Goal: Communication & Community: Answer question/provide support

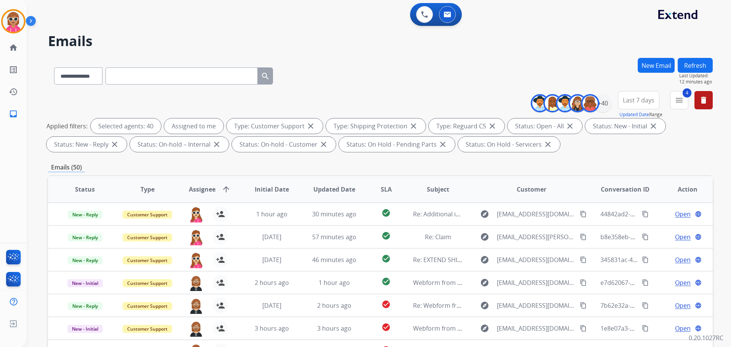
select select "**********"
click at [11, 26] on img at bounding box center [13, 21] width 21 height 21
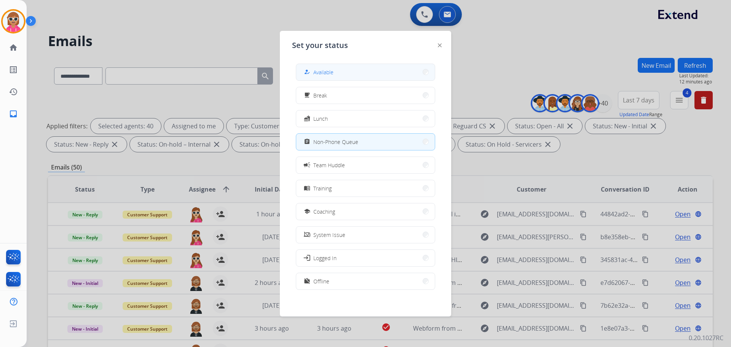
click at [335, 74] on button "how_to_reg Available" at bounding box center [365, 72] width 139 height 16
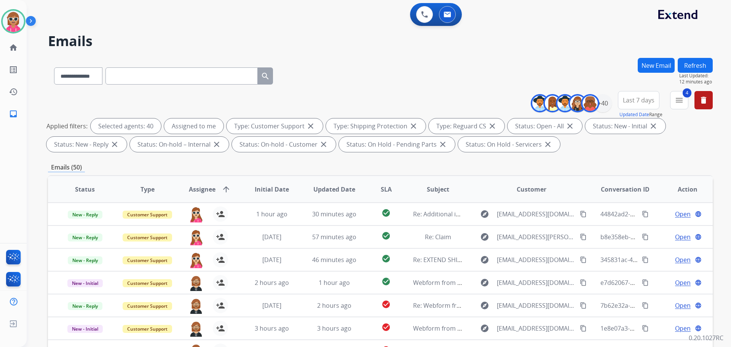
click at [701, 64] on button "Refresh" at bounding box center [695, 65] width 35 height 15
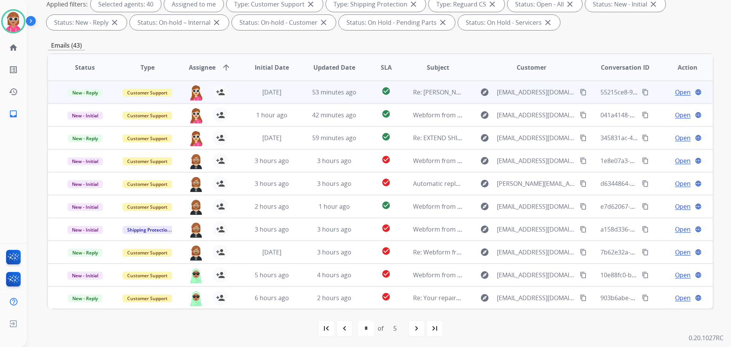
scroll to position [123, 0]
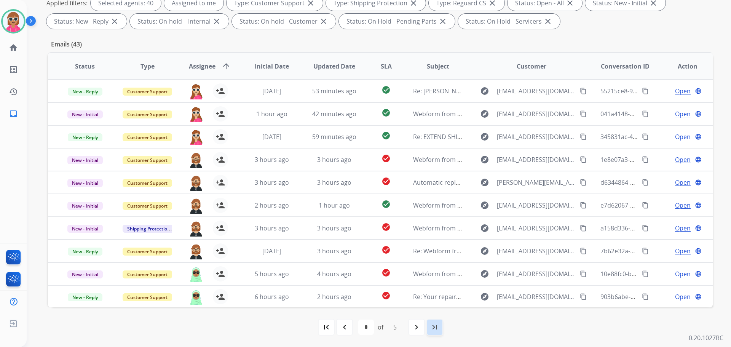
click at [427, 329] on div "last_page" at bounding box center [434, 327] width 17 height 17
select select "*"
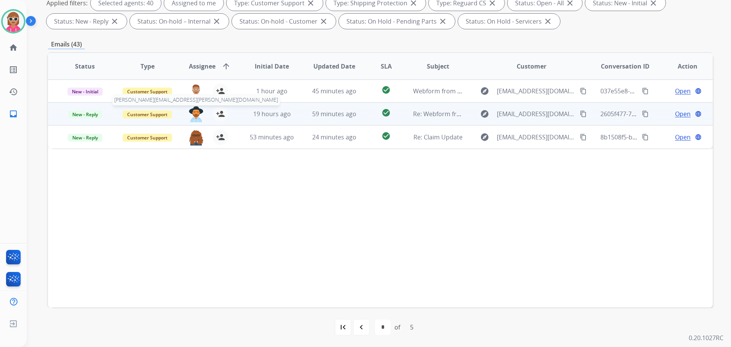
click at [194, 112] on img at bounding box center [195, 114] width 15 height 16
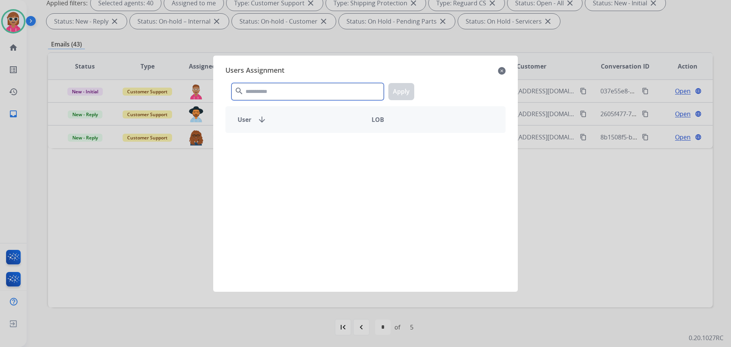
click at [261, 96] on input "text" at bounding box center [307, 91] width 152 height 17
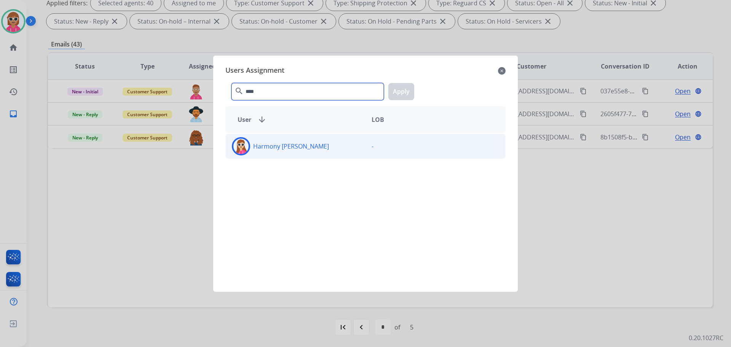
type input "****"
click at [296, 140] on div "Harmony [PERSON_NAME]" at bounding box center [296, 146] width 140 height 18
click at [409, 100] on div "**** search Apply" at bounding box center [365, 90] width 280 height 26
click at [405, 96] on button "Apply" at bounding box center [401, 91] width 26 height 17
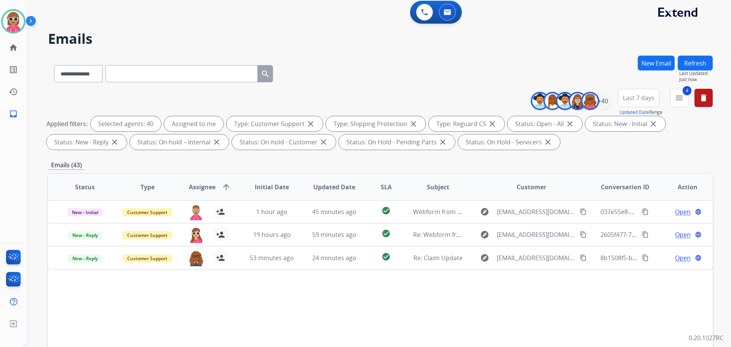
scroll to position [0, 0]
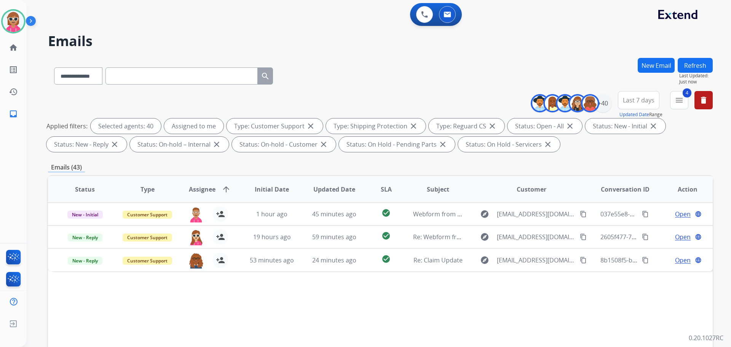
drag, startPoint x: 692, startPoint y: 57, endPoint x: 690, endPoint y: 62, distance: 4.8
click at [691, 59] on div "**********" at bounding box center [370, 200] width 686 height 347
click at [690, 64] on button "Refresh" at bounding box center [695, 65] width 35 height 15
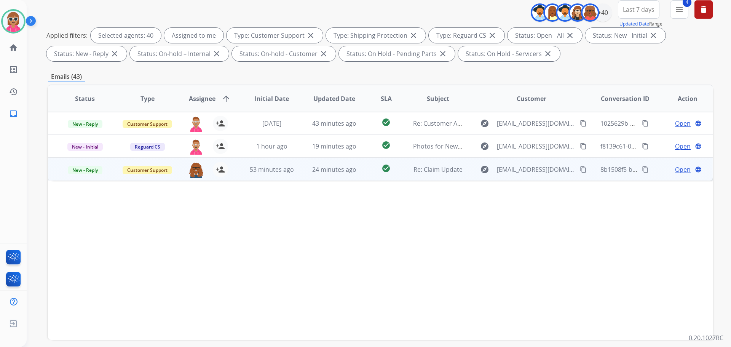
scroll to position [123, 0]
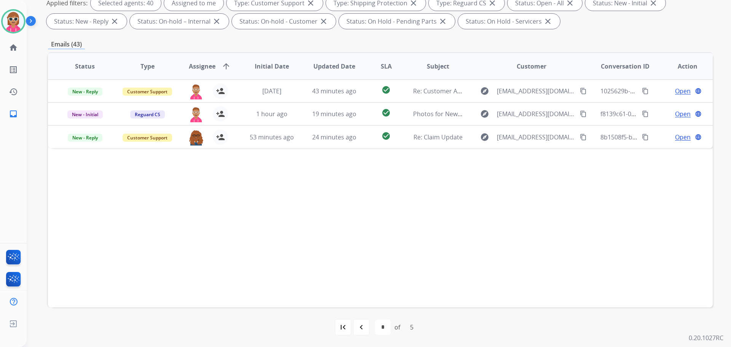
click at [357, 331] on mat-icon "navigate_before" at bounding box center [361, 326] width 9 height 9
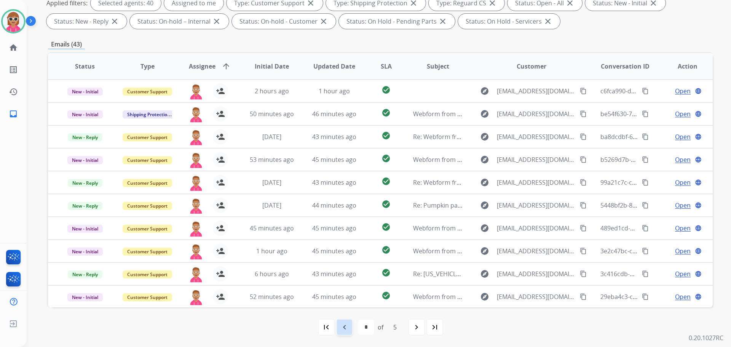
click at [343, 334] on div "navigate_before" at bounding box center [344, 327] width 17 height 17
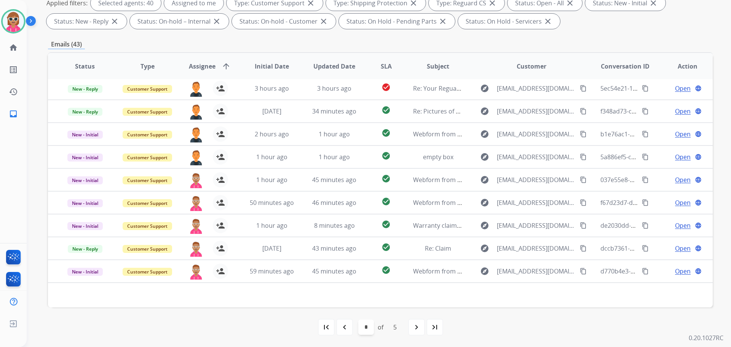
drag, startPoint x: 350, startPoint y: 332, endPoint x: 360, endPoint y: 330, distance: 10.1
click at [353, 330] on div "first_page navigate_before * * * * * of 5 navigate_next last_page" at bounding box center [380, 326] width 665 height 15
drag, startPoint x: 344, startPoint y: 331, endPoint x: 367, endPoint y: 295, distance: 42.9
click at [344, 331] on mat-icon "navigate_before" at bounding box center [344, 326] width 9 height 9
select select "*"
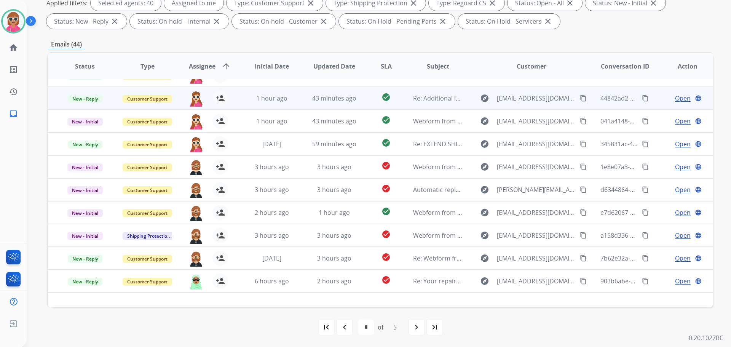
scroll to position [0, 0]
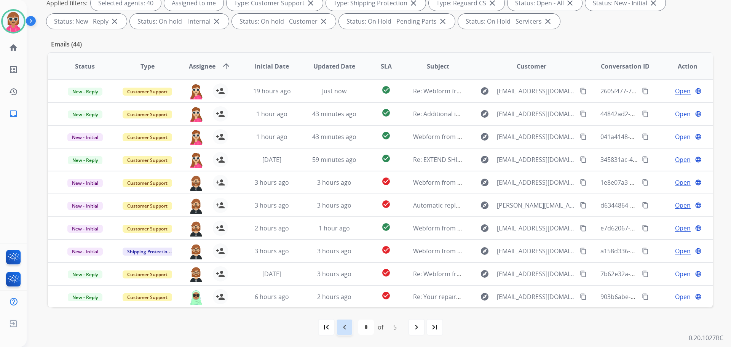
click at [340, 329] on mat-icon "navigate_before" at bounding box center [344, 326] width 9 height 9
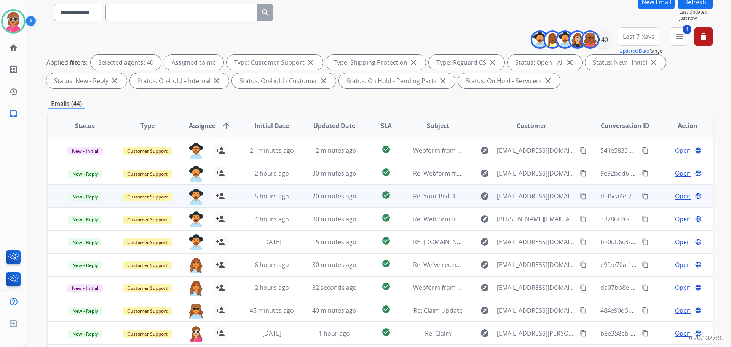
scroll to position [123, 0]
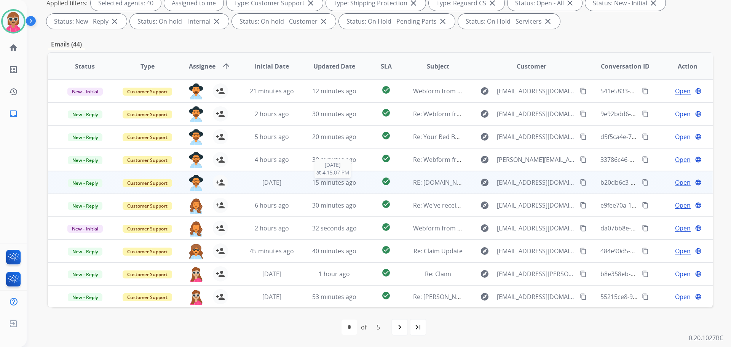
click at [324, 180] on span "15 minutes ago" at bounding box center [334, 182] width 44 height 8
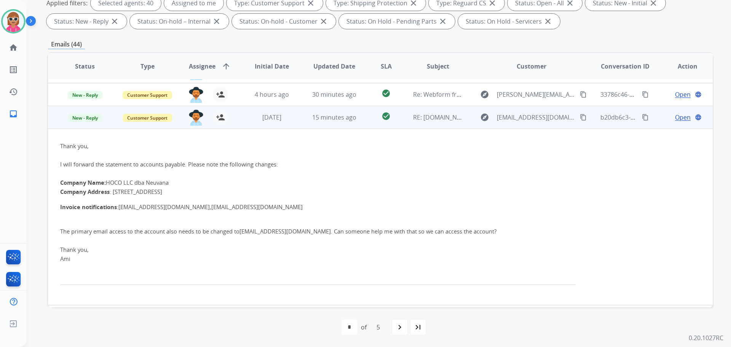
scroll to position [53, 0]
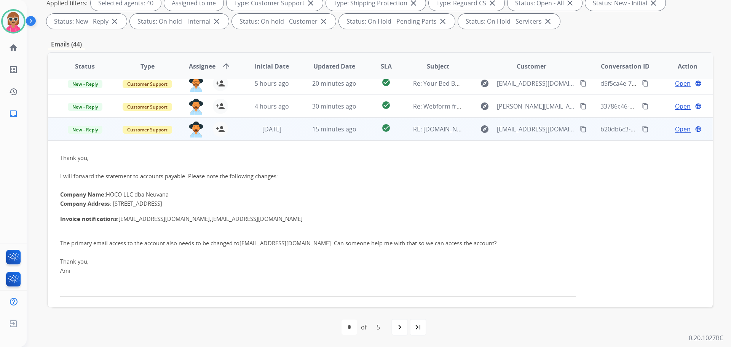
click at [679, 129] on span "Open" at bounding box center [683, 129] width 16 height 9
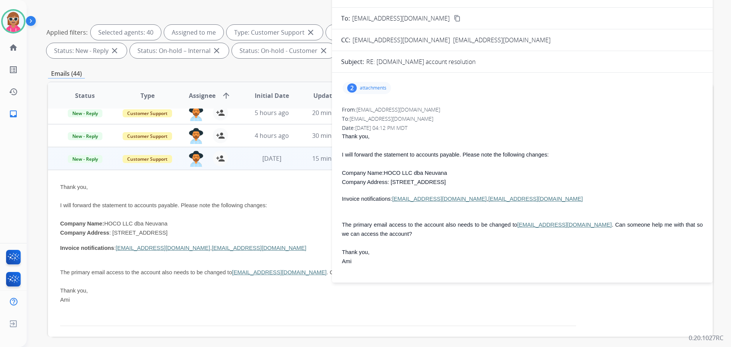
scroll to position [47, 0]
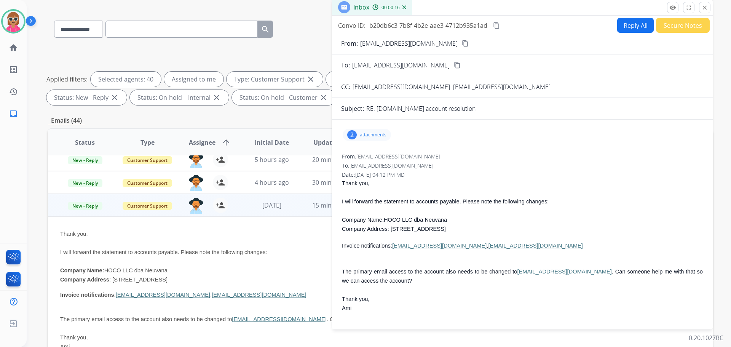
click at [669, 14] on div "Inbox 00:00:16" at bounding box center [522, 8] width 381 height 16
click at [675, 8] on button "remove_red_eye Logs" at bounding box center [672, 7] width 11 height 11
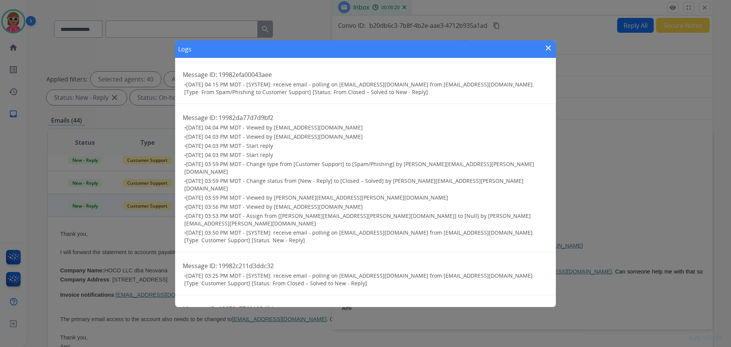
click at [548, 48] on mat-icon "close" at bounding box center [548, 47] width 9 height 9
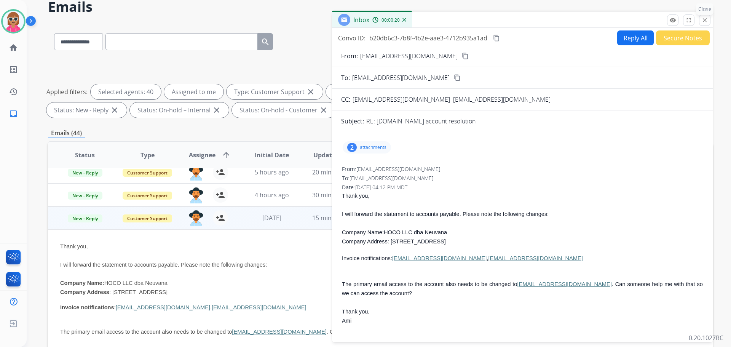
scroll to position [0, 0]
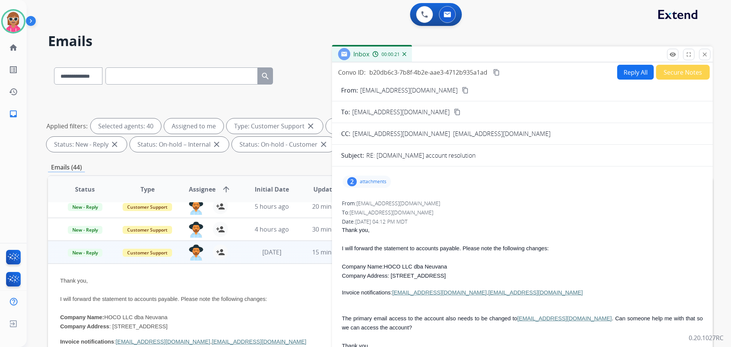
drag, startPoint x: 706, startPoint y: 52, endPoint x: 702, endPoint y: 54, distance: 4.6
click at [705, 53] on mat-icon "close" at bounding box center [704, 54] width 7 height 7
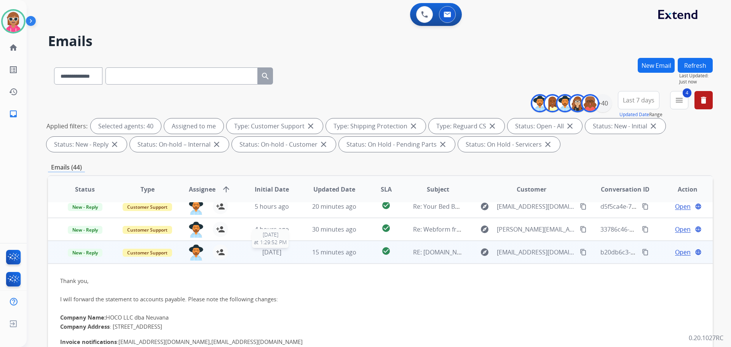
click at [247, 253] on div "[DATE]" at bounding box center [272, 251] width 50 height 9
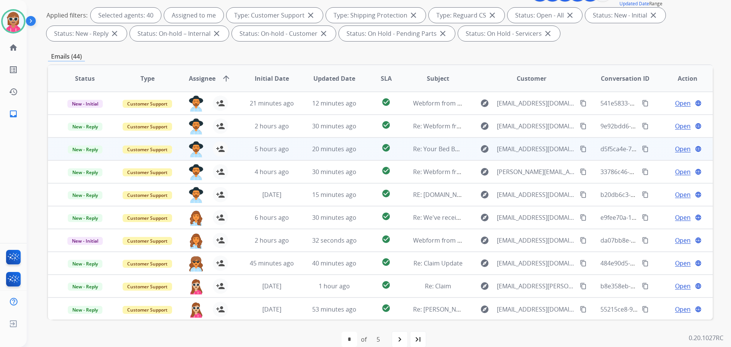
scroll to position [123, 0]
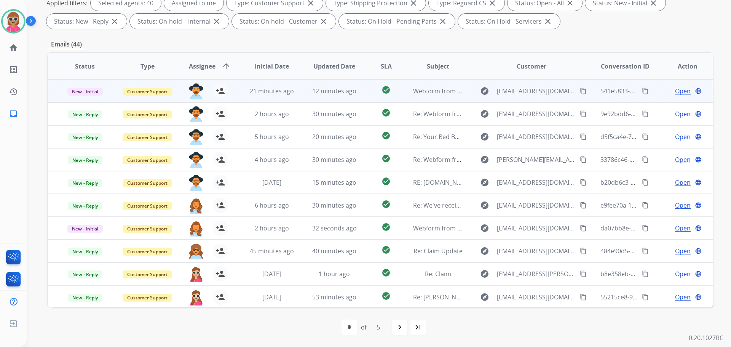
click at [248, 101] on td "21 minutes ago" at bounding box center [266, 91] width 62 height 23
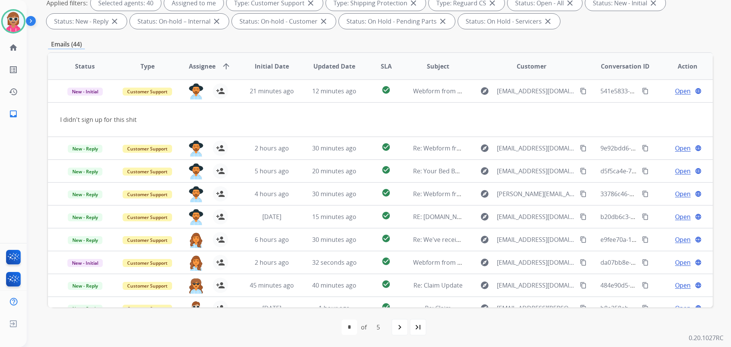
drag, startPoint x: 570, startPoint y: 93, endPoint x: 520, endPoint y: 75, distance: 52.5
click at [580, 93] on mat-icon "content_copy" at bounding box center [583, 91] width 7 height 7
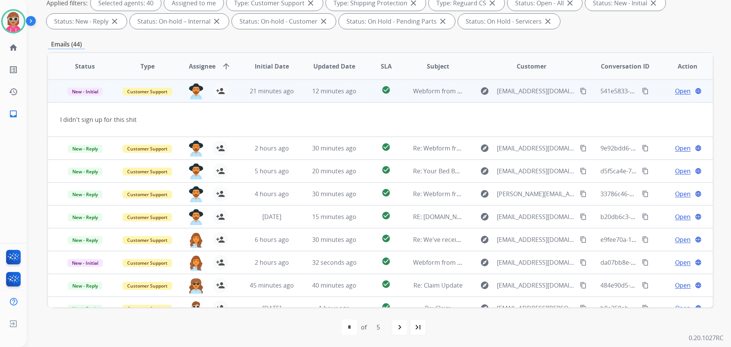
click at [675, 90] on span "Open" at bounding box center [683, 90] width 16 height 9
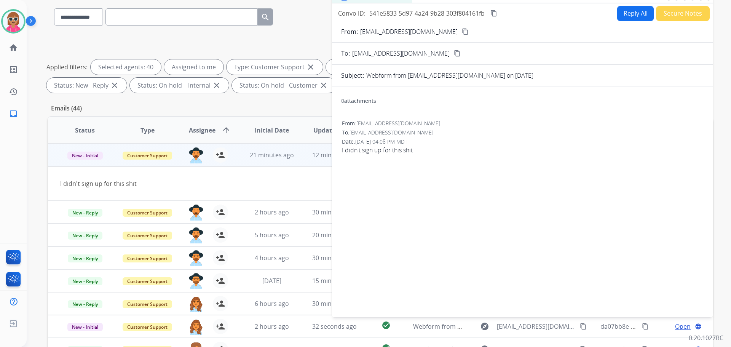
scroll to position [0, 0]
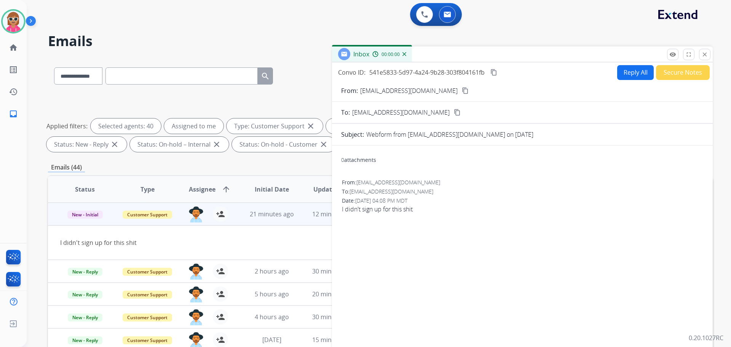
click at [618, 74] on button "Reply All" at bounding box center [635, 72] width 37 height 15
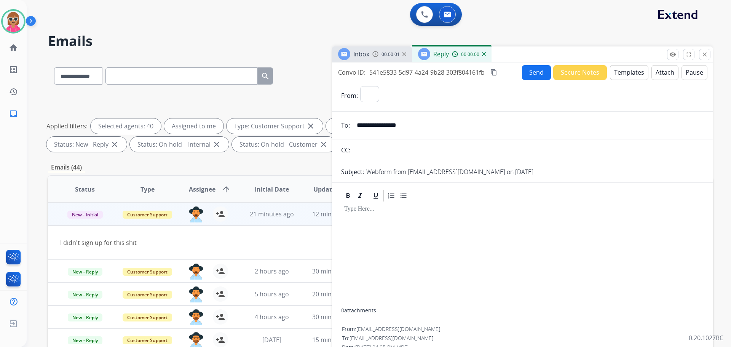
select select "**********"
click at [610, 70] on button "Templates" at bounding box center [629, 72] width 38 height 15
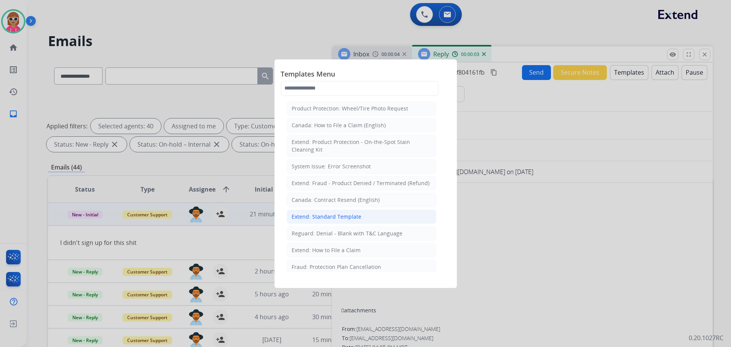
click at [333, 214] on div "Extend: Standard Template" at bounding box center [327, 217] width 70 height 8
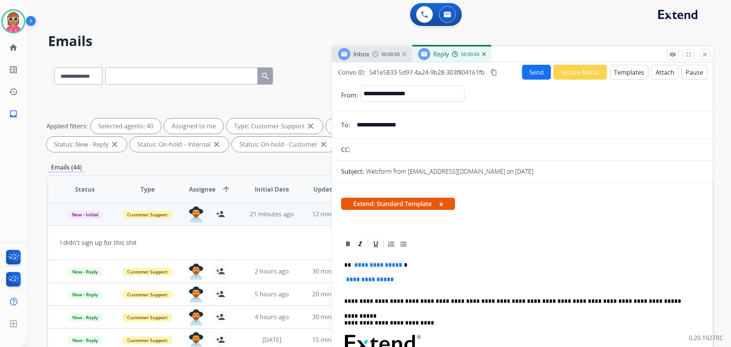
drag, startPoint x: 496, startPoint y: 71, endPoint x: 407, endPoint y: 22, distance: 102.2
click at [496, 71] on mat-icon "content_copy" at bounding box center [493, 72] width 7 height 7
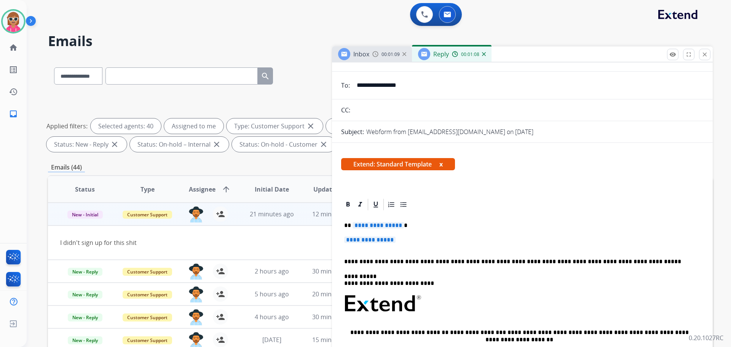
scroll to position [76, 0]
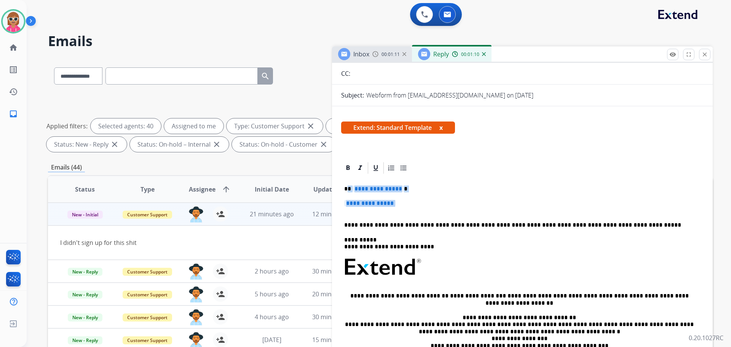
drag, startPoint x: 348, startPoint y: 190, endPoint x: 399, endPoint y: 204, distance: 52.6
click at [400, 206] on div "**********" at bounding box center [522, 287] width 362 height 225
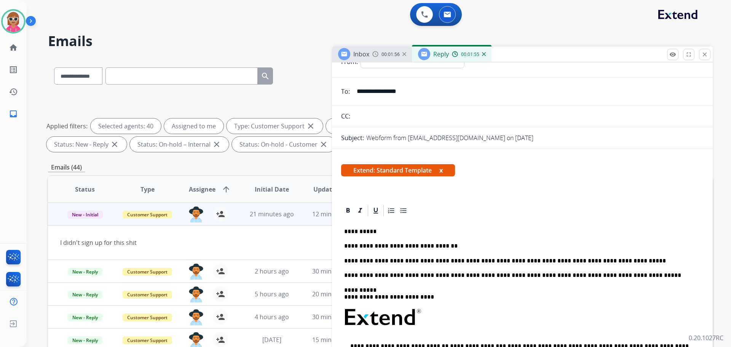
scroll to position [0, 0]
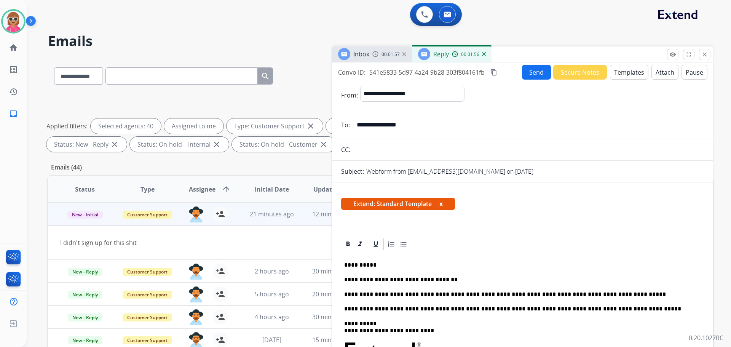
click at [496, 73] on mat-icon "content_copy" at bounding box center [493, 72] width 7 height 7
drag, startPoint x: 599, startPoint y: 296, endPoint x: 596, endPoint y: 311, distance: 15.5
click at [598, 296] on p "**********" at bounding box center [519, 294] width 350 height 7
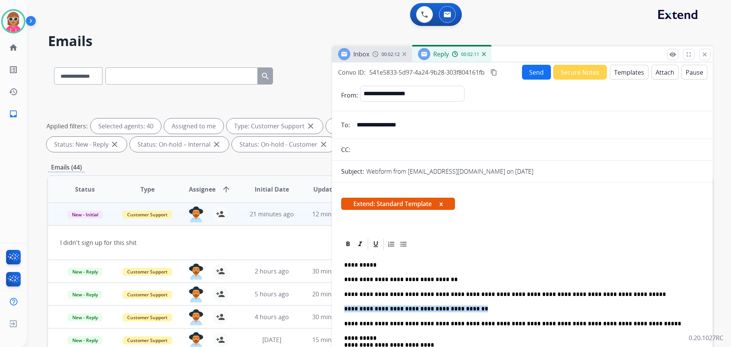
drag, startPoint x: 464, startPoint y: 310, endPoint x: 341, endPoint y: 305, distance: 122.7
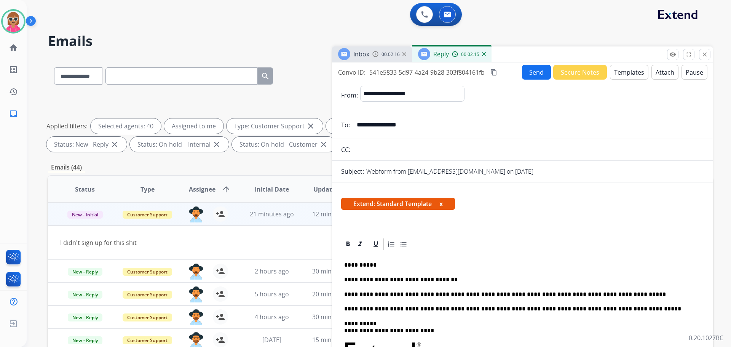
click at [495, 69] on button "content_copy" at bounding box center [493, 72] width 9 height 9
click at [541, 75] on button "Send" at bounding box center [536, 72] width 29 height 15
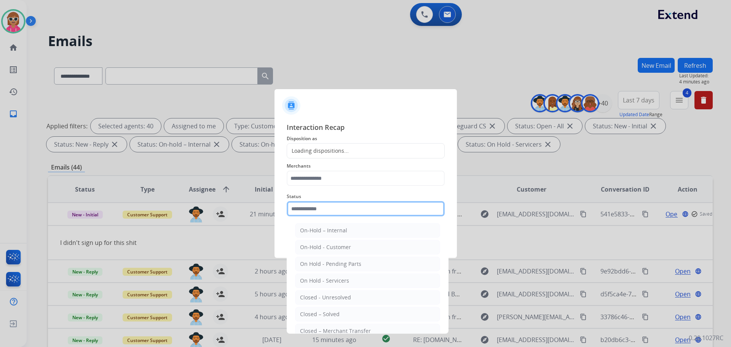
click at [326, 212] on input "text" at bounding box center [366, 208] width 158 height 15
click at [343, 316] on li "Closed – Solved" at bounding box center [367, 314] width 145 height 14
type input "**********"
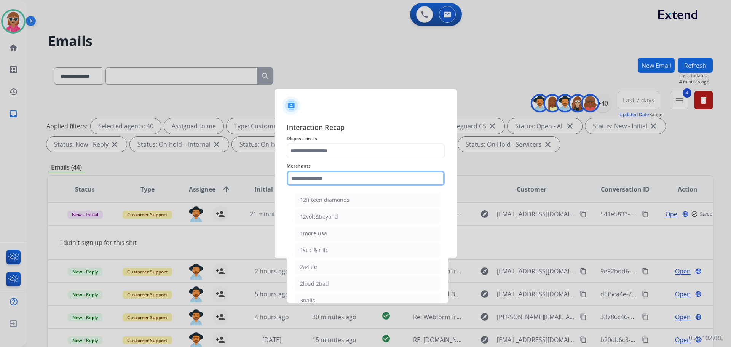
click at [330, 171] on input "text" at bounding box center [366, 178] width 158 height 15
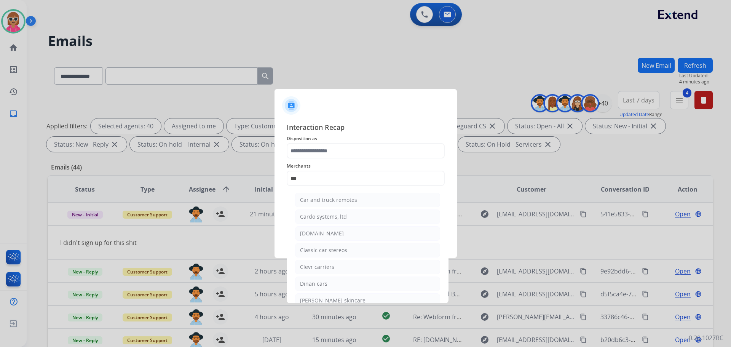
drag, startPoint x: 324, startPoint y: 231, endPoint x: 330, endPoint y: 224, distance: 9.7
click at [324, 230] on div "[DOMAIN_NAME]" at bounding box center [322, 234] width 44 height 8
type input "**********"
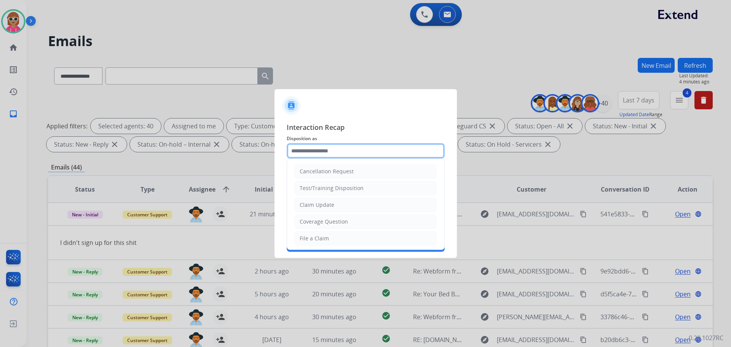
click at [332, 153] on input "text" at bounding box center [366, 150] width 158 height 15
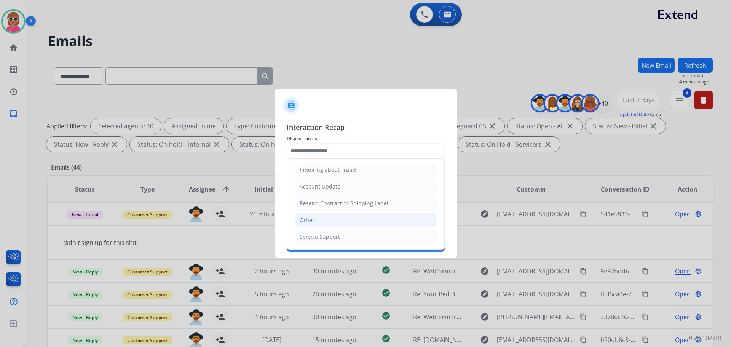
click at [338, 224] on li "Other" at bounding box center [366, 220] width 142 height 14
type input "*****"
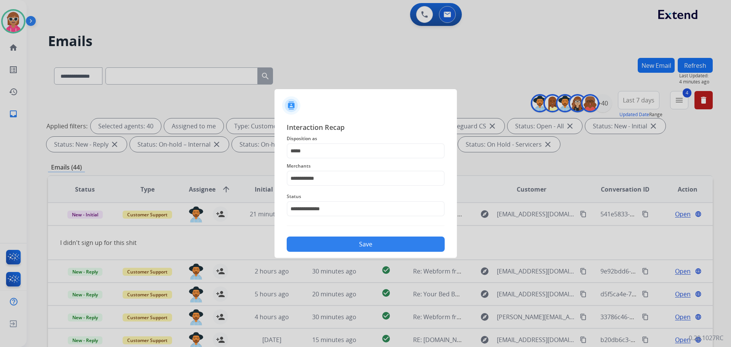
click at [339, 238] on button "Save" at bounding box center [366, 243] width 158 height 15
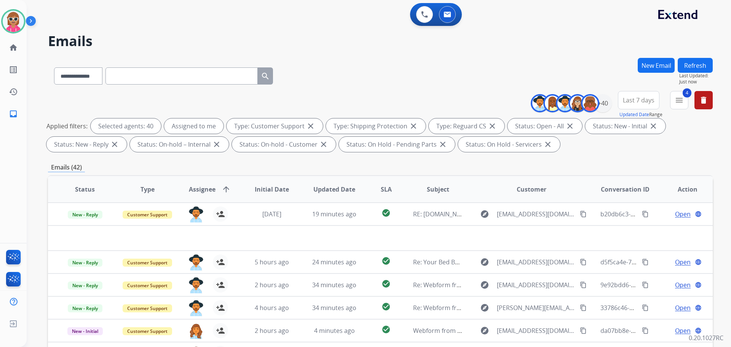
click at [701, 64] on button "Refresh" at bounding box center [695, 65] width 35 height 15
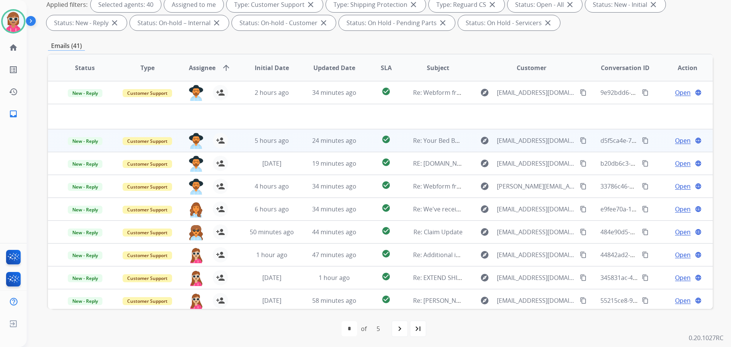
scroll to position [123, 0]
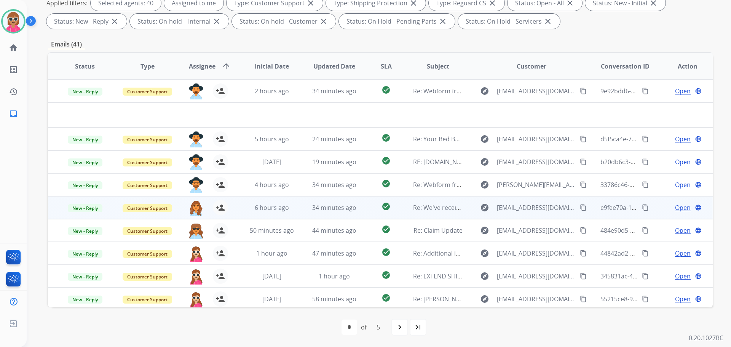
click at [254, 212] on td "6 hours ago" at bounding box center [266, 207] width 62 height 23
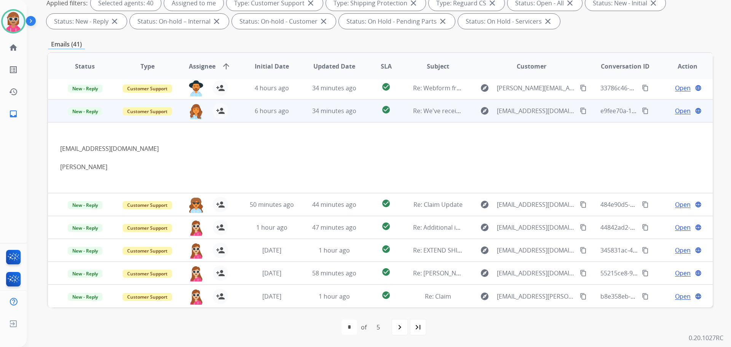
click at [242, 117] on td "6 hours ago" at bounding box center [266, 110] width 62 height 23
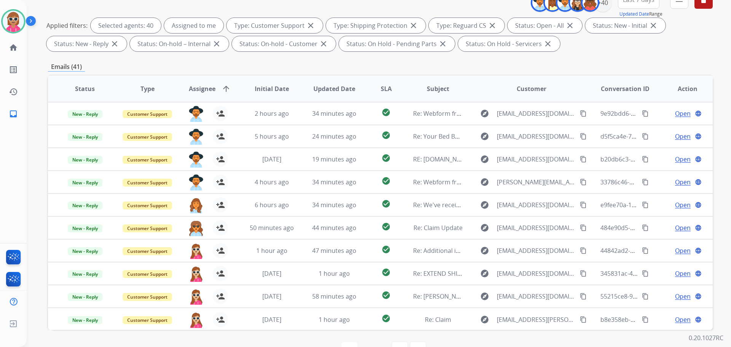
scroll to position [47, 0]
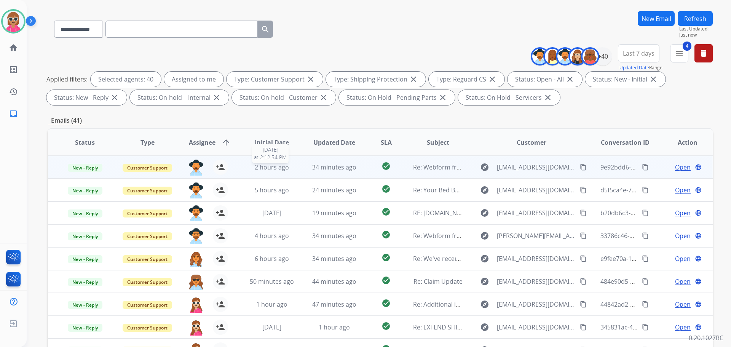
click at [248, 169] on div "2 hours ago" at bounding box center [272, 167] width 50 height 9
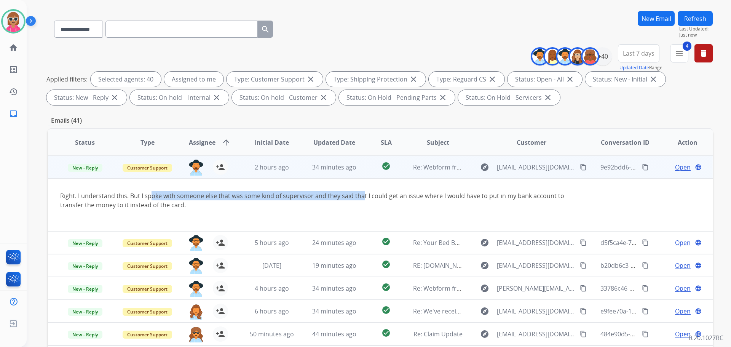
drag, startPoint x: 154, startPoint y: 197, endPoint x: 361, endPoint y: 200, distance: 206.4
click at [361, 200] on div "Right. I understand this. But I spoke with someone else that was some kind of s…" at bounding box center [318, 200] width 516 height 18
click at [580, 168] on mat-icon "content_copy" at bounding box center [583, 167] width 7 height 7
click at [321, 163] on span "34 minutes ago" at bounding box center [334, 167] width 44 height 8
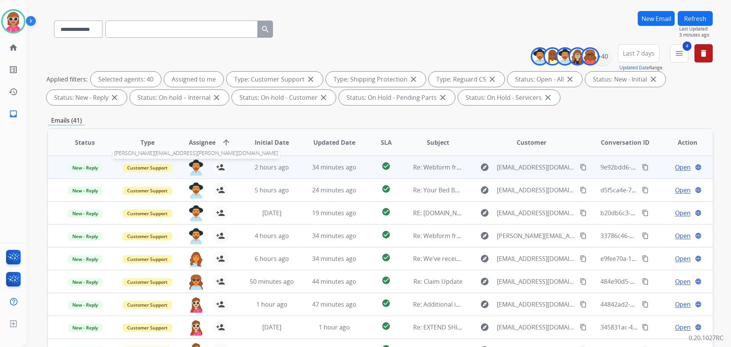
click at [191, 166] on img at bounding box center [195, 168] width 15 height 16
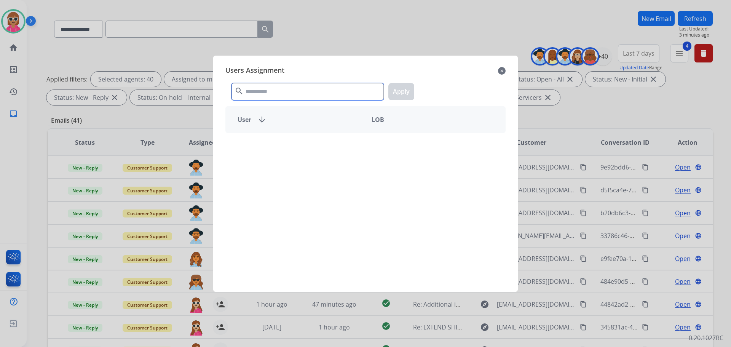
click at [309, 97] on input "text" at bounding box center [307, 91] width 152 height 17
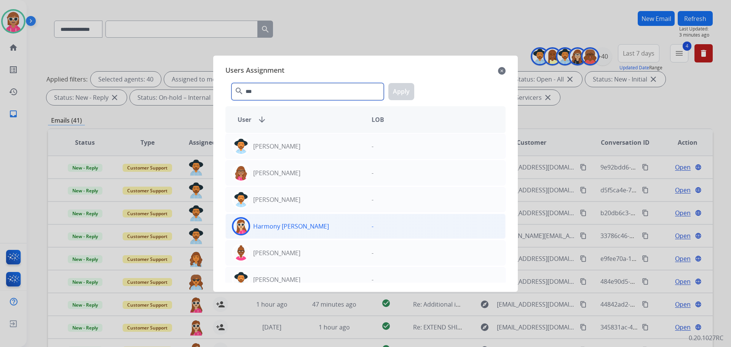
type input "***"
click at [291, 233] on div "Harmony [PERSON_NAME]" at bounding box center [296, 226] width 140 height 18
click at [391, 88] on button "Apply" at bounding box center [401, 91] width 26 height 17
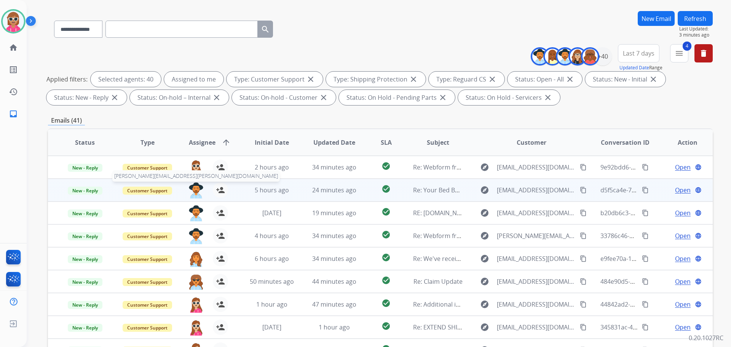
click at [191, 190] on img at bounding box center [195, 190] width 15 height 16
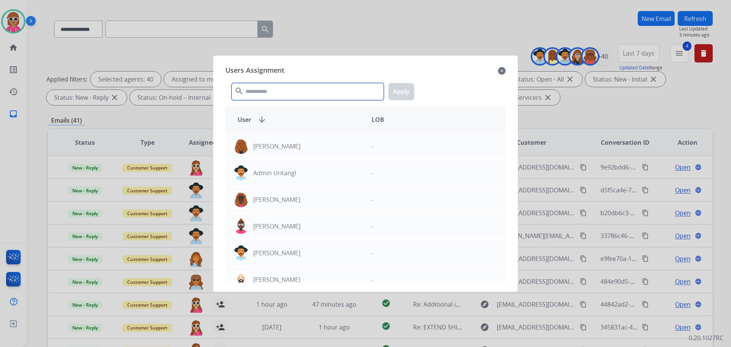
click at [315, 90] on input "text" at bounding box center [307, 91] width 152 height 17
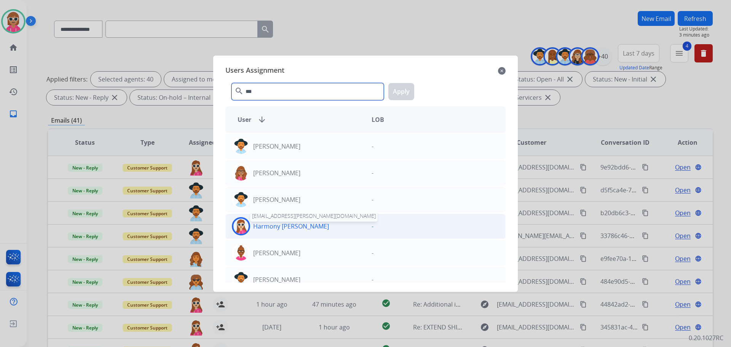
type input "***"
drag, startPoint x: 268, startPoint y: 228, endPoint x: 269, endPoint y: 225, distance: 4.0
click at [268, 227] on p "Harmony [PERSON_NAME]" at bounding box center [291, 226] width 76 height 9
click at [404, 86] on button "Apply" at bounding box center [401, 91] width 26 height 17
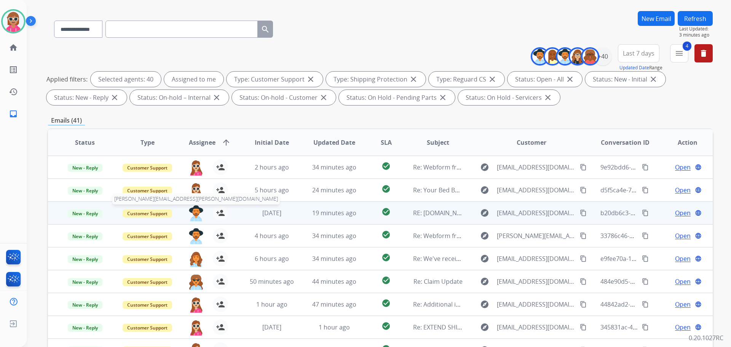
click at [191, 212] on img at bounding box center [195, 213] width 15 height 16
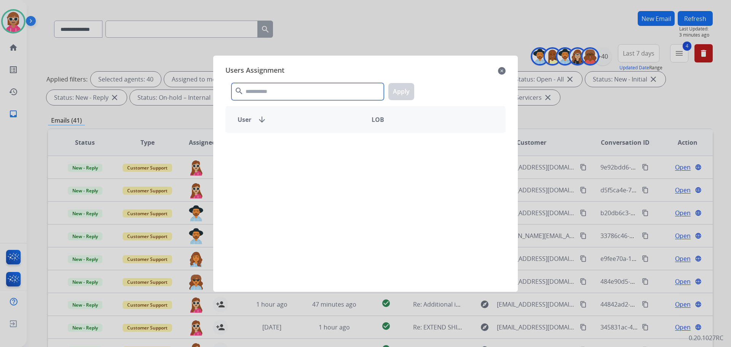
click at [284, 89] on input "text" at bounding box center [307, 91] width 152 height 17
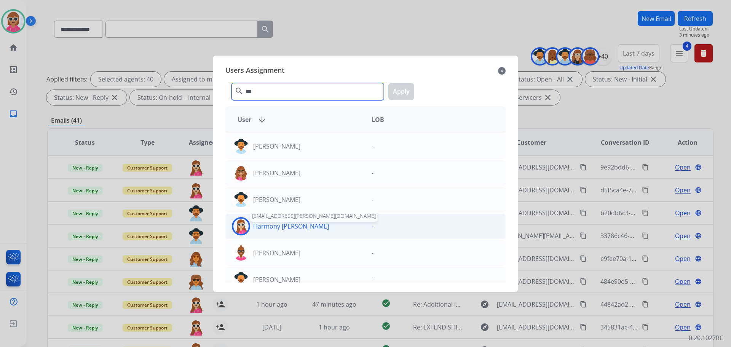
type input "***"
click at [276, 230] on p "Harmony [PERSON_NAME]" at bounding box center [291, 226] width 76 height 9
click at [404, 94] on button "Apply" at bounding box center [401, 91] width 26 height 17
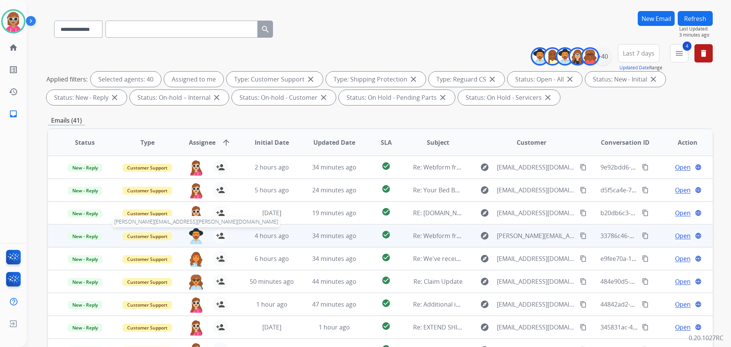
click at [196, 232] on img at bounding box center [195, 236] width 15 height 16
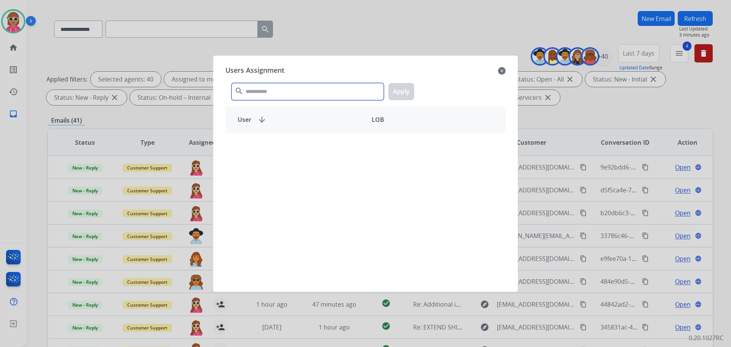
click at [272, 98] on input "text" at bounding box center [307, 91] width 152 height 17
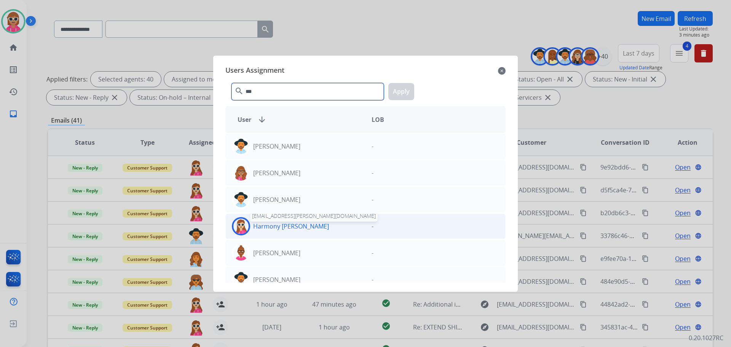
type input "***"
click at [294, 225] on p "Harmony [PERSON_NAME]" at bounding box center [291, 226] width 76 height 9
click at [399, 94] on button "Apply" at bounding box center [401, 91] width 26 height 17
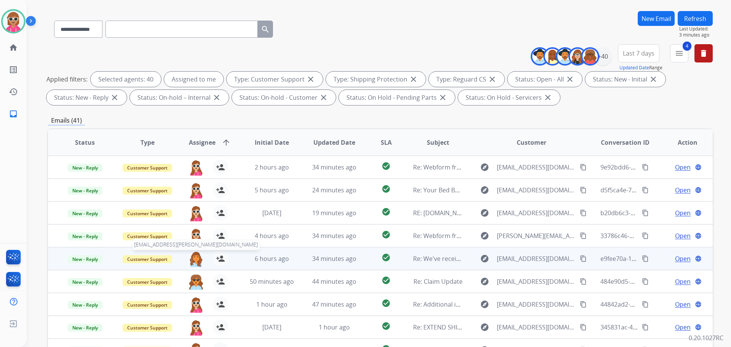
click at [189, 260] on img at bounding box center [195, 259] width 15 height 16
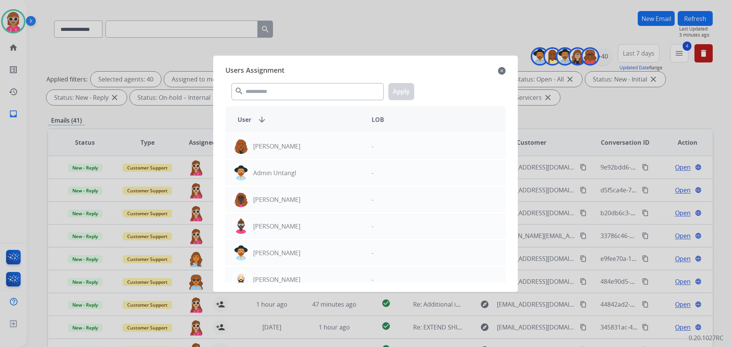
click at [386, 12] on div at bounding box center [365, 173] width 731 height 347
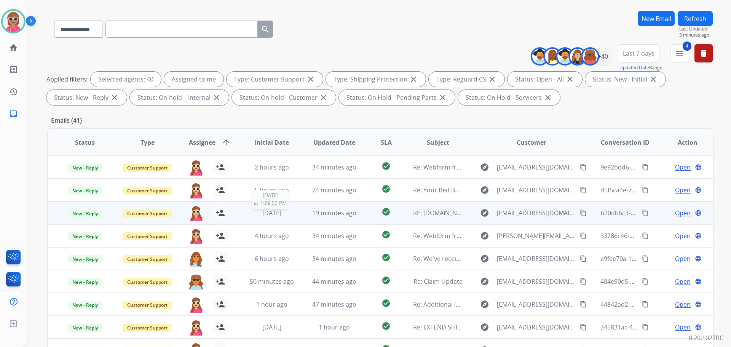
scroll to position [1, 0]
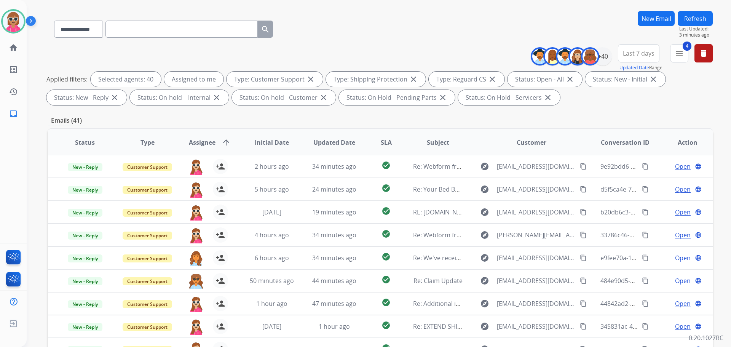
click at [698, 15] on button "Refresh" at bounding box center [695, 18] width 35 height 15
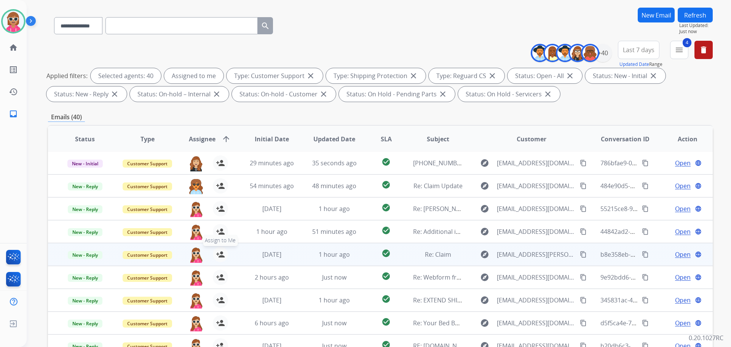
scroll to position [123, 0]
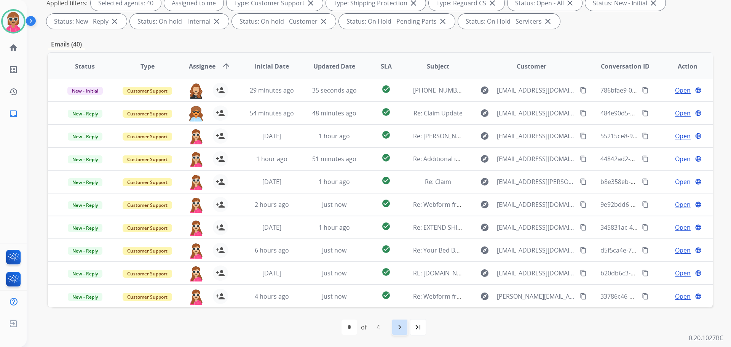
click at [399, 322] on div "navigate_next" at bounding box center [399, 327] width 17 height 17
select select "*"
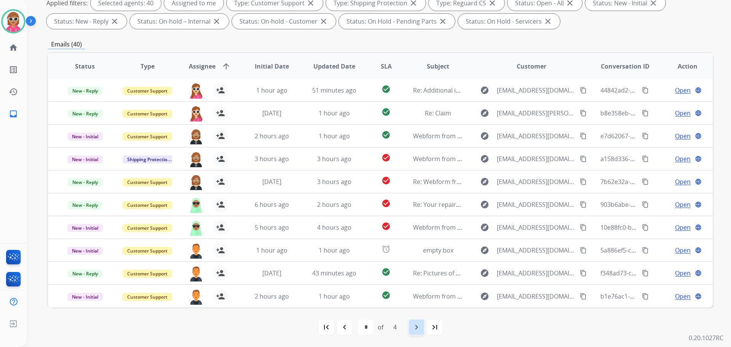
click at [411, 323] on div "navigate_next" at bounding box center [416, 327] width 17 height 17
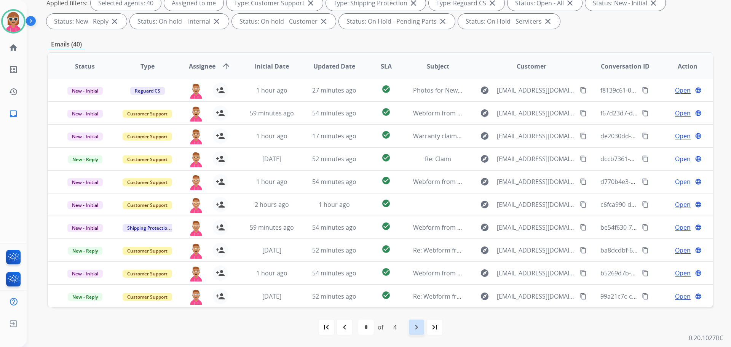
click at [418, 330] on mat-icon "navigate_next" at bounding box center [416, 326] width 9 height 9
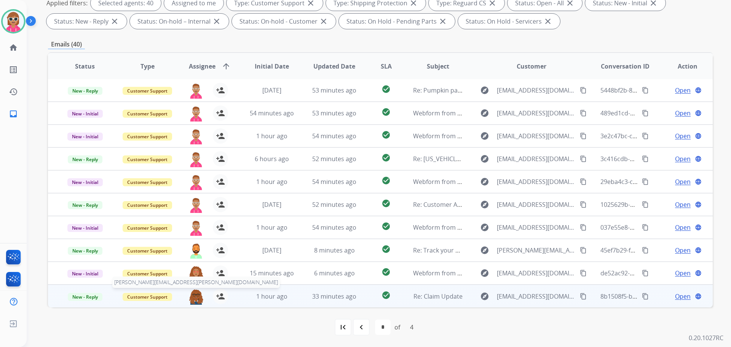
click at [196, 296] on img at bounding box center [195, 297] width 15 height 16
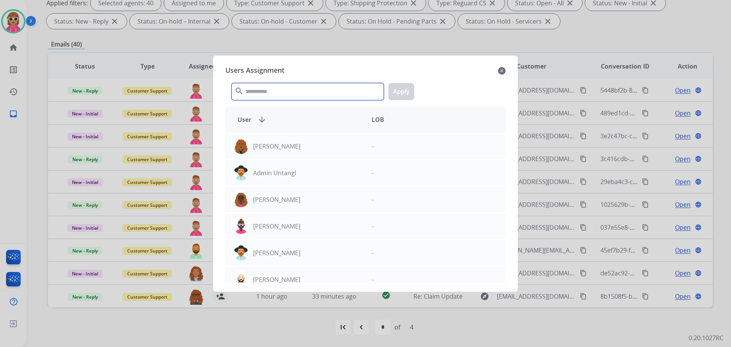
click at [260, 89] on input "text" at bounding box center [307, 91] width 152 height 17
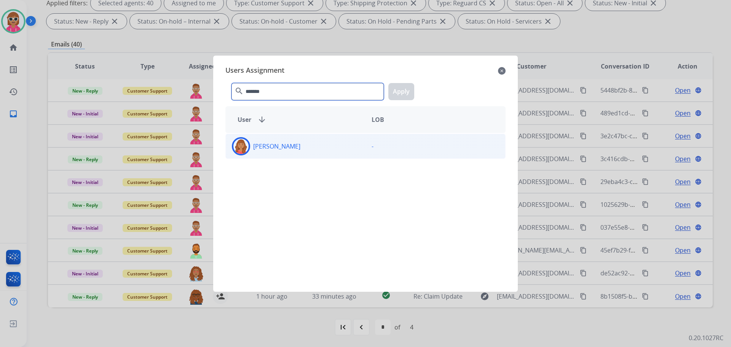
type input "*******"
click at [285, 154] on div "[PERSON_NAME]" at bounding box center [296, 146] width 140 height 18
drag, startPoint x: 403, startPoint y: 87, endPoint x: 409, endPoint y: 86, distance: 5.8
click at [408, 86] on button "Apply" at bounding box center [401, 91] width 26 height 17
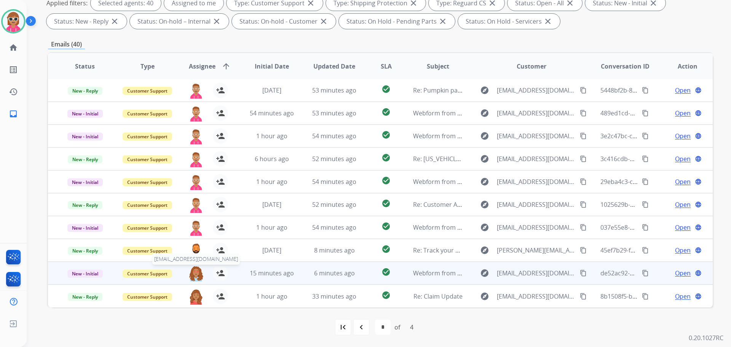
click at [190, 272] on img at bounding box center [195, 273] width 15 height 16
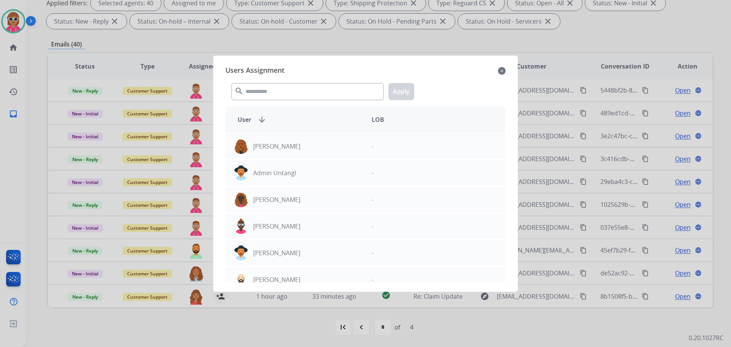
click at [138, 250] on div at bounding box center [365, 173] width 731 height 347
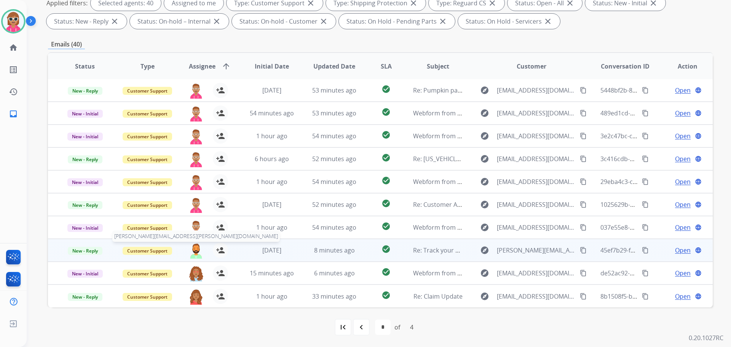
click at [194, 253] on img at bounding box center [195, 251] width 15 height 16
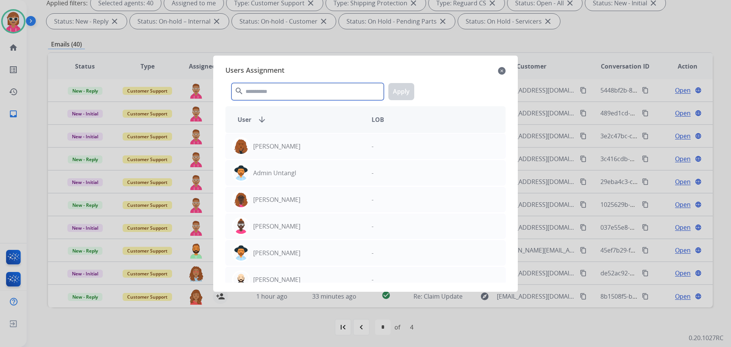
click at [247, 94] on input "text" at bounding box center [307, 91] width 152 height 17
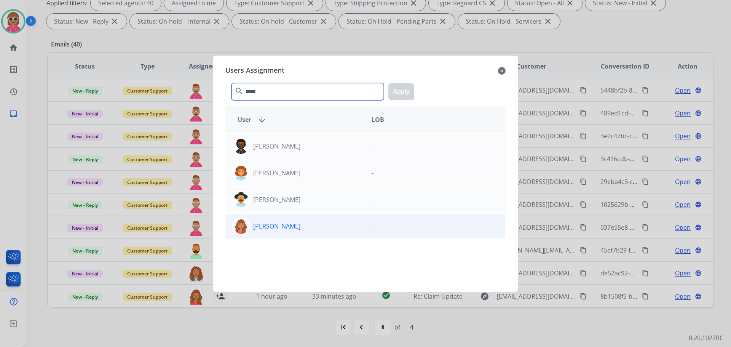
type input "*****"
click at [320, 231] on div "[PERSON_NAME]" at bounding box center [296, 226] width 140 height 18
click at [402, 91] on button "Apply" at bounding box center [401, 91] width 26 height 17
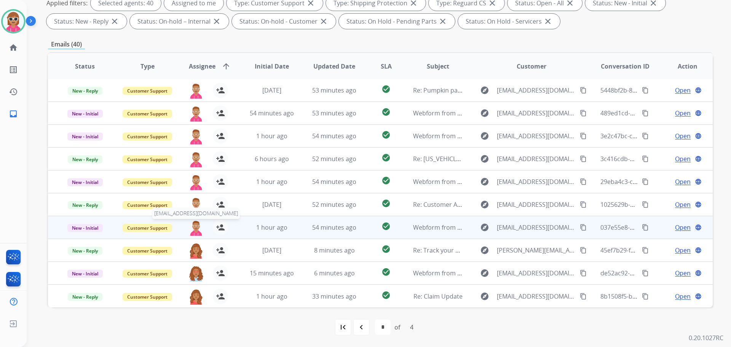
click at [195, 228] on img at bounding box center [195, 228] width 15 height 16
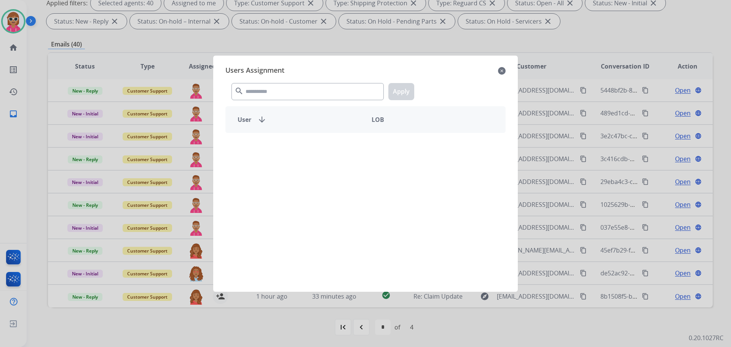
click at [269, 99] on div "search Apply" at bounding box center [365, 90] width 280 height 26
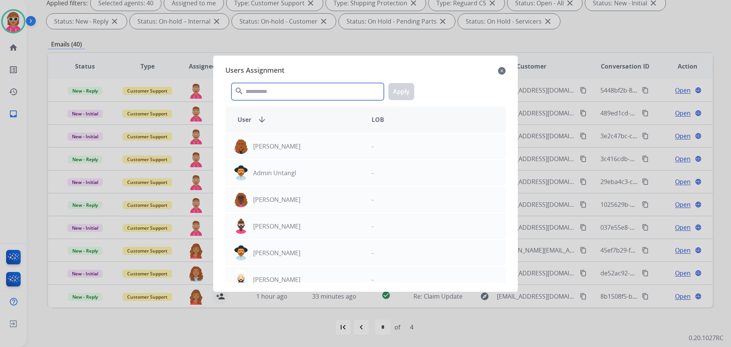
click at [272, 93] on input "text" at bounding box center [307, 91] width 152 height 17
type input "*"
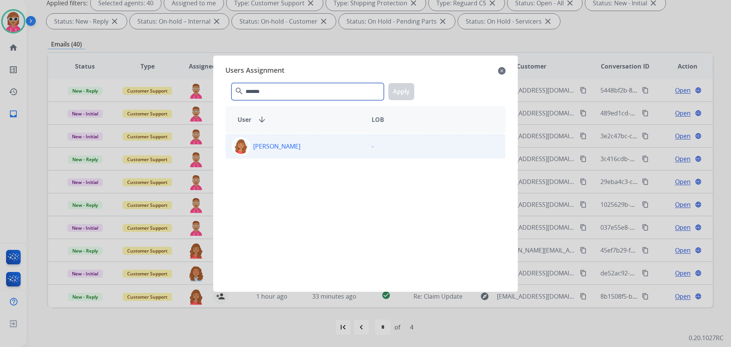
type input "*******"
click at [303, 140] on div "[PERSON_NAME]" at bounding box center [296, 146] width 140 height 18
click at [402, 99] on button "Apply" at bounding box center [401, 91] width 26 height 17
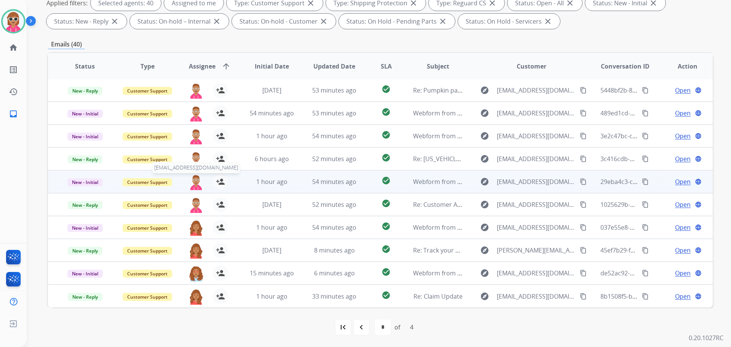
click at [192, 179] on img at bounding box center [195, 182] width 15 height 16
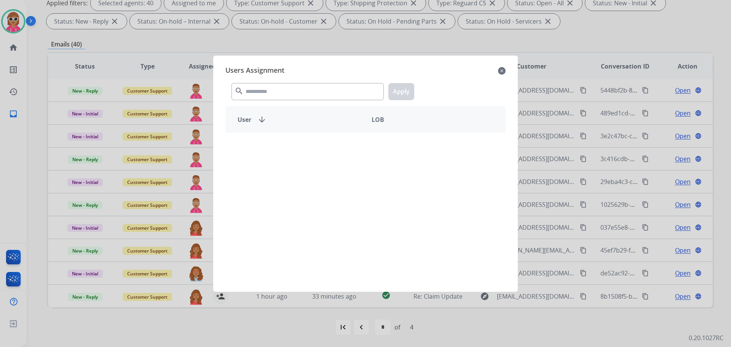
click at [243, 92] on mat-icon "search" at bounding box center [239, 90] width 9 height 9
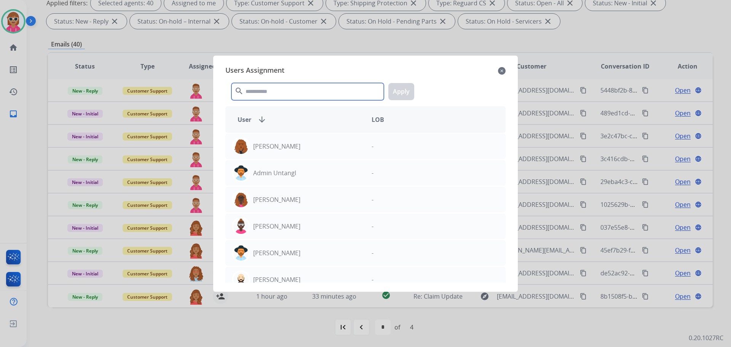
click at [250, 92] on input "text" at bounding box center [307, 91] width 152 height 17
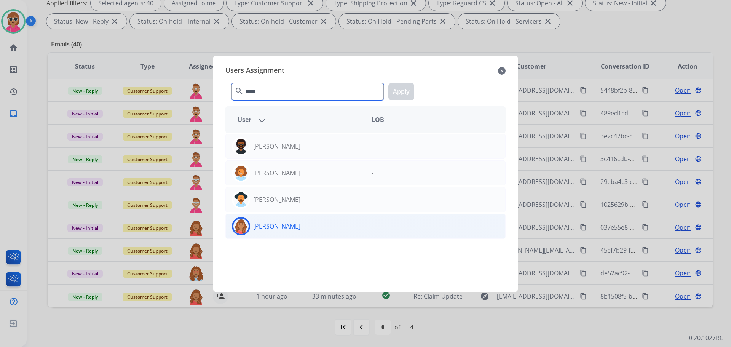
type input "*****"
click at [319, 233] on div "[PERSON_NAME]" at bounding box center [296, 226] width 140 height 18
click at [398, 90] on button "Apply" at bounding box center [401, 91] width 26 height 17
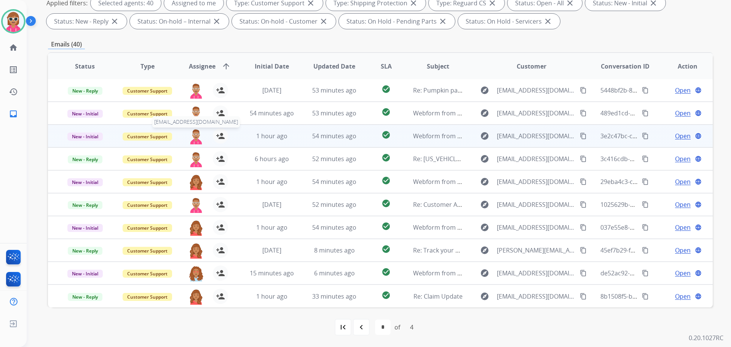
click at [197, 134] on img at bounding box center [195, 136] width 15 height 16
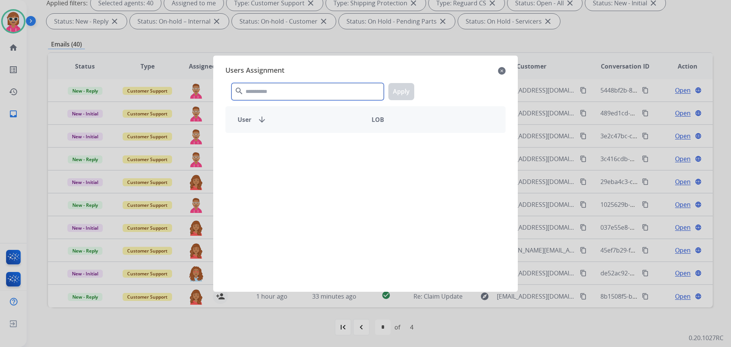
click at [276, 89] on input "text" at bounding box center [307, 91] width 152 height 17
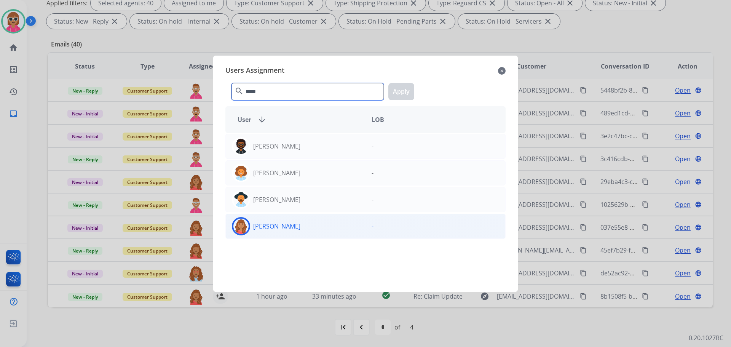
type input "*****"
click at [332, 225] on div "[PERSON_NAME]" at bounding box center [296, 226] width 140 height 18
click at [388, 93] on div "***** search Apply" at bounding box center [365, 90] width 280 height 26
click at [392, 95] on button "Apply" at bounding box center [401, 91] width 26 height 17
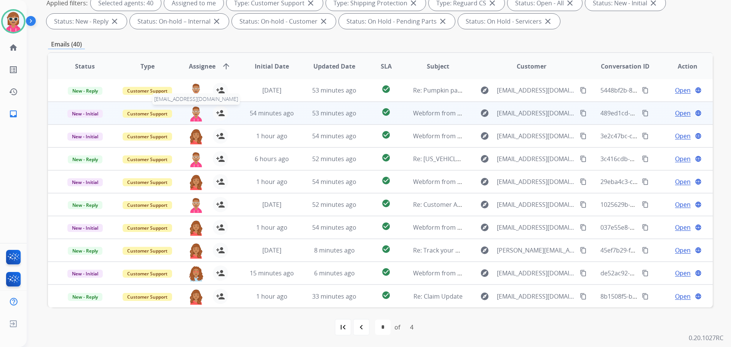
click at [198, 122] on div "[EMAIL_ADDRESS][DOMAIN_NAME] person_add Assign to Me" at bounding box center [203, 112] width 62 height 21
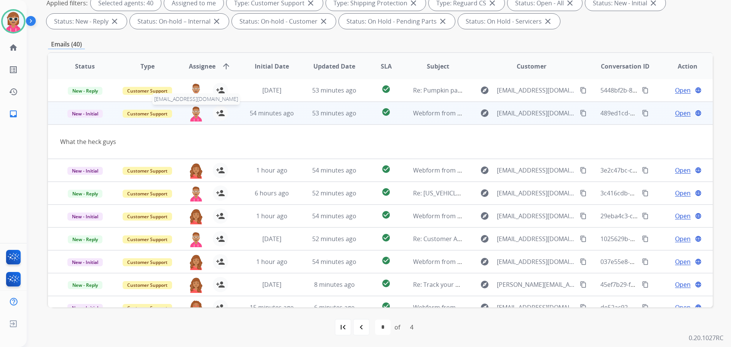
click at [196, 113] on img at bounding box center [195, 113] width 15 height 16
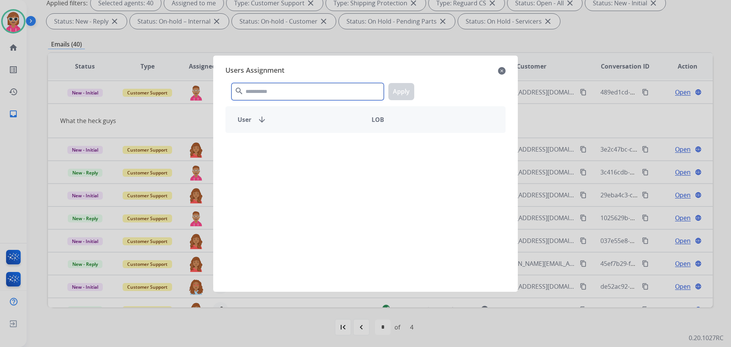
click at [260, 96] on input "text" at bounding box center [307, 91] width 152 height 17
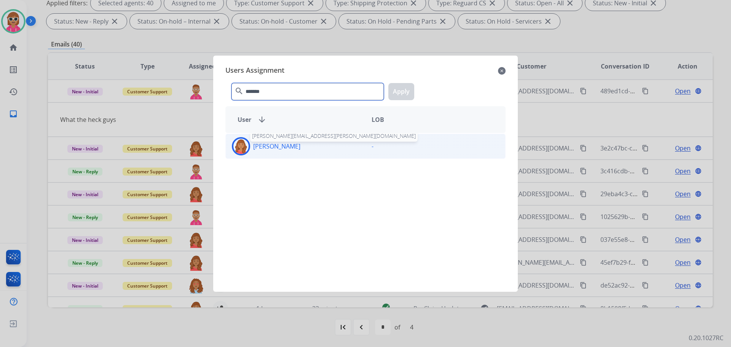
type input "*******"
click at [269, 147] on p "[PERSON_NAME]" at bounding box center [276, 146] width 47 height 9
click at [397, 94] on button "Apply" at bounding box center [401, 91] width 26 height 17
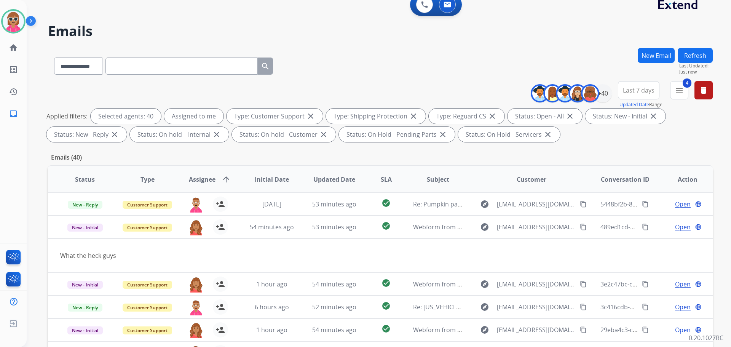
scroll to position [9, 0]
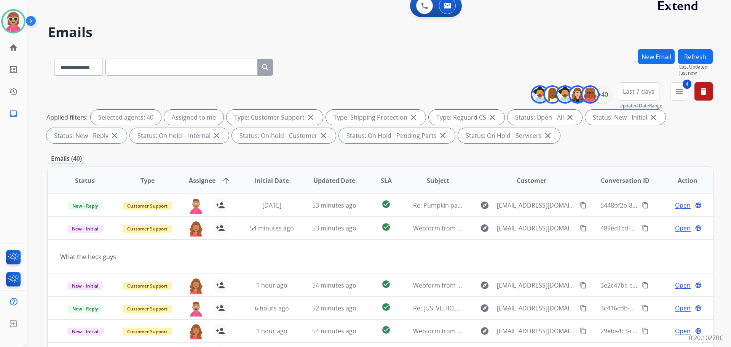
click at [693, 51] on button "Refresh" at bounding box center [695, 56] width 35 height 15
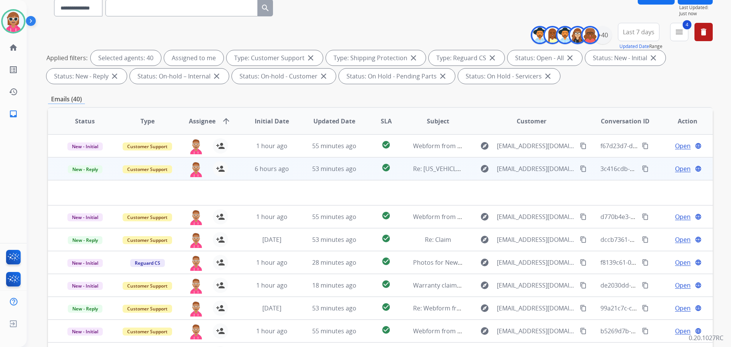
scroll to position [123, 0]
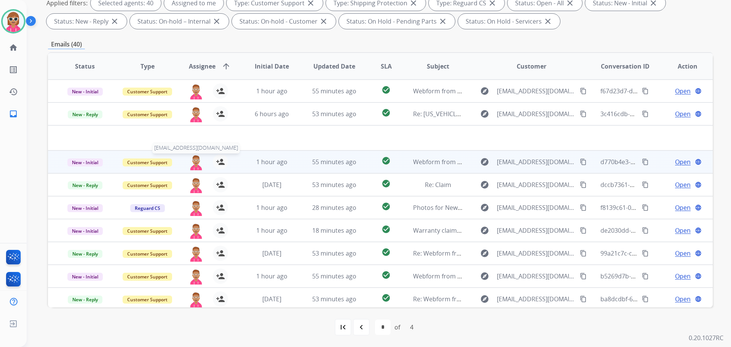
click at [194, 162] on img at bounding box center [195, 162] width 15 height 16
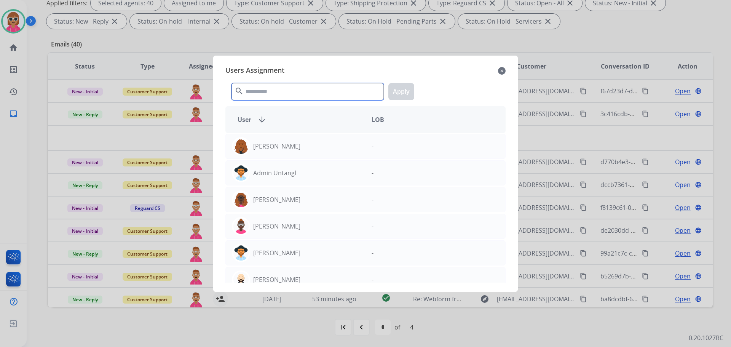
click at [246, 95] on input "text" at bounding box center [307, 91] width 152 height 17
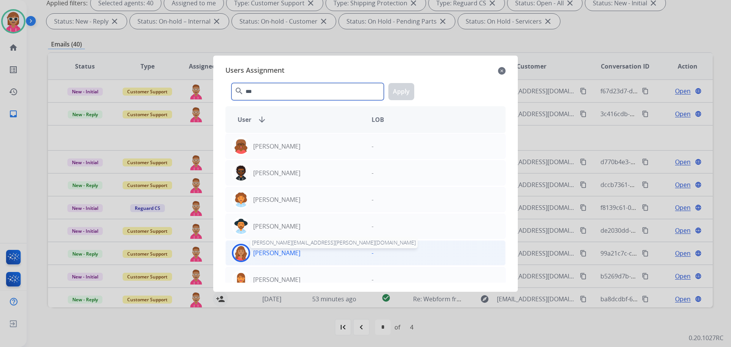
type input "***"
click at [284, 249] on p "[PERSON_NAME]" at bounding box center [276, 252] width 47 height 9
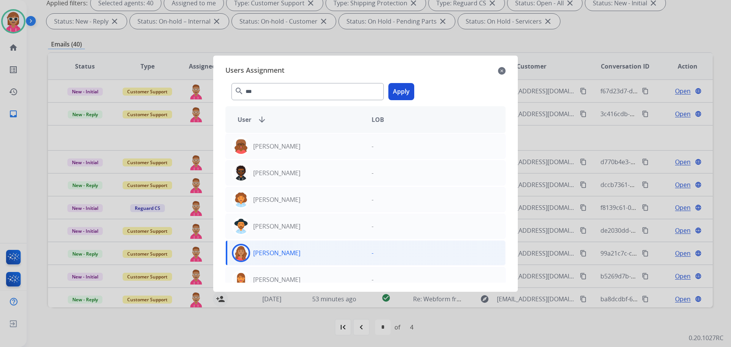
click at [397, 88] on button "Apply" at bounding box center [401, 91] width 26 height 17
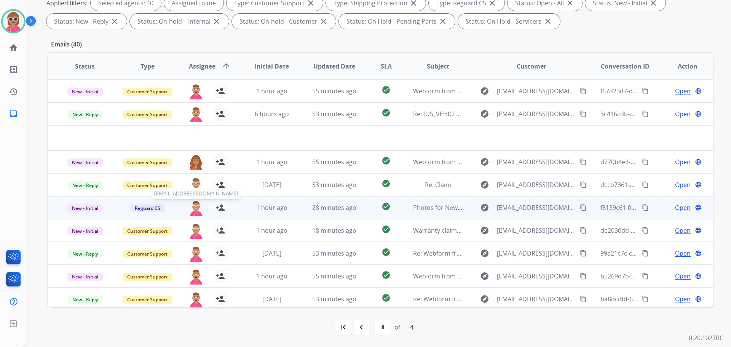
click at [193, 206] on img at bounding box center [195, 208] width 15 height 16
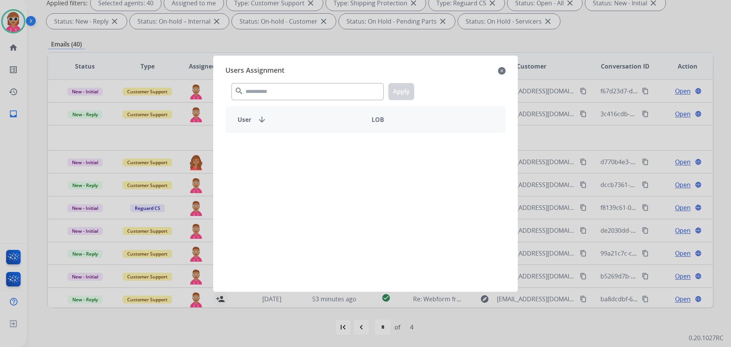
click at [241, 91] on mat-icon "search" at bounding box center [239, 90] width 9 height 9
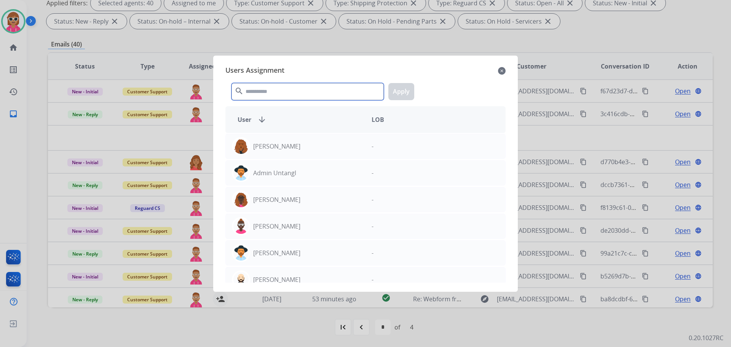
click at [248, 90] on input "text" at bounding box center [307, 91] width 152 height 17
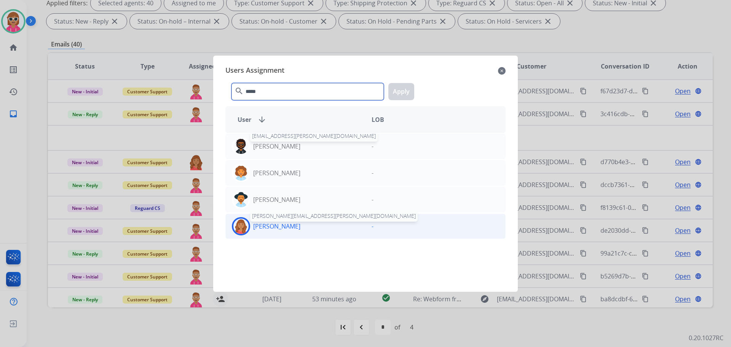
type input "*****"
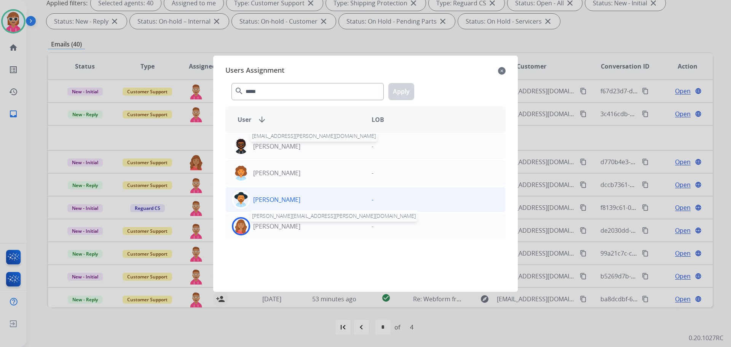
drag, startPoint x: 287, startPoint y: 222, endPoint x: 310, endPoint y: 207, distance: 27.5
click at [288, 222] on p "[PERSON_NAME]" at bounding box center [276, 226] width 47 height 9
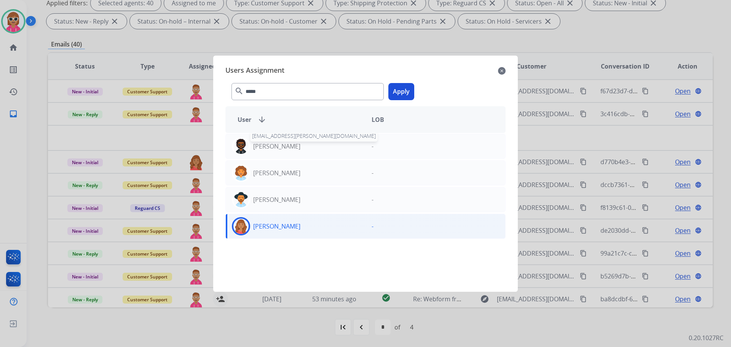
click at [409, 90] on button "Apply" at bounding box center [401, 91] width 26 height 17
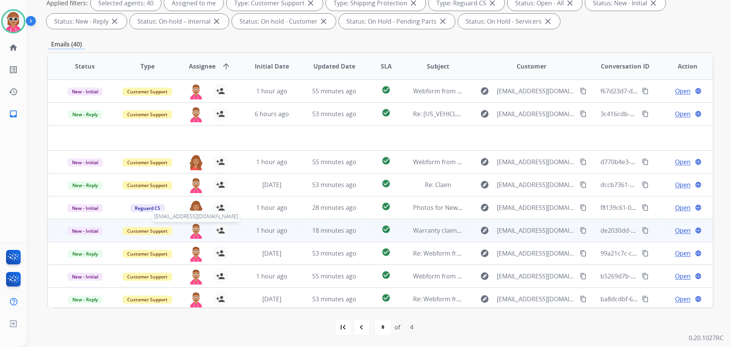
click at [195, 232] on img at bounding box center [195, 231] width 15 height 16
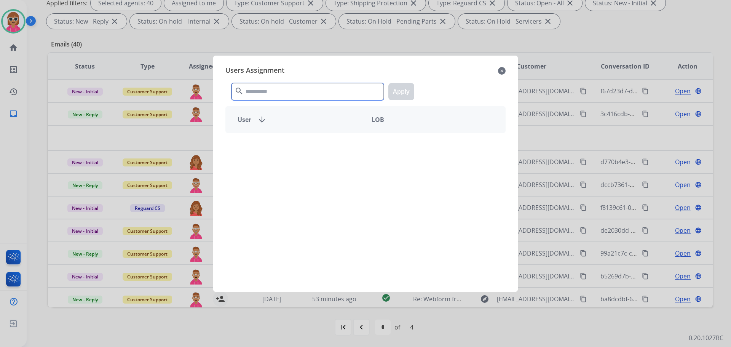
drag, startPoint x: 313, startPoint y: 88, endPoint x: 312, endPoint y: 94, distance: 5.4
click at [313, 89] on input "text" at bounding box center [307, 91] width 152 height 17
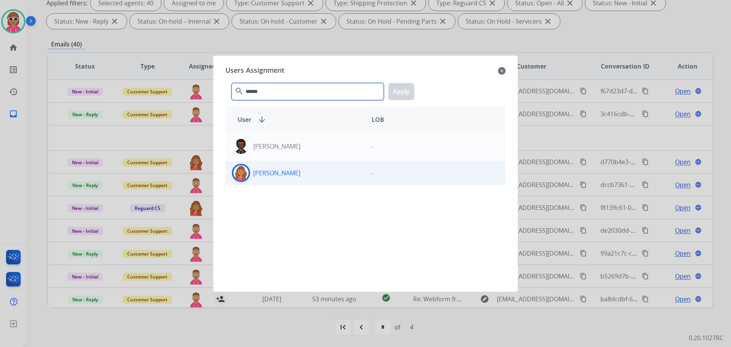
type input "******"
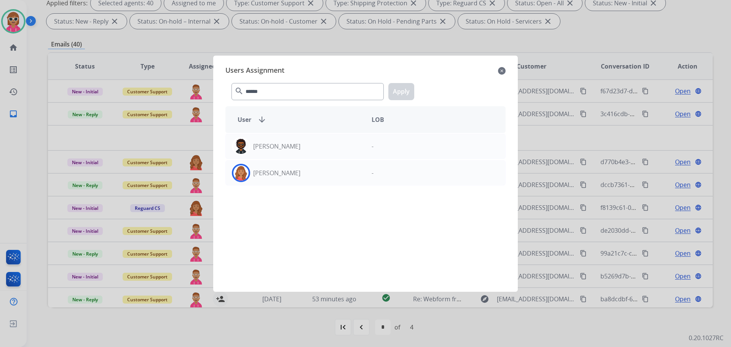
drag, startPoint x: 287, startPoint y: 164, endPoint x: 326, endPoint y: 130, distance: 51.8
click at [287, 163] on div "[PERSON_NAME] -" at bounding box center [365, 172] width 280 height 25
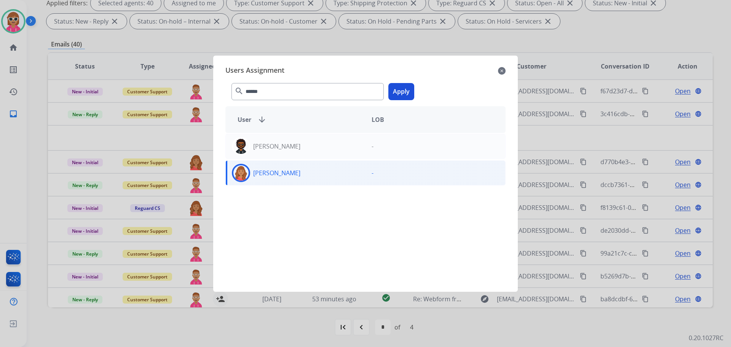
click at [408, 93] on button "Apply" at bounding box center [401, 91] width 26 height 17
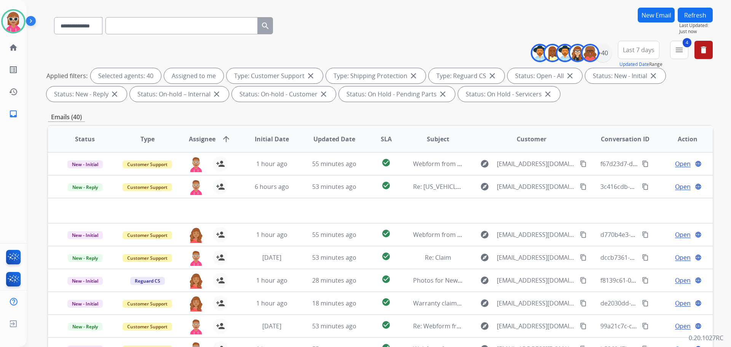
scroll to position [47, 0]
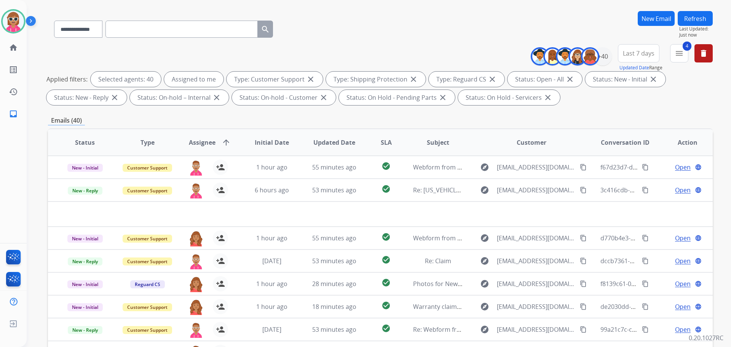
click at [689, 20] on button "Refresh" at bounding box center [695, 18] width 35 height 15
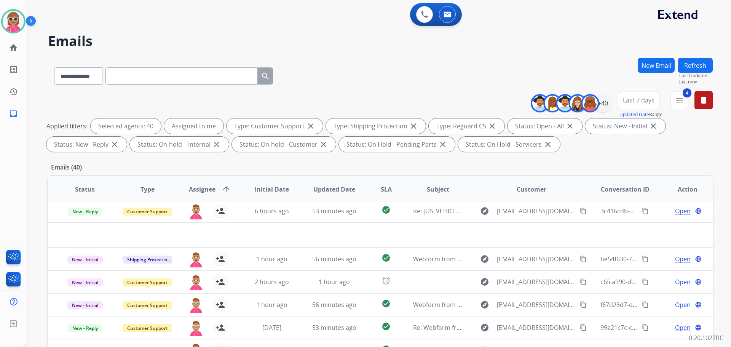
scroll to position [0, 0]
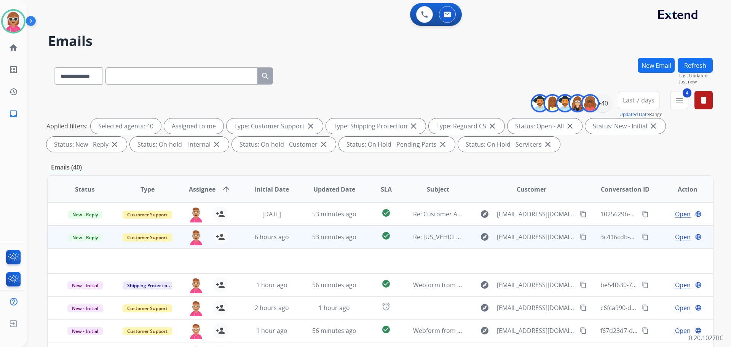
click at [241, 245] on td "6 hours ago" at bounding box center [266, 236] width 62 height 23
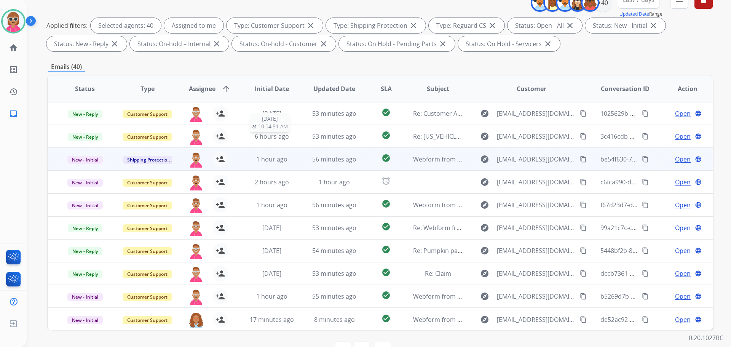
scroll to position [123, 0]
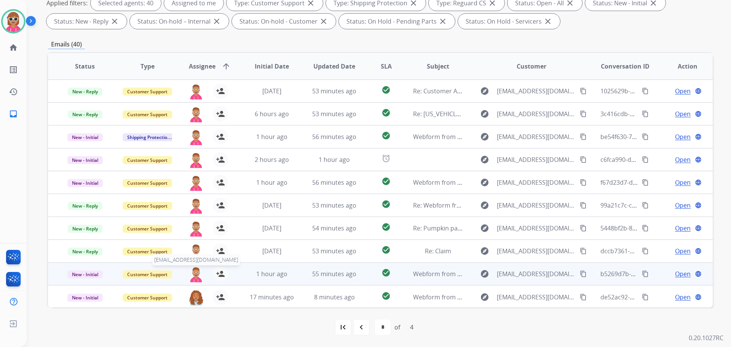
click at [197, 275] on img at bounding box center [195, 274] width 15 height 16
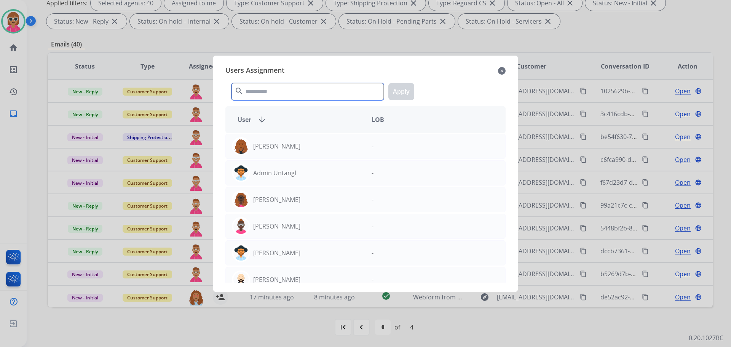
click at [289, 93] on input "text" at bounding box center [307, 91] width 152 height 17
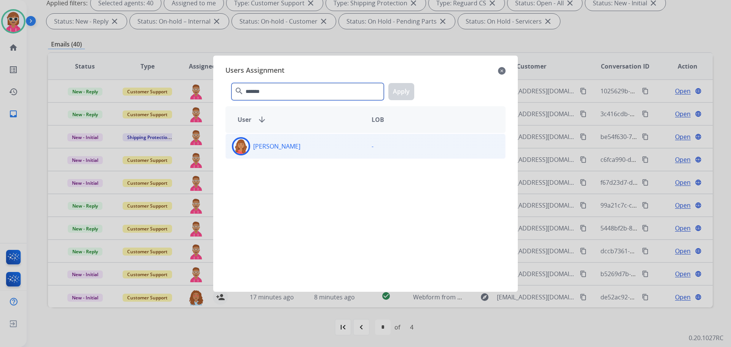
type input "*******"
click at [289, 155] on div "[PERSON_NAME]" at bounding box center [296, 146] width 140 height 18
drag, startPoint x: 425, startPoint y: 89, endPoint x: 410, endPoint y: 89, distance: 14.5
click at [424, 89] on div "******* search Apply" at bounding box center [365, 90] width 280 height 26
click at [410, 89] on button "Apply" at bounding box center [401, 91] width 26 height 17
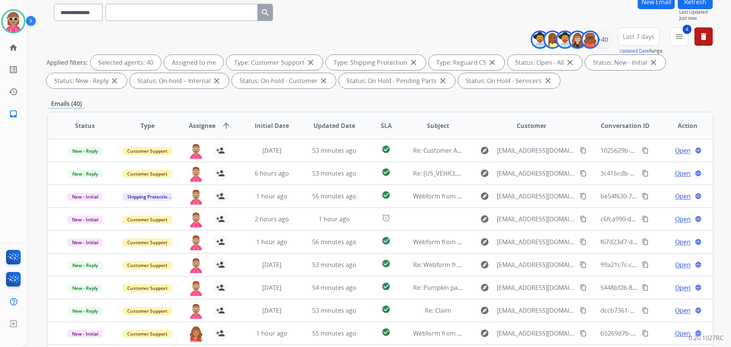
scroll to position [9, 0]
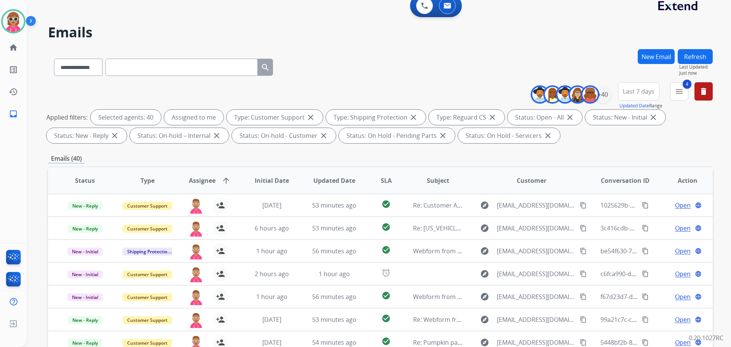
click at [691, 54] on button "Refresh" at bounding box center [695, 56] width 35 height 15
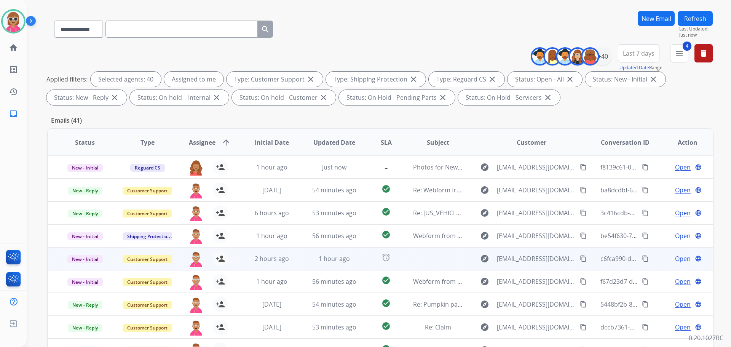
scroll to position [123, 0]
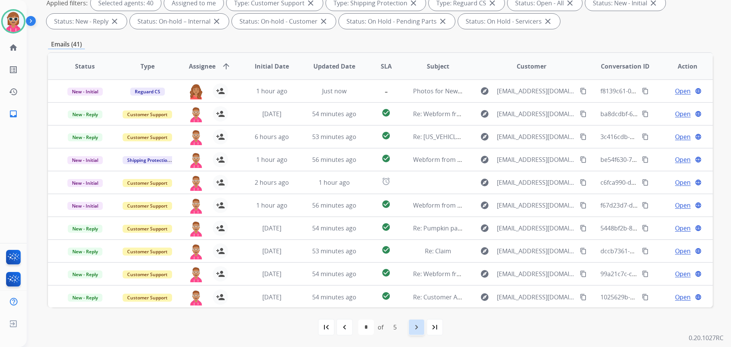
click at [409, 324] on div "navigate_next" at bounding box center [416, 327] width 17 height 17
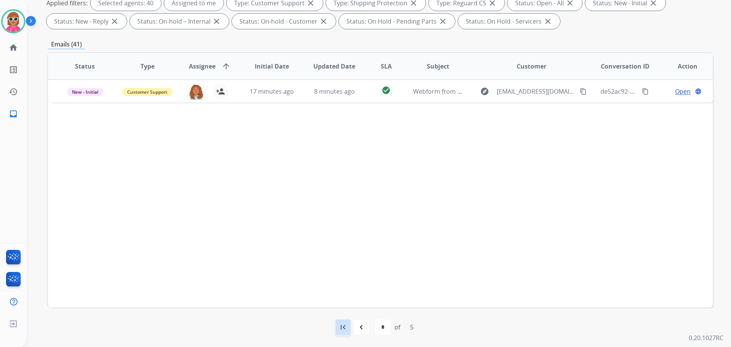
click at [350, 325] on div "first_page" at bounding box center [343, 327] width 17 height 17
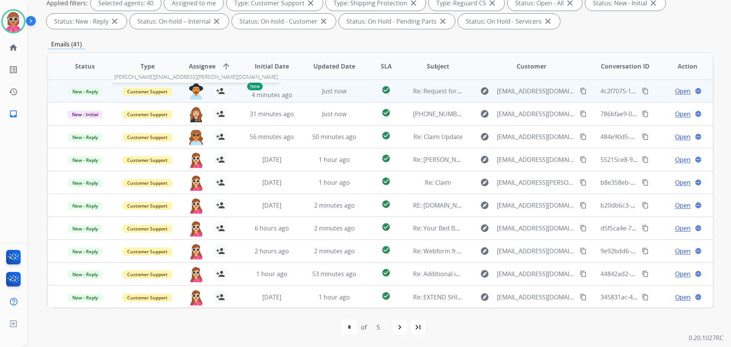
click at [196, 92] on img at bounding box center [195, 91] width 15 height 16
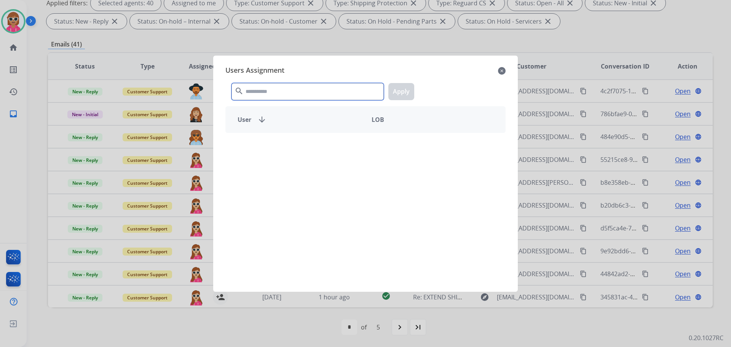
click at [269, 91] on input "text" at bounding box center [307, 91] width 152 height 17
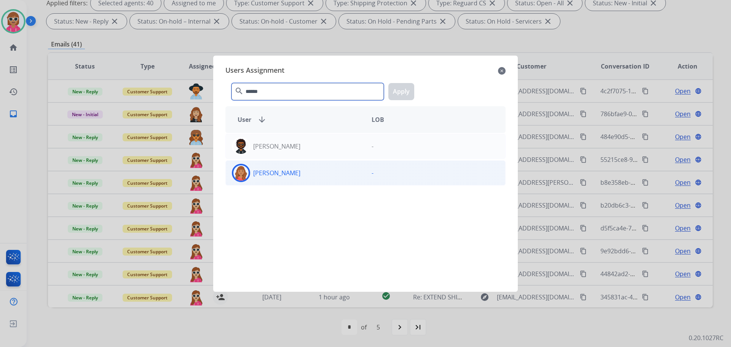
type input "******"
click at [291, 174] on p "[PERSON_NAME]" at bounding box center [276, 172] width 47 height 9
click at [398, 91] on button "Apply" at bounding box center [401, 91] width 26 height 17
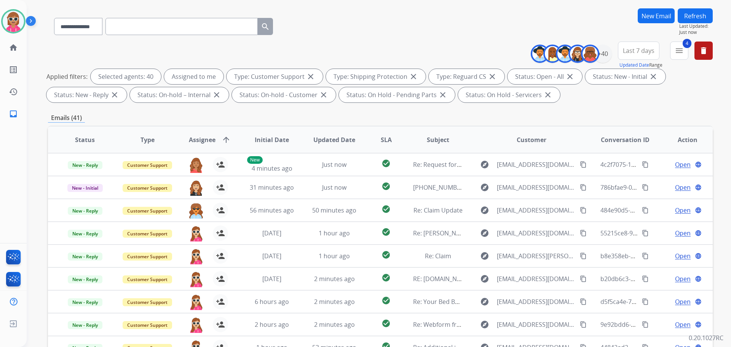
scroll to position [9, 0]
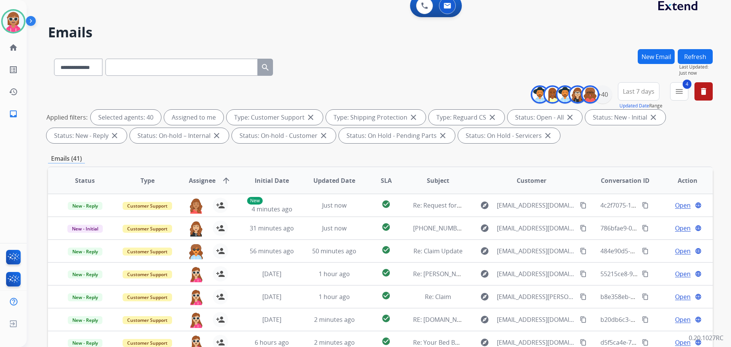
drag, startPoint x: 676, startPoint y: 61, endPoint x: 670, endPoint y: 64, distance: 6.8
click at [675, 62] on div "New Email Refresh Last Updated: Just now" at bounding box center [675, 65] width 75 height 33
click at [706, 53] on button "Refresh" at bounding box center [695, 56] width 35 height 15
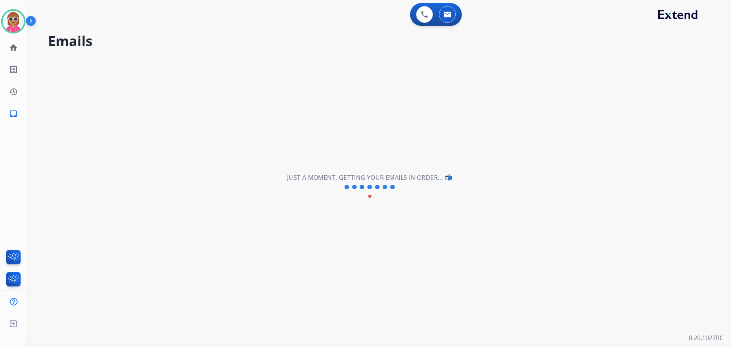
scroll to position [0, 0]
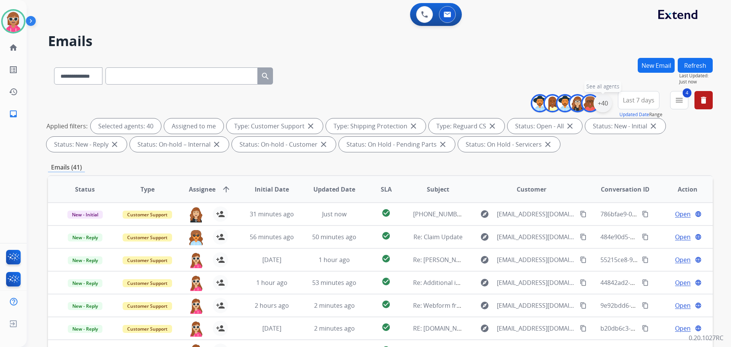
click at [603, 103] on div "+40" at bounding box center [603, 103] width 18 height 18
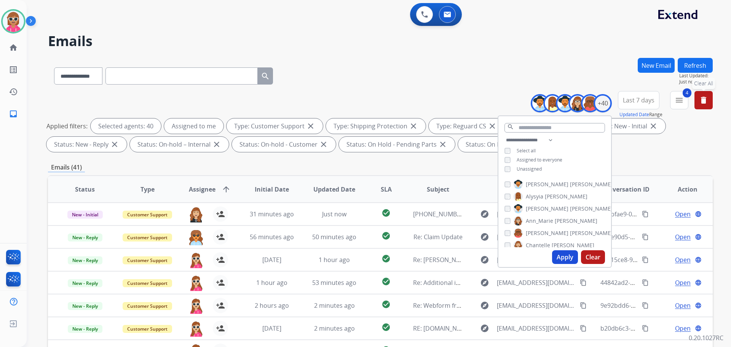
click at [701, 99] on mat-icon "delete" at bounding box center [703, 100] width 9 height 9
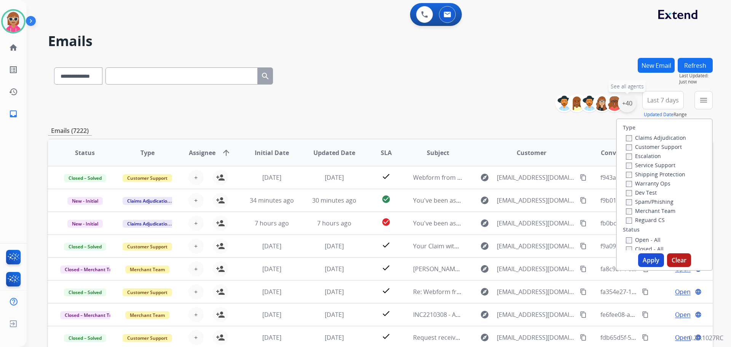
click at [629, 102] on div "+40" at bounding box center [627, 103] width 18 height 18
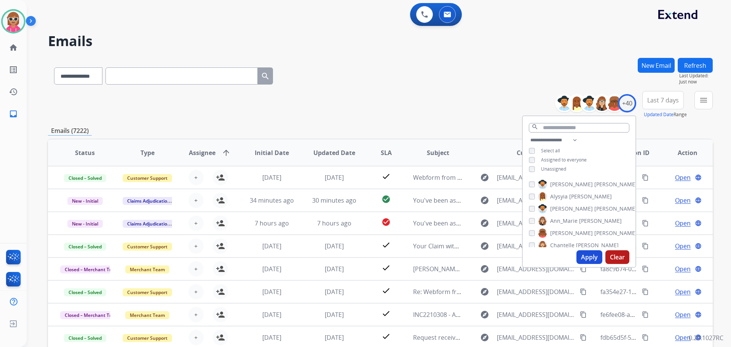
drag, startPoint x: 552, startPoint y: 171, endPoint x: 566, endPoint y: 206, distance: 37.8
click at [552, 171] on span "Unassigned" at bounding box center [553, 169] width 25 height 6
click at [572, 141] on select "**********" at bounding box center [555, 140] width 53 height 9
select select "***"
click at [529, 136] on select "**********" at bounding box center [555, 140] width 53 height 9
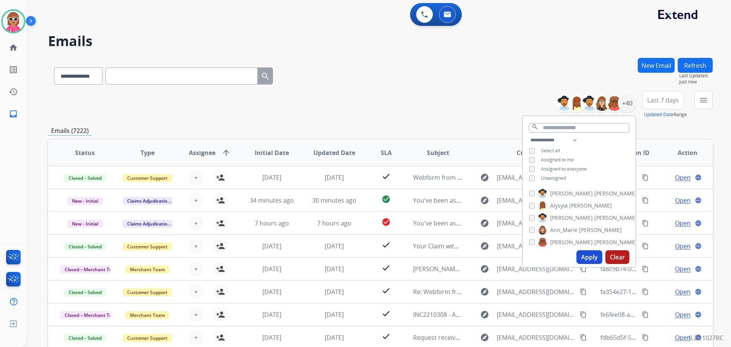
click at [588, 150] on div "**********" at bounding box center [579, 160] width 113 height 49
click at [586, 256] on button "Apply" at bounding box center [589, 257] width 26 height 14
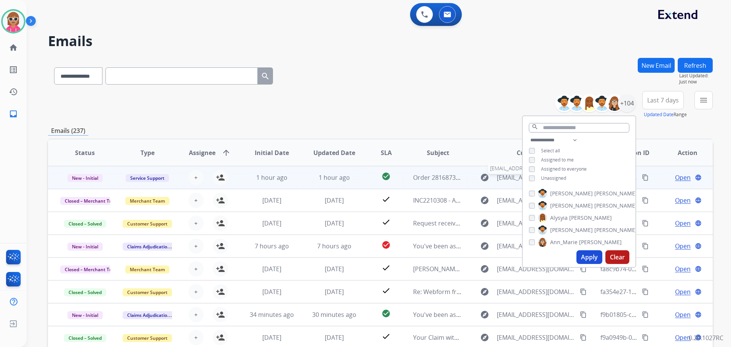
scroll to position [1141, 0]
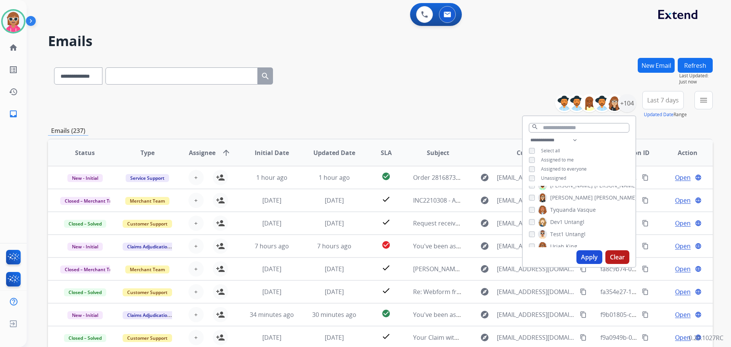
drag, startPoint x: 379, startPoint y: 77, endPoint x: 432, endPoint y: 82, distance: 53.1
click at [412, 78] on div "**********" at bounding box center [380, 74] width 665 height 33
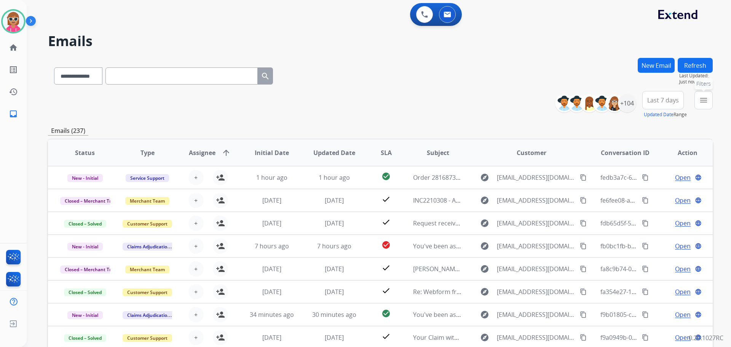
drag, startPoint x: 706, startPoint y: 102, endPoint x: 685, endPoint y: 126, distance: 31.9
click at [705, 102] on mat-icon "menu" at bounding box center [703, 100] width 9 height 9
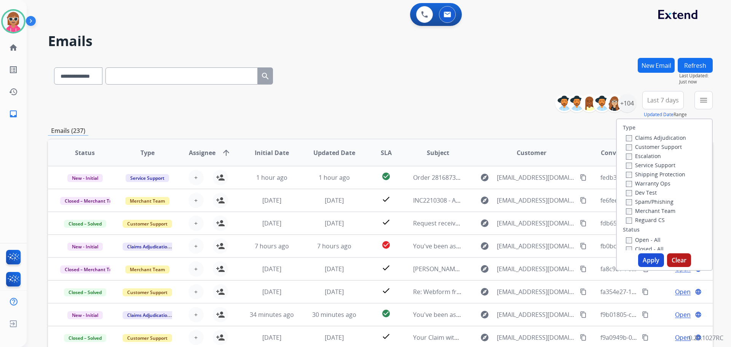
click at [672, 146] on label "Customer Support" at bounding box center [654, 146] width 56 height 7
drag, startPoint x: 671, startPoint y: 172, endPoint x: 658, endPoint y: 200, distance: 30.2
click at [670, 172] on label "Shipping Protection" at bounding box center [655, 174] width 59 height 7
click at [655, 222] on label "Reguard CS" at bounding box center [645, 219] width 39 height 7
click at [651, 241] on label "Open - All" at bounding box center [643, 239] width 35 height 7
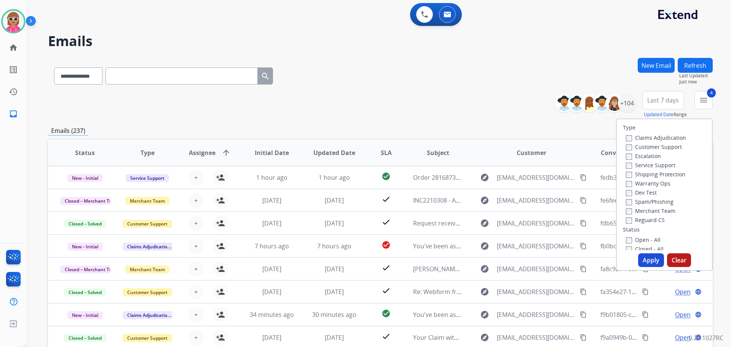
click at [650, 256] on button "Apply" at bounding box center [651, 260] width 26 height 14
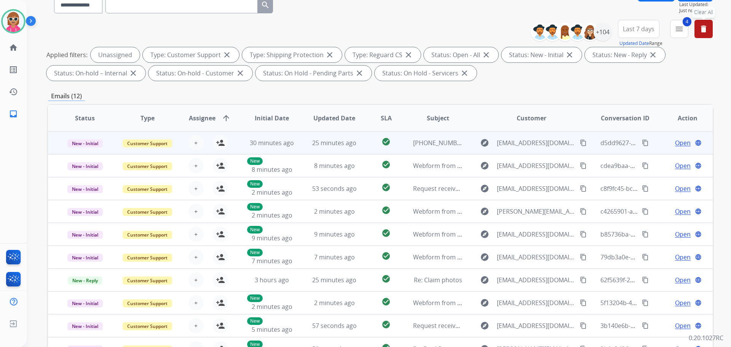
scroll to position [123, 0]
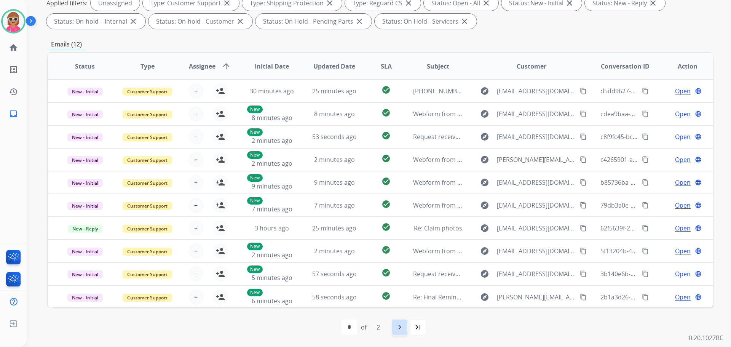
click at [395, 327] on mat-icon "navigate_next" at bounding box center [399, 326] width 9 height 9
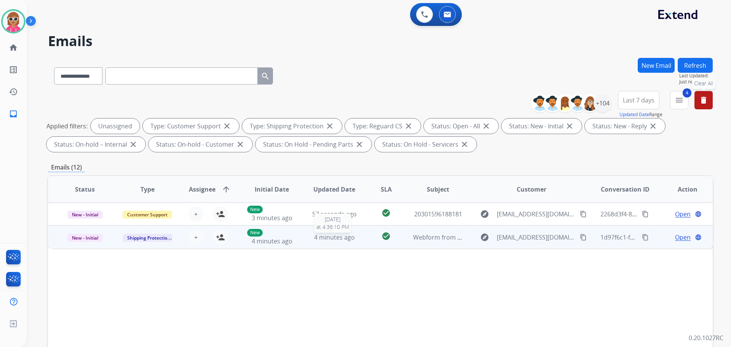
click at [310, 236] on div "4 minutes ago" at bounding box center [335, 237] width 50 height 9
click at [580, 236] on mat-icon "content_copy" at bounding box center [583, 236] width 7 height 7
click at [218, 236] on mat-icon "person_add" at bounding box center [220, 236] width 9 height 9
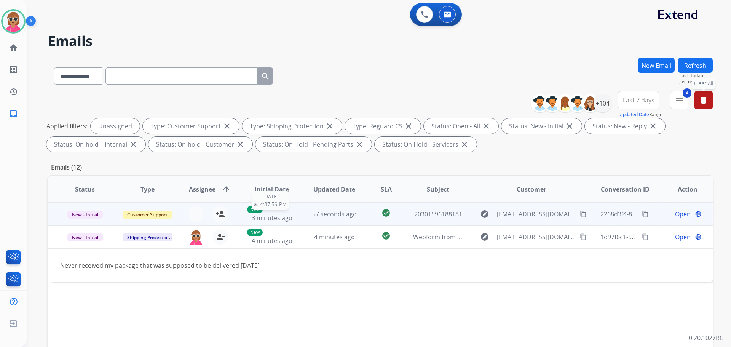
click at [292, 209] on div "New 3 minutes ago" at bounding box center [272, 214] width 50 height 17
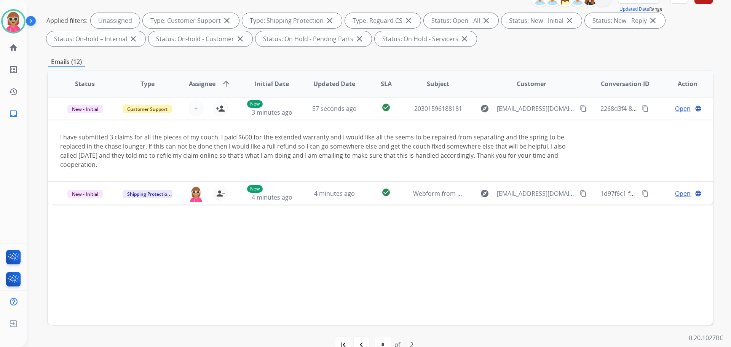
scroll to position [123, 0]
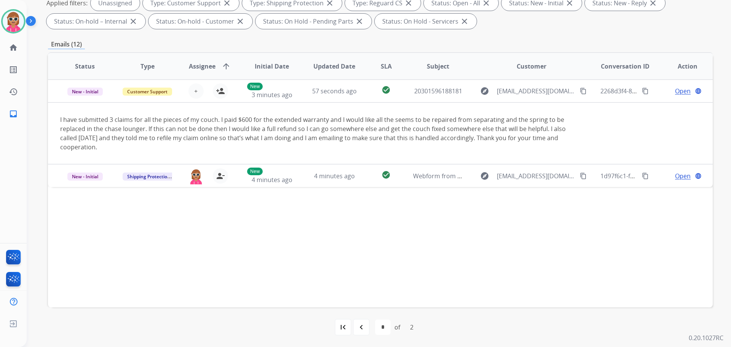
drag, startPoint x: 354, startPoint y: 324, endPoint x: 348, endPoint y: 334, distance: 11.1
click at [353, 332] on div "navigate_before" at bounding box center [361, 327] width 17 height 17
select select "*"
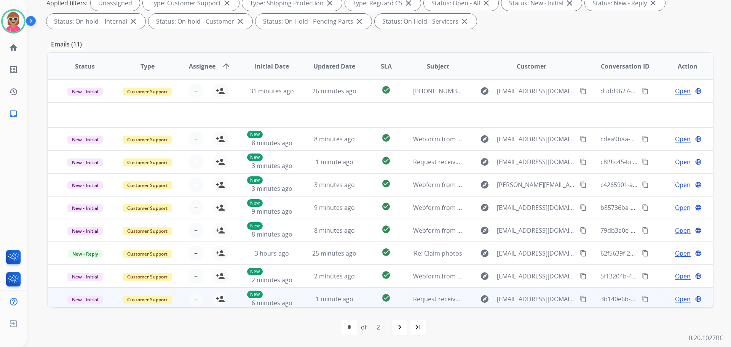
click at [297, 299] on td "1 minute ago" at bounding box center [328, 298] width 62 height 23
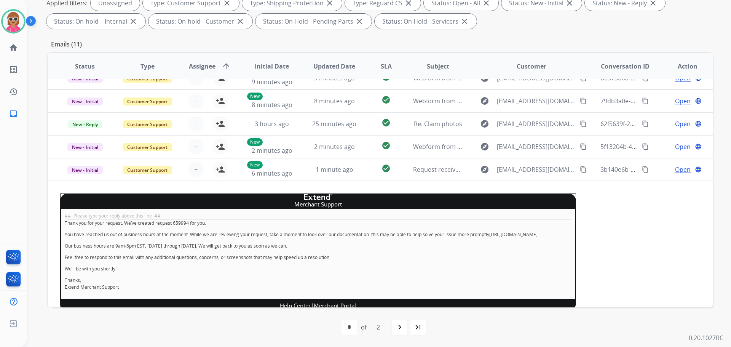
scroll to position [153, 0]
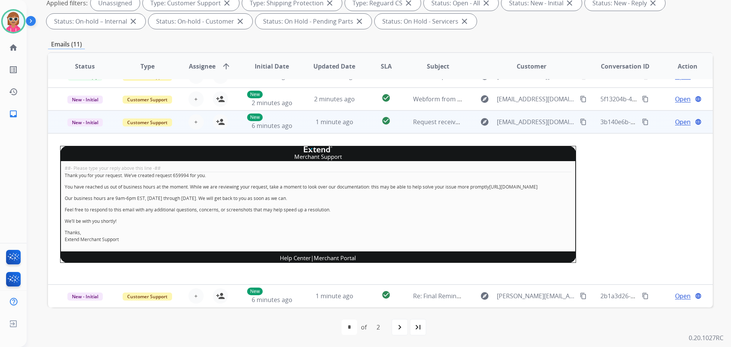
click at [304, 124] on td "1 minute ago" at bounding box center [328, 121] width 62 height 23
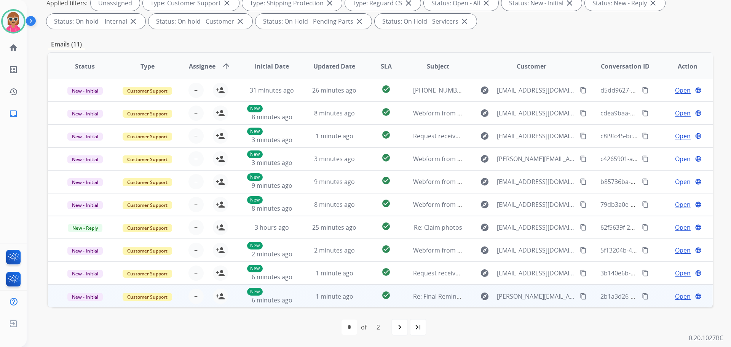
click at [298, 305] on td "1 minute ago" at bounding box center [328, 295] width 62 height 23
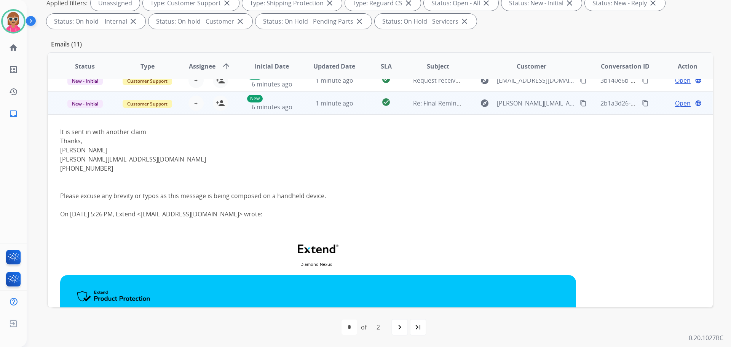
scroll to position [168, 0]
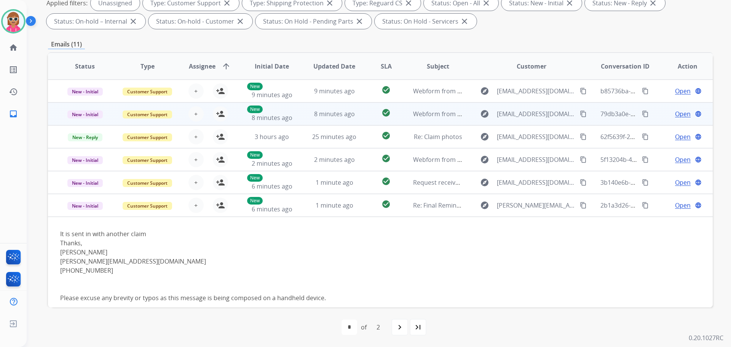
drag, startPoint x: 302, startPoint y: 215, endPoint x: 305, endPoint y: 212, distance: 4.6
click at [304, 212] on td "1 minute ago" at bounding box center [328, 205] width 62 height 23
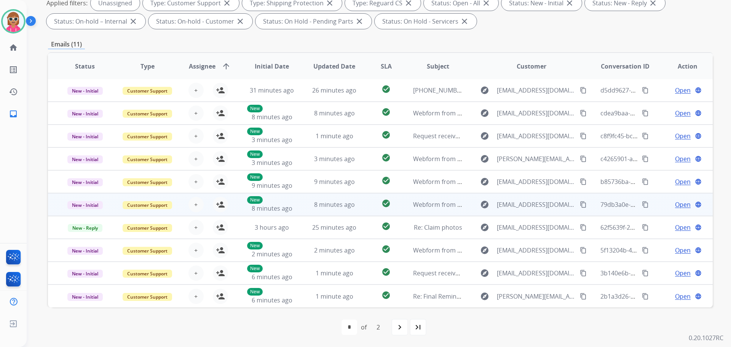
scroll to position [1, 0]
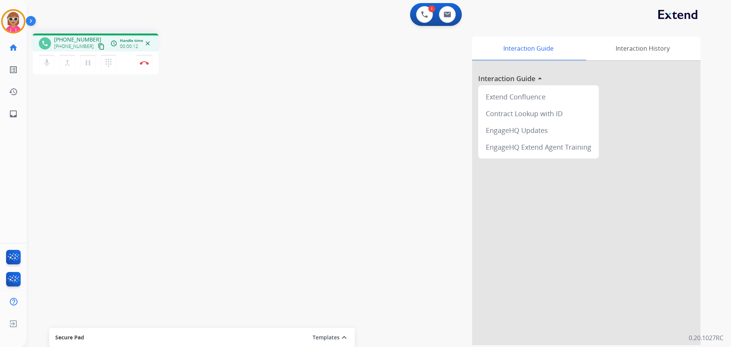
click at [97, 43] on button "content_copy" at bounding box center [101, 46] width 9 height 9
click at [443, 14] on button at bounding box center [447, 14] width 17 height 17
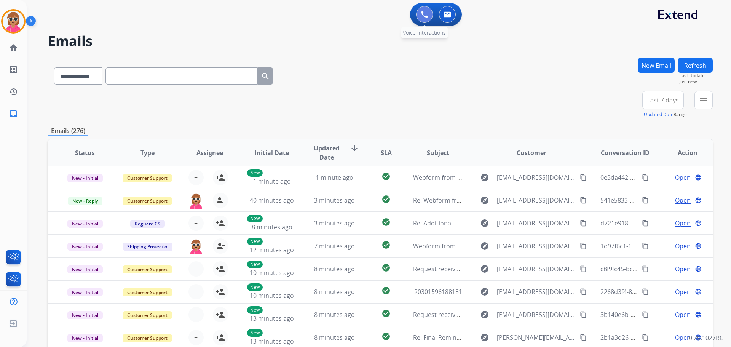
click at [424, 18] on img at bounding box center [424, 14] width 7 height 7
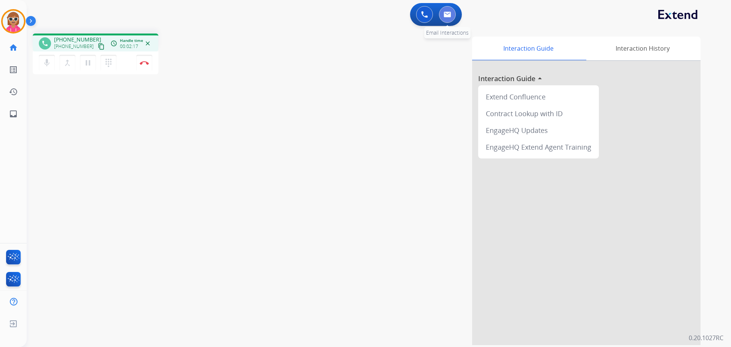
click at [449, 18] on button at bounding box center [447, 14] width 17 height 17
select select "**********"
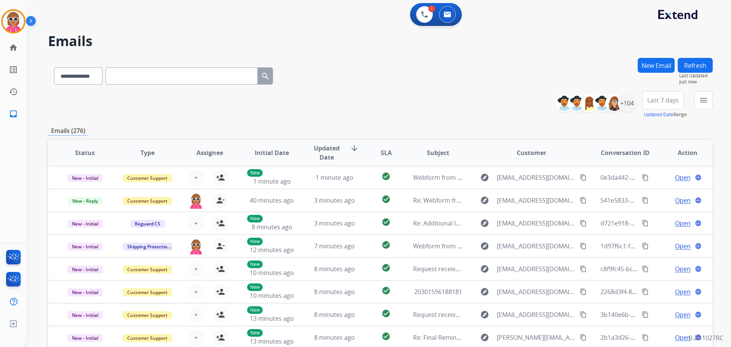
click at [649, 65] on button "New Email" at bounding box center [656, 65] width 37 height 15
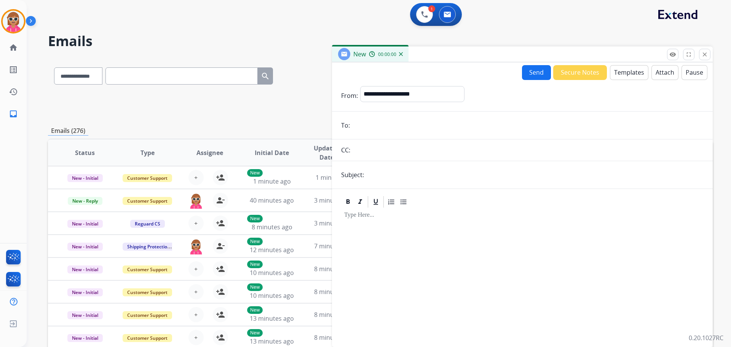
drag, startPoint x: 410, startPoint y: 127, endPoint x: 406, endPoint y: 125, distance: 4.1
click at [409, 127] on input "email" at bounding box center [527, 125] width 351 height 15
paste input "**********"
type input "**********"
click at [412, 93] on select "**********" at bounding box center [412, 93] width 104 height 15
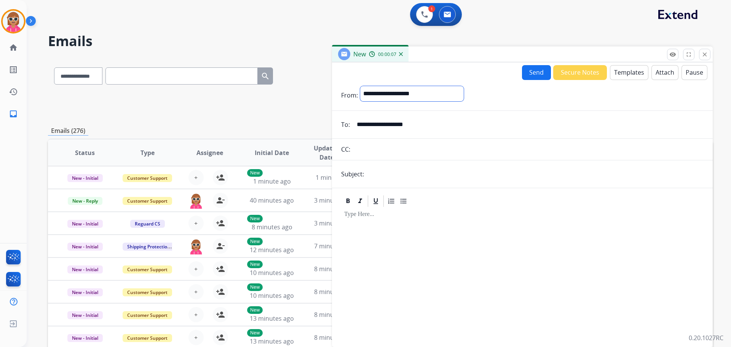
click at [398, 96] on select "**********" at bounding box center [412, 93] width 104 height 15
select select "**********"
click at [360, 86] on select "**********" at bounding box center [412, 93] width 104 height 15
click at [408, 176] on input "text" at bounding box center [534, 174] width 337 height 15
type input "**********"
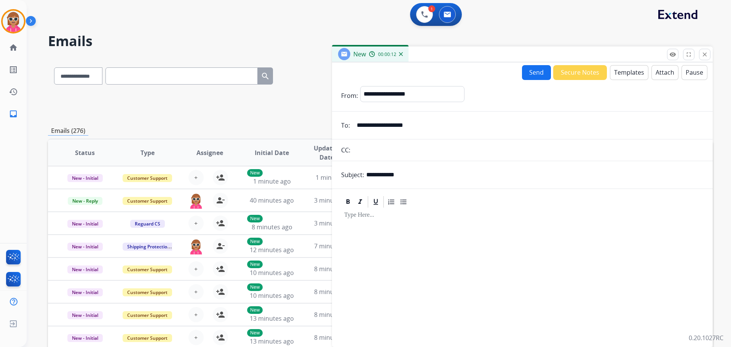
click at [384, 232] on div at bounding box center [522, 274] width 362 height 131
click at [619, 70] on button "Templates" at bounding box center [629, 72] width 38 height 15
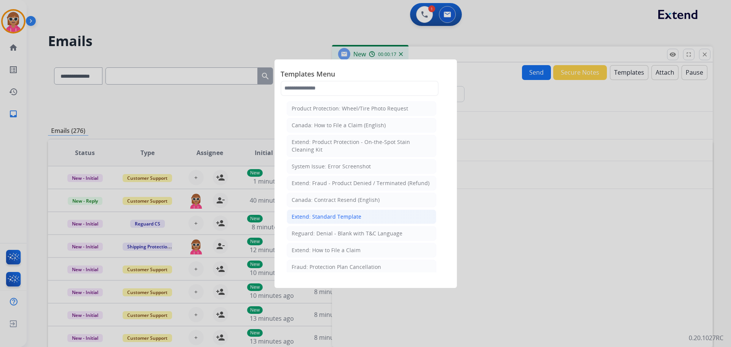
click at [351, 219] on div "Extend: Standard Template" at bounding box center [327, 217] width 70 height 8
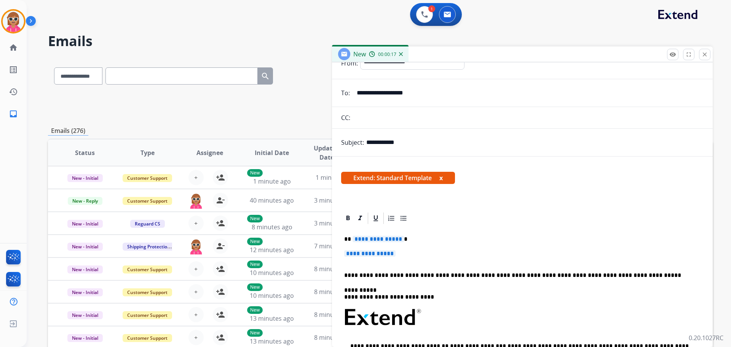
scroll to position [76, 0]
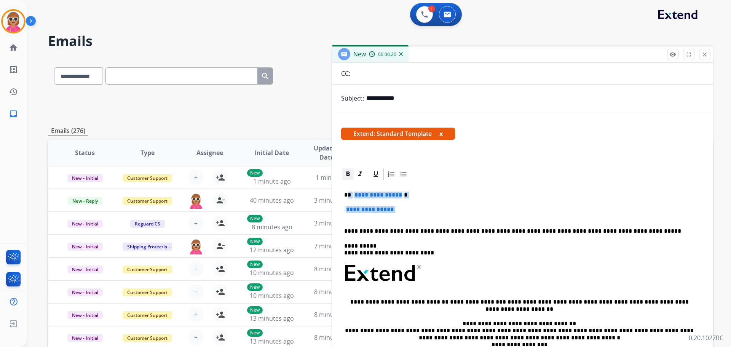
drag, startPoint x: 348, startPoint y: 196, endPoint x: 353, endPoint y: 171, distance: 25.5
click at [400, 212] on div "**********" at bounding box center [522, 291] width 362 height 220
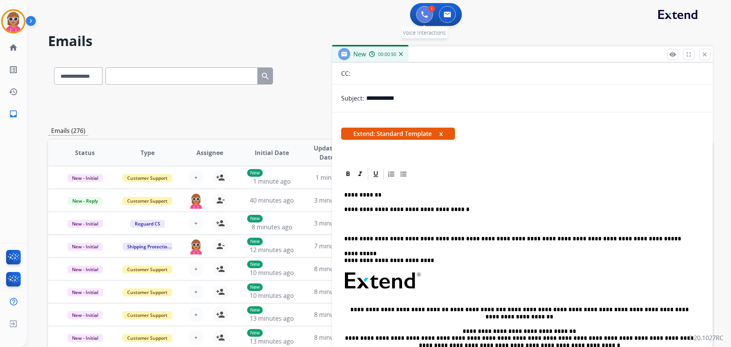
click at [429, 19] on button at bounding box center [424, 14] width 17 height 17
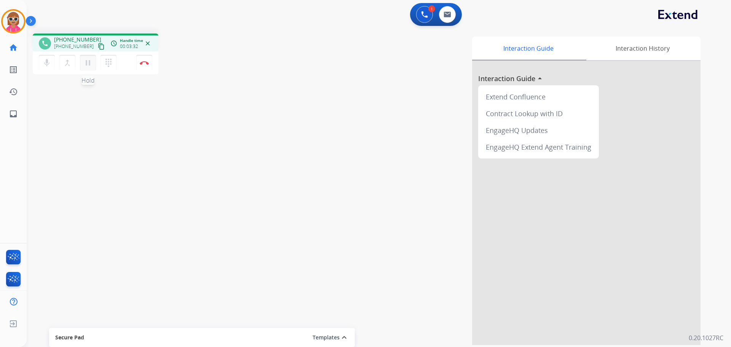
click at [88, 61] on mat-icon "pause" at bounding box center [87, 62] width 9 height 9
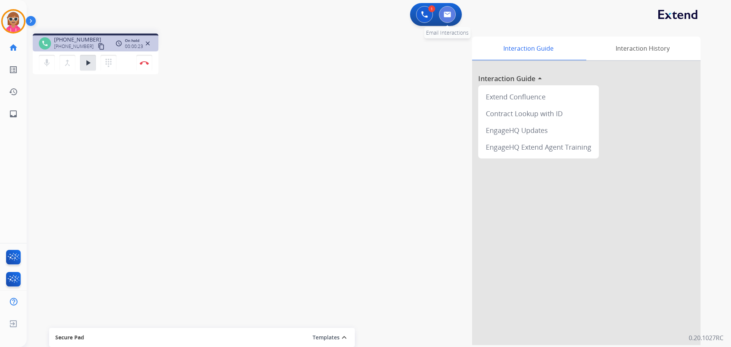
click at [449, 12] on img at bounding box center [448, 14] width 8 height 6
select select "**********"
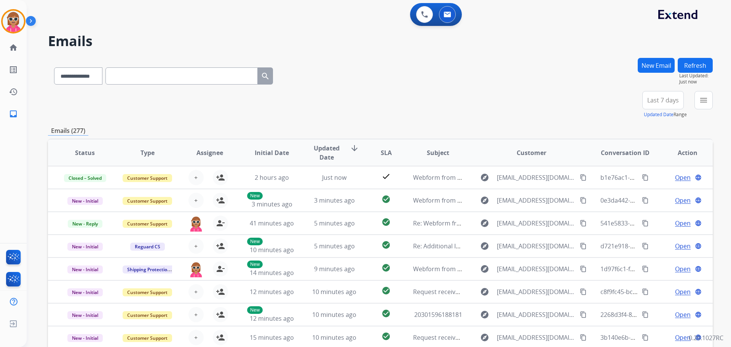
click at [654, 66] on button "New Email" at bounding box center [656, 65] width 37 height 15
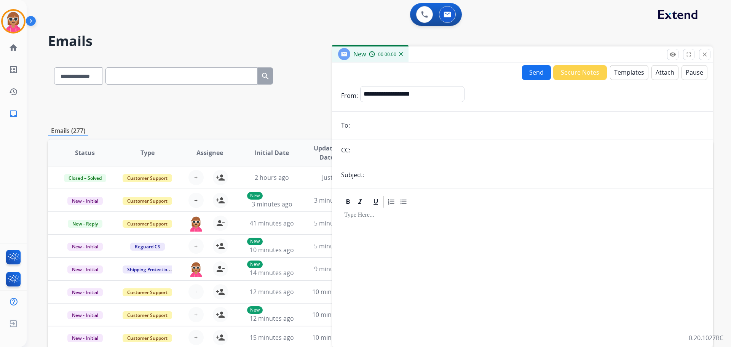
click at [382, 122] on input "email" at bounding box center [527, 125] width 351 height 15
paste input "**********"
type input "**********"
drag, startPoint x: 403, startPoint y: 92, endPoint x: 405, endPoint y: 97, distance: 5.6
click at [403, 92] on select "**********" at bounding box center [412, 93] width 104 height 15
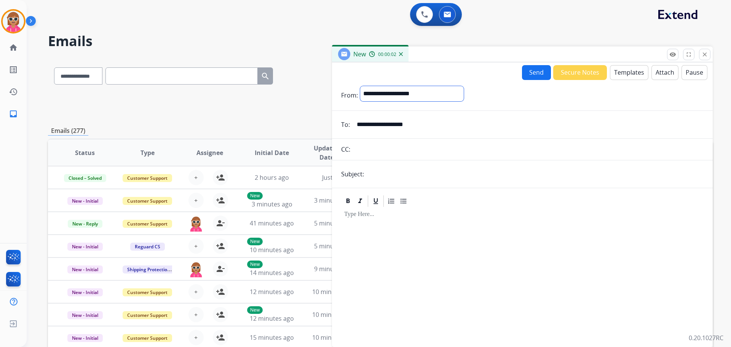
select select "**********"
click at [360, 86] on select "**********" at bounding box center [412, 93] width 104 height 15
click at [392, 169] on input "text" at bounding box center [534, 174] width 337 height 15
type input "*"
type input "**********"
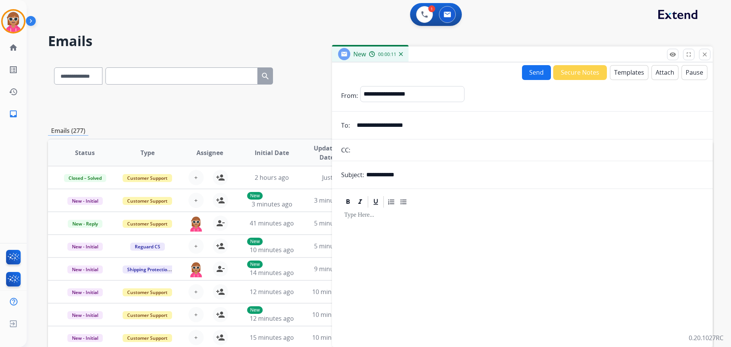
drag, startPoint x: 369, startPoint y: 246, endPoint x: 370, endPoint y: 250, distance: 4.3
click at [372, 246] on div at bounding box center [522, 274] width 362 height 131
click at [616, 75] on button "Templates" at bounding box center [629, 72] width 38 height 15
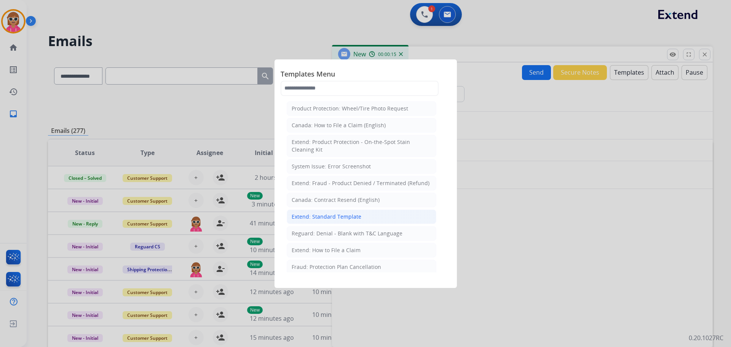
click at [338, 216] on div "Extend: Standard Template" at bounding box center [327, 217] width 70 height 8
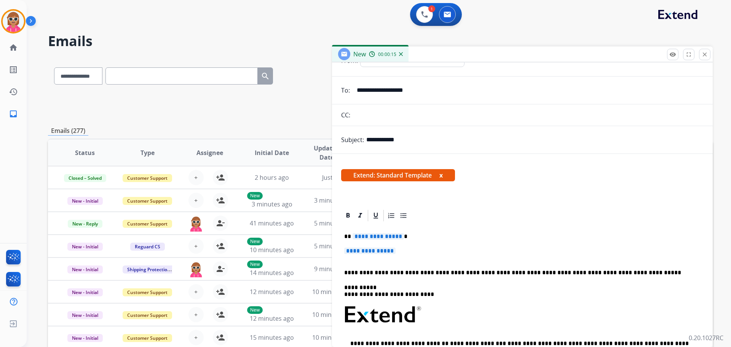
scroll to position [76, 0]
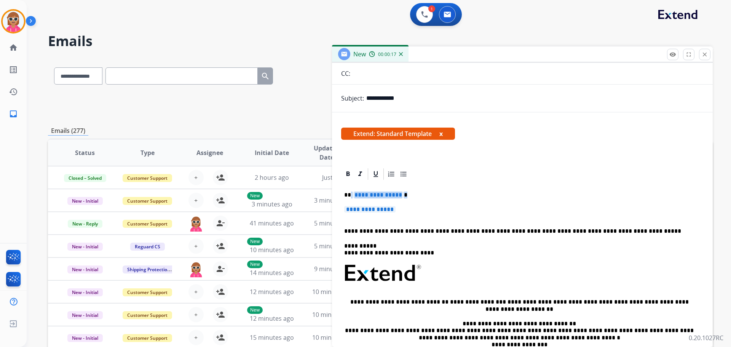
drag, startPoint x: 400, startPoint y: 210, endPoint x: 350, endPoint y: 195, distance: 51.9
click at [350, 195] on div "**********" at bounding box center [522, 291] width 362 height 220
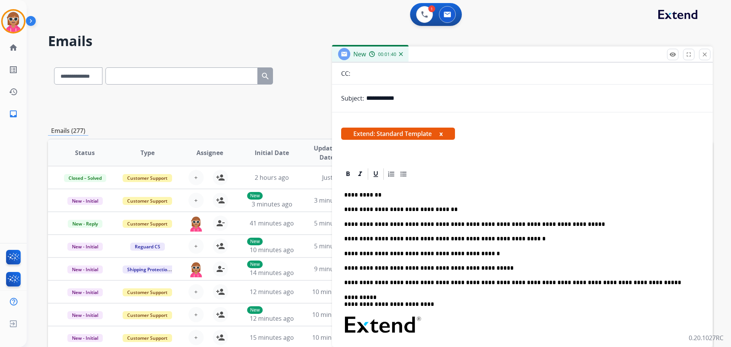
scroll to position [0, 0]
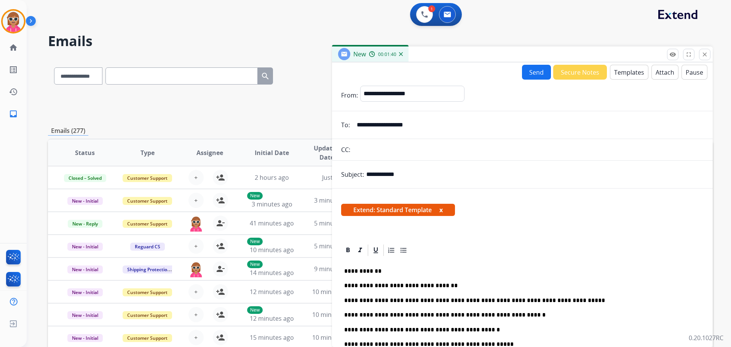
click at [532, 70] on button "Send" at bounding box center [536, 72] width 29 height 15
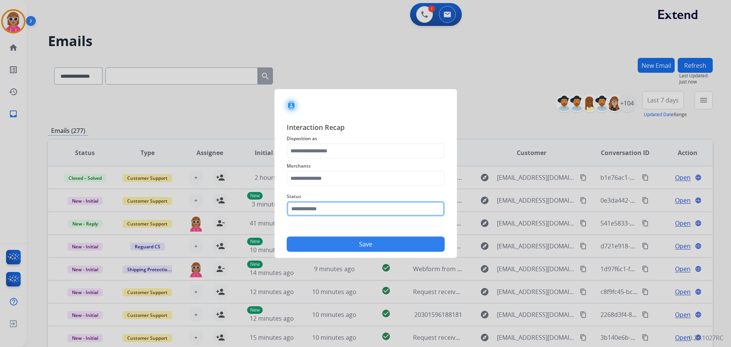
click at [330, 209] on input "text" at bounding box center [366, 208] width 158 height 15
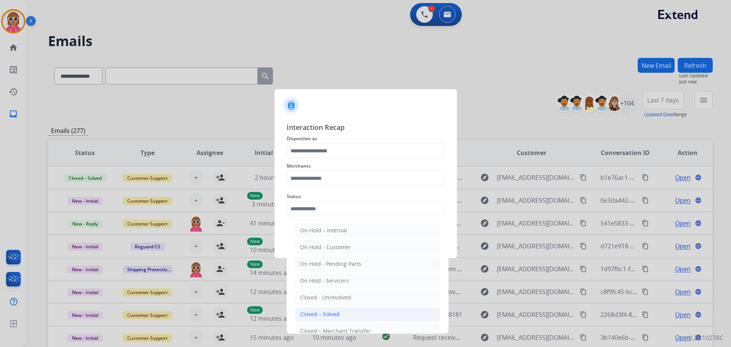
drag, startPoint x: 332, startPoint y: 311, endPoint x: 329, endPoint y: 247, distance: 64.4
click at [332, 310] on li "Closed – Solved" at bounding box center [367, 314] width 145 height 14
type input "**********"
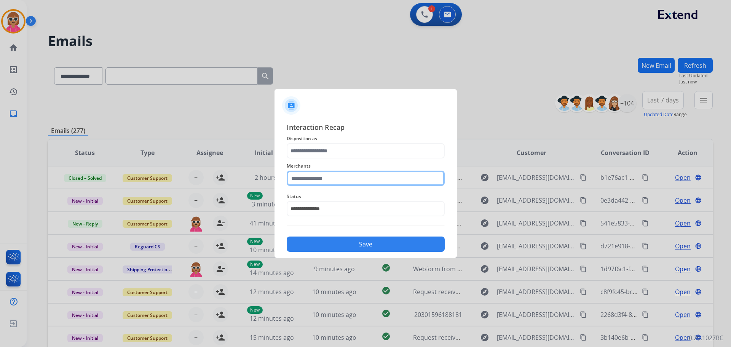
click at [337, 185] on input "text" at bounding box center [366, 178] width 158 height 15
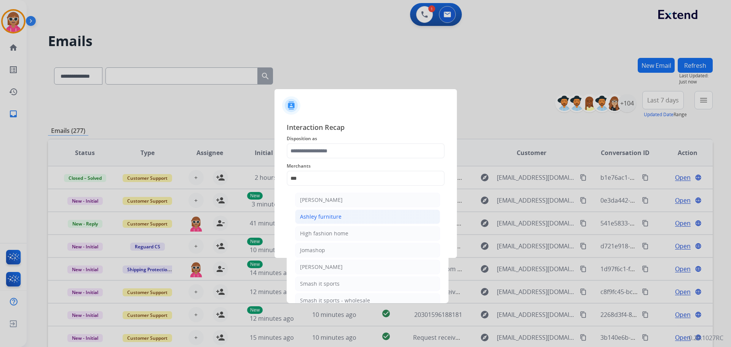
drag, startPoint x: 335, startPoint y: 216, endPoint x: 348, endPoint y: 205, distance: 16.7
click at [337, 214] on div "Ashley furniture" at bounding box center [321, 217] width 42 height 8
type input "**********"
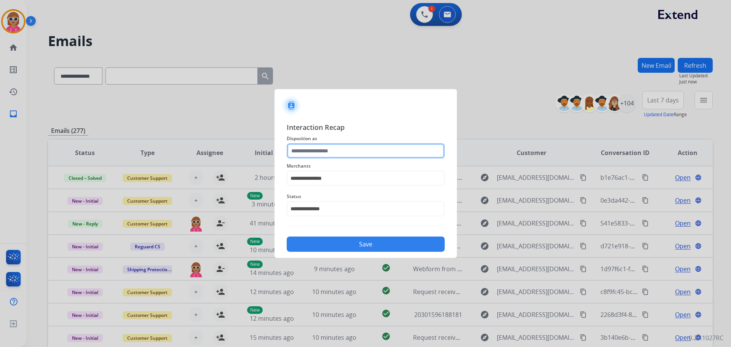
click at [351, 148] on input "text" at bounding box center [366, 150] width 158 height 15
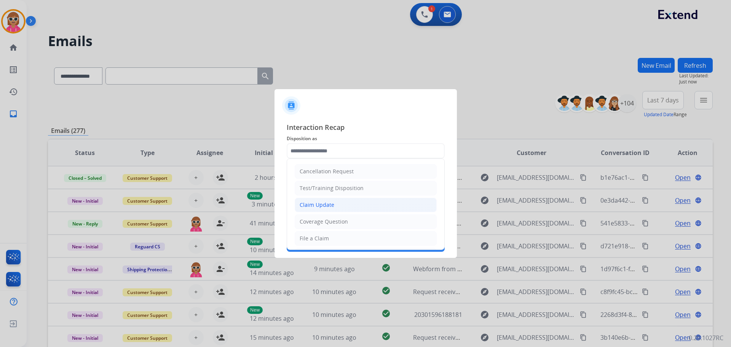
click at [345, 211] on li "Claim Update" at bounding box center [366, 205] width 142 height 14
type input "**********"
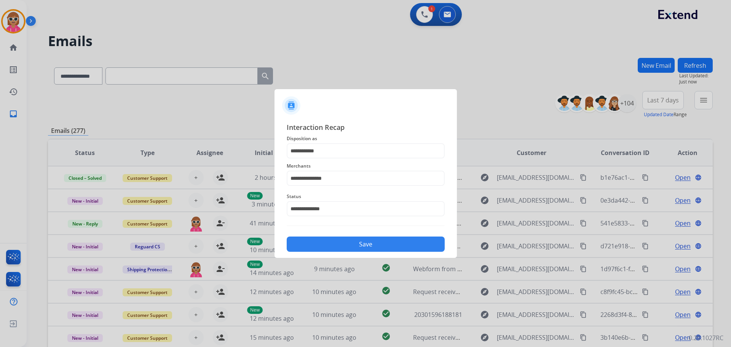
click at [353, 245] on button "Save" at bounding box center [366, 243] width 158 height 15
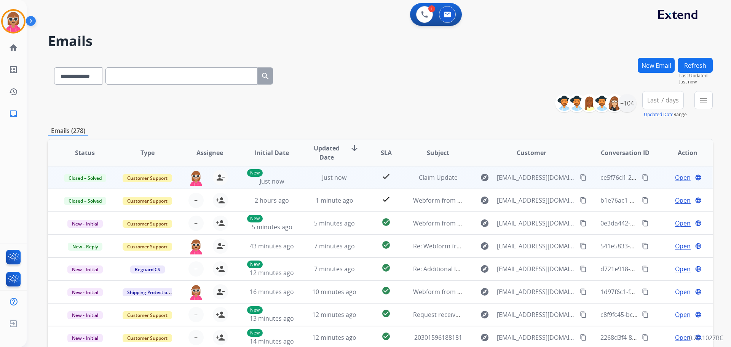
click at [644, 176] on button "content_copy" at bounding box center [645, 177] width 9 height 9
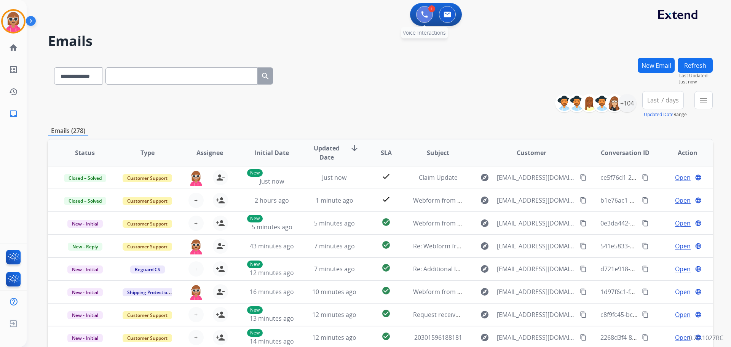
click at [420, 11] on button at bounding box center [424, 14] width 17 height 17
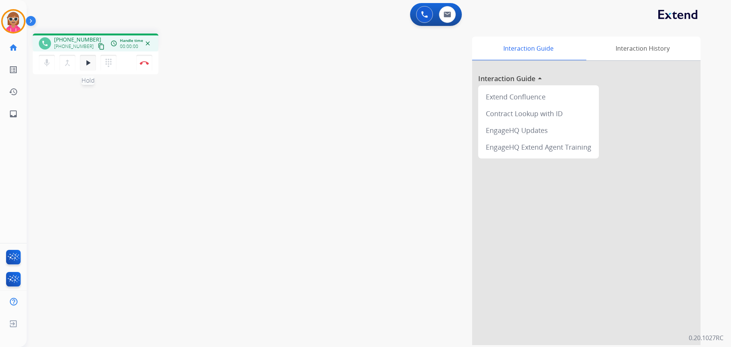
click at [89, 62] on mat-icon "play_arrow" at bounding box center [87, 62] width 9 height 9
click at [144, 65] on button "Disconnect" at bounding box center [144, 63] width 16 height 16
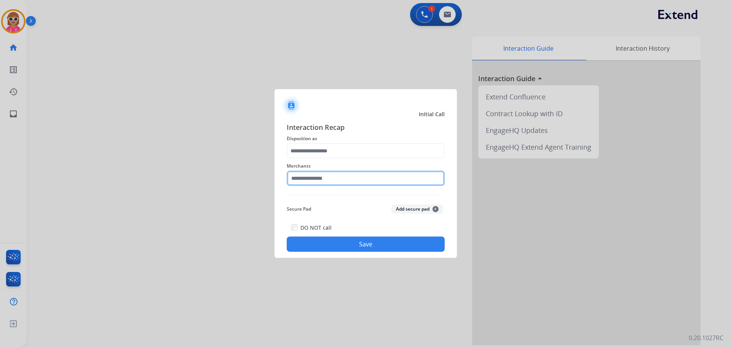
click at [359, 173] on input "text" at bounding box center [366, 178] width 158 height 15
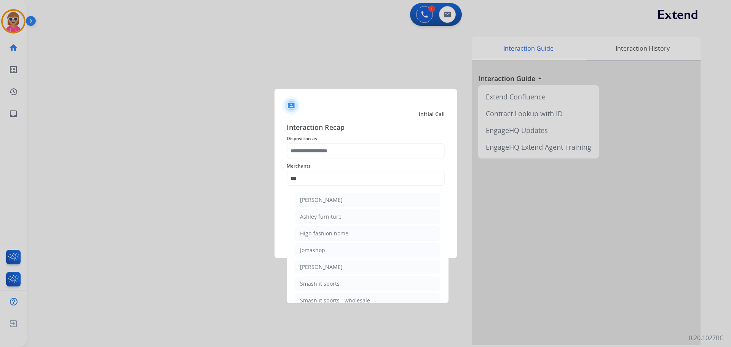
click at [346, 216] on li "Ashley furniture" at bounding box center [367, 216] width 145 height 14
type input "**********"
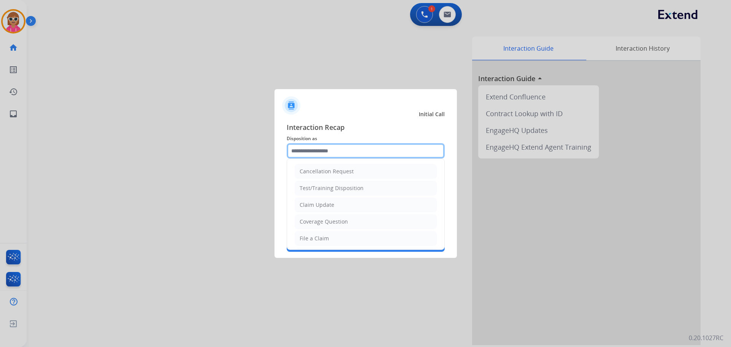
click at [330, 151] on input "text" at bounding box center [366, 150] width 158 height 15
click at [327, 208] on div "Claim Update" at bounding box center [317, 205] width 35 height 8
type input "**********"
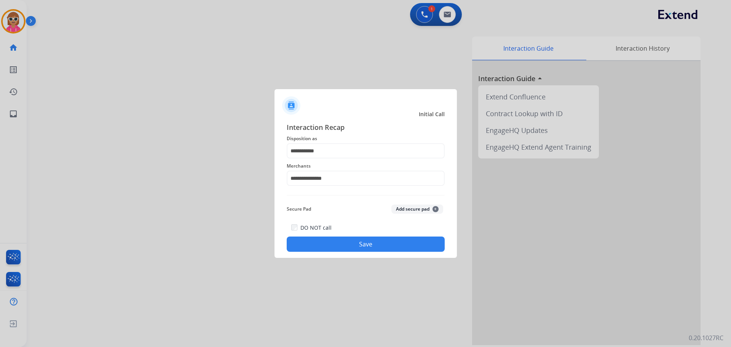
click at [335, 245] on button "Save" at bounding box center [366, 243] width 158 height 15
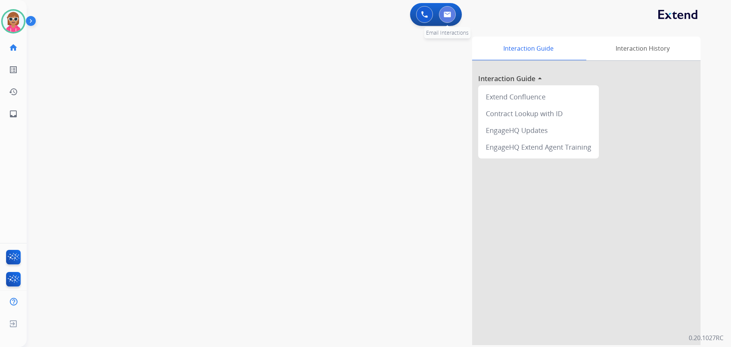
click at [453, 18] on button at bounding box center [447, 14] width 17 height 17
select select "**********"
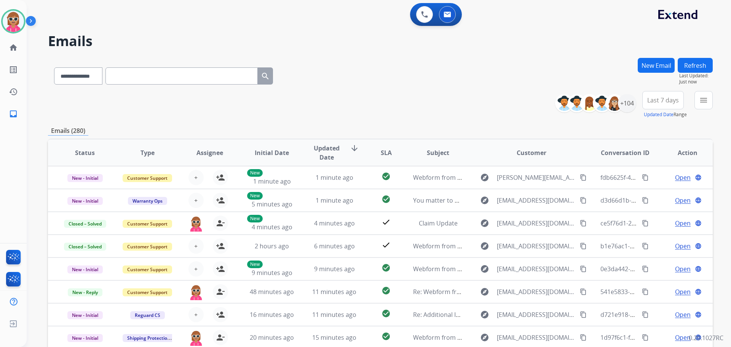
click at [702, 101] on mat-icon "menu" at bounding box center [703, 100] width 9 height 9
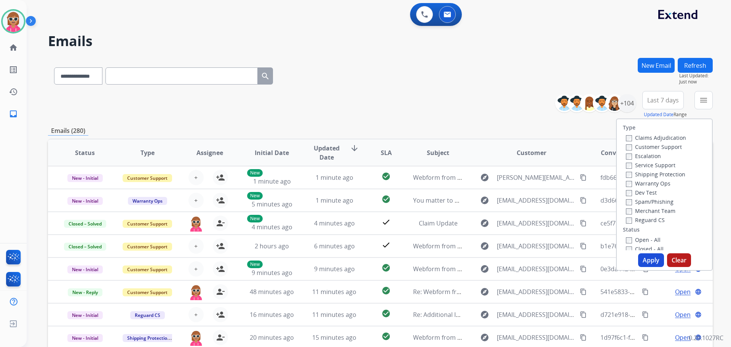
click at [668, 144] on label "Customer Support" at bounding box center [654, 146] width 56 height 7
drag, startPoint x: 662, startPoint y: 177, endPoint x: 661, endPoint y: 182, distance: 5.3
click at [661, 176] on label "Shipping Protection" at bounding box center [655, 174] width 59 height 7
drag, startPoint x: 651, startPoint y: 176, endPoint x: 652, endPoint y: 193, distance: 17.2
click at [650, 175] on label "Shipping Protection" at bounding box center [655, 174] width 59 height 7
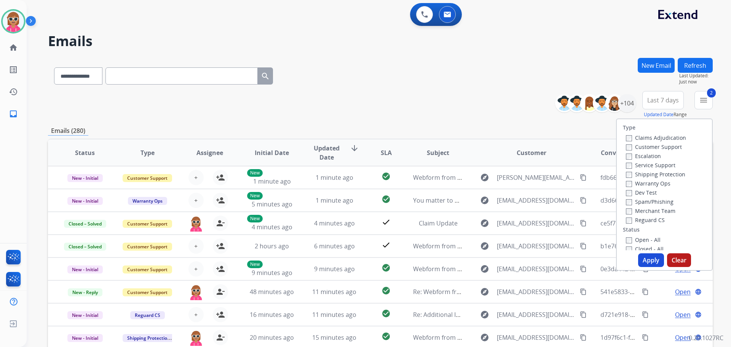
click at [651, 218] on label "Reguard CS" at bounding box center [645, 219] width 39 height 7
click at [634, 239] on label "Open - All" at bounding box center [643, 239] width 35 height 7
click at [637, 221] on label "Reguard CS" at bounding box center [645, 219] width 39 height 7
click at [656, 262] on button "Apply" at bounding box center [651, 260] width 26 height 14
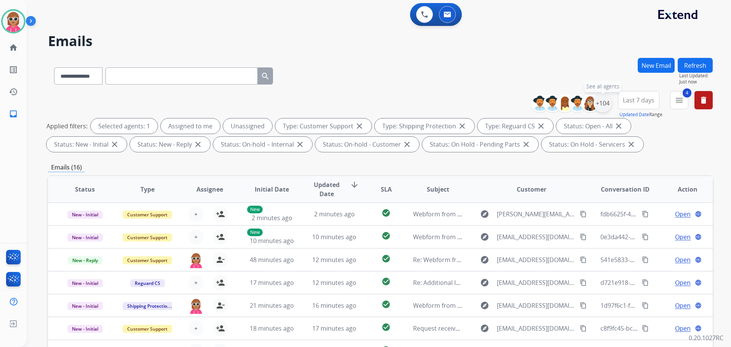
click at [605, 108] on div "+104" at bounding box center [603, 103] width 18 height 18
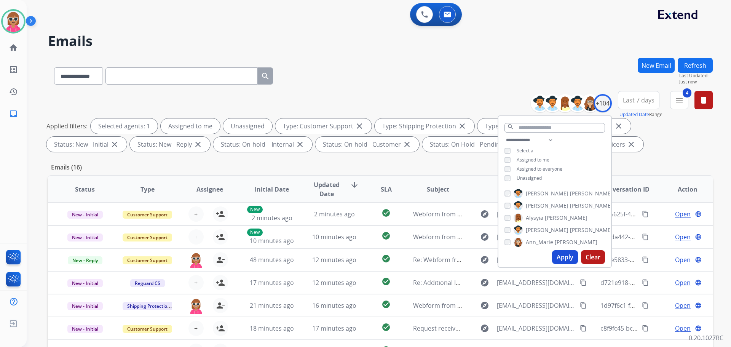
click at [527, 159] on span "Assigned to me" at bounding box center [533, 159] width 33 height 6
click at [527, 175] on span "Unassigned" at bounding box center [529, 178] width 25 height 6
click at [525, 157] on div "**********" at bounding box center [554, 160] width 113 height 49
click at [525, 156] on span "Assigned to me" at bounding box center [533, 159] width 33 height 6
drag, startPoint x: 556, startPoint y: 253, endPoint x: 552, endPoint y: 253, distance: 4.6
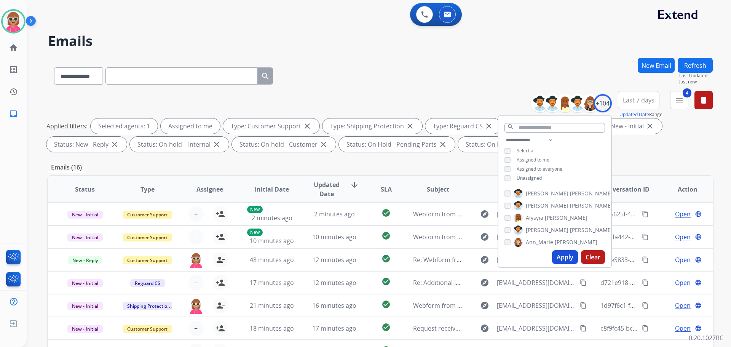
click at [556, 254] on button "Apply" at bounding box center [565, 257] width 26 height 14
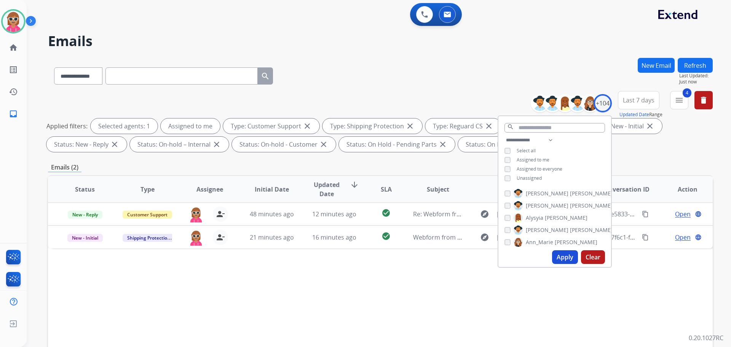
drag, startPoint x: 409, startPoint y: 171, endPoint x: 414, endPoint y: 177, distance: 8.1
click at [409, 172] on div "Emails (2)" at bounding box center [380, 168] width 665 height 10
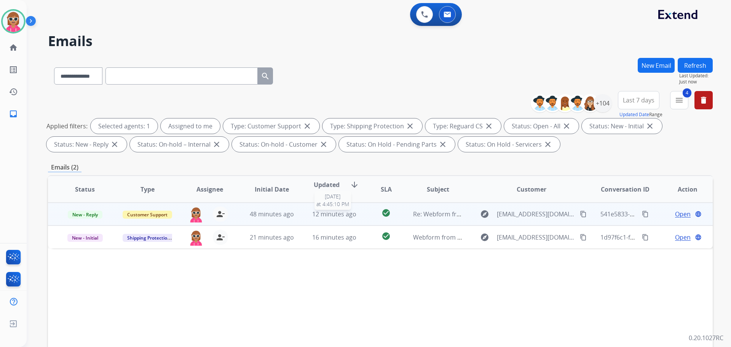
click at [320, 216] on span "12 minutes ago" at bounding box center [334, 214] width 44 height 8
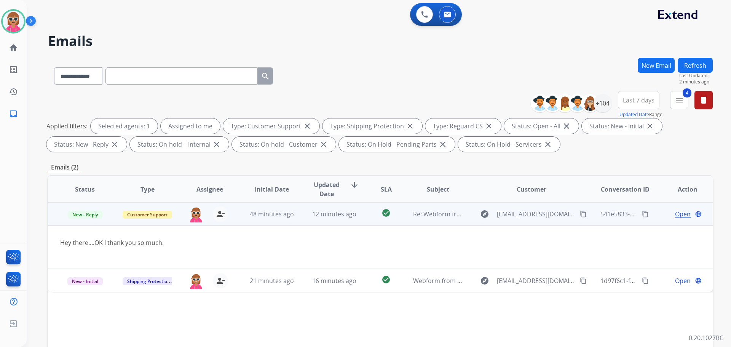
click at [679, 212] on span "Open" at bounding box center [683, 213] width 16 height 9
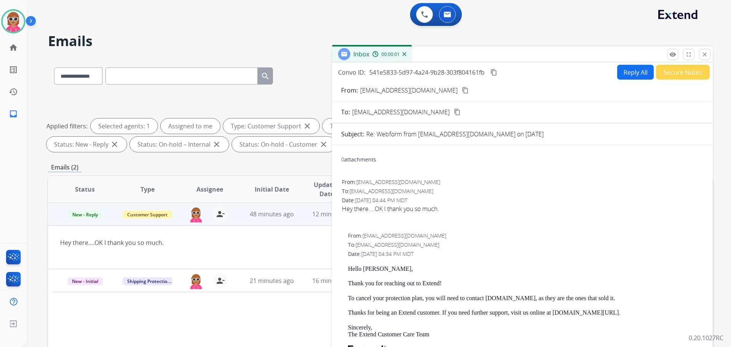
click at [623, 72] on button "Reply All" at bounding box center [635, 72] width 37 height 15
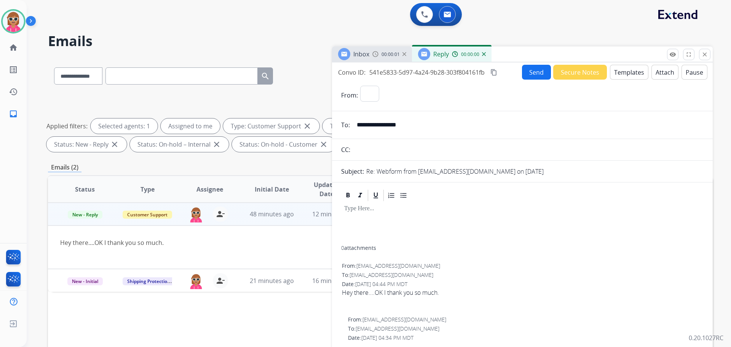
select select "**********"
click at [617, 73] on button "Templates" at bounding box center [629, 72] width 38 height 15
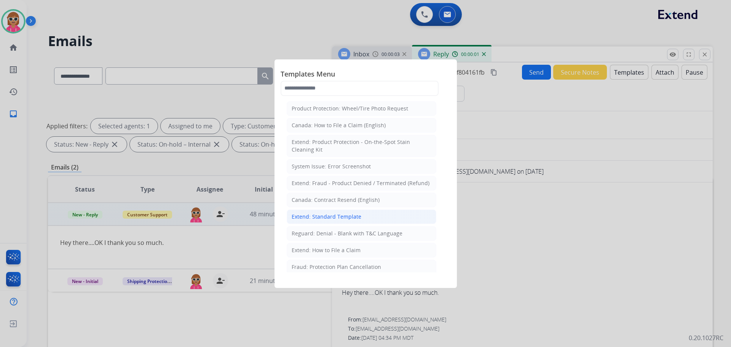
click at [343, 216] on div "Extend: Standard Template" at bounding box center [327, 217] width 70 height 8
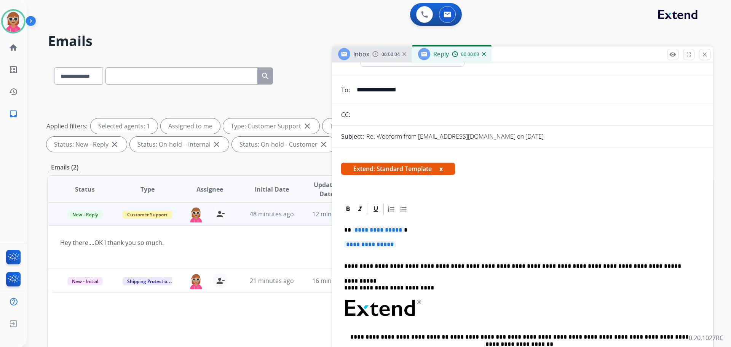
scroll to position [38, 0]
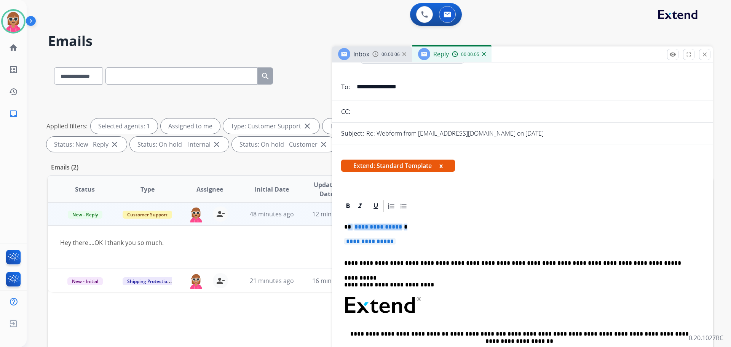
drag, startPoint x: 348, startPoint y: 226, endPoint x: 297, endPoint y: 218, distance: 52.0
click at [399, 242] on div "**********" at bounding box center [522, 328] width 362 height 230
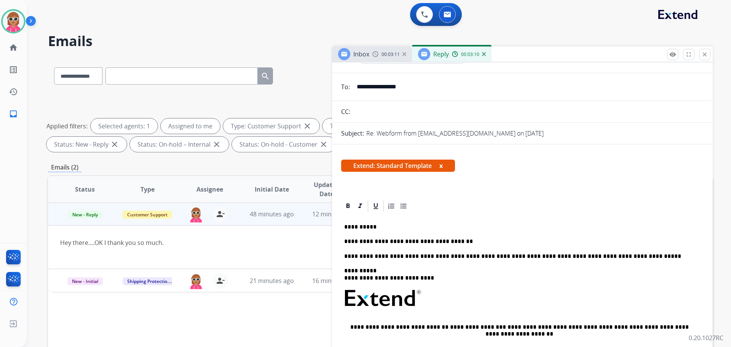
click at [702, 54] on mat-icon "close" at bounding box center [704, 54] width 7 height 7
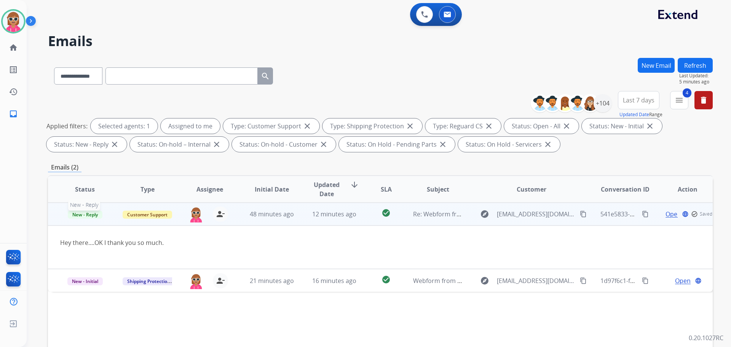
click at [81, 209] on p "New - Reply" at bounding box center [85, 213] width 50 height 9
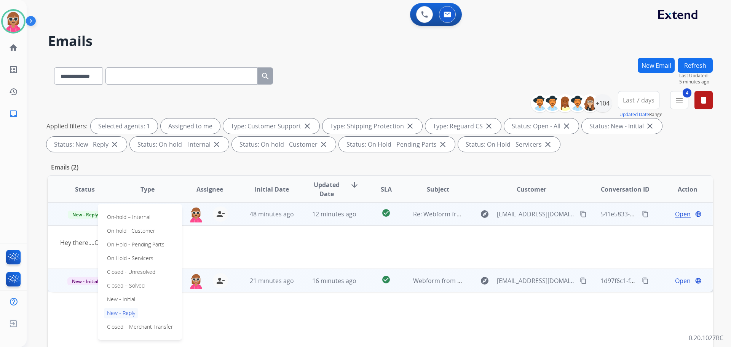
click at [135, 284] on p "Closed – Solved" at bounding box center [126, 285] width 44 height 11
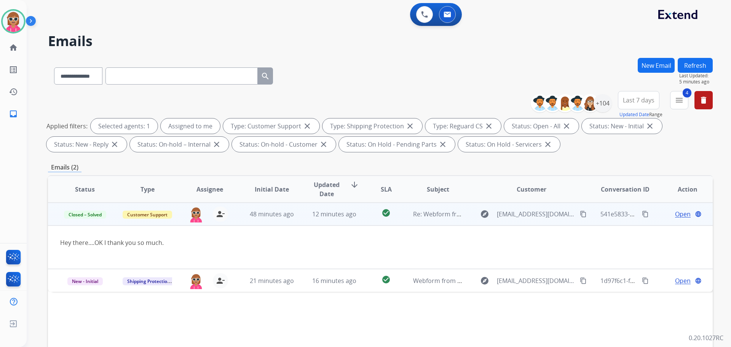
click at [679, 212] on span "Open" at bounding box center [683, 213] width 16 height 9
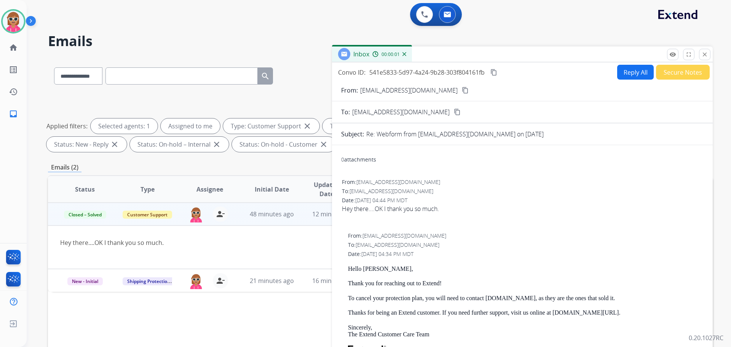
click at [687, 69] on button "Secure Notes" at bounding box center [683, 72] width 54 height 15
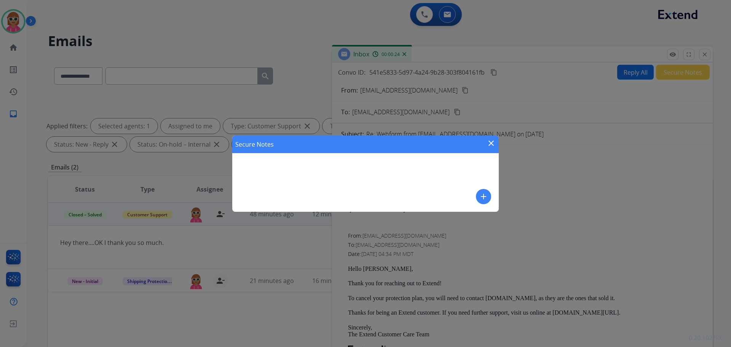
click at [487, 196] on mat-icon "add" at bounding box center [483, 196] width 9 height 9
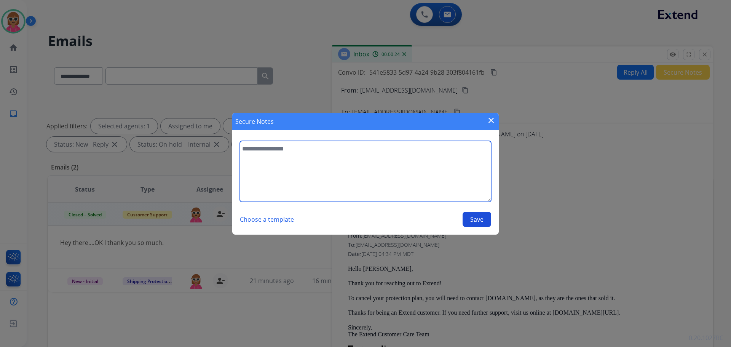
click at [407, 180] on textarea at bounding box center [365, 171] width 251 height 61
click at [240, 158] on textarea at bounding box center [365, 171] width 251 height 61
type textarea "**********"
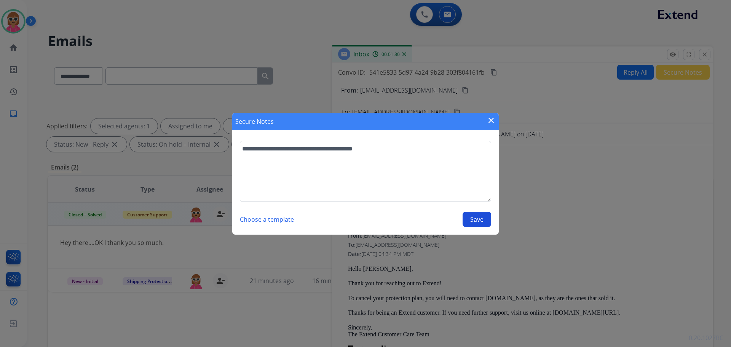
click at [468, 217] on button "Save" at bounding box center [477, 219] width 29 height 15
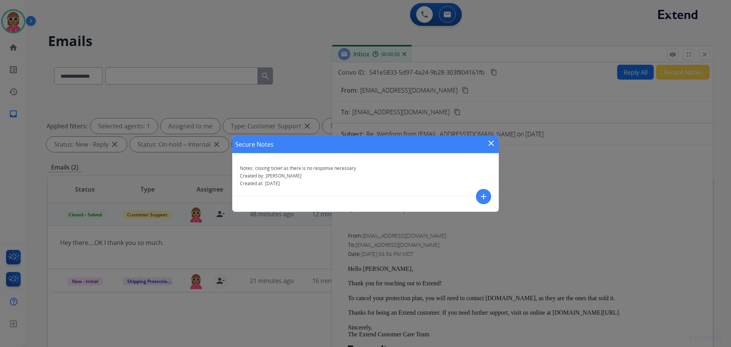
click at [495, 139] on mat-icon "close" at bounding box center [491, 143] width 9 height 9
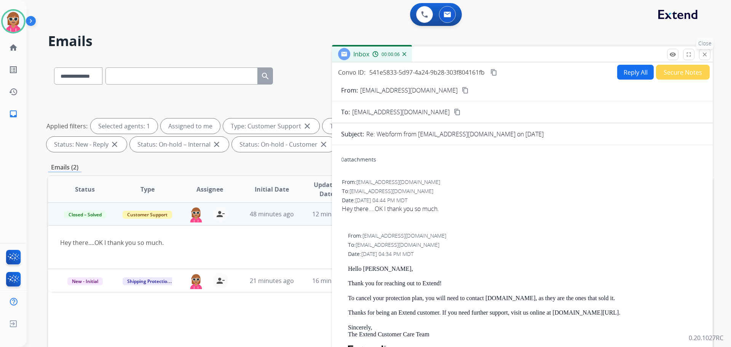
click at [706, 51] on mat-icon "close" at bounding box center [704, 54] width 7 height 7
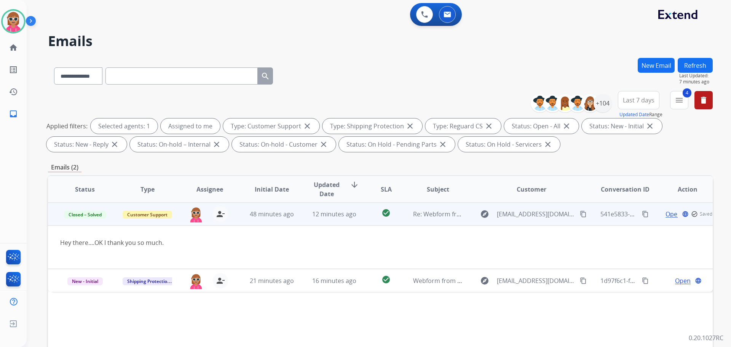
click at [704, 62] on button "Refresh" at bounding box center [695, 65] width 35 height 15
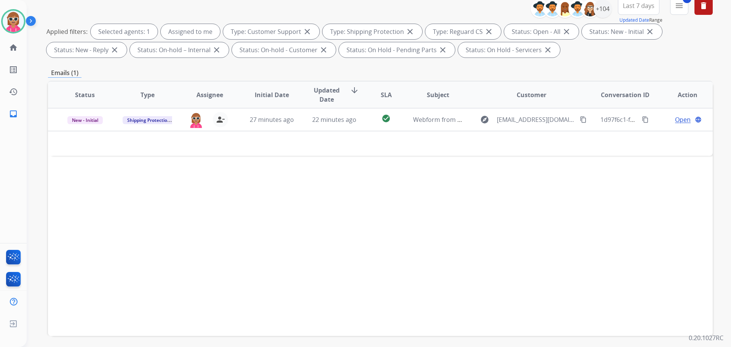
scroll to position [114, 0]
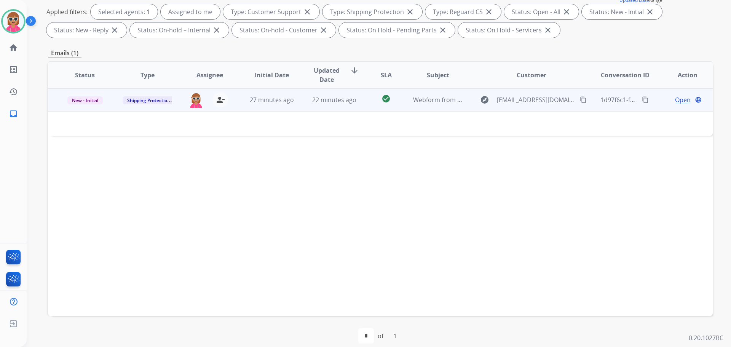
click at [327, 101] on span "22 minutes ago" at bounding box center [334, 100] width 44 height 8
click at [331, 103] on span "22 minutes ago" at bounding box center [334, 100] width 44 height 8
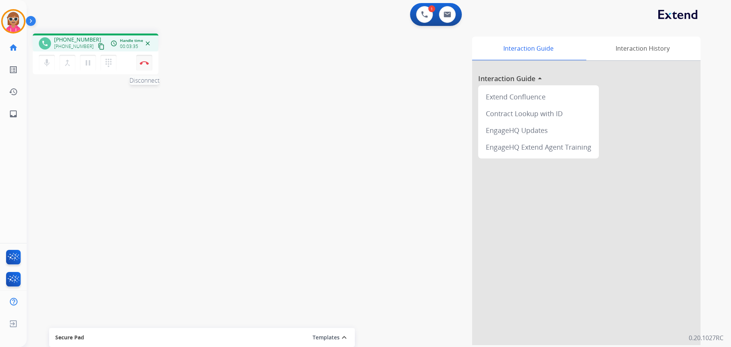
click at [144, 67] on button "Disconnect" at bounding box center [144, 63] width 16 height 16
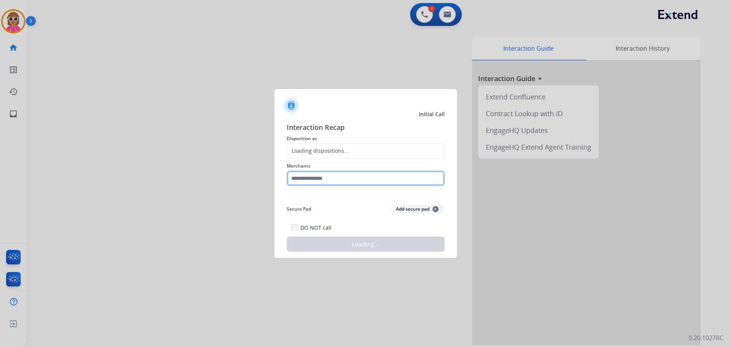
click at [297, 182] on input "text" at bounding box center [366, 178] width 158 height 15
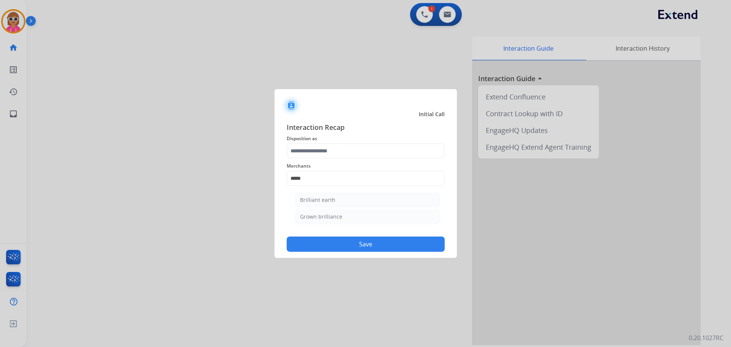
drag, startPoint x: 307, startPoint y: 201, endPoint x: 308, endPoint y: 160, distance: 40.4
click at [308, 199] on div "Brilliant earth" at bounding box center [317, 200] width 35 height 8
type input "**********"
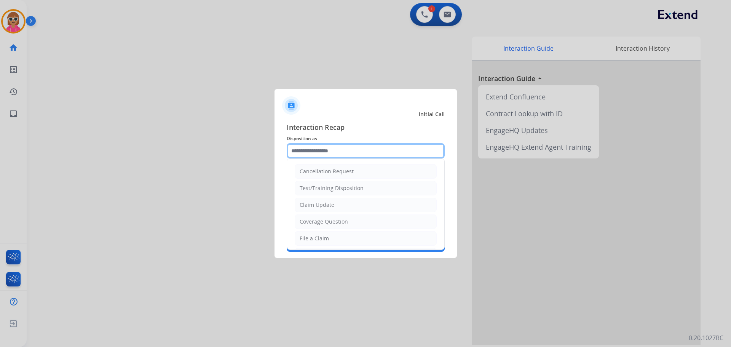
click at [311, 151] on input "text" at bounding box center [366, 150] width 158 height 15
click at [320, 209] on li "Claim Update" at bounding box center [366, 205] width 142 height 14
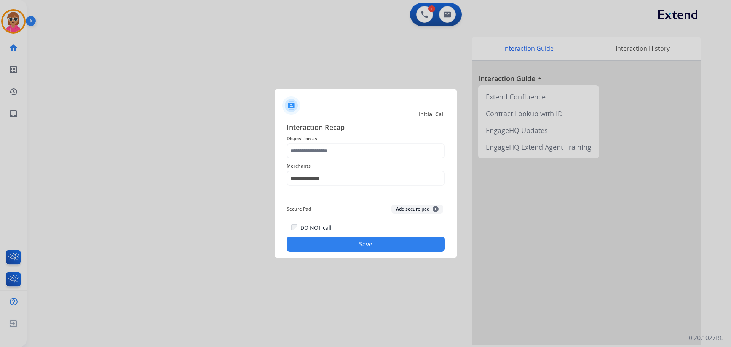
type input "**********"
click at [326, 240] on button "Save" at bounding box center [366, 243] width 158 height 15
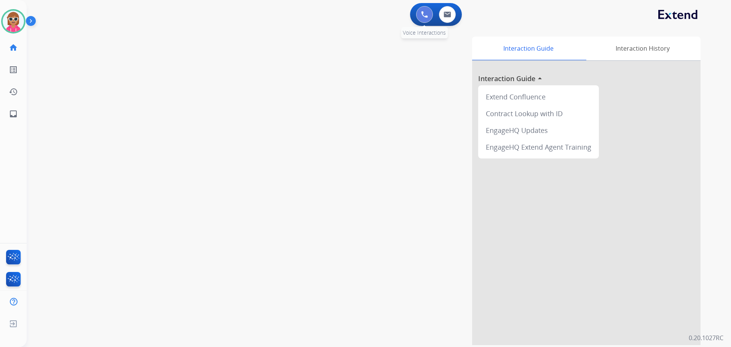
drag, startPoint x: 432, startPoint y: 14, endPoint x: 427, endPoint y: 17, distance: 5.5
click at [429, 16] on button at bounding box center [424, 14] width 17 height 17
click at [427, 17] on img at bounding box center [424, 14] width 7 height 7
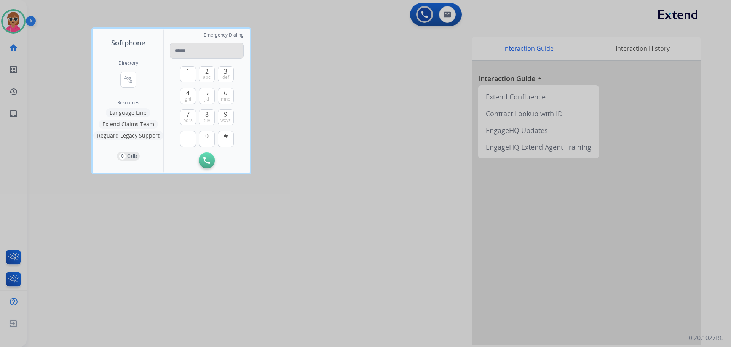
click at [195, 47] on input "tel" at bounding box center [207, 51] width 74 height 16
click at [195, 53] on input "**********" at bounding box center [207, 51] width 74 height 16
click at [187, 51] on input "**********" at bounding box center [207, 51] width 74 height 16
click at [176, 51] on input "**********" at bounding box center [207, 51] width 74 height 16
type input "**********"
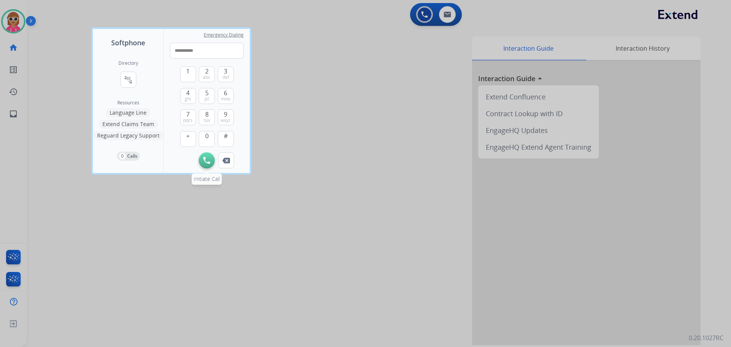
click at [207, 156] on button "Initiate Call" at bounding box center [207, 160] width 16 height 16
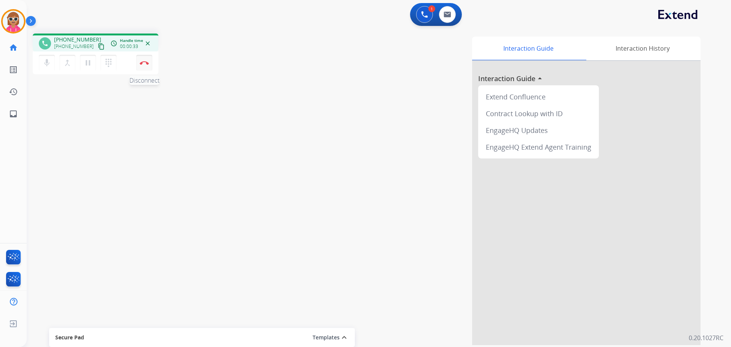
click at [143, 63] on img at bounding box center [144, 63] width 9 height 4
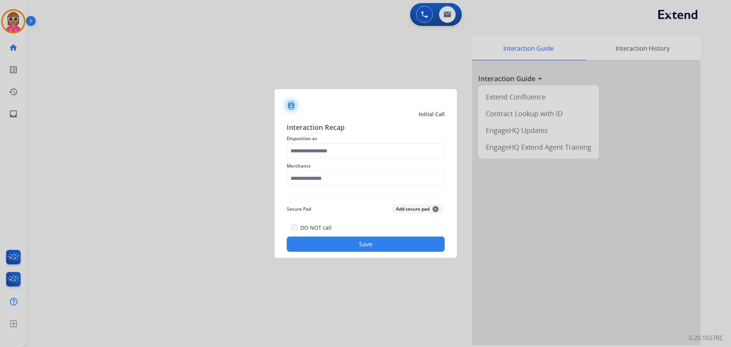
click at [365, 189] on div "Interaction Recap Disposition as Merchants Secure Pad Add secure pad + DO NOT c…" at bounding box center [366, 187] width 158 height 130
click at [364, 187] on div "Merchants" at bounding box center [366, 173] width 158 height 30
click at [363, 185] on input "text" at bounding box center [366, 178] width 158 height 15
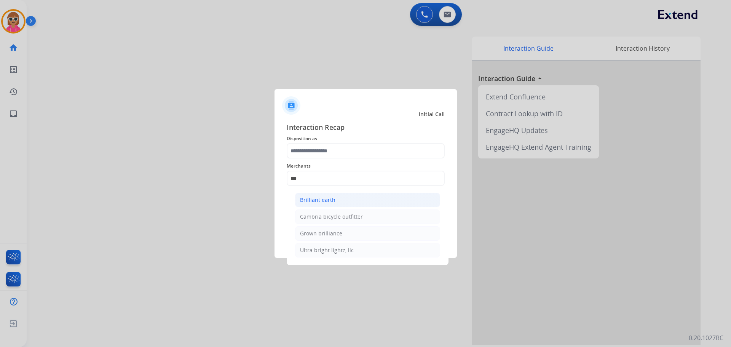
drag, startPoint x: 339, startPoint y: 198, endPoint x: 349, endPoint y: 174, distance: 25.2
click at [339, 197] on li "Brilliant earth" at bounding box center [367, 200] width 145 height 14
type input "**********"
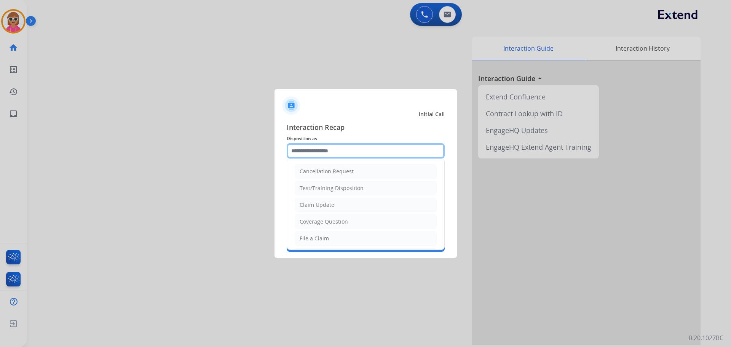
click at [341, 157] on input "text" at bounding box center [366, 150] width 158 height 15
drag, startPoint x: 350, startPoint y: 207, endPoint x: 343, endPoint y: 214, distance: 9.5
click at [349, 206] on li "Claim Update" at bounding box center [366, 205] width 142 height 14
type input "**********"
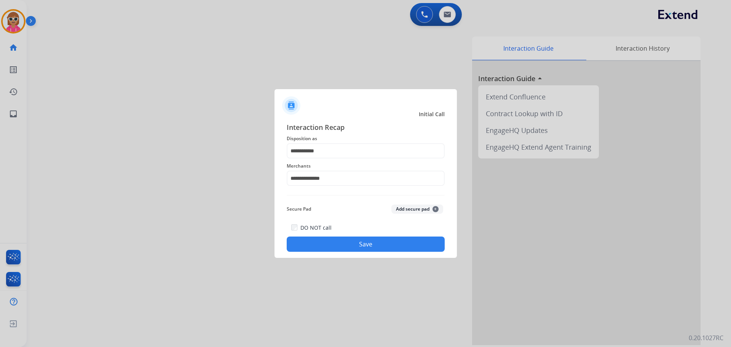
click at [346, 249] on button "Save" at bounding box center [366, 243] width 158 height 15
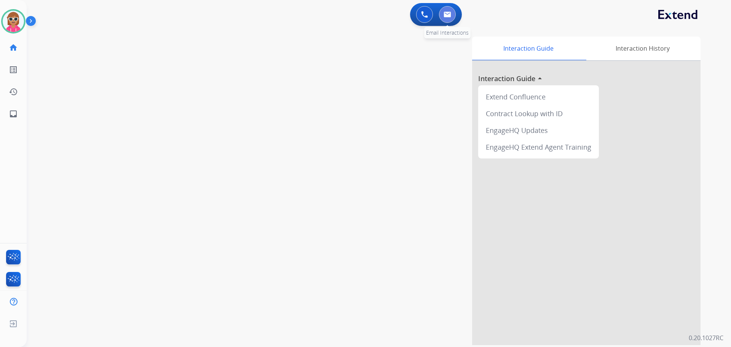
click at [449, 13] on img at bounding box center [448, 14] width 8 height 6
select select "**********"
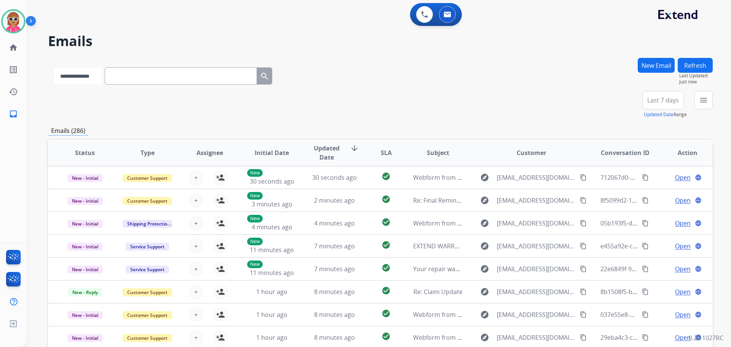
click at [73, 80] on select "**********" at bounding box center [78, 75] width 48 height 17
click at [171, 77] on input "text" at bounding box center [181, 75] width 152 height 17
paste input "**********"
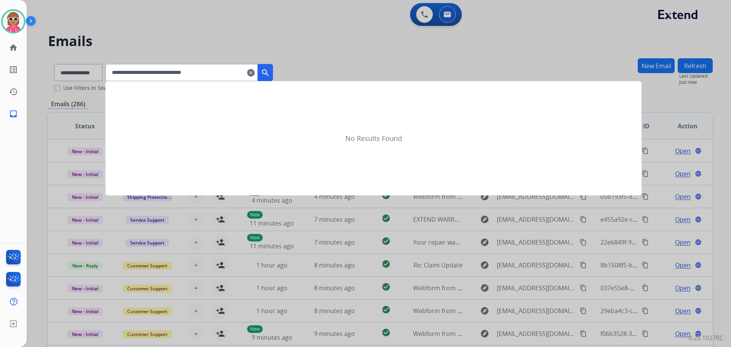
type input "**********"
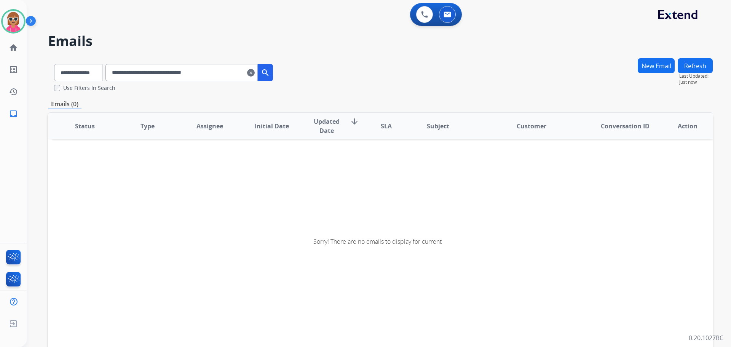
click at [243, 70] on input "**********" at bounding box center [181, 72] width 152 height 17
click at [122, 74] on input "**********" at bounding box center [181, 72] width 152 height 17
click at [426, 18] on button at bounding box center [424, 14] width 17 height 17
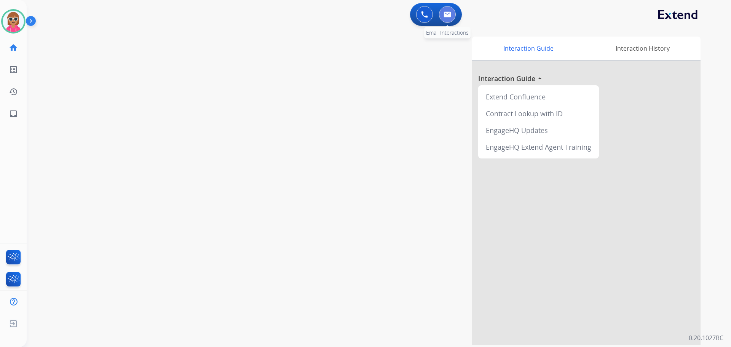
click at [445, 19] on button at bounding box center [447, 14] width 17 height 17
select select "**********"
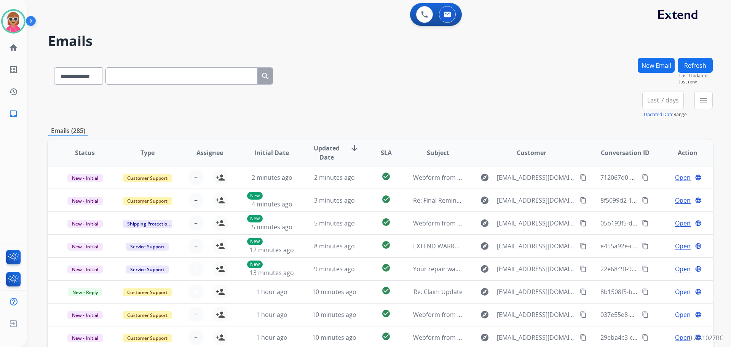
drag, startPoint x: 725, startPoint y: 100, endPoint x: 716, endPoint y: 102, distance: 9.1
click at [722, 101] on div "**********" at bounding box center [379, 173] width 704 height 347
click at [714, 102] on div "**********" at bounding box center [379, 173] width 704 height 347
click at [709, 103] on button "menu Filters" at bounding box center [703, 100] width 18 height 18
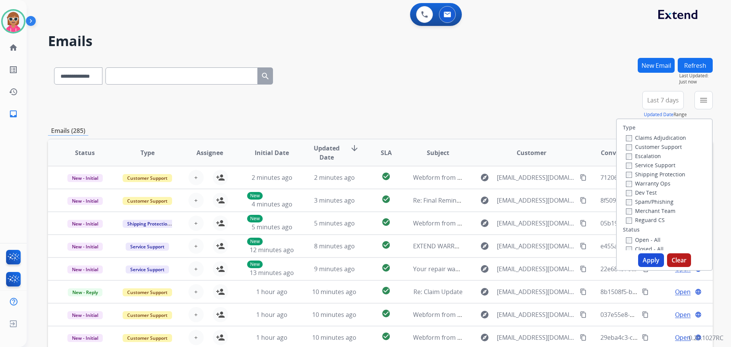
click at [663, 147] on label "Customer Support" at bounding box center [654, 146] width 56 height 7
drag, startPoint x: 656, startPoint y: 176, endPoint x: 650, endPoint y: 206, distance: 31.1
click at [656, 177] on label "Shipping Protection" at bounding box center [655, 174] width 59 height 7
click at [647, 224] on div "Reguard CS" at bounding box center [656, 219] width 60 height 9
click at [647, 220] on label "Reguard CS" at bounding box center [645, 219] width 39 height 7
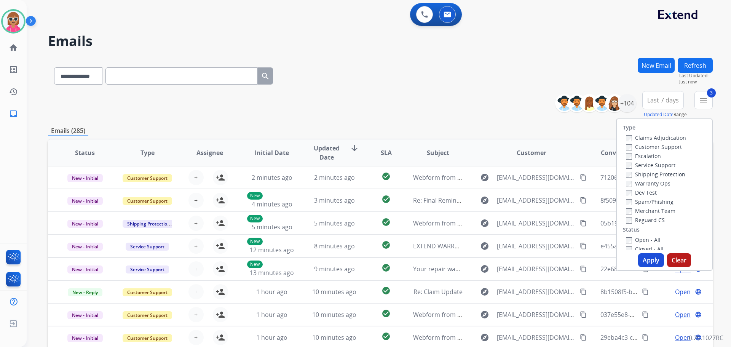
drag, startPoint x: 641, startPoint y: 239, endPoint x: 645, endPoint y: 250, distance: 11.7
click at [641, 239] on label "Open - All" at bounding box center [643, 239] width 35 height 7
click at [646, 258] on button "Apply" at bounding box center [651, 260] width 26 height 14
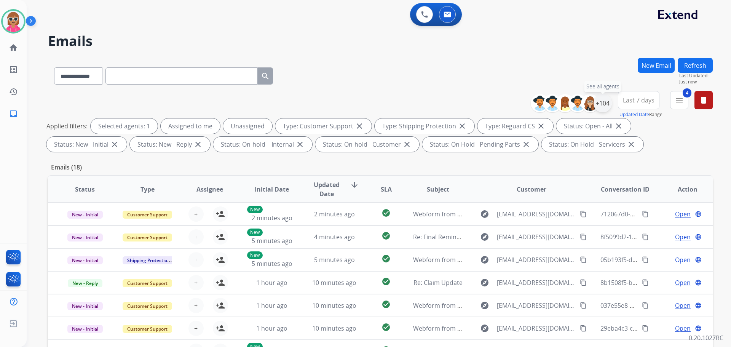
click at [606, 104] on div "+104" at bounding box center [603, 103] width 18 height 18
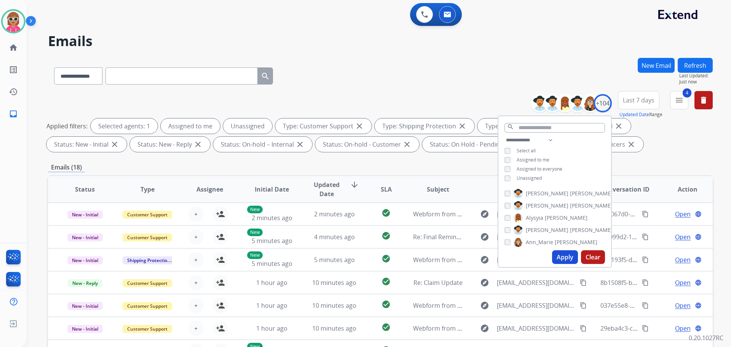
click at [533, 158] on span "Assigned to me" at bounding box center [533, 159] width 33 height 6
click at [530, 175] on span "Unassigned" at bounding box center [529, 178] width 25 height 6
click at [540, 160] on span "Assigned to me" at bounding box center [533, 159] width 33 height 6
drag, startPoint x: 559, startPoint y: 254, endPoint x: 555, endPoint y: 247, distance: 7.4
click at [558, 253] on button "Apply" at bounding box center [565, 257] width 26 height 14
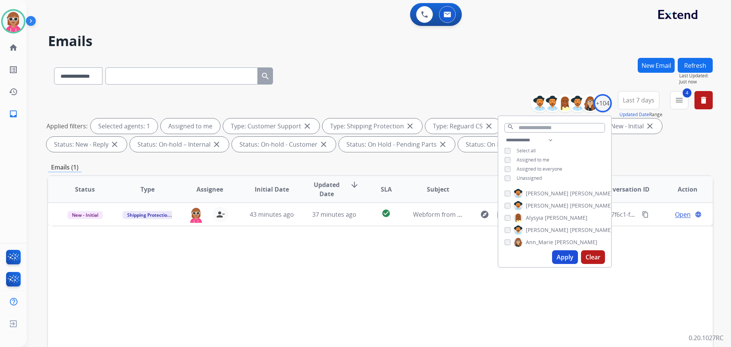
drag, startPoint x: 403, startPoint y: 296, endPoint x: 404, endPoint y: 291, distance: 4.7
click at [404, 295] on div "Status Type Assignee Initial Date Updated Date arrow_downward SLA Subject Custo…" at bounding box center [380, 302] width 665 height 255
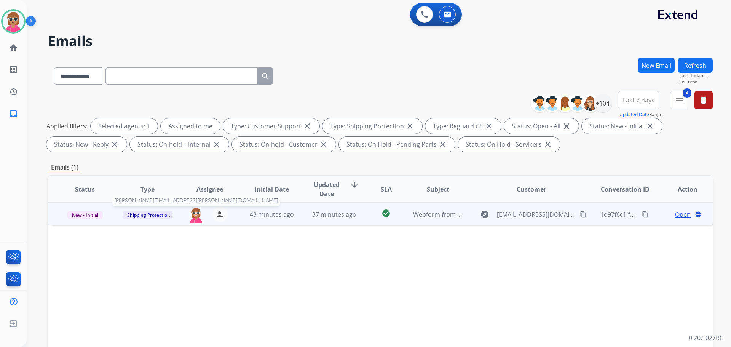
click at [194, 214] on img at bounding box center [195, 215] width 15 height 16
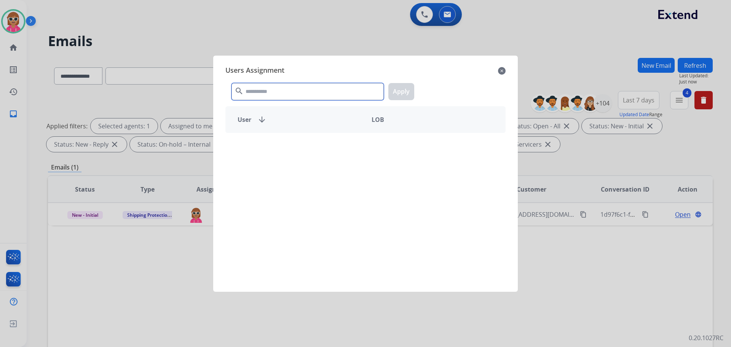
click at [334, 86] on input "text" at bounding box center [307, 91] width 152 height 17
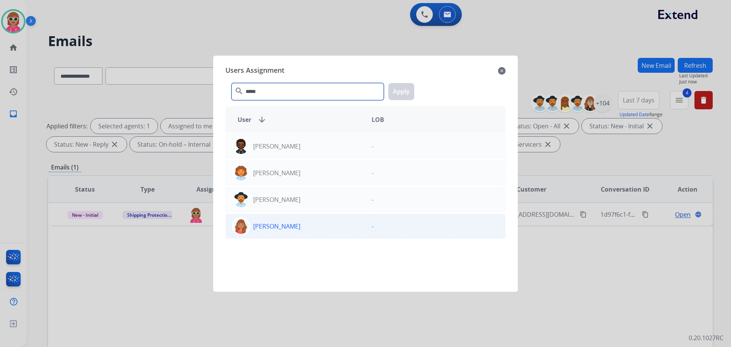
type input "*****"
click at [303, 226] on div "[PERSON_NAME]" at bounding box center [296, 226] width 140 height 18
click at [404, 85] on button "Apply" at bounding box center [401, 91] width 26 height 17
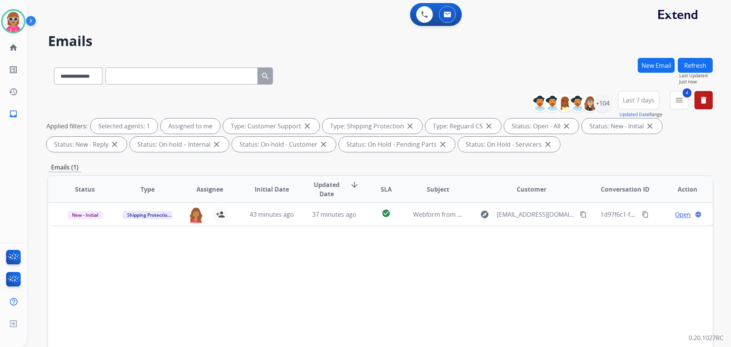
click at [694, 64] on button "Refresh" at bounding box center [695, 65] width 35 height 15
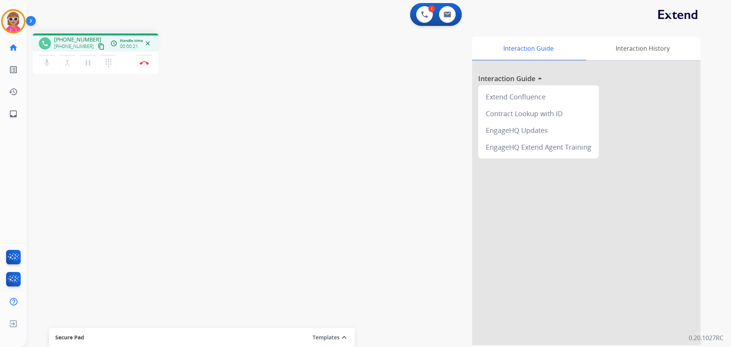
click at [97, 46] on button "content_copy" at bounding box center [101, 46] width 9 height 9
click at [452, 20] on button at bounding box center [447, 14] width 17 height 17
select select "**********"
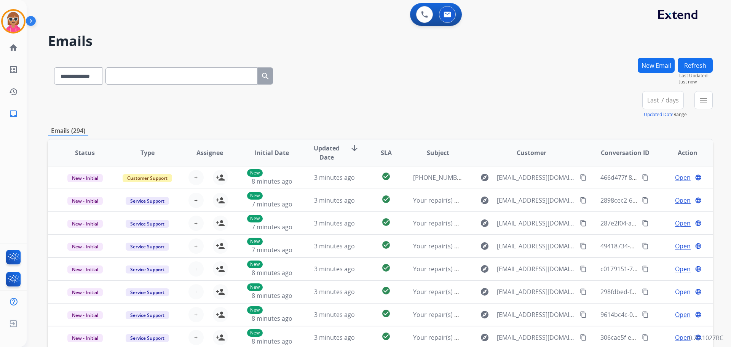
click at [653, 62] on button "New Email" at bounding box center [656, 65] width 37 height 15
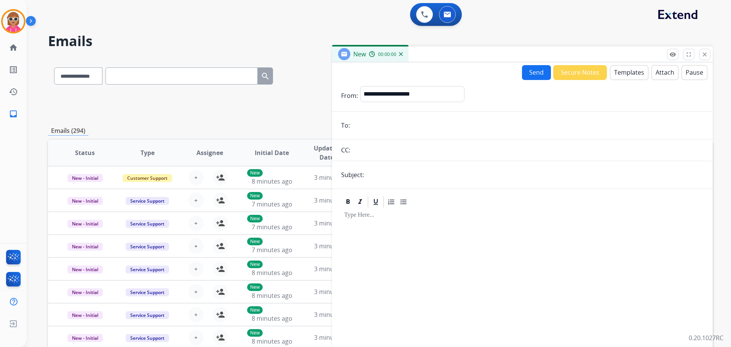
click at [386, 121] on input "email" at bounding box center [527, 125] width 351 height 15
paste input "**********"
type input "**********"
drag, startPoint x: 410, startPoint y: 96, endPoint x: 408, endPoint y: 101, distance: 5.5
click at [410, 96] on select "**********" at bounding box center [412, 93] width 104 height 15
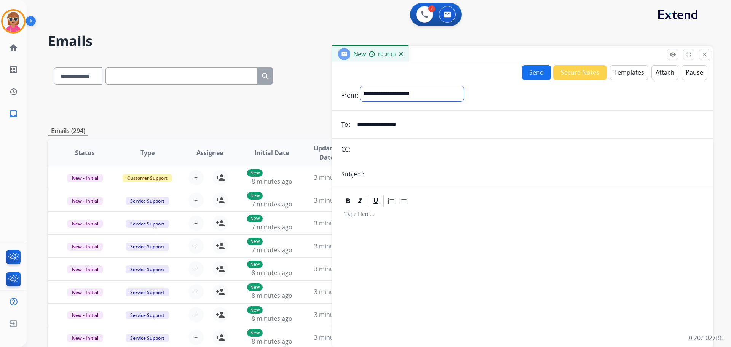
select select "**********"
click at [360, 86] on select "**********" at bounding box center [412, 93] width 104 height 15
click at [393, 177] on input "text" at bounding box center [534, 174] width 337 height 15
type input "**********"
click at [396, 238] on div at bounding box center [522, 274] width 362 height 131
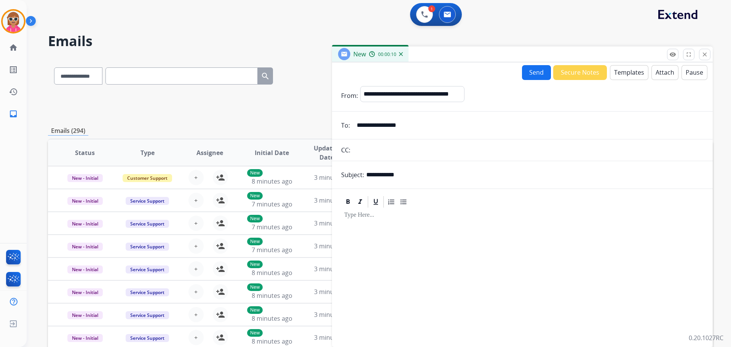
click at [610, 65] on button "Templates" at bounding box center [629, 72] width 38 height 15
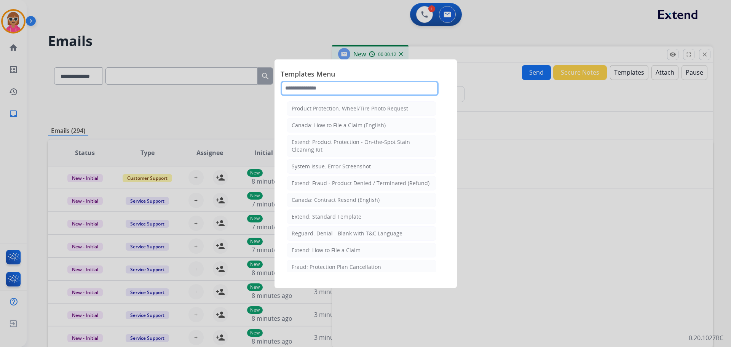
click at [348, 88] on input "text" at bounding box center [360, 88] width 158 height 15
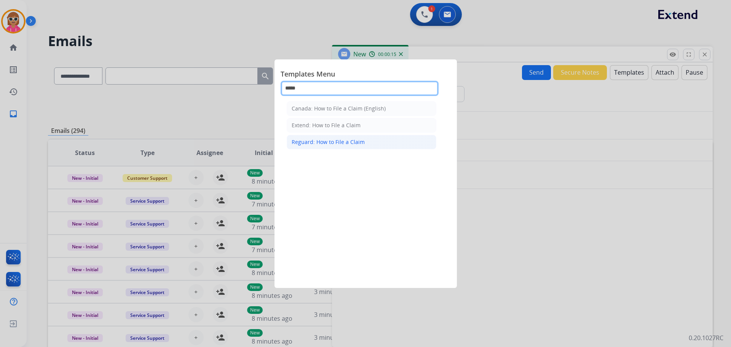
type input "****"
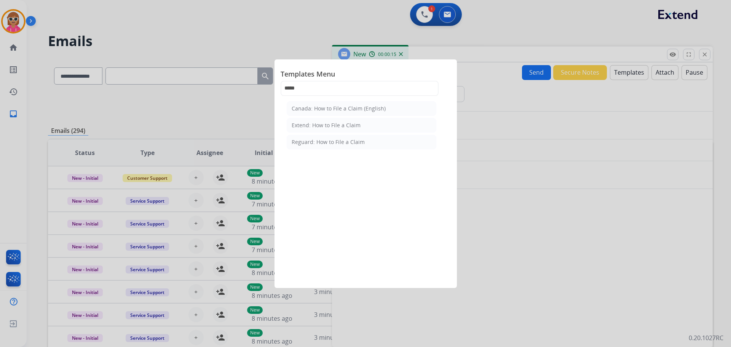
click at [347, 140] on div "Reguard: How to File a Claim" at bounding box center [328, 142] width 73 height 8
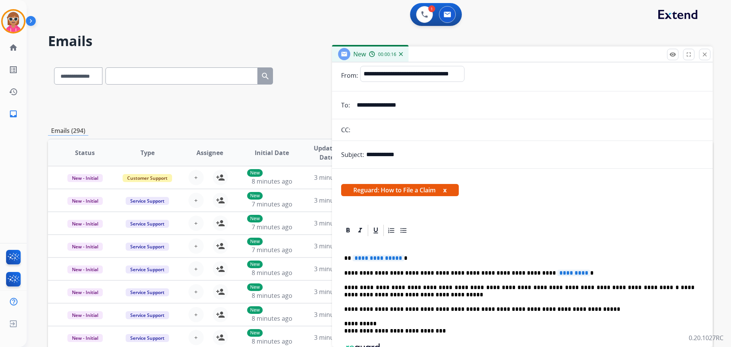
scroll to position [38, 0]
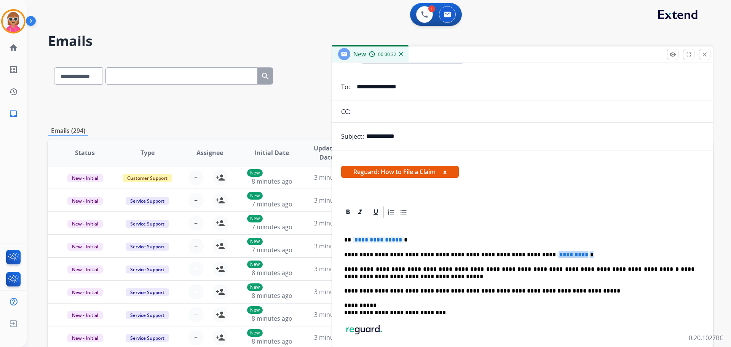
drag, startPoint x: 561, startPoint y: 251, endPoint x: 519, endPoint y: 254, distance: 41.6
click at [519, 254] on div "**********" at bounding box center [522, 305] width 362 height 172
drag, startPoint x: 411, startPoint y: 239, endPoint x: 353, endPoint y: 240, distance: 57.5
click at [353, 240] on p "**********" at bounding box center [519, 239] width 350 height 7
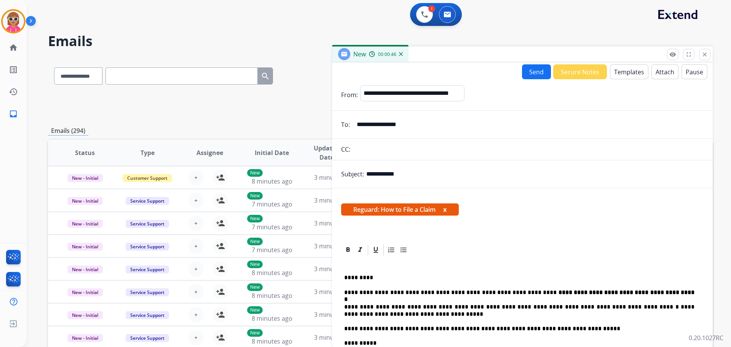
scroll to position [0, 0]
click at [530, 74] on button "Send" at bounding box center [536, 72] width 29 height 15
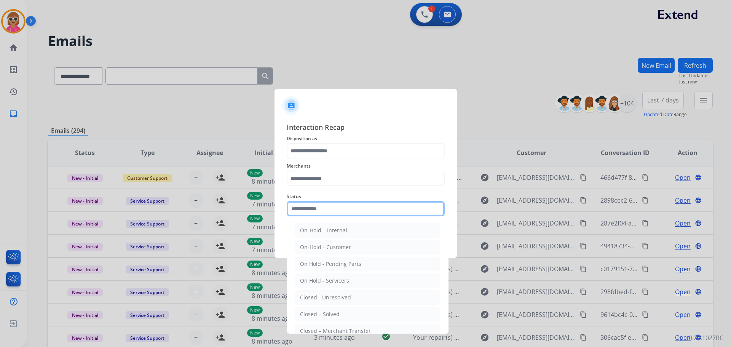
click at [351, 214] on input "text" at bounding box center [366, 208] width 158 height 15
drag, startPoint x: 349, startPoint y: 319, endPoint x: 348, endPoint y: 236, distance: 83.0
click at [349, 319] on li "Closed – Solved" at bounding box center [367, 314] width 145 height 14
type input "**********"
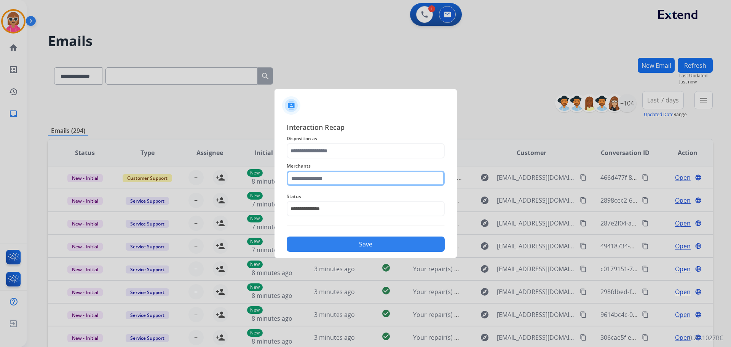
click at [351, 185] on input "text" at bounding box center [366, 178] width 158 height 15
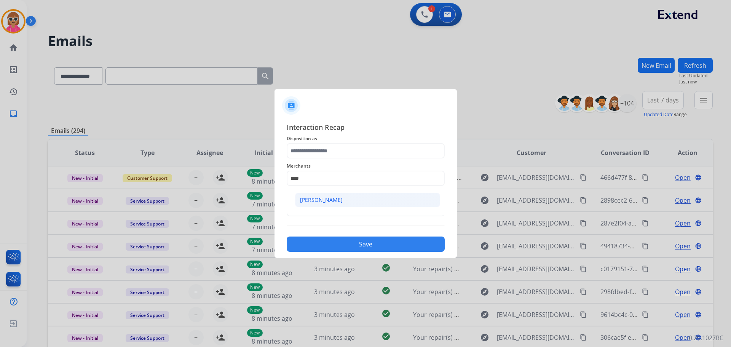
click at [348, 204] on li "[PERSON_NAME]" at bounding box center [367, 200] width 145 height 14
type input "**********"
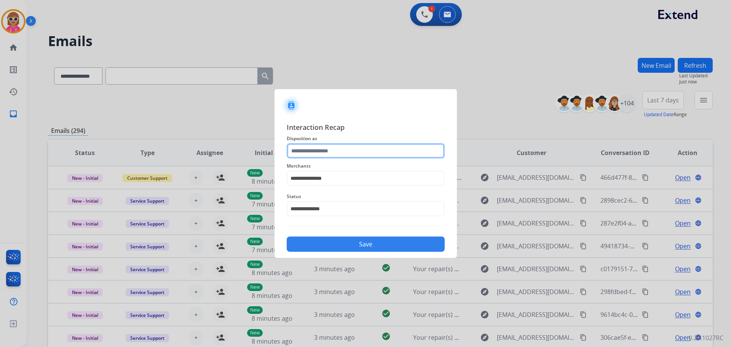
click at [351, 156] on input "text" at bounding box center [366, 150] width 158 height 15
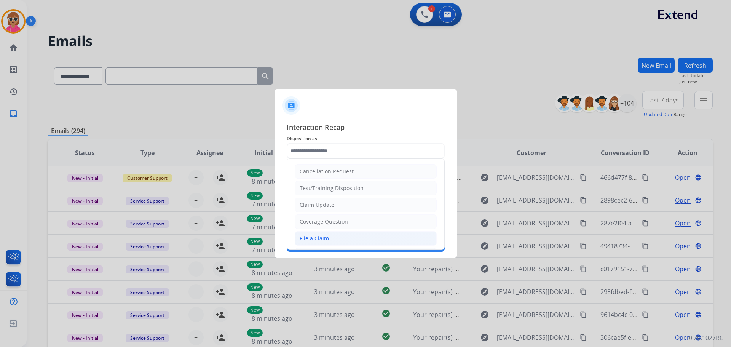
click at [344, 241] on li "File a Claim" at bounding box center [366, 238] width 142 height 14
type input "**********"
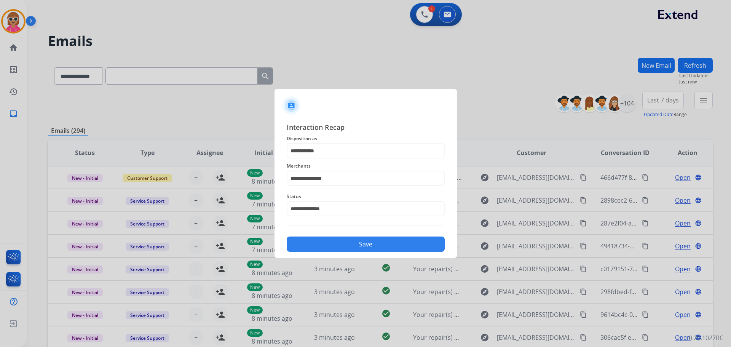
click at [348, 242] on button "Save" at bounding box center [366, 243] width 158 height 15
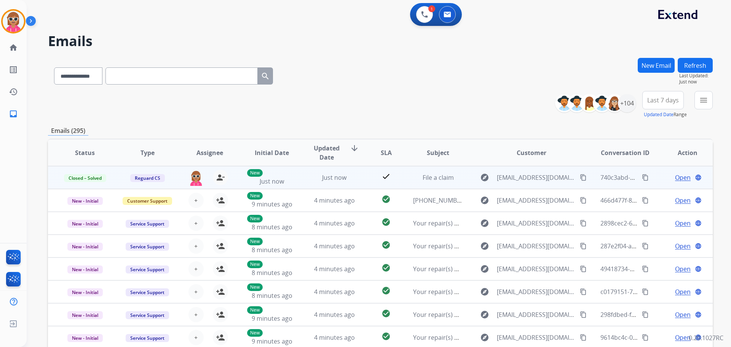
drag, startPoint x: 639, startPoint y: 176, endPoint x: 429, endPoint y: 75, distance: 232.6
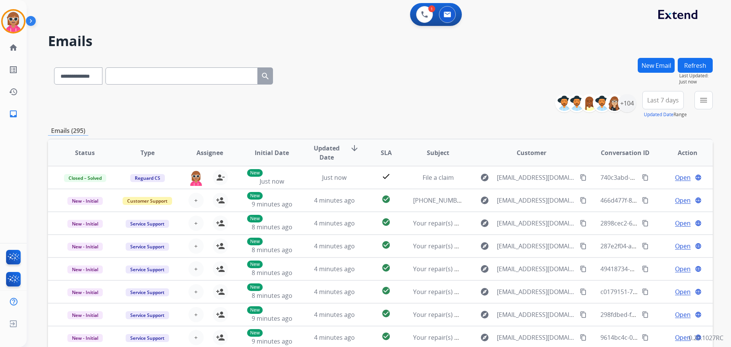
click at [642, 176] on mat-icon "content_copy" at bounding box center [645, 177] width 7 height 7
click at [422, 15] on img at bounding box center [424, 14] width 7 height 7
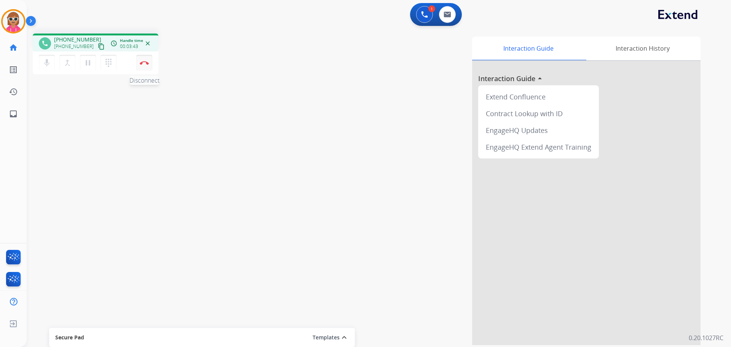
click at [142, 64] on img at bounding box center [144, 63] width 9 height 4
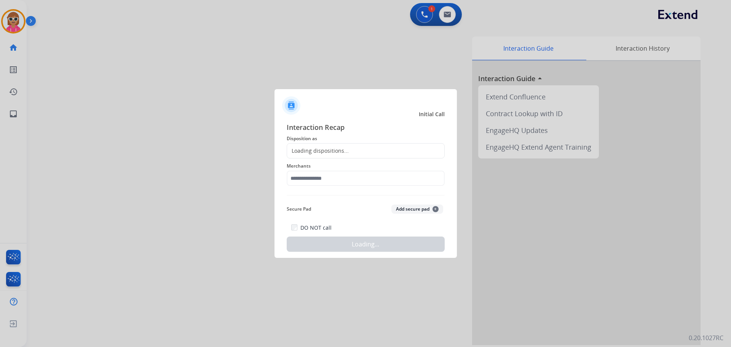
click at [306, 188] on div "Merchants" at bounding box center [366, 173] width 158 height 30
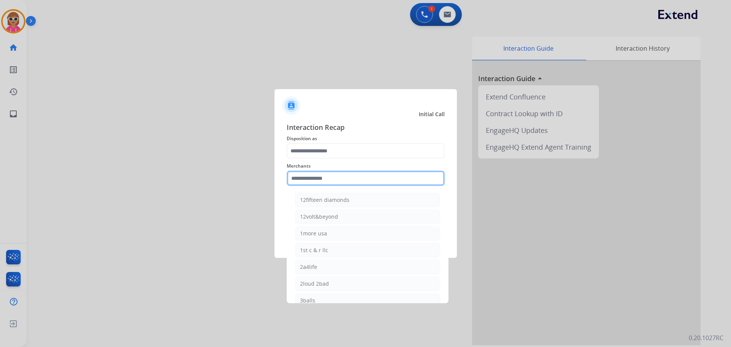
drag, startPoint x: 305, startPoint y: 185, endPoint x: 301, endPoint y: 184, distance: 4.0
click at [303, 185] on input "text" at bounding box center [366, 178] width 158 height 15
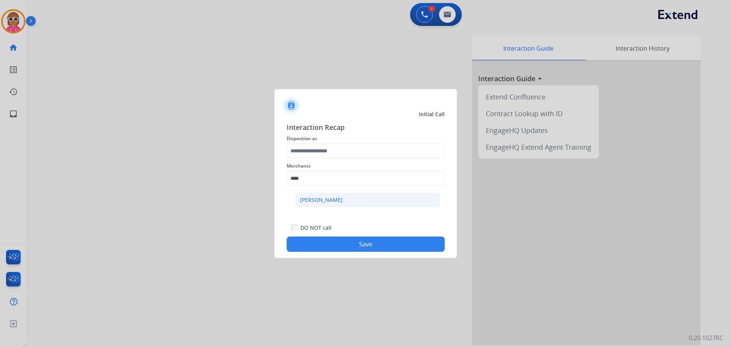
click at [318, 205] on li "[PERSON_NAME]" at bounding box center [367, 200] width 145 height 14
type input "**********"
drag, startPoint x: 398, startPoint y: 159, endPoint x: 369, endPoint y: 144, distance: 32.0
click at [397, 159] on div "**********" at bounding box center [366, 173] width 158 height 30
click at [362, 136] on span "Disposition as" at bounding box center [366, 138] width 158 height 9
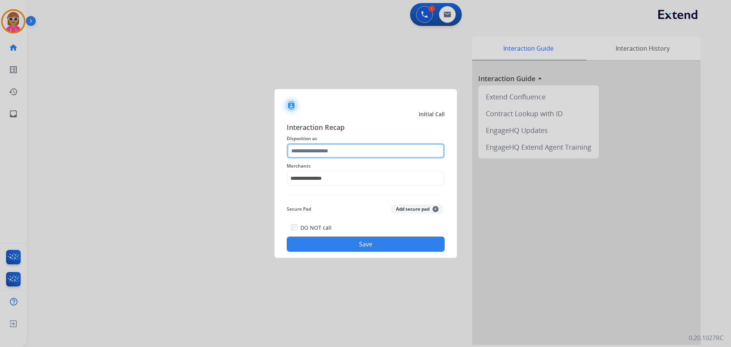
click at [349, 156] on input "text" at bounding box center [366, 150] width 158 height 15
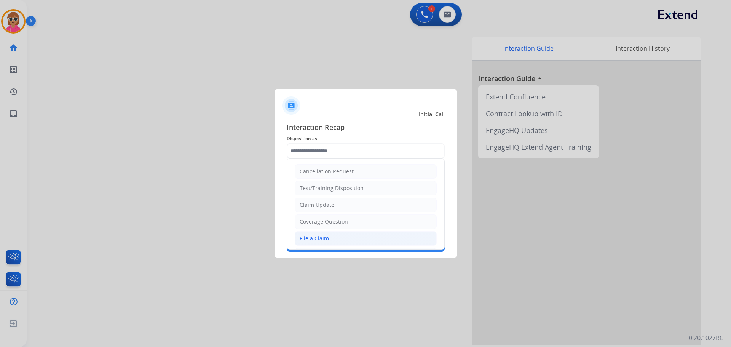
click at [330, 235] on li "File a Claim" at bounding box center [366, 238] width 142 height 14
type input "**********"
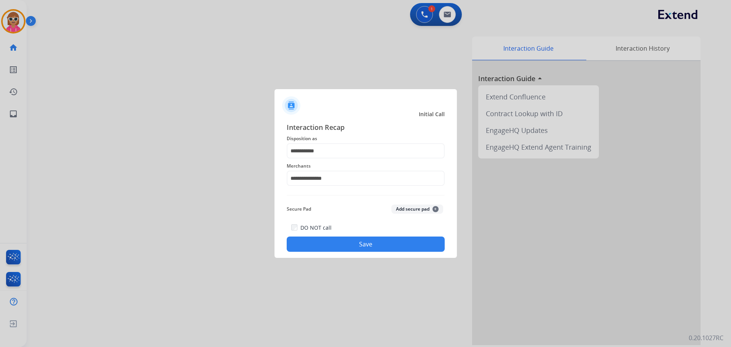
click at [333, 241] on button "Save" at bounding box center [366, 243] width 158 height 15
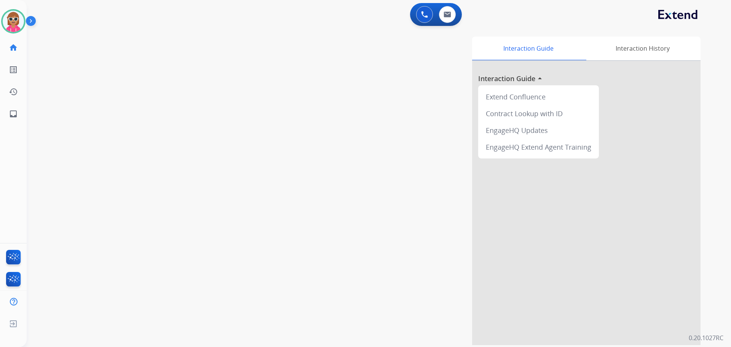
click at [321, 158] on div "Interaction Guide Interaction History Interaction Guide arrow_drop_up Extend Co…" at bounding box center [476, 191] width 449 height 308
click at [453, 16] on button at bounding box center [447, 14] width 17 height 17
select select "**********"
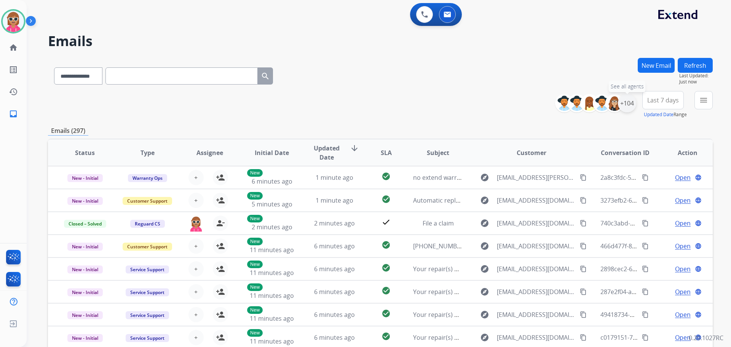
click at [634, 104] on div "+104" at bounding box center [627, 103] width 18 height 18
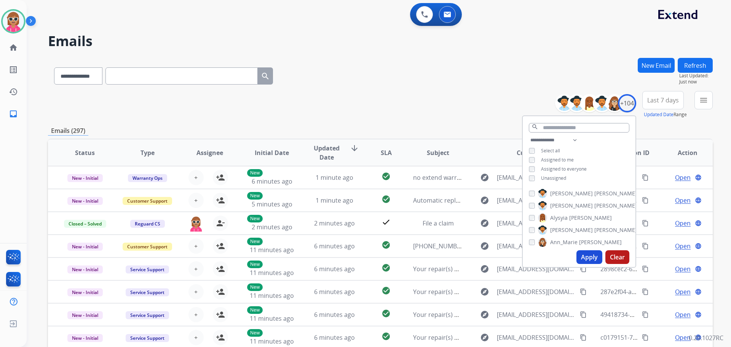
click at [542, 180] on span "Unassigned" at bounding box center [553, 178] width 25 height 6
click at [599, 259] on button "Apply" at bounding box center [589, 257] width 26 height 14
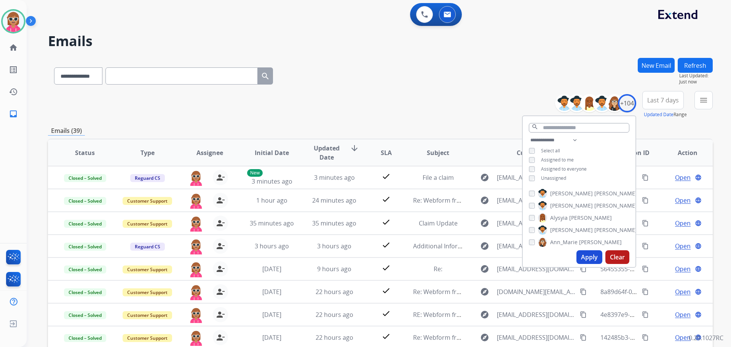
click at [564, 158] on span "Assigned to me" at bounding box center [557, 159] width 33 height 6
drag, startPoint x: 562, startPoint y: 177, endPoint x: 572, endPoint y: 201, distance: 25.9
click at [562, 177] on span "Unassigned" at bounding box center [553, 178] width 25 height 6
click at [589, 257] on button "Apply" at bounding box center [589, 257] width 26 height 14
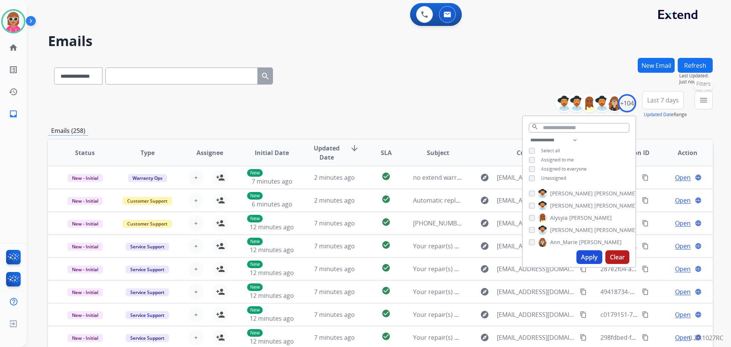
drag, startPoint x: 704, startPoint y: 97, endPoint x: 685, endPoint y: 116, distance: 26.1
click at [704, 99] on mat-icon "menu" at bounding box center [703, 100] width 9 height 9
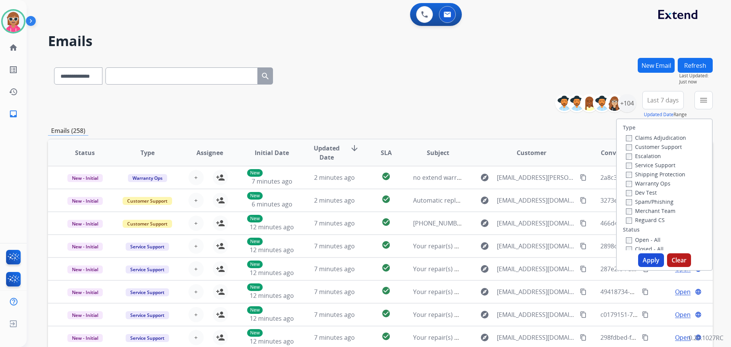
click at [645, 148] on label "Customer Support" at bounding box center [654, 146] width 56 height 7
click at [651, 174] on label "Shipping Protection" at bounding box center [655, 174] width 59 height 7
click at [653, 219] on label "Reguard CS" at bounding box center [645, 219] width 39 height 7
click at [645, 224] on div "Reguard CS" at bounding box center [656, 219] width 60 height 9
click at [646, 223] on label "Reguard CS" at bounding box center [645, 219] width 39 height 7
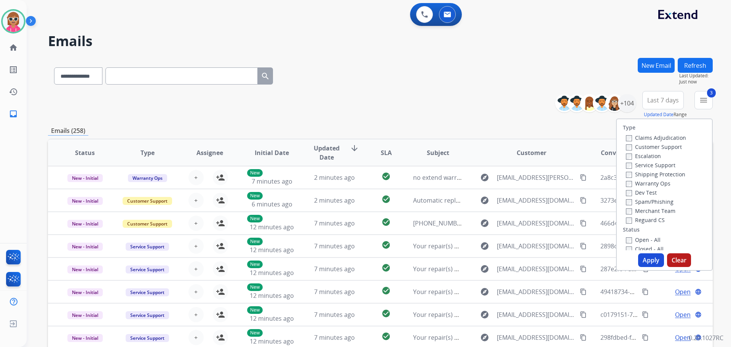
click at [648, 239] on label "Open - All" at bounding box center [643, 239] width 35 height 7
click at [650, 257] on button "Apply" at bounding box center [651, 260] width 26 height 14
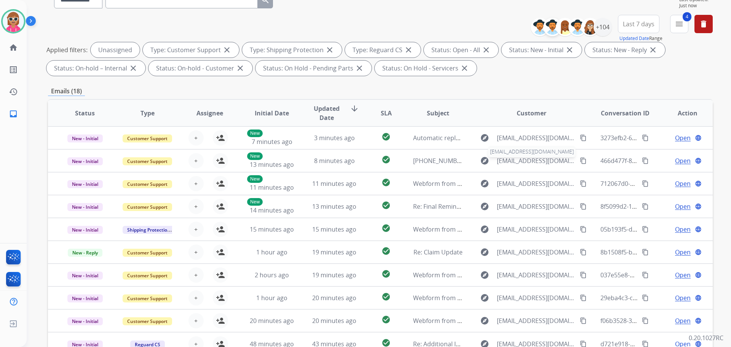
scroll to position [9, 0]
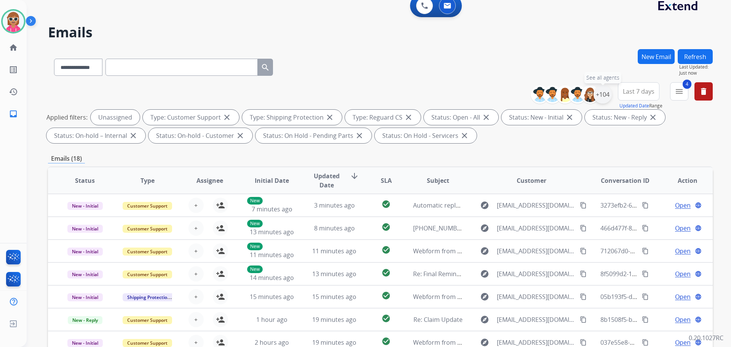
click at [605, 94] on div "+104" at bounding box center [603, 94] width 18 height 18
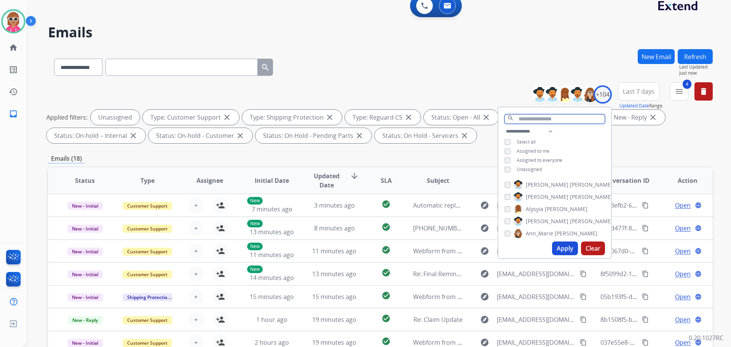
click at [544, 117] on input "text" at bounding box center [554, 119] width 101 height 10
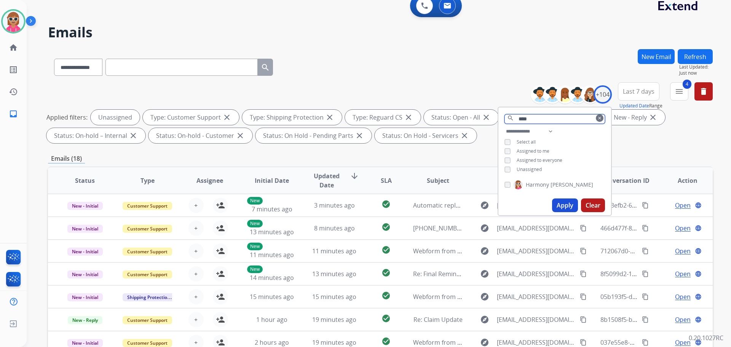
type input "****"
click at [556, 185] on span "[PERSON_NAME]" at bounding box center [572, 185] width 43 height 8
click at [564, 200] on button "Apply" at bounding box center [565, 205] width 26 height 14
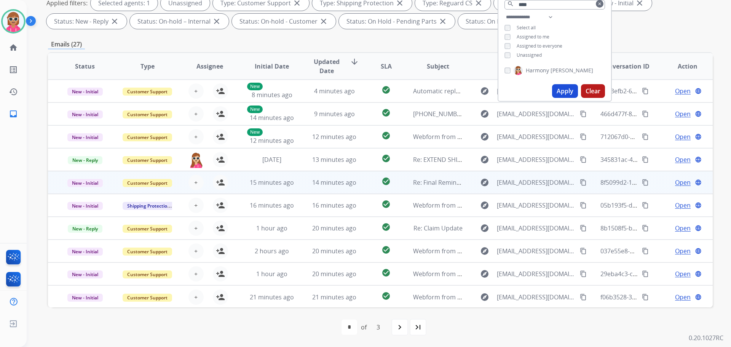
scroll to position [1, 0]
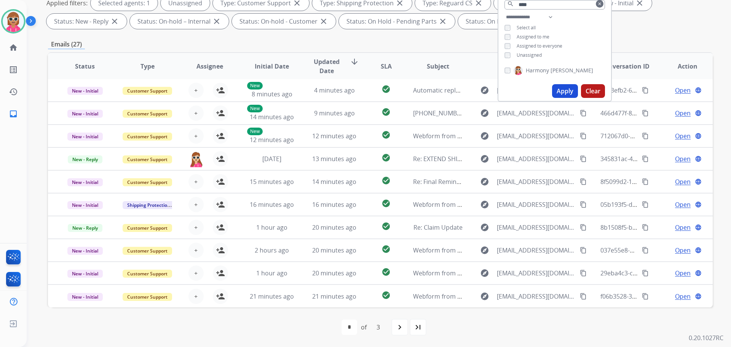
click at [208, 55] on th "Assignee" at bounding box center [203, 66] width 62 height 27
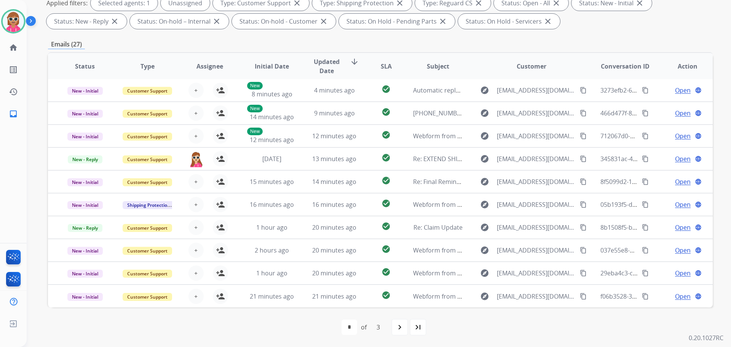
click at [208, 59] on th "Assignee" at bounding box center [203, 66] width 62 height 27
click at [211, 61] on th "Assignee" at bounding box center [203, 66] width 62 height 27
click at [211, 65] on span "Assignee" at bounding box center [209, 66] width 27 height 9
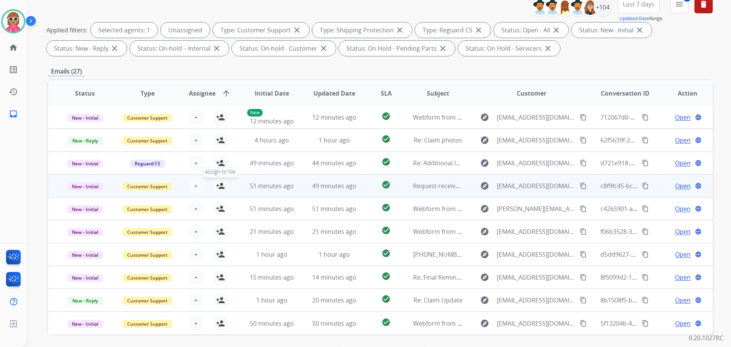
scroll to position [123, 0]
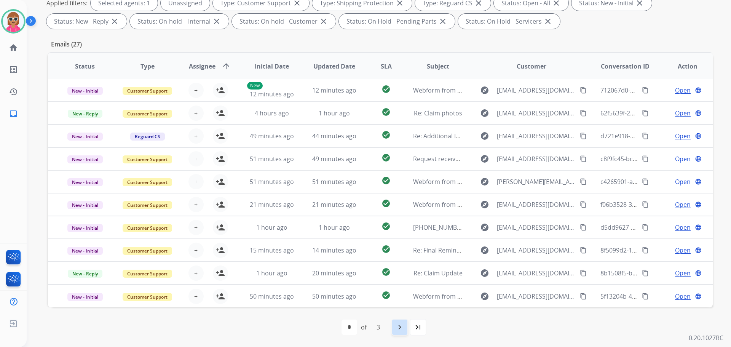
click at [400, 333] on div "navigate_next" at bounding box center [399, 327] width 17 height 17
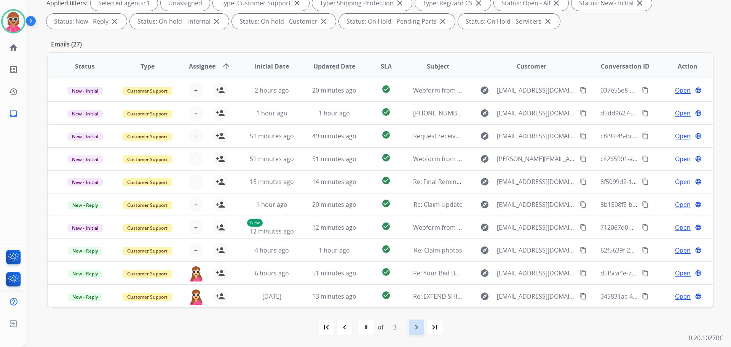
click at [412, 328] on mat-icon "navigate_next" at bounding box center [416, 326] width 9 height 9
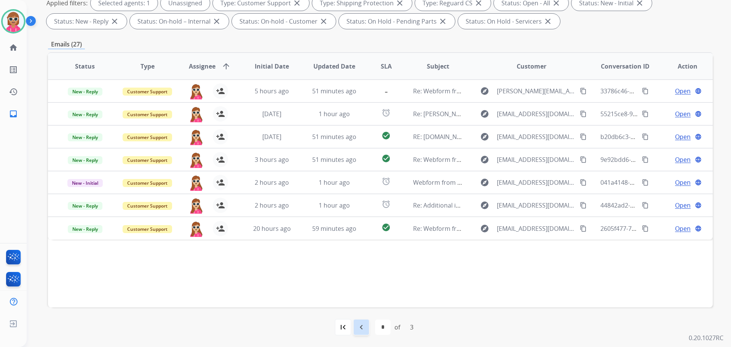
click at [362, 327] on mat-icon "navigate_before" at bounding box center [361, 326] width 9 height 9
select select "*"
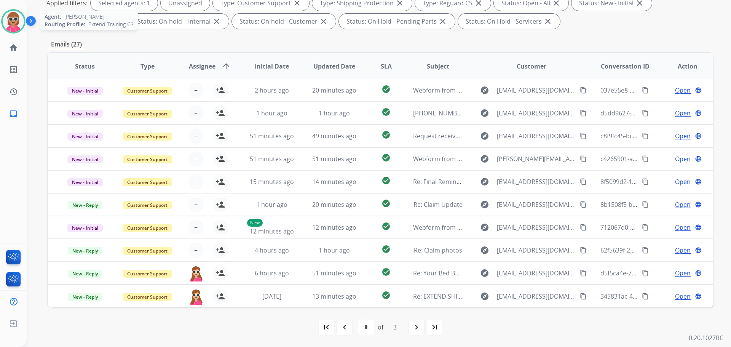
click at [12, 29] on img at bounding box center [13, 21] width 21 height 21
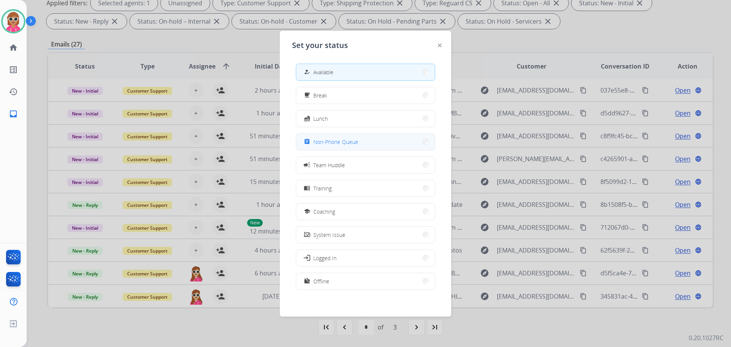
click at [385, 142] on button "assignment Non-Phone Queue" at bounding box center [365, 142] width 139 height 16
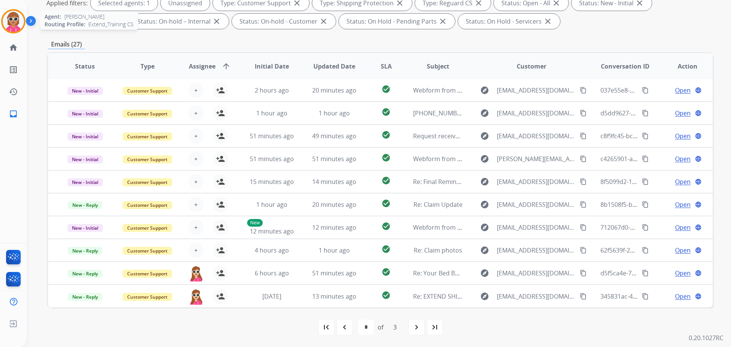
click at [14, 15] on img at bounding box center [13, 21] width 21 height 21
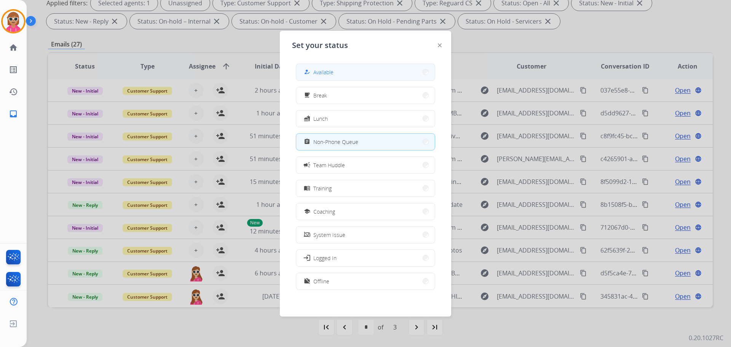
click at [342, 74] on button "how_to_reg Available" at bounding box center [365, 72] width 139 height 16
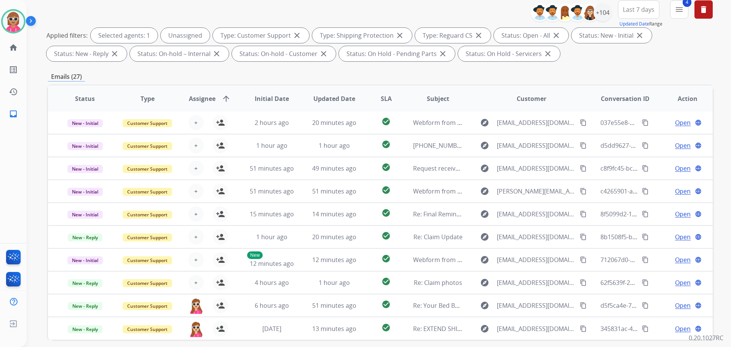
scroll to position [47, 0]
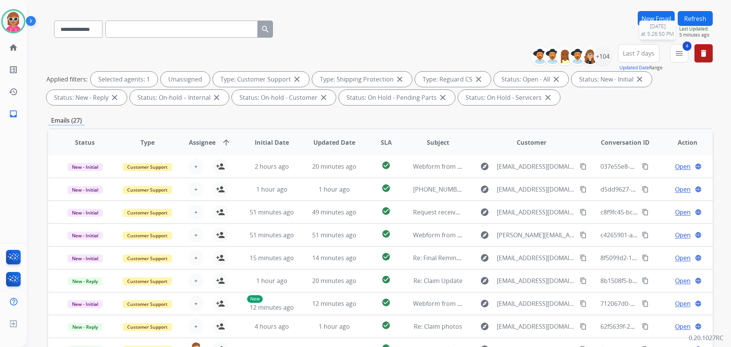
click at [697, 26] on span "Last Updated:" at bounding box center [696, 29] width 34 height 6
click at [690, 17] on button "Refresh" at bounding box center [695, 18] width 35 height 15
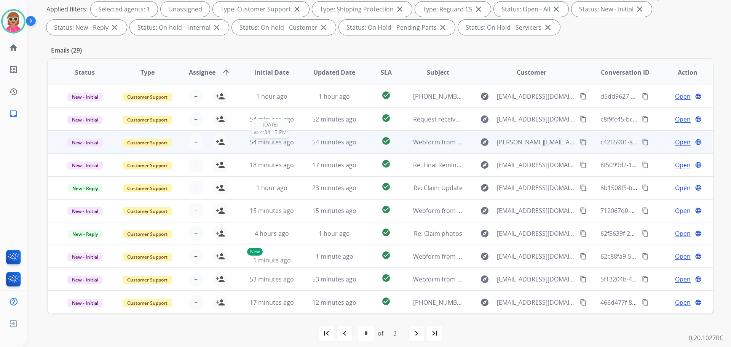
scroll to position [123, 0]
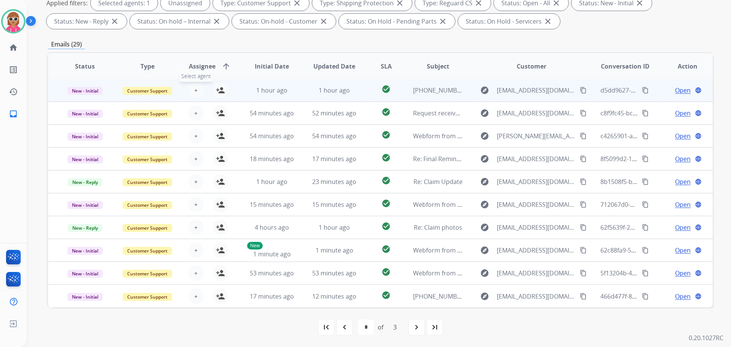
click at [196, 93] on span "+" at bounding box center [195, 90] width 3 height 9
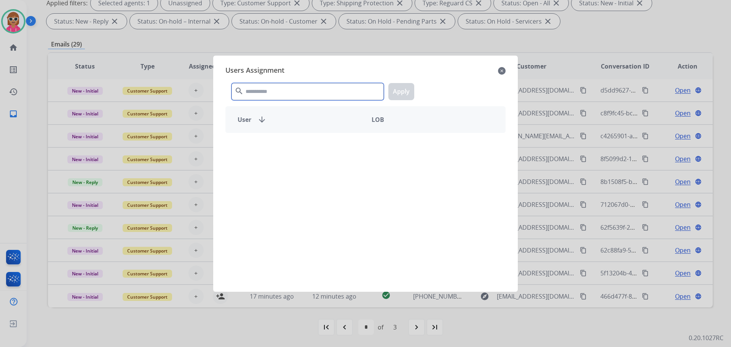
click at [247, 89] on input "text" at bounding box center [307, 91] width 152 height 17
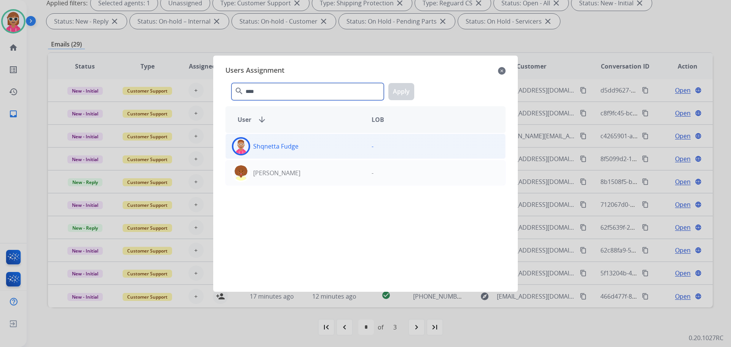
type input "****"
click at [282, 138] on div "Shqnetta Fudge" at bounding box center [296, 146] width 140 height 18
click at [395, 93] on button "Apply" at bounding box center [401, 91] width 26 height 17
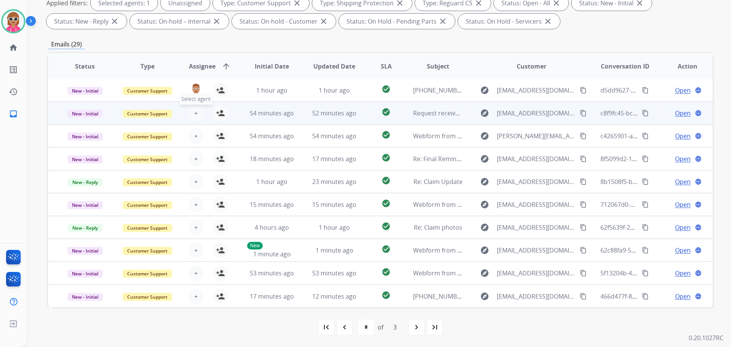
click at [194, 114] on span "+" at bounding box center [195, 113] width 3 height 9
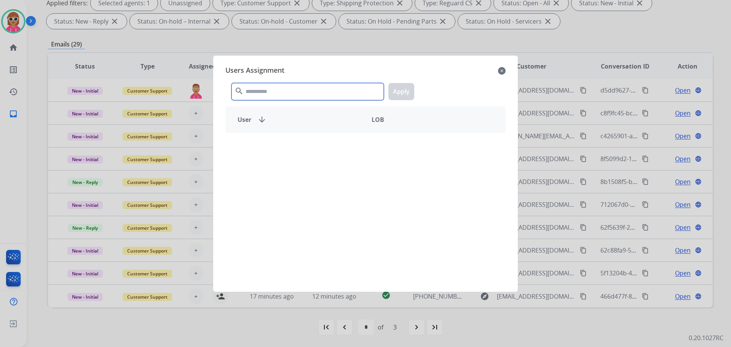
click at [285, 89] on input "text" at bounding box center [307, 91] width 152 height 17
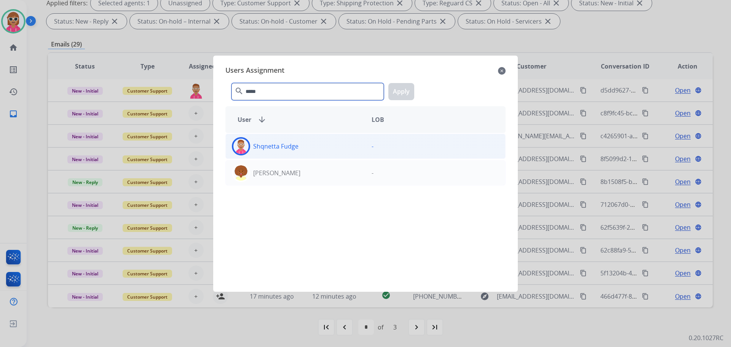
type input "*****"
drag, startPoint x: 298, startPoint y: 149, endPoint x: 305, endPoint y: 152, distance: 7.5
click at [297, 150] on p "Shqnetta Fudge" at bounding box center [275, 146] width 45 height 9
click at [399, 88] on button "Apply" at bounding box center [401, 91] width 26 height 17
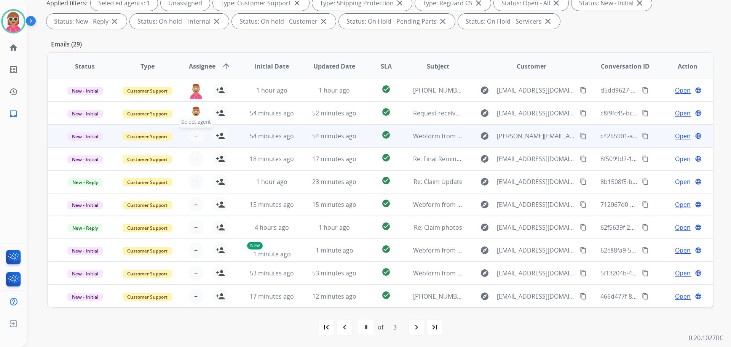
click at [194, 136] on span "+" at bounding box center [195, 135] width 3 height 9
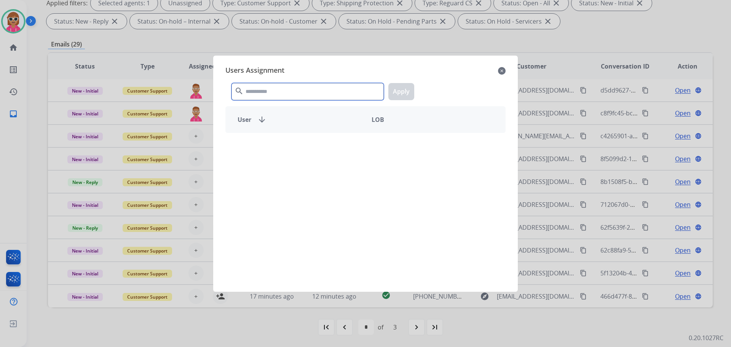
click at [271, 91] on input "text" at bounding box center [307, 91] width 152 height 17
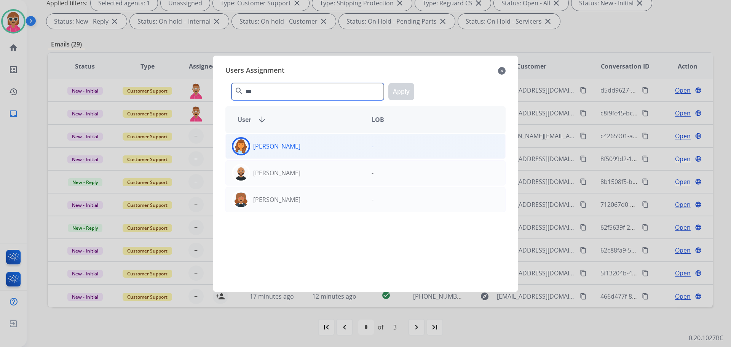
type input "***"
click at [284, 143] on p "[PERSON_NAME]" at bounding box center [276, 146] width 47 height 9
drag, startPoint x: 410, startPoint y: 95, endPoint x: 331, endPoint y: 108, distance: 79.9
click at [410, 95] on button "Apply" at bounding box center [401, 91] width 26 height 17
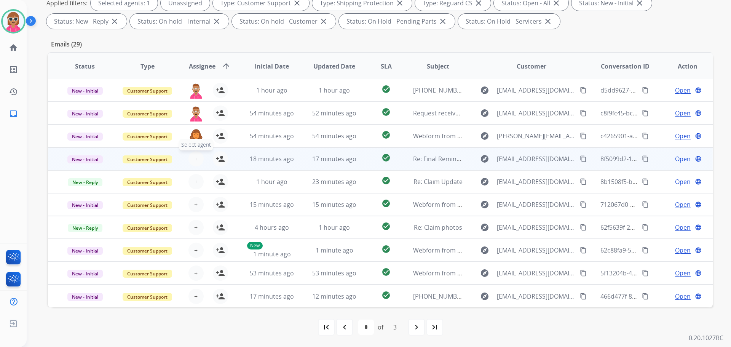
click at [192, 161] on button "+ Select agent" at bounding box center [195, 158] width 15 height 15
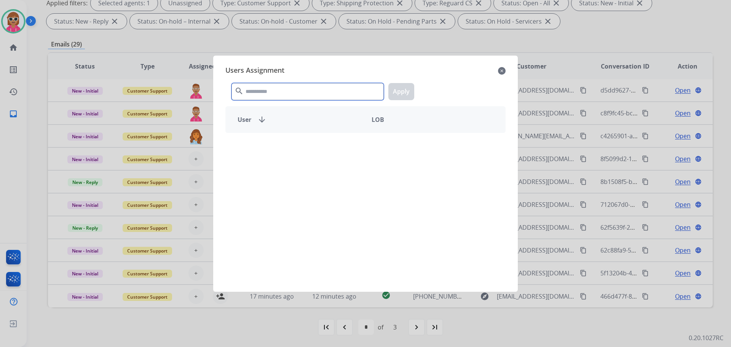
click at [298, 95] on input "text" at bounding box center [307, 91] width 152 height 17
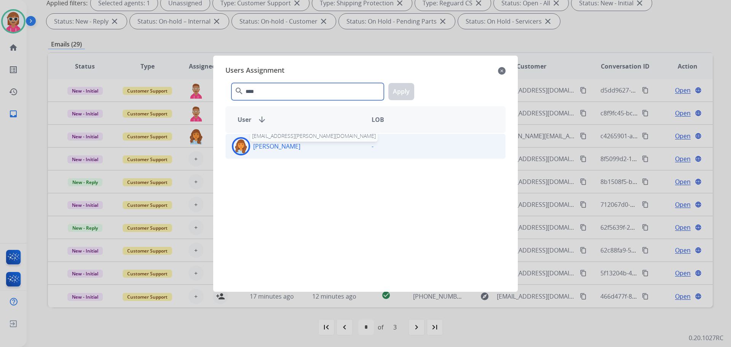
type input "****"
click at [297, 143] on p "[PERSON_NAME]" at bounding box center [276, 146] width 47 height 9
click at [406, 91] on button "Apply" at bounding box center [401, 91] width 26 height 17
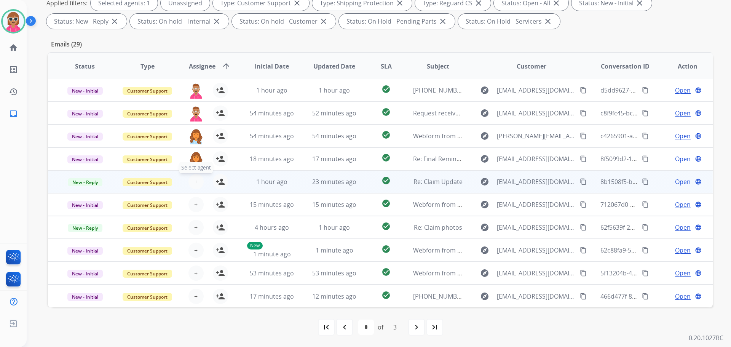
click at [195, 180] on span "+" at bounding box center [195, 181] width 3 height 9
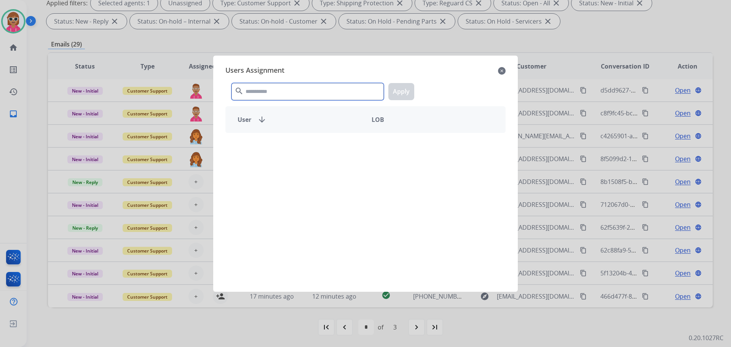
click at [262, 88] on input "text" at bounding box center [307, 91] width 152 height 17
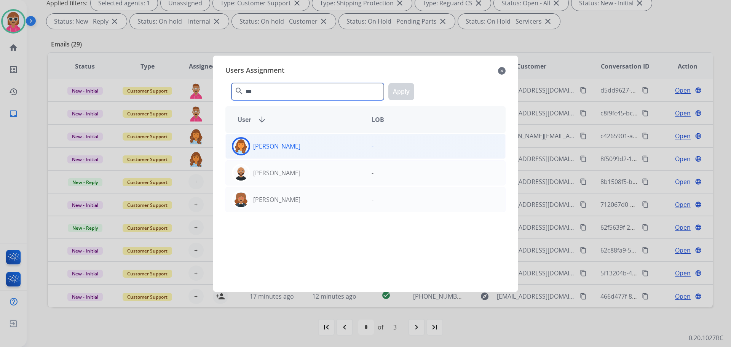
type input "***"
click at [271, 151] on div "[PERSON_NAME]" at bounding box center [296, 146] width 140 height 18
click at [397, 91] on button "Apply" at bounding box center [401, 91] width 26 height 17
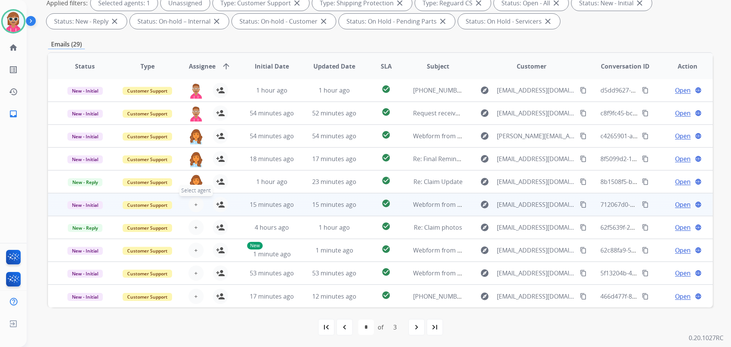
click at [196, 206] on span "+" at bounding box center [195, 204] width 3 height 9
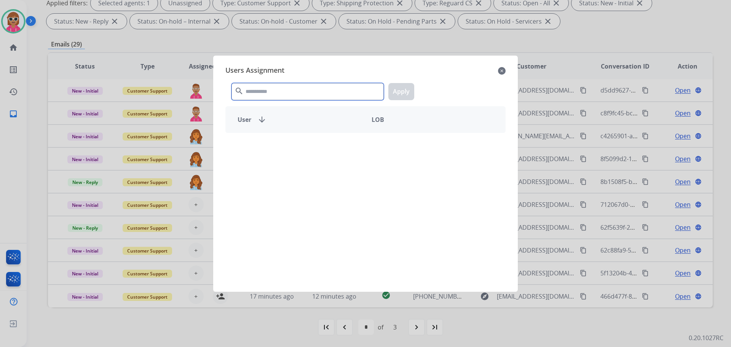
click at [297, 88] on input "text" at bounding box center [307, 91] width 152 height 17
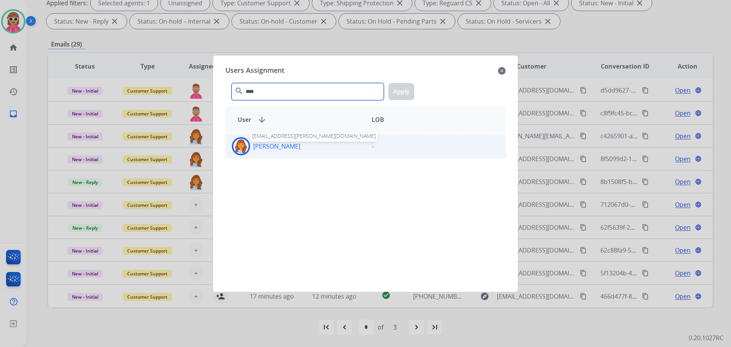
type input "****"
drag, startPoint x: 279, startPoint y: 145, endPoint x: 293, endPoint y: 150, distance: 14.8
click at [279, 147] on p "[PERSON_NAME]" at bounding box center [276, 146] width 47 height 9
click at [405, 86] on button "Apply" at bounding box center [401, 91] width 26 height 17
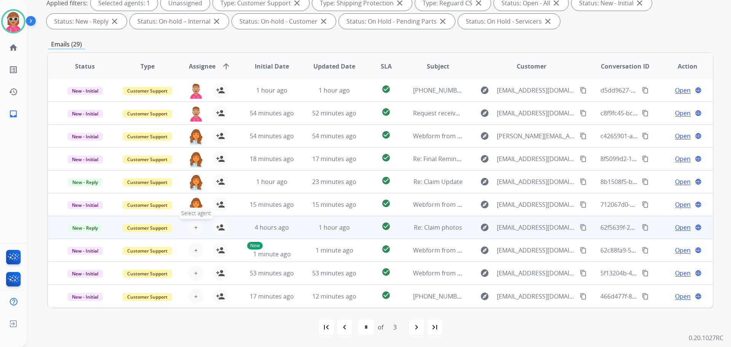
click at [191, 230] on button "+ Select agent" at bounding box center [195, 227] width 15 height 15
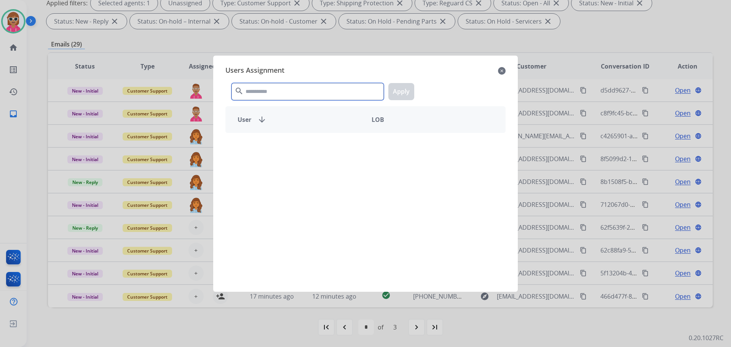
click at [286, 93] on input "text" at bounding box center [307, 91] width 152 height 17
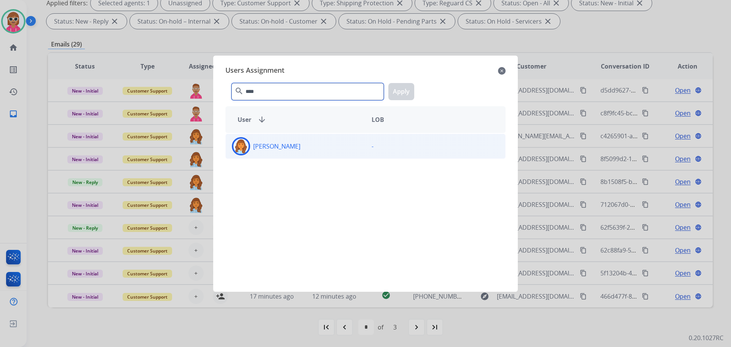
type input "****"
click at [283, 147] on p "[PERSON_NAME]" at bounding box center [276, 146] width 47 height 9
click at [413, 95] on button "Apply" at bounding box center [401, 91] width 26 height 17
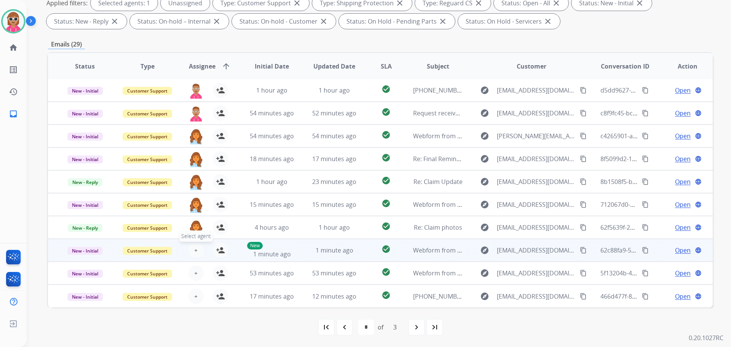
click at [194, 251] on span "+" at bounding box center [195, 250] width 3 height 9
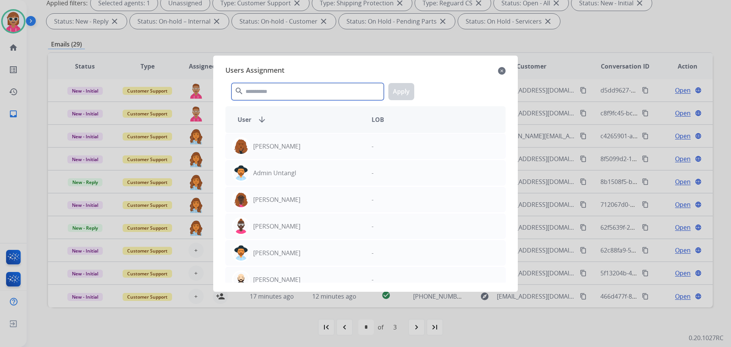
click at [283, 89] on input "text" at bounding box center [307, 91] width 152 height 17
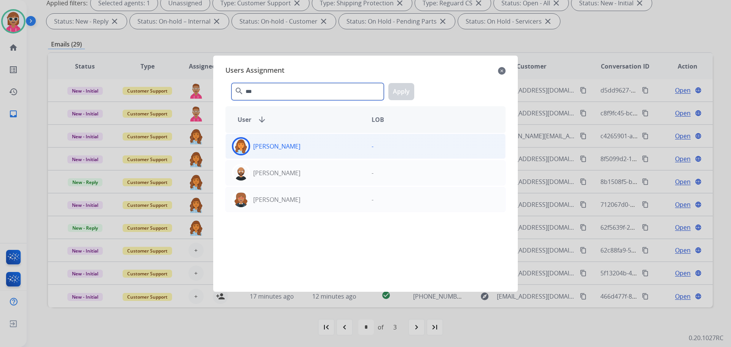
type input "***"
click at [306, 151] on div "[PERSON_NAME]" at bounding box center [296, 146] width 140 height 18
click at [393, 90] on button "Apply" at bounding box center [401, 91] width 26 height 17
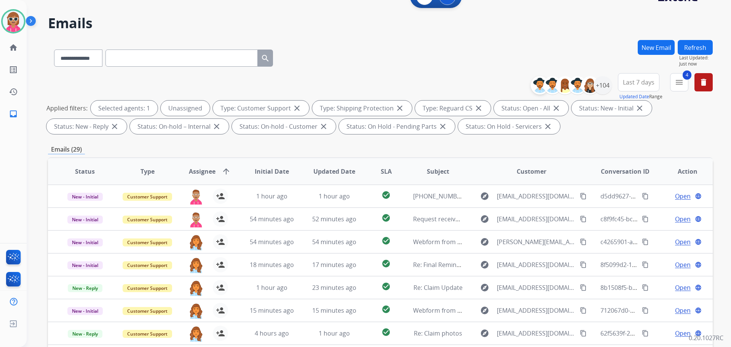
scroll to position [0, 0]
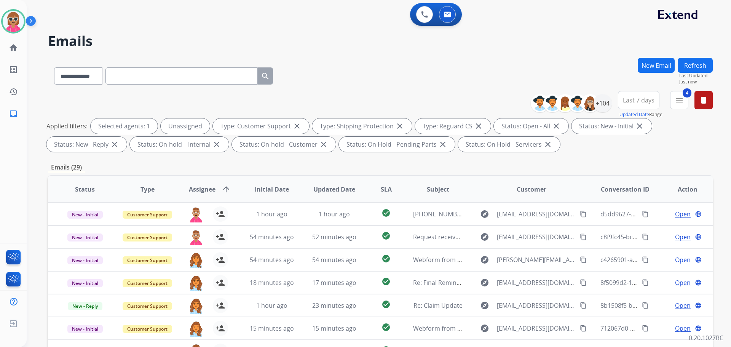
click at [688, 70] on button "Refresh" at bounding box center [695, 65] width 35 height 15
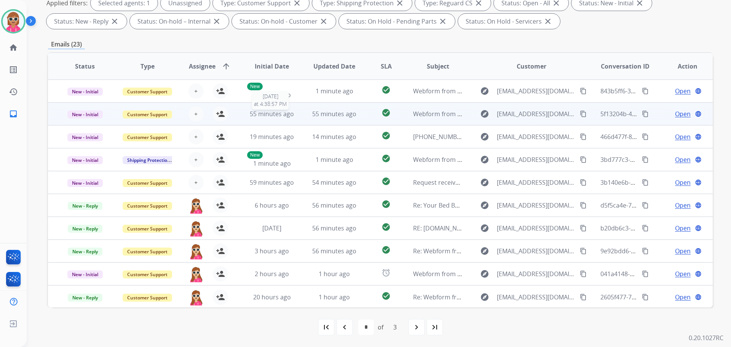
scroll to position [1, 0]
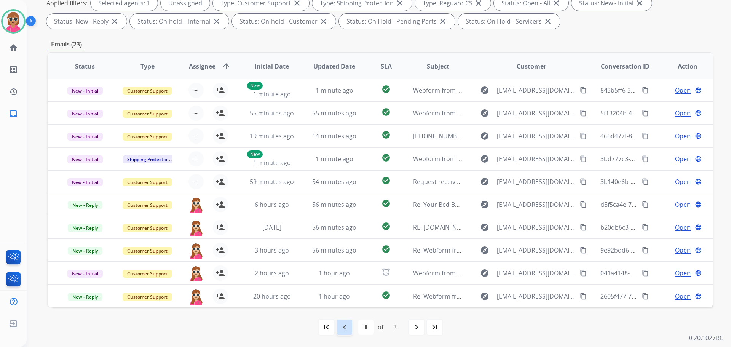
click at [348, 325] on mat-icon "navigate_before" at bounding box center [344, 326] width 9 height 9
select select "*"
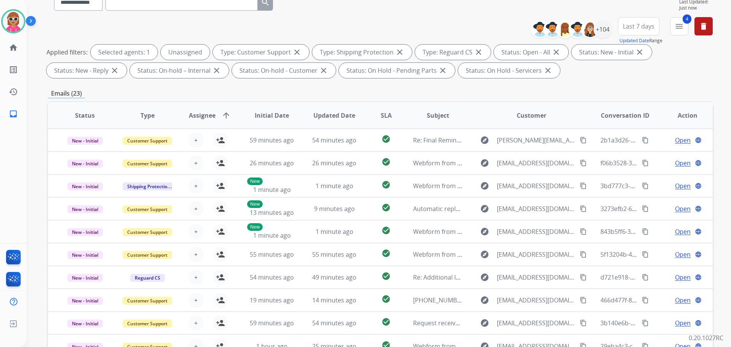
scroll to position [47, 0]
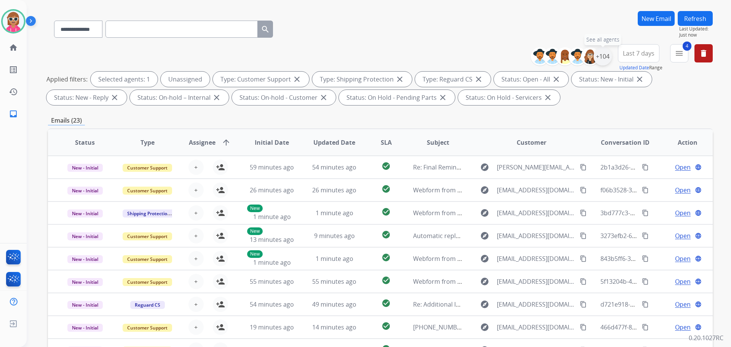
click at [608, 56] on div "+104" at bounding box center [603, 56] width 18 height 18
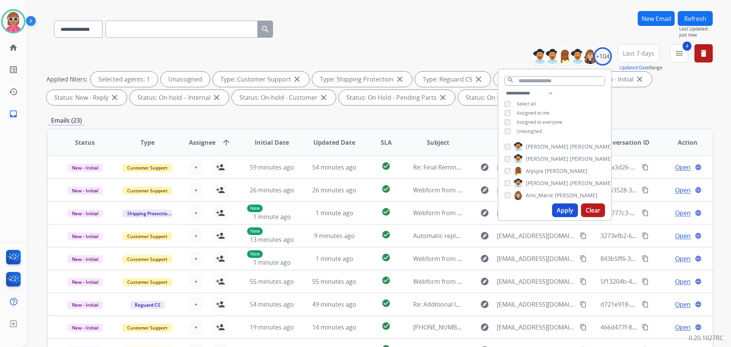
click at [378, 115] on div "**********" at bounding box center [380, 217] width 665 height 412
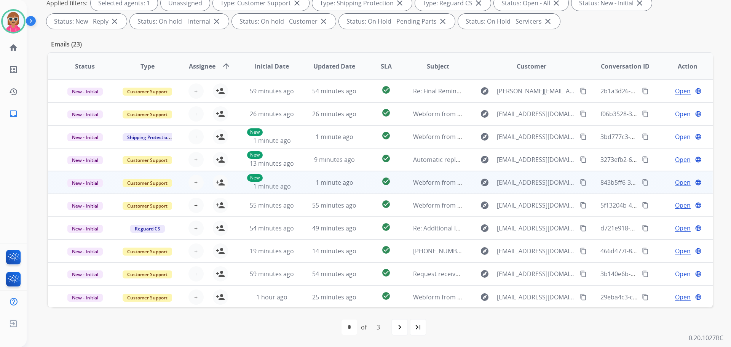
scroll to position [1, 0]
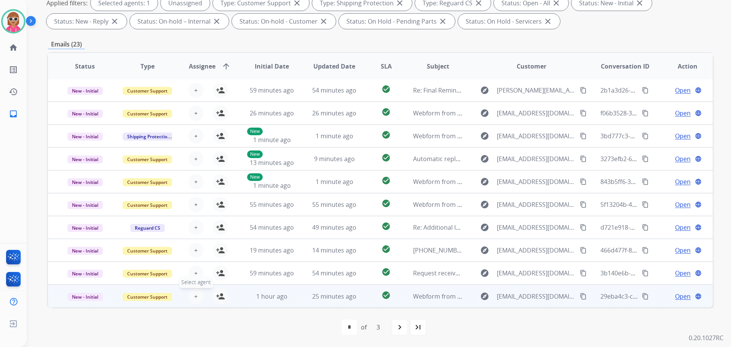
click at [197, 297] on button "+ Select agent" at bounding box center [195, 296] width 15 height 15
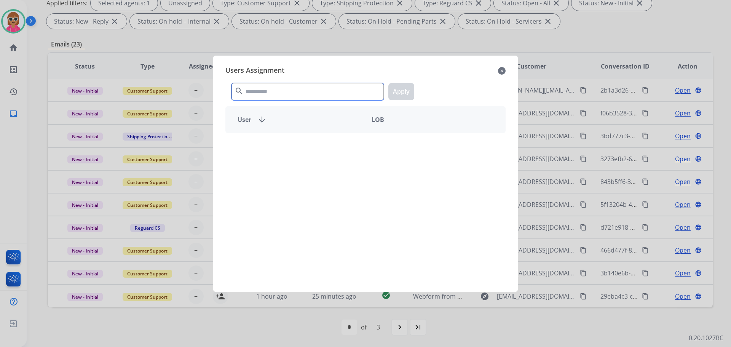
drag, startPoint x: 276, startPoint y: 88, endPoint x: 259, endPoint y: 95, distance: 18.1
click at [274, 91] on input "text" at bounding box center [307, 91] width 152 height 17
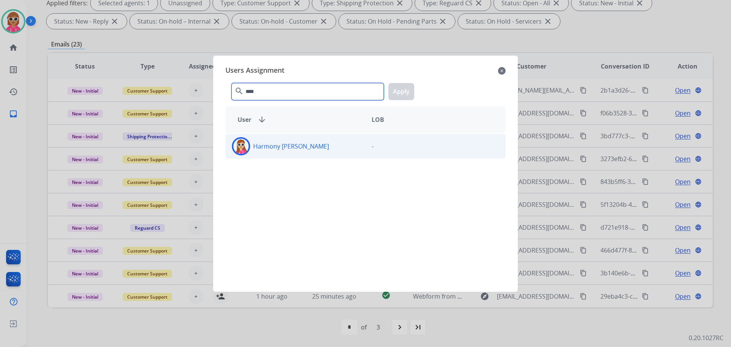
type input "****"
click at [325, 142] on div "Harmony [PERSON_NAME]" at bounding box center [296, 146] width 140 height 18
drag, startPoint x: 412, startPoint y: 87, endPoint x: 269, endPoint y: 149, distance: 156.0
click at [412, 86] on button "Apply" at bounding box center [401, 91] width 26 height 17
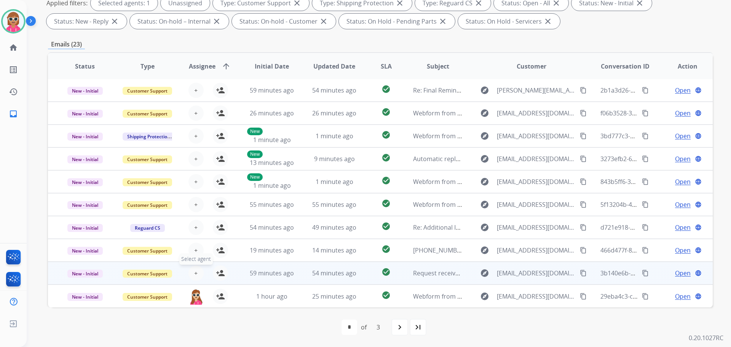
click at [194, 275] on span "+" at bounding box center [195, 272] width 3 height 9
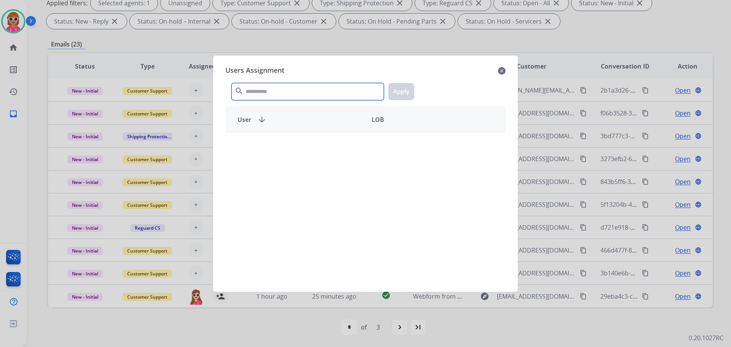
click at [276, 90] on input "text" at bounding box center [307, 91] width 152 height 17
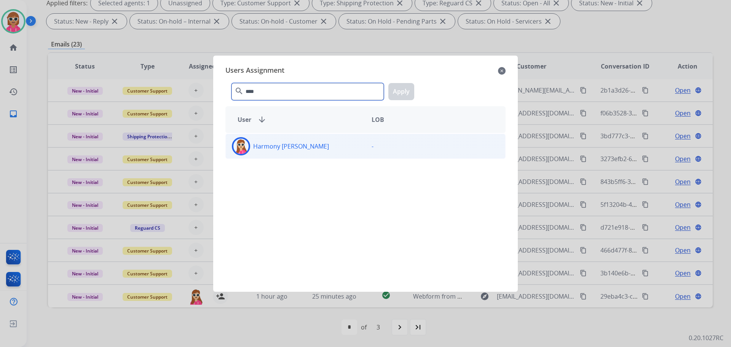
type input "****"
click at [289, 156] on div "Harmony [PERSON_NAME] -" at bounding box center [365, 146] width 280 height 25
drag, startPoint x: 405, startPoint y: 83, endPoint x: 389, endPoint y: 104, distance: 26.8
click at [405, 83] on div "**** search Apply" at bounding box center [365, 90] width 280 height 26
click at [395, 95] on button "Apply" at bounding box center [401, 91] width 26 height 17
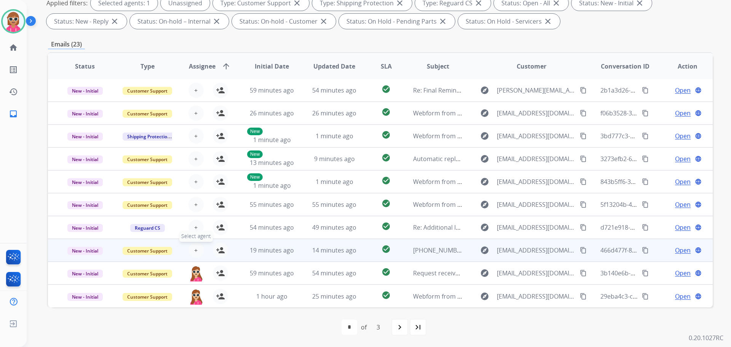
click at [195, 255] on button "+ Select agent" at bounding box center [195, 250] width 15 height 15
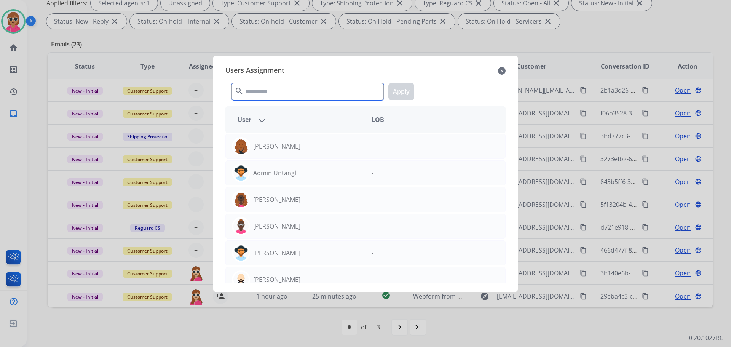
drag, startPoint x: 327, startPoint y: 89, endPoint x: 331, endPoint y: 91, distance: 4.1
click at [328, 90] on input "text" at bounding box center [307, 91] width 152 height 17
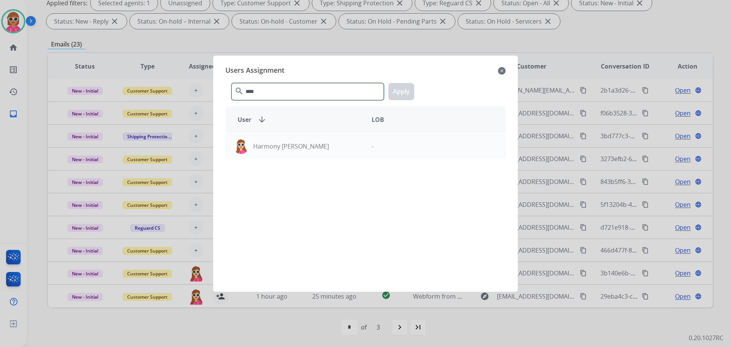
type input "****"
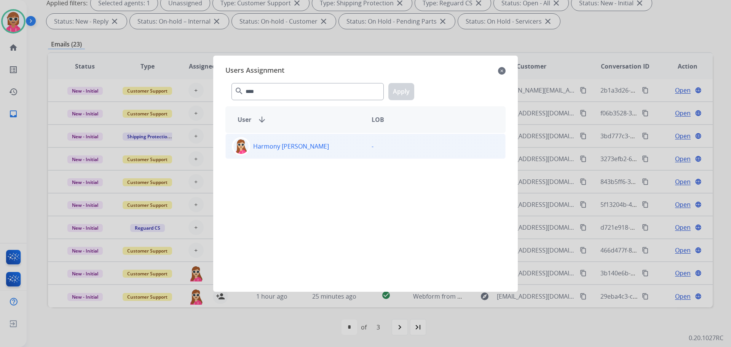
drag, startPoint x: 341, startPoint y: 162, endPoint x: 338, endPoint y: 152, distance: 10.3
click at [340, 161] on div "Harmony [PERSON_NAME] -" at bounding box center [365, 208] width 280 height 150
click at [338, 152] on div "Harmony [PERSON_NAME]" at bounding box center [296, 146] width 140 height 18
click at [400, 94] on button "Apply" at bounding box center [401, 91] width 26 height 17
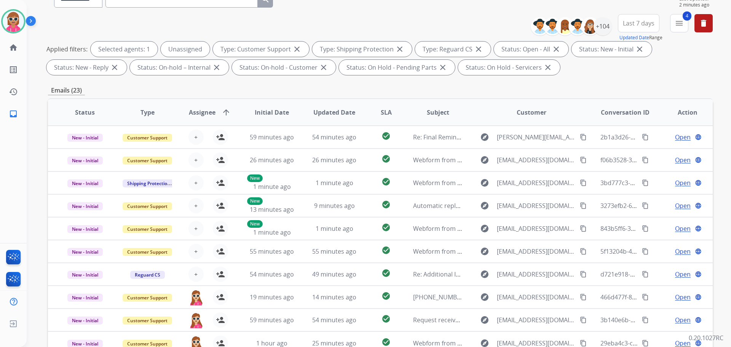
scroll to position [9, 0]
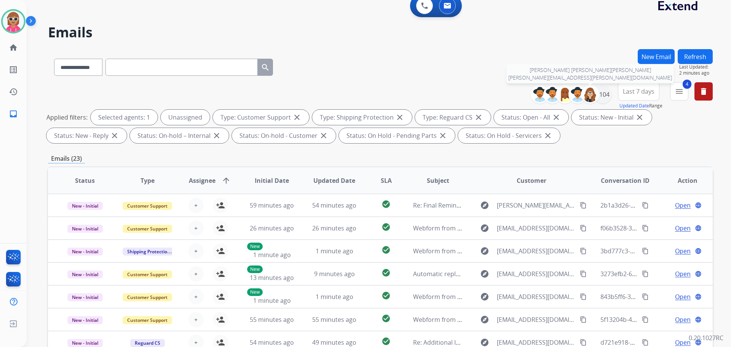
drag, startPoint x: 597, startPoint y: 91, endPoint x: 597, endPoint y: 96, distance: 5.4
click at [597, 91] on div at bounding box center [590, 94] width 18 height 18
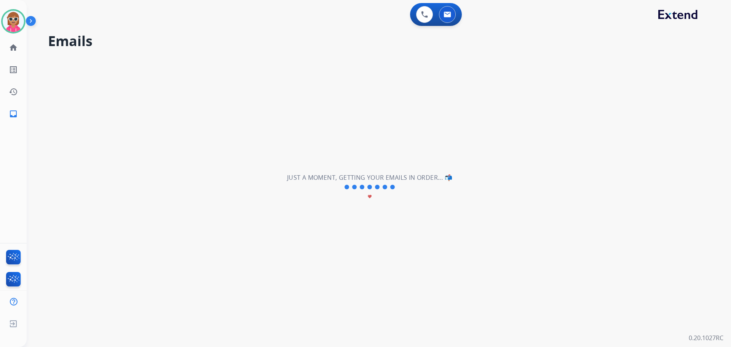
scroll to position [0, 0]
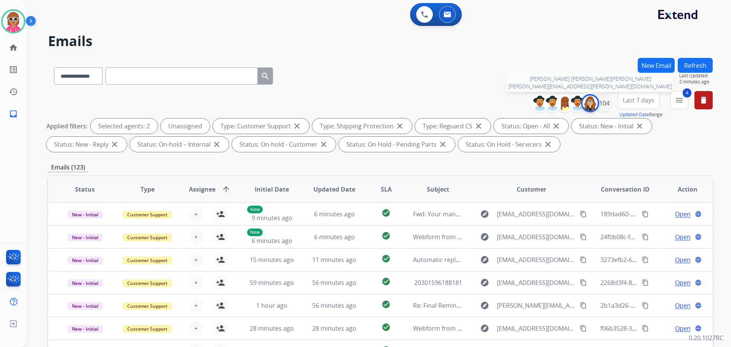
click at [585, 99] on img at bounding box center [590, 103] width 15 height 15
click at [604, 104] on div "+104" at bounding box center [603, 103] width 18 height 18
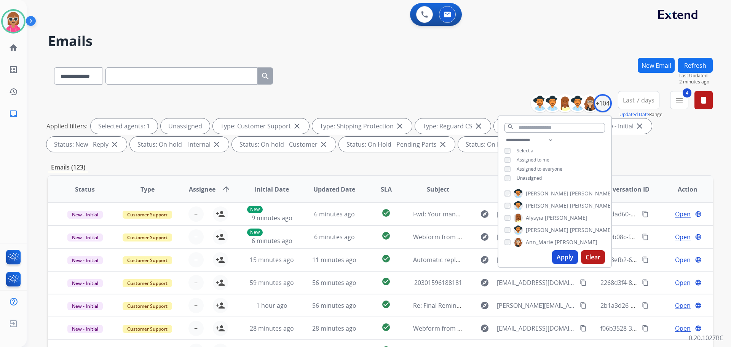
click at [565, 253] on button "Apply" at bounding box center [565, 257] width 26 height 14
click at [673, 107] on button "4 menu Filters" at bounding box center [679, 100] width 18 height 18
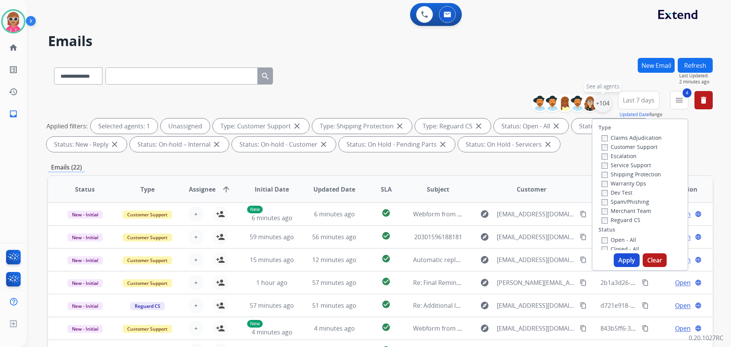
click at [604, 105] on div "+104" at bounding box center [603, 103] width 18 height 18
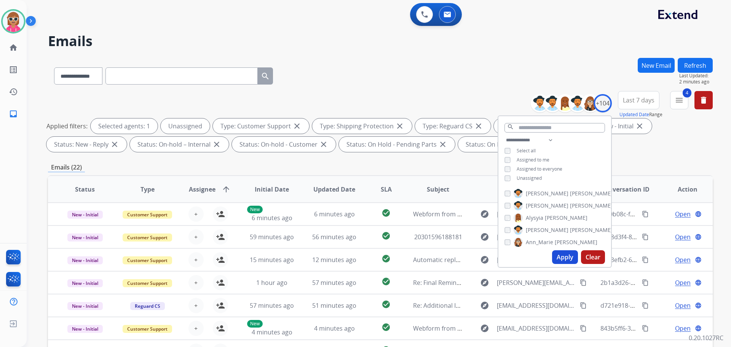
drag, startPoint x: 532, startPoint y: 177, endPoint x: 532, endPoint y: 171, distance: 5.3
click at [532, 177] on span "Unassigned" at bounding box center [529, 178] width 25 height 6
click at [543, 141] on select "**********" at bounding box center [530, 140] width 53 height 9
select select "**********"
click at [504, 136] on select "**********" at bounding box center [530, 140] width 53 height 9
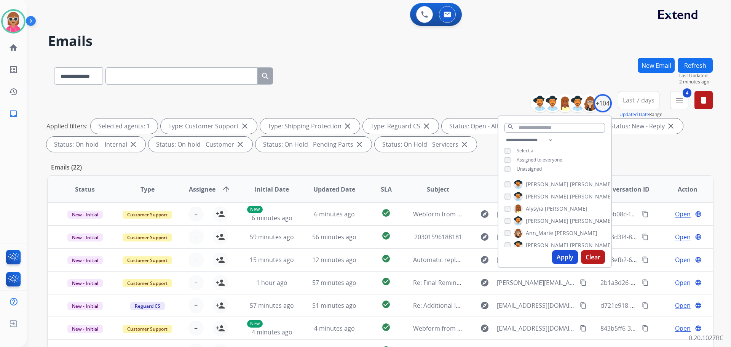
click at [566, 152] on div "**********" at bounding box center [554, 156] width 113 height 40
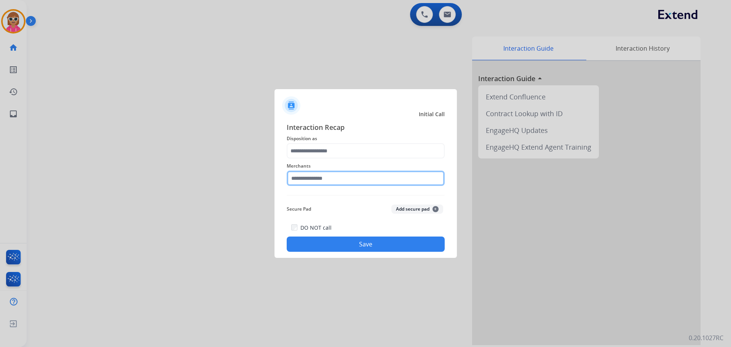
click at [326, 174] on input "text" at bounding box center [366, 178] width 158 height 15
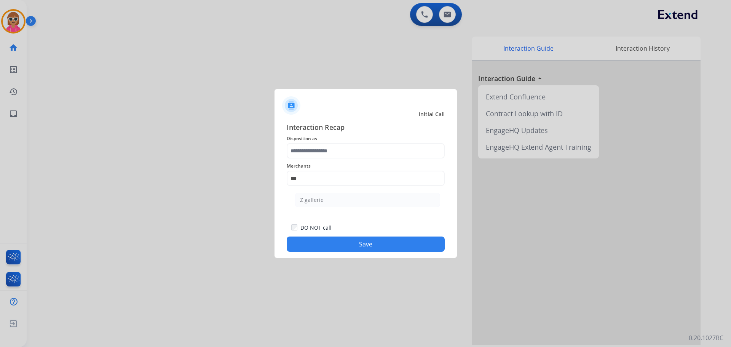
click at [307, 194] on li "Z gallerie" at bounding box center [367, 200] width 145 height 14
type input "**********"
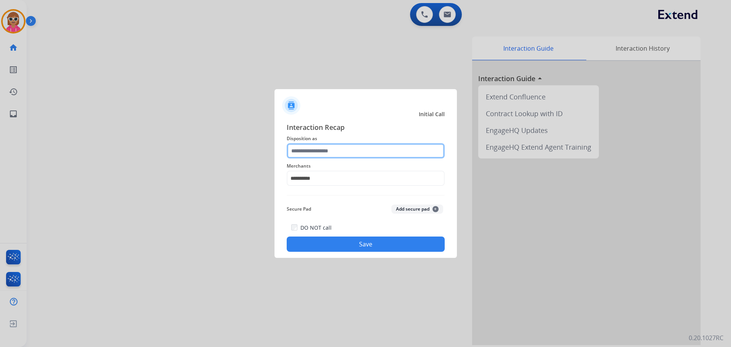
click at [331, 145] on input "text" at bounding box center [366, 150] width 158 height 15
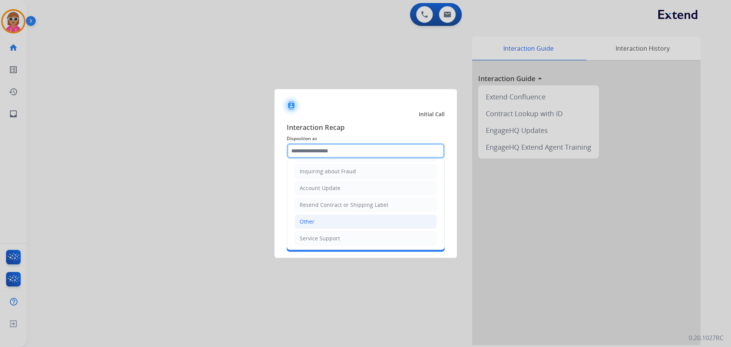
scroll to position [119, 0]
click at [320, 214] on li "Other" at bounding box center [366, 220] width 142 height 14
type input "*****"
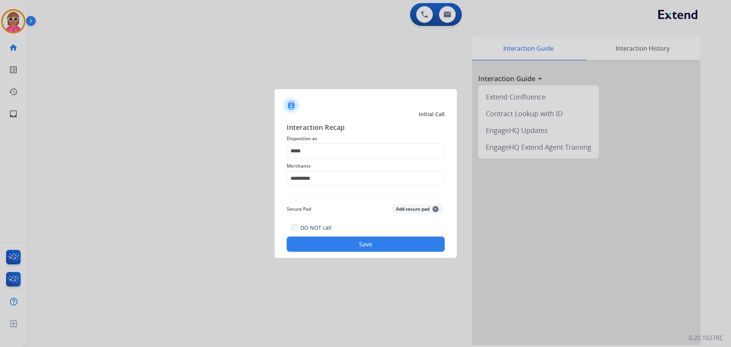
click at [324, 251] on button "Save" at bounding box center [366, 243] width 158 height 15
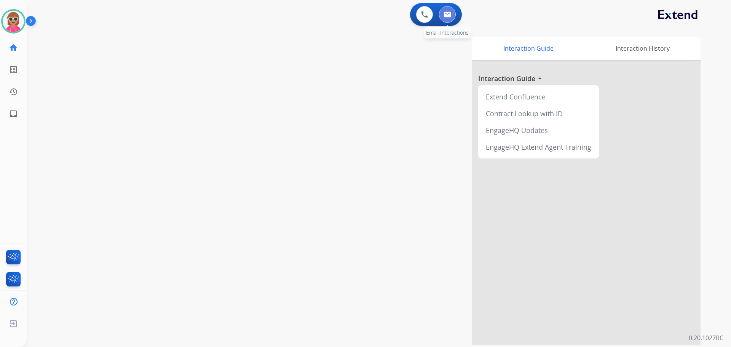
click at [442, 13] on button at bounding box center [447, 14] width 17 height 17
select select "**********"
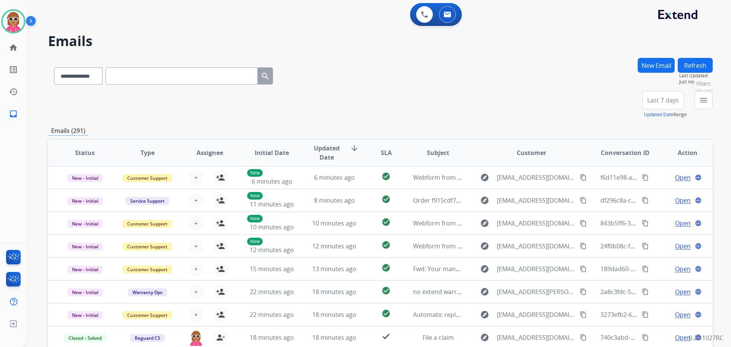
click at [702, 104] on mat-icon "menu" at bounding box center [703, 100] width 9 height 9
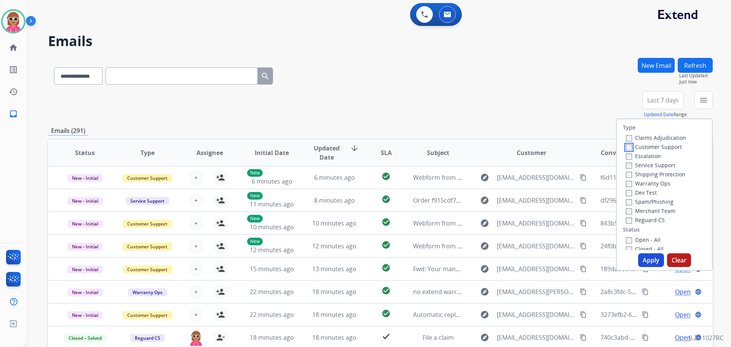
click at [627, 145] on label "Customer Support" at bounding box center [654, 146] width 56 height 7
click at [639, 261] on button "Apply" at bounding box center [651, 260] width 26 height 14
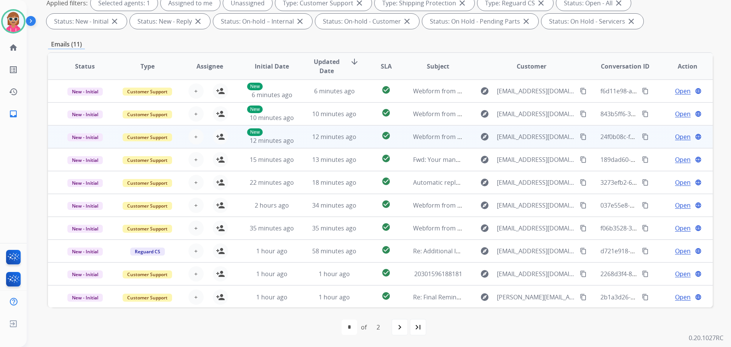
scroll to position [1, 0]
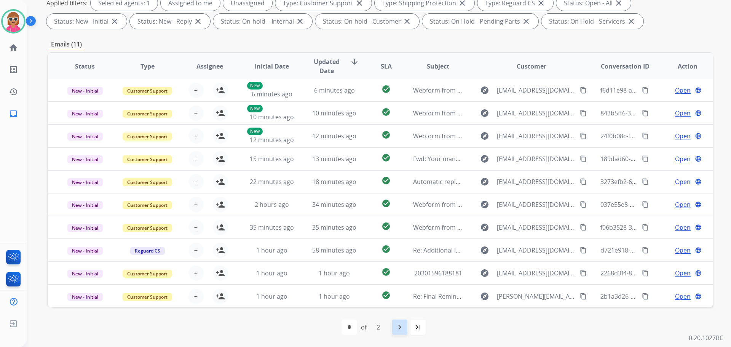
click at [402, 330] on mat-icon "navigate_next" at bounding box center [399, 326] width 9 height 9
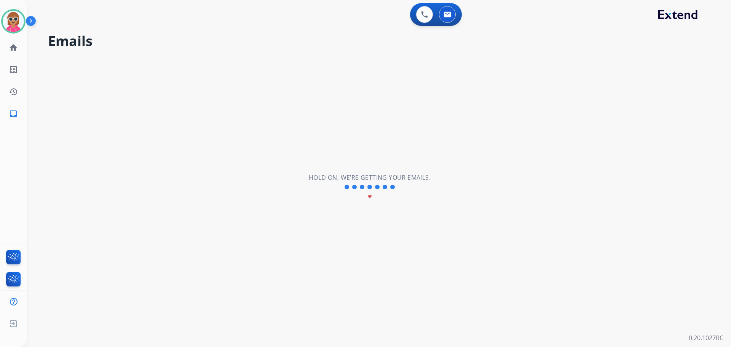
select select "*"
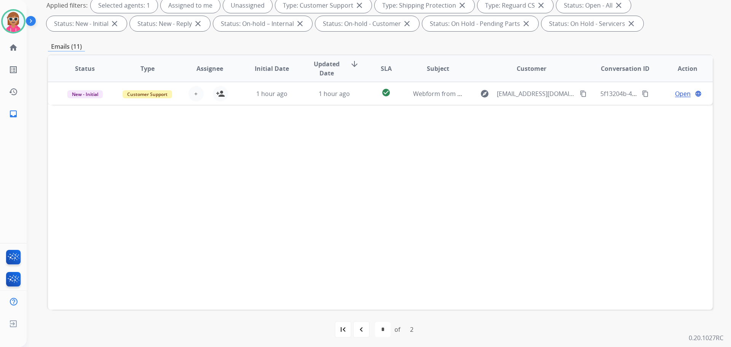
scroll to position [123, 0]
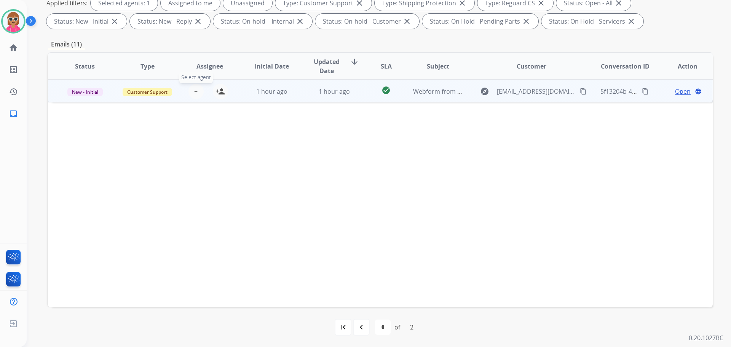
click at [195, 91] on span "+" at bounding box center [195, 91] width 3 height 9
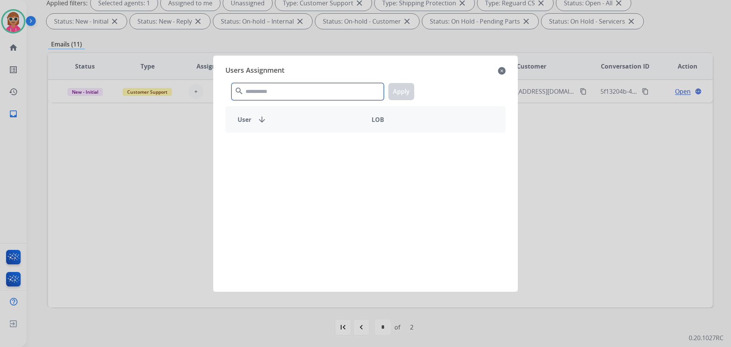
click at [257, 84] on input "text" at bounding box center [307, 91] width 152 height 17
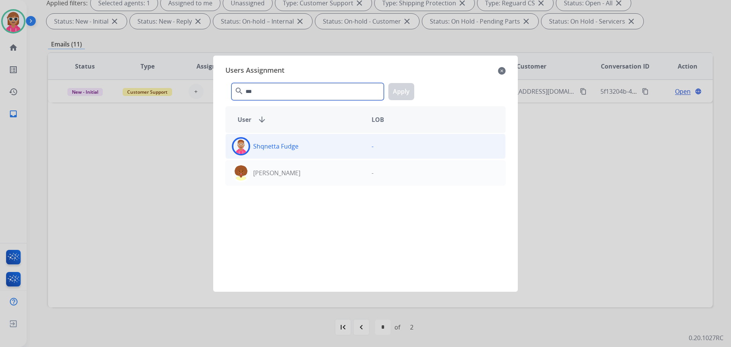
type input "***"
click at [283, 154] on div "Shqnetta Fudge" at bounding box center [296, 146] width 140 height 18
drag, startPoint x: 401, startPoint y: 95, endPoint x: 397, endPoint y: 101, distance: 7.2
click at [401, 95] on button "Apply" at bounding box center [401, 91] width 26 height 17
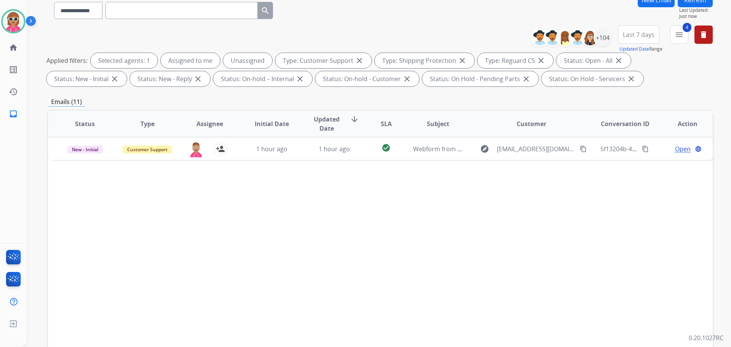
scroll to position [9, 0]
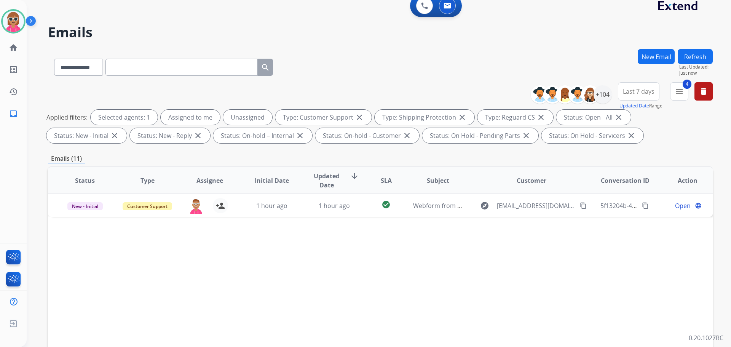
click at [694, 52] on button "Refresh" at bounding box center [695, 56] width 35 height 15
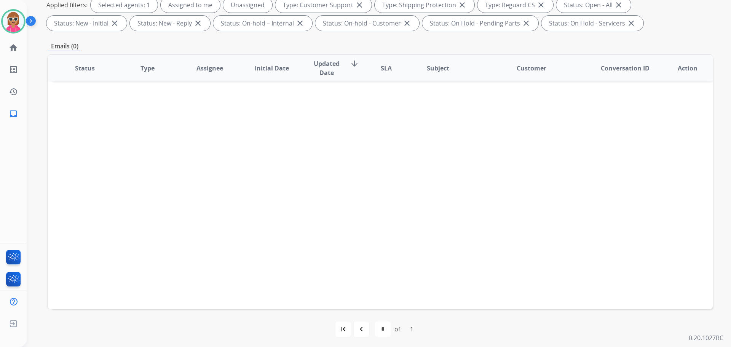
scroll to position [123, 0]
drag, startPoint x: 354, startPoint y: 332, endPoint x: 348, endPoint y: 272, distance: 60.4
click at [354, 331] on div "navigate_before" at bounding box center [361, 327] width 17 height 17
select select "*"
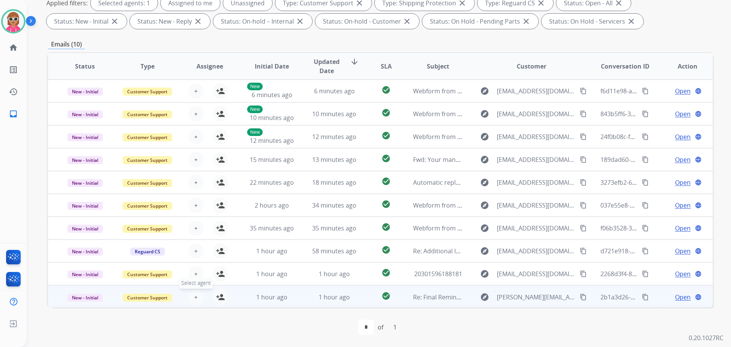
click at [198, 295] on button "+ Select agent" at bounding box center [195, 296] width 15 height 15
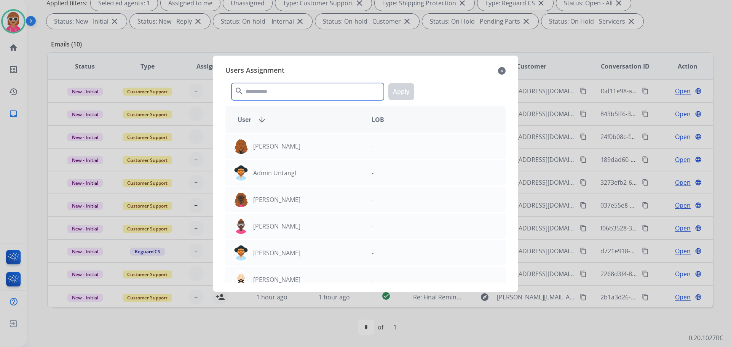
click at [301, 86] on input "text" at bounding box center [307, 91] width 152 height 17
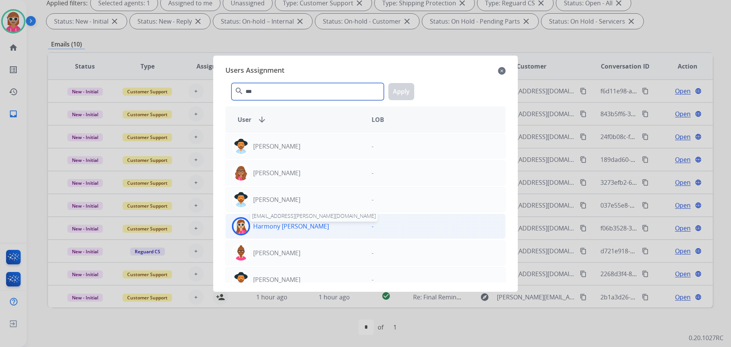
type input "***"
click at [290, 223] on p "Harmony [PERSON_NAME]" at bounding box center [291, 226] width 76 height 9
click at [399, 90] on button "Apply" at bounding box center [401, 91] width 26 height 17
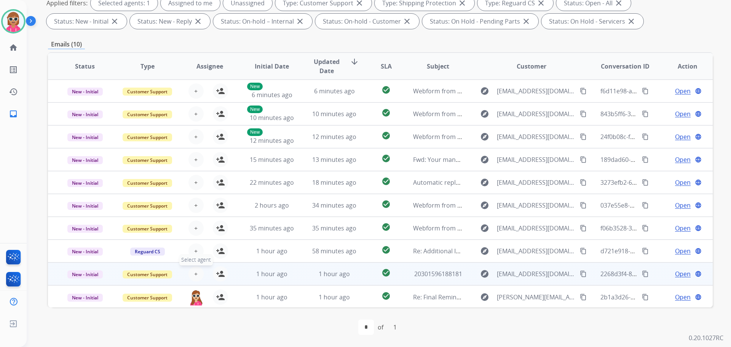
click at [195, 274] on span "+" at bounding box center [195, 273] width 3 height 9
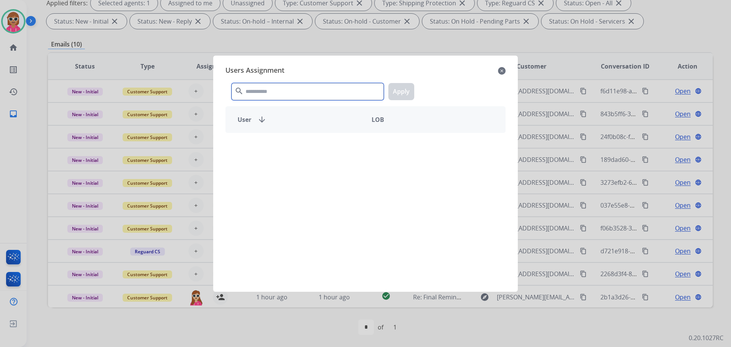
click at [274, 88] on input "text" at bounding box center [307, 91] width 152 height 17
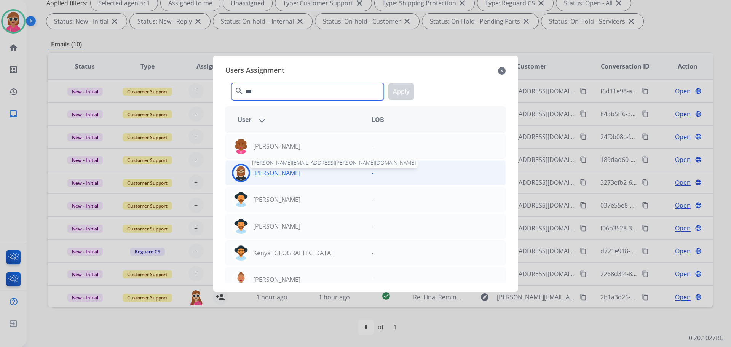
type input "***"
click at [278, 175] on p "[PERSON_NAME]" at bounding box center [276, 172] width 47 height 9
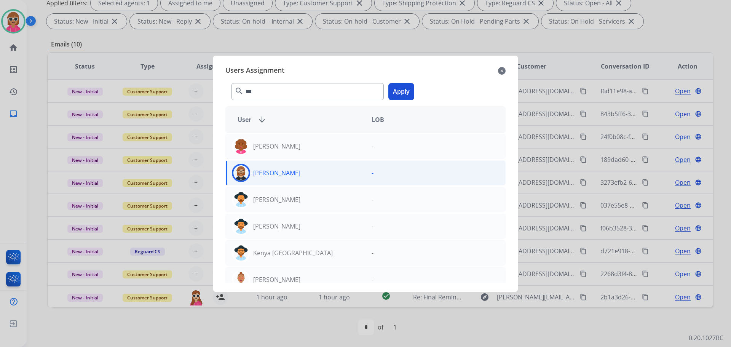
click at [407, 89] on button "Apply" at bounding box center [401, 91] width 26 height 17
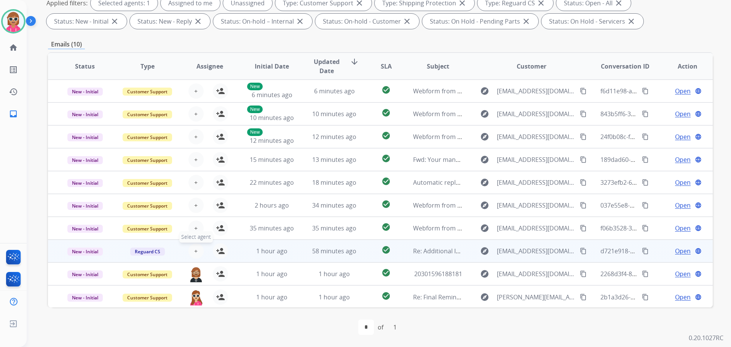
click at [193, 250] on button "+ Select agent" at bounding box center [195, 250] width 15 height 15
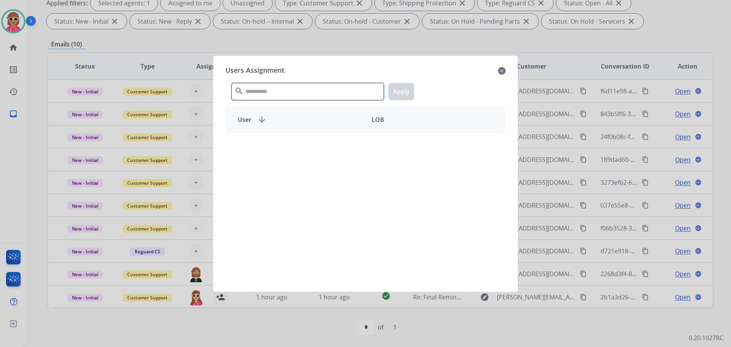
click at [261, 90] on input "text" at bounding box center [307, 91] width 152 height 17
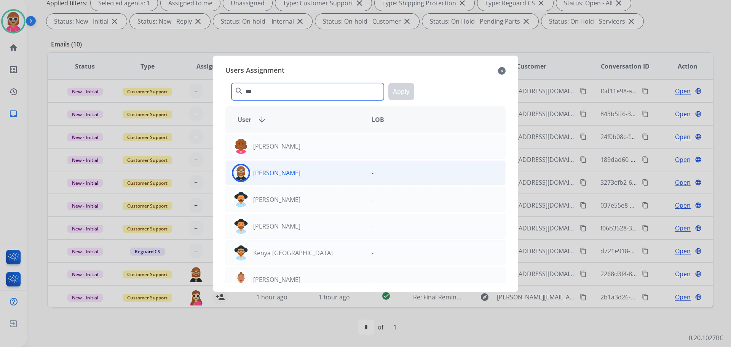
type input "***"
click at [293, 167] on div "[PERSON_NAME]" at bounding box center [296, 173] width 140 height 18
click at [396, 94] on button "Apply" at bounding box center [401, 91] width 26 height 17
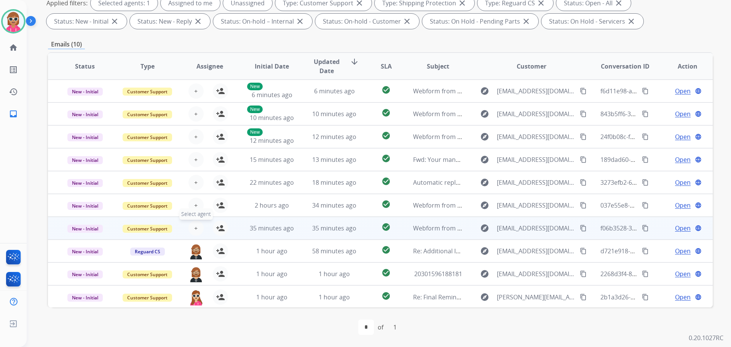
click at [194, 227] on span "+" at bounding box center [195, 228] width 3 height 9
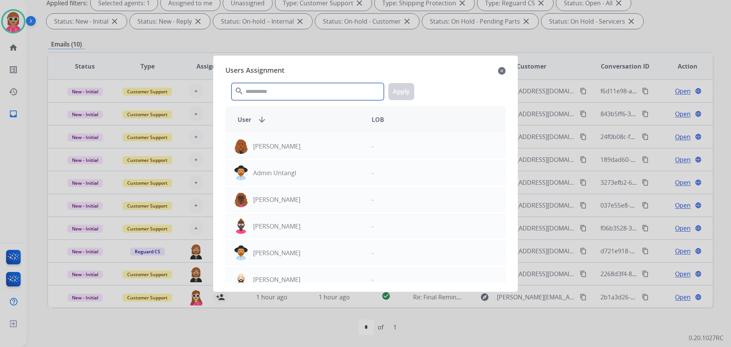
click at [278, 93] on input "text" at bounding box center [307, 91] width 152 height 17
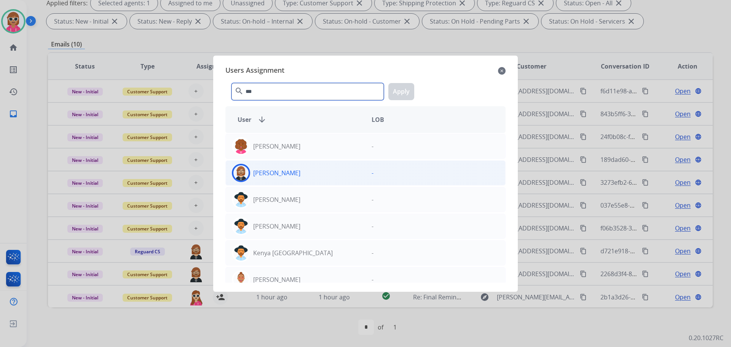
type input "***"
click at [290, 177] on div "[PERSON_NAME]" at bounding box center [296, 173] width 140 height 18
click at [398, 86] on button "Apply" at bounding box center [401, 91] width 26 height 17
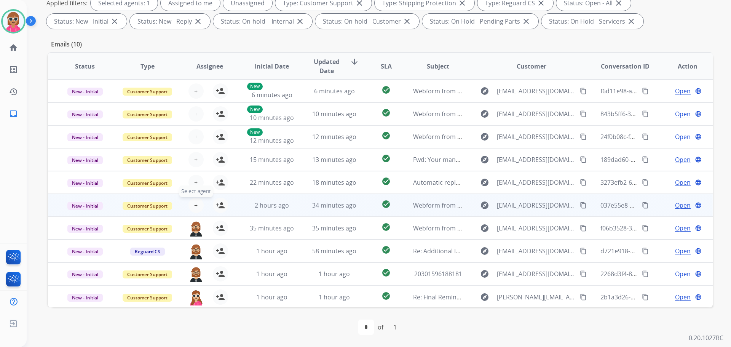
click at [196, 203] on span "+" at bounding box center [195, 205] width 3 height 9
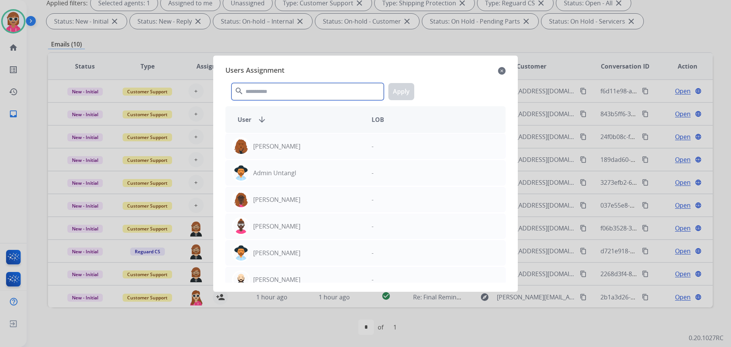
click at [259, 93] on input "text" at bounding box center [307, 91] width 152 height 17
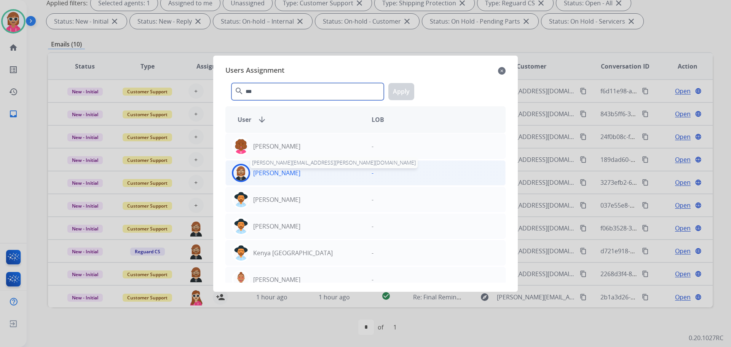
type input "***"
click at [282, 172] on p "[PERSON_NAME]" at bounding box center [276, 172] width 47 height 9
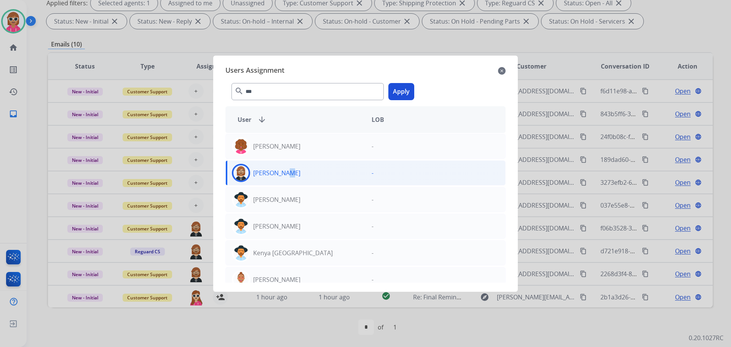
click at [401, 92] on button "Apply" at bounding box center [401, 91] width 26 height 17
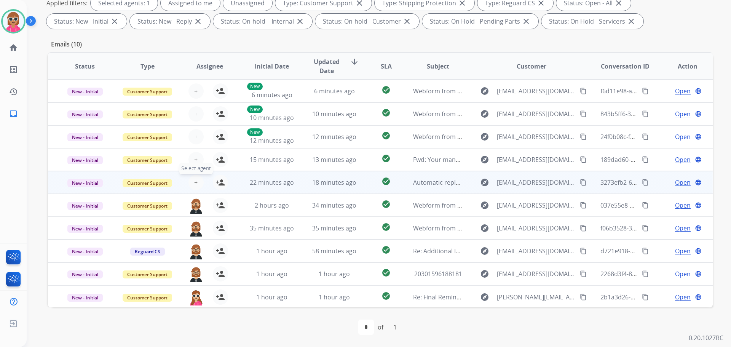
click at [195, 182] on span "+" at bounding box center [195, 182] width 3 height 9
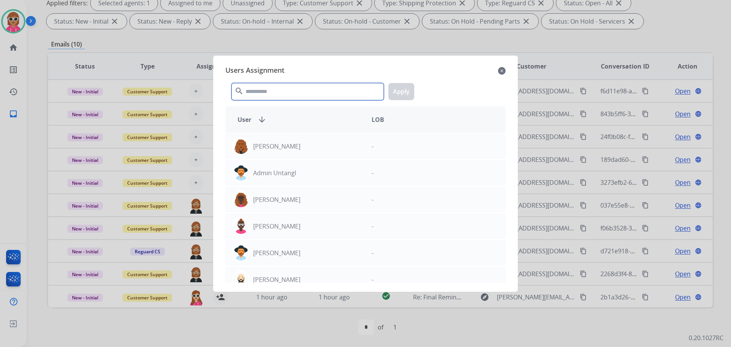
click at [270, 86] on input "text" at bounding box center [307, 91] width 152 height 17
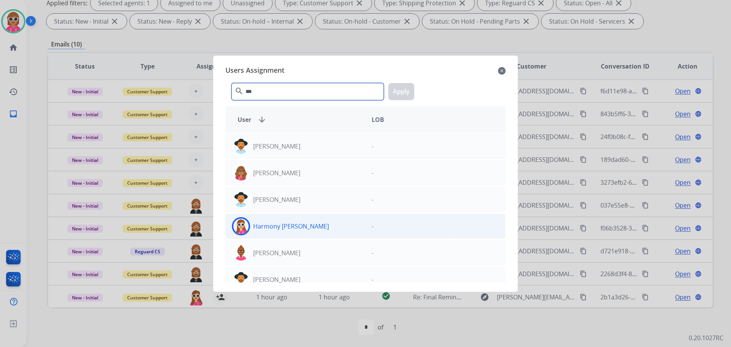
type input "***"
click at [298, 227] on p "Harmony [PERSON_NAME]" at bounding box center [291, 226] width 76 height 9
click at [400, 90] on button "Apply" at bounding box center [401, 91] width 26 height 17
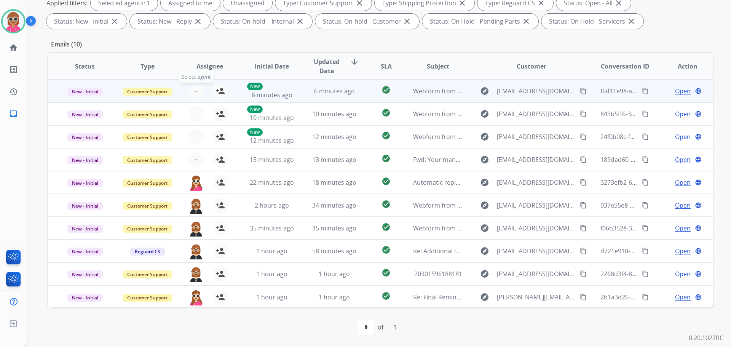
click at [195, 91] on span "+" at bounding box center [195, 90] width 3 height 9
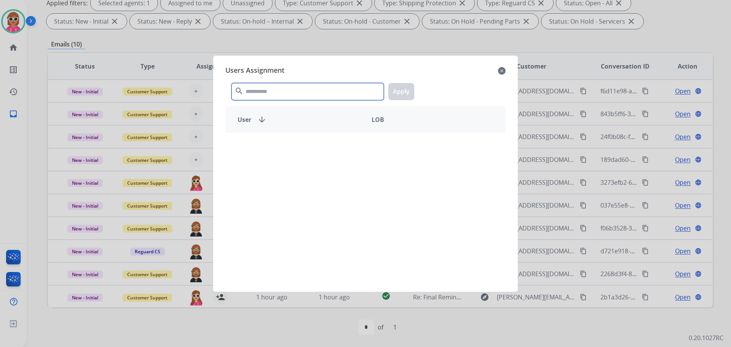
click at [300, 93] on input "text" at bounding box center [307, 91] width 152 height 17
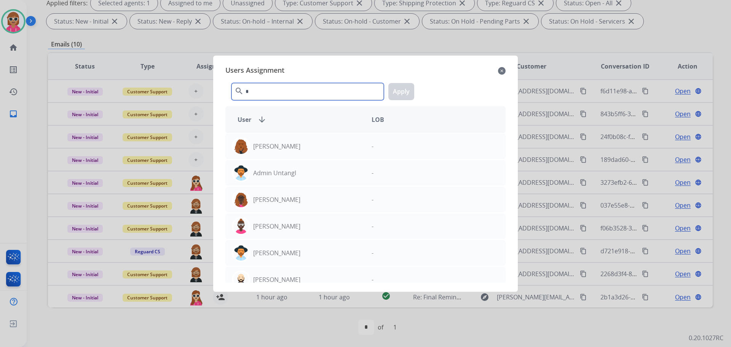
type input "**"
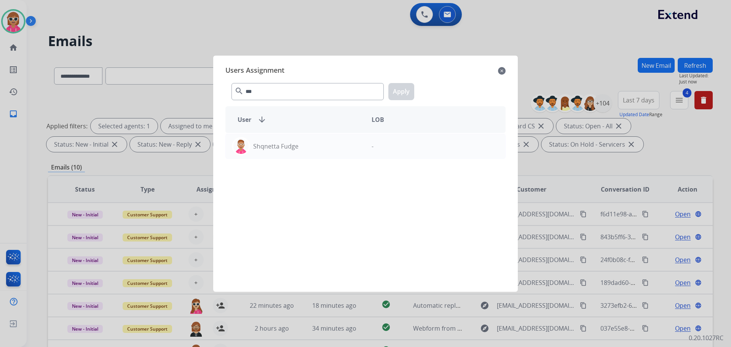
select select "**********"
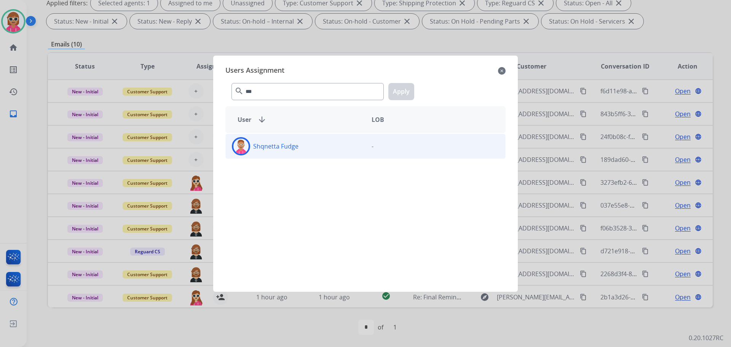
type input "***"
click at [297, 152] on div "Shqnetta Fudge" at bounding box center [296, 146] width 140 height 18
click at [399, 91] on button "Apply" at bounding box center [401, 91] width 26 height 17
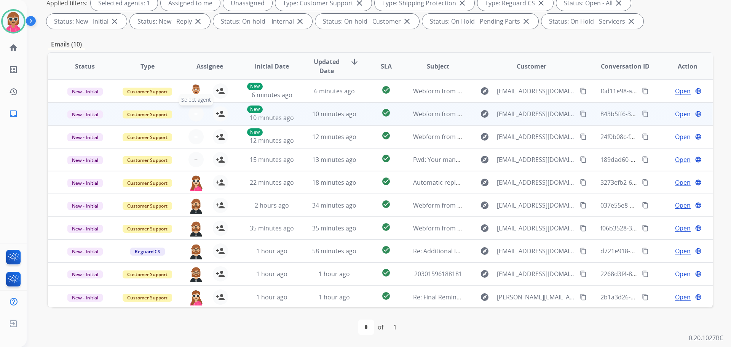
click at [192, 115] on button "+ Select agent" at bounding box center [195, 113] width 15 height 15
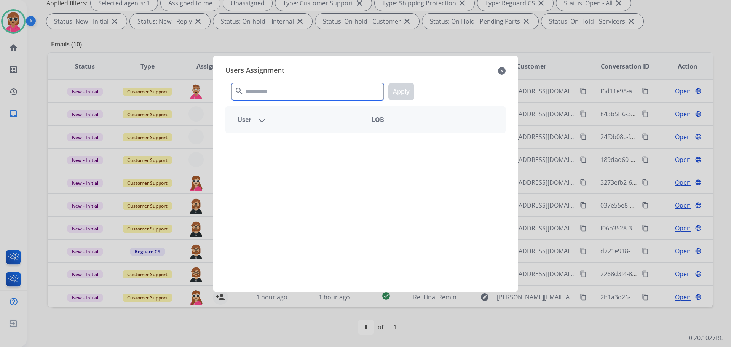
click at [307, 89] on input "text" at bounding box center [307, 91] width 152 height 17
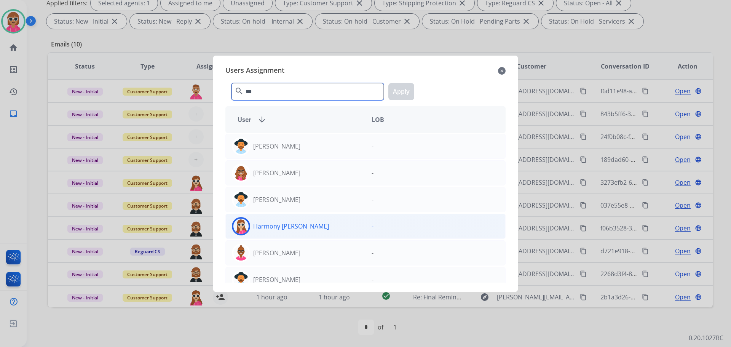
type input "***"
click at [295, 235] on div "Harmony [PERSON_NAME]" at bounding box center [296, 226] width 140 height 18
drag, startPoint x: 402, startPoint y: 94, endPoint x: 268, endPoint y: 115, distance: 135.8
click at [402, 93] on button "Apply" at bounding box center [401, 91] width 26 height 17
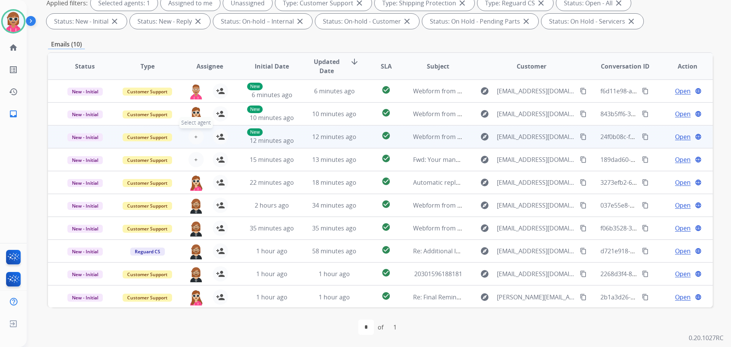
click at [200, 137] on button "+ Select agent" at bounding box center [195, 136] width 15 height 15
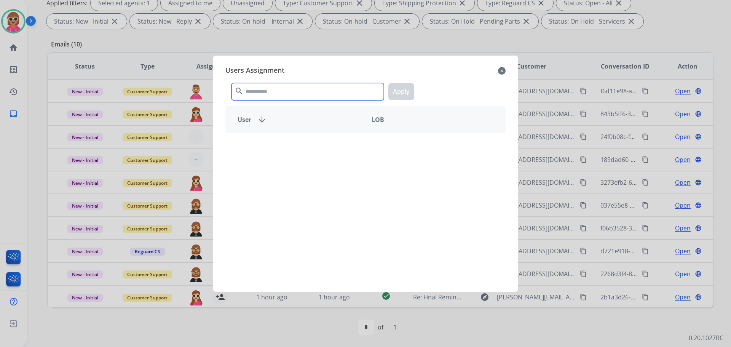
click at [268, 94] on input "text" at bounding box center [307, 91] width 152 height 17
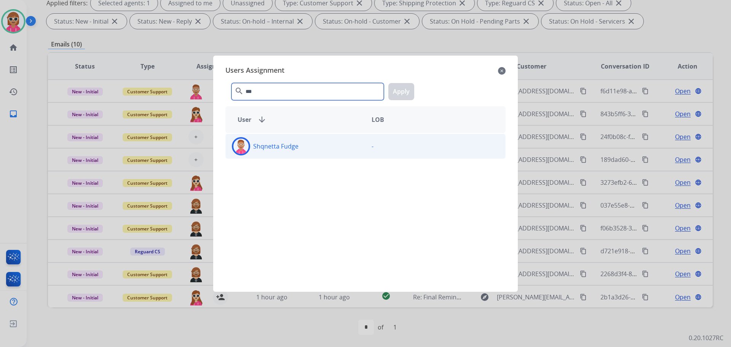
type input "***"
drag, startPoint x: 302, startPoint y: 139, endPoint x: 351, endPoint y: 118, distance: 52.9
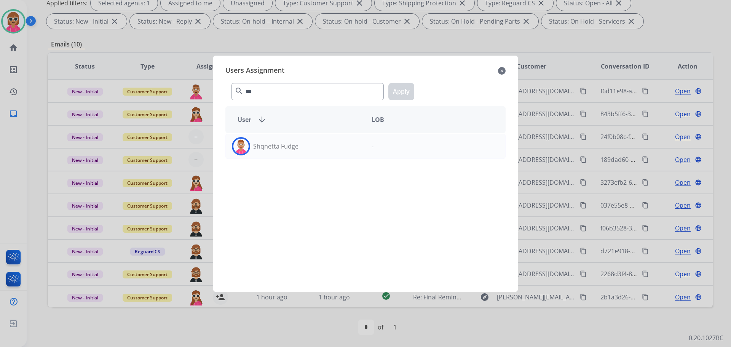
click at [302, 139] on div "Shqnetta Fudge" at bounding box center [296, 146] width 140 height 18
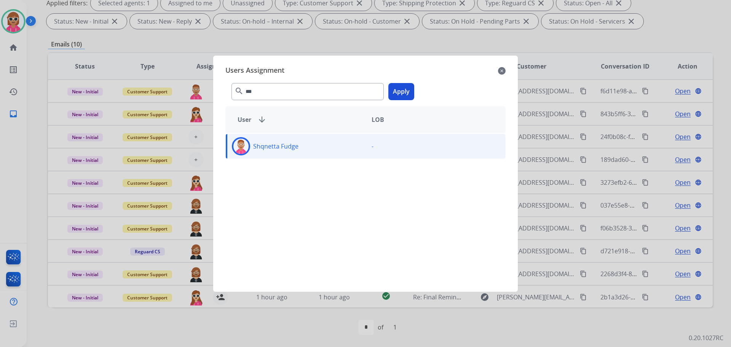
click at [401, 91] on button "Apply" at bounding box center [401, 91] width 26 height 17
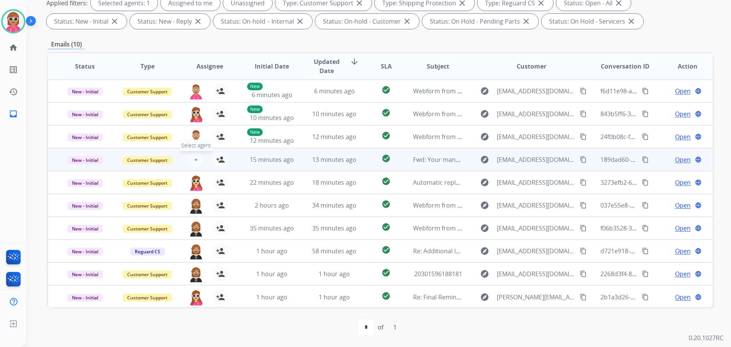
click at [195, 160] on span "+" at bounding box center [195, 159] width 3 height 9
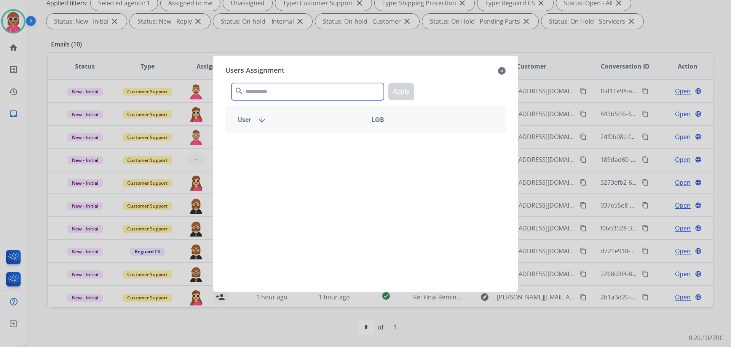
drag, startPoint x: 287, startPoint y: 91, endPoint x: 283, endPoint y: 112, distance: 21.7
click at [287, 91] on input "text" at bounding box center [307, 91] width 152 height 17
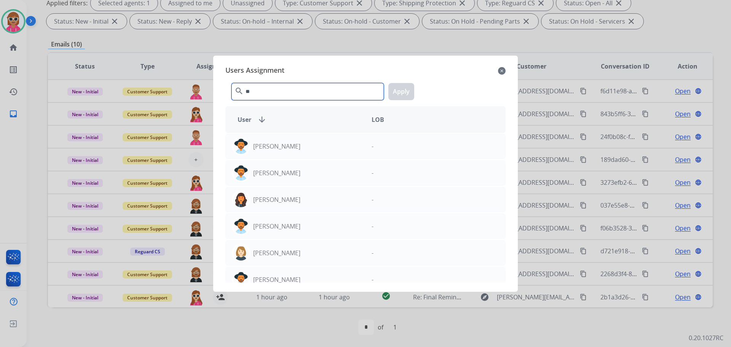
type input "*"
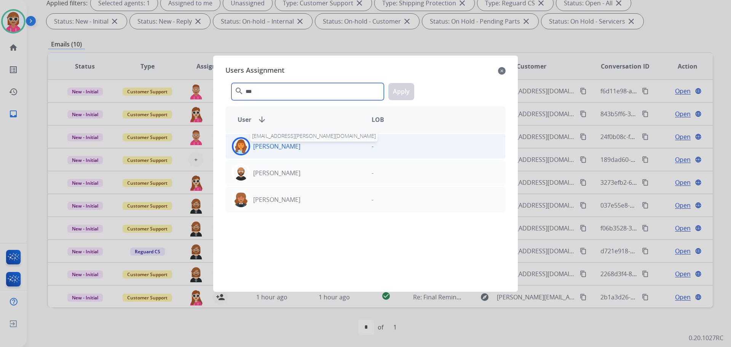
type input "***"
click at [261, 142] on p "[PERSON_NAME]" at bounding box center [276, 146] width 47 height 9
click at [407, 89] on button "Apply" at bounding box center [401, 91] width 26 height 17
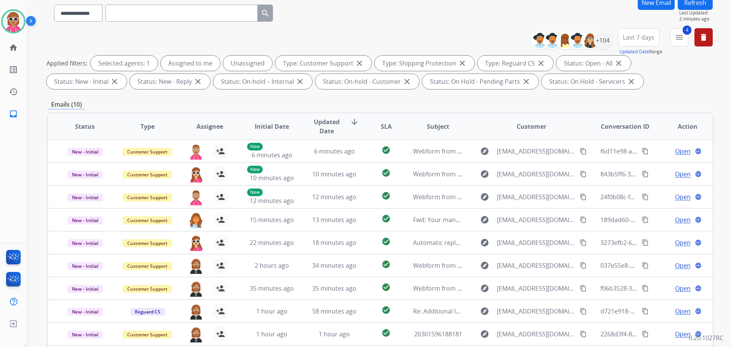
scroll to position [47, 0]
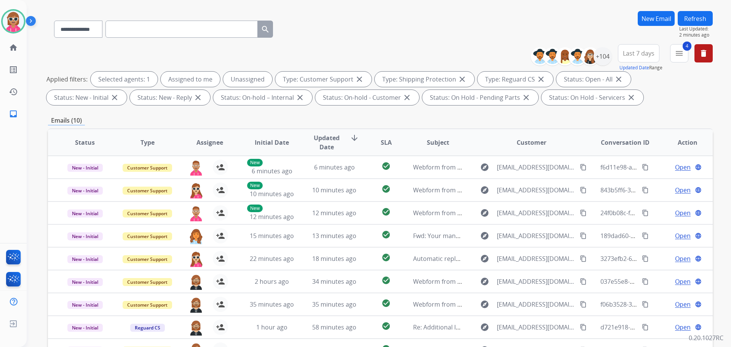
drag, startPoint x: 691, startPoint y: 18, endPoint x: 692, endPoint y: 26, distance: 8.8
click at [691, 18] on button "Refresh" at bounding box center [695, 18] width 35 height 15
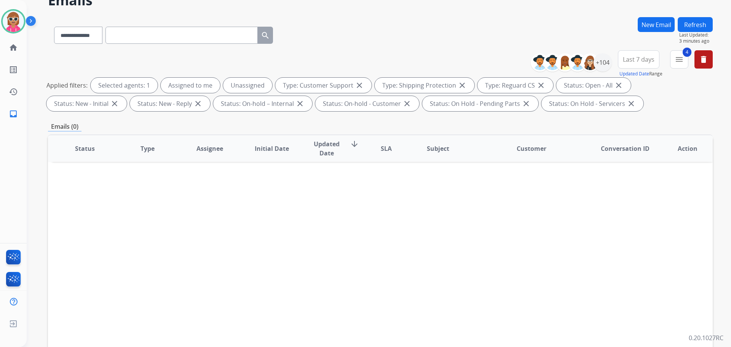
scroll to position [0, 0]
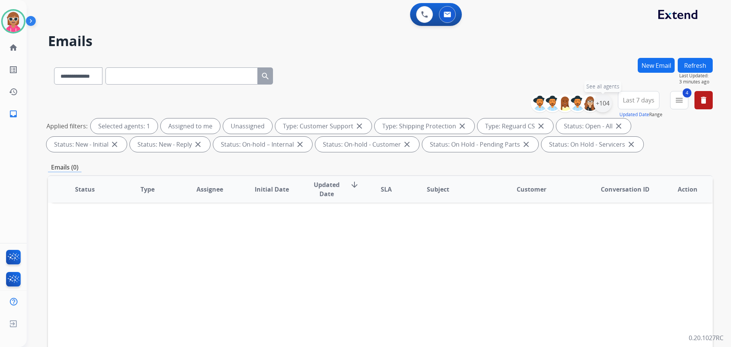
click at [607, 107] on div "+104" at bounding box center [603, 103] width 18 height 18
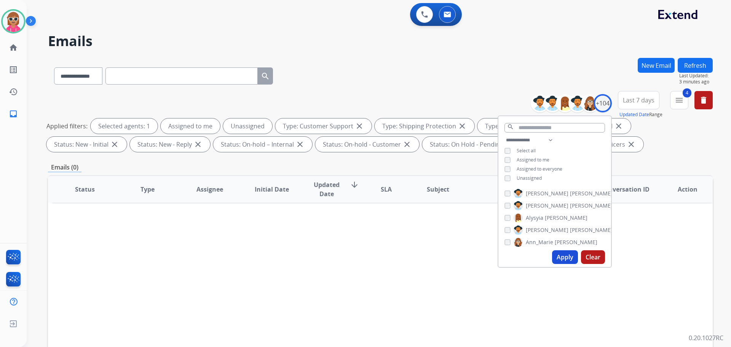
click at [533, 176] on span "Unassigned" at bounding box center [529, 178] width 25 height 6
click at [533, 156] on span "Assigned to me" at bounding box center [533, 159] width 33 height 6
click at [540, 137] on select "**********" at bounding box center [530, 140] width 53 height 9
select select "**********"
click at [504, 136] on select "**********" at bounding box center [530, 140] width 53 height 9
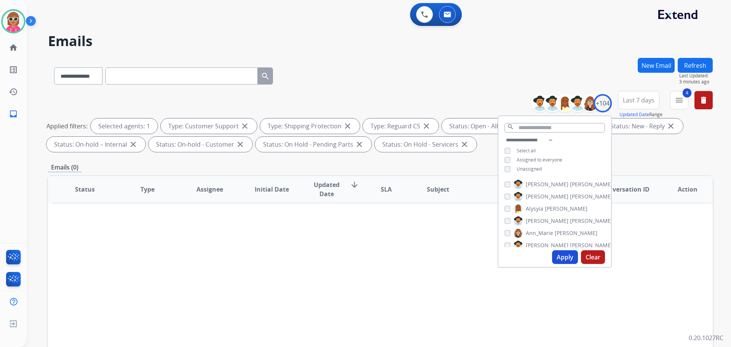
click at [564, 252] on button "Apply" at bounding box center [565, 257] width 26 height 14
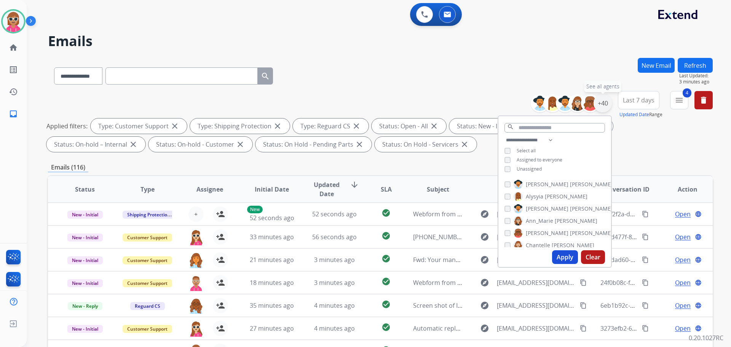
click at [600, 99] on div "+40" at bounding box center [603, 103] width 18 height 18
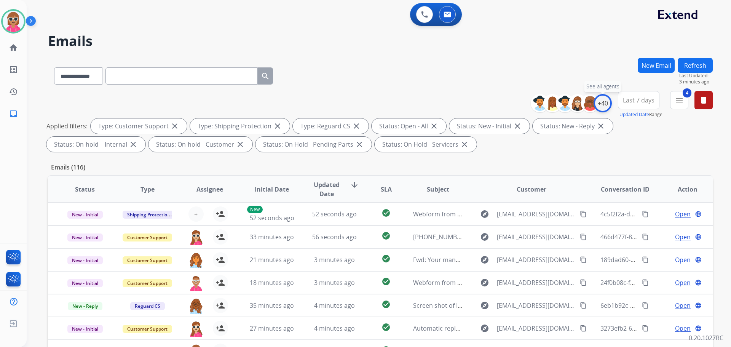
click at [600, 104] on div "+40" at bounding box center [603, 103] width 18 height 18
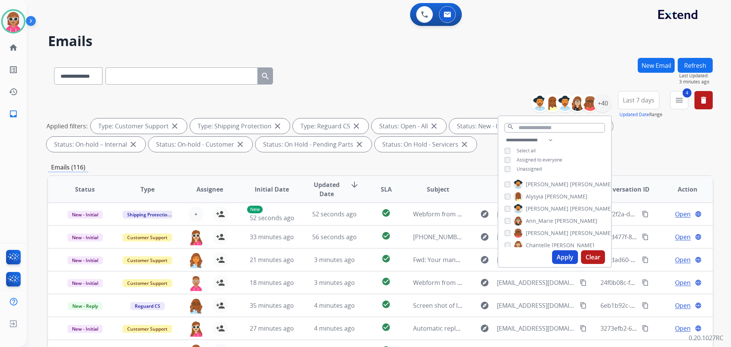
click at [534, 184] on span "[PERSON_NAME]" at bounding box center [547, 184] width 43 height 8
drag, startPoint x: 532, startPoint y: 195, endPoint x: 533, endPoint y: 206, distance: 11.5
click at [532, 196] on span "Alysyia" at bounding box center [535, 197] width 18 height 8
drag, startPoint x: 534, startPoint y: 209, endPoint x: 533, endPoint y: 228, distance: 18.7
click at [534, 211] on span "[PERSON_NAME]" at bounding box center [547, 209] width 43 height 8
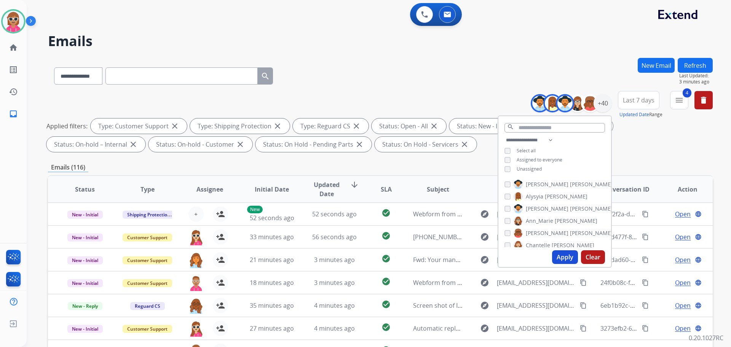
click at [533, 222] on span "Ann_Marie" at bounding box center [539, 221] width 27 height 8
drag, startPoint x: 535, startPoint y: 230, endPoint x: 535, endPoint y: 240, distance: 9.9
click at [535, 231] on span "[PERSON_NAME]" at bounding box center [547, 233] width 43 height 8
click at [535, 243] on span "Chantelle" at bounding box center [538, 245] width 24 height 8
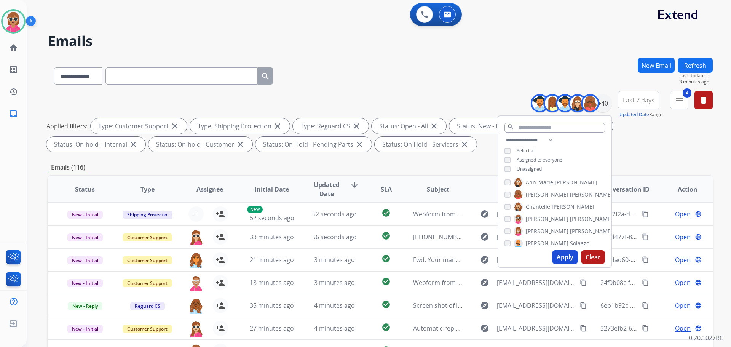
click at [546, 207] on span "Chantelle" at bounding box center [538, 207] width 24 height 8
click at [543, 221] on span "[PERSON_NAME]" at bounding box center [547, 219] width 43 height 8
click at [543, 208] on span "Chantelle" at bounding box center [538, 207] width 24 height 8
drag, startPoint x: 543, startPoint y: 228, endPoint x: 542, endPoint y: 235, distance: 6.5
click at [543, 228] on span "[PERSON_NAME]" at bounding box center [547, 231] width 43 height 8
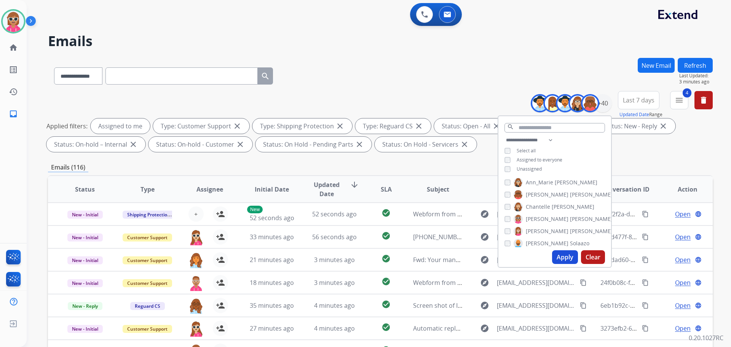
drag, startPoint x: 542, startPoint y: 241, endPoint x: 550, endPoint y: 222, distance: 19.8
click at [570, 241] on span "Solaazo" at bounding box center [579, 243] width 19 height 8
click at [570, 219] on span "[PERSON_NAME]" at bounding box center [591, 218] width 43 height 8
click at [543, 229] on span "Deambrana" at bounding box center [541, 230] width 30 height 8
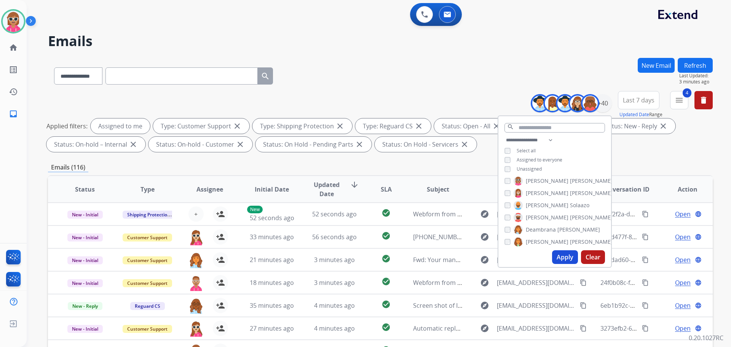
click at [544, 237] on div "Alexis Martinez Alysyia Carty Amanda Baez Ann_Marie Lopez Artheria Robinson Cha…" at bounding box center [554, 212] width 113 height 70
click at [544, 239] on span "[PERSON_NAME]" at bounding box center [547, 242] width 43 height 8
click at [546, 217] on span "Bois" at bounding box center [547, 216] width 11 height 8
drag, startPoint x: 545, startPoint y: 226, endPoint x: 544, endPoint y: 234, distance: 7.7
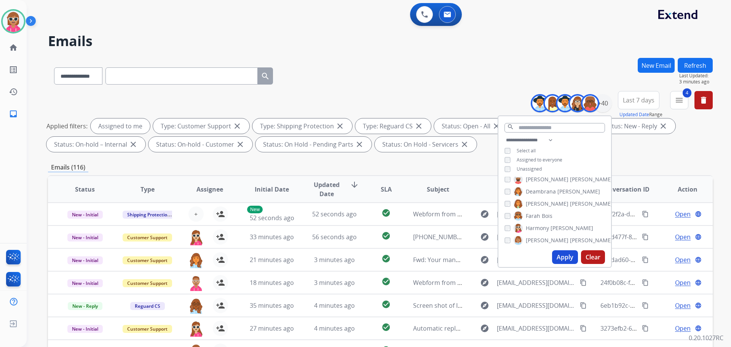
click at [545, 227] on span "Harmony" at bounding box center [537, 228] width 23 height 8
drag, startPoint x: 543, startPoint y: 238, endPoint x: 549, endPoint y: 220, distance: 18.1
click at [543, 238] on span "[PERSON_NAME]" at bounding box center [547, 240] width 43 height 8
drag, startPoint x: 549, startPoint y: 212, endPoint x: 545, endPoint y: 221, distance: 10.3
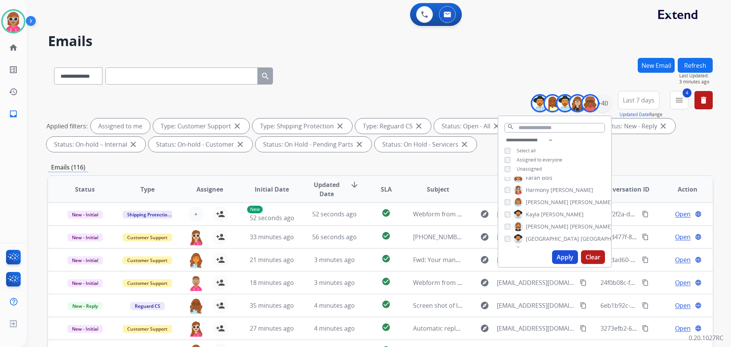
click at [548, 213] on span "[PERSON_NAME]" at bounding box center [562, 215] width 43 height 8
click at [570, 225] on span "[PERSON_NAME]" at bounding box center [591, 227] width 43 height 8
click at [543, 211] on span "[PERSON_NAME]" at bounding box center [562, 215] width 43 height 8
click at [541, 238] on label "Kenya [GEOGRAPHIC_DATA]" at bounding box center [574, 238] width 120 height 9
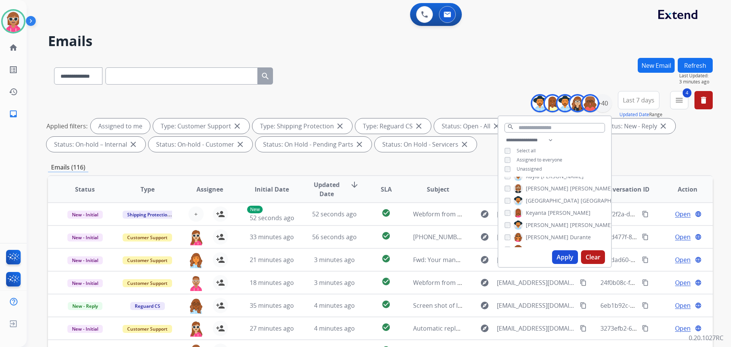
click at [545, 213] on label "[PERSON_NAME]" at bounding box center [552, 212] width 77 height 9
drag, startPoint x: 543, startPoint y: 225, endPoint x: 543, endPoint y: 232, distance: 6.5
click at [543, 226] on span "[PERSON_NAME]" at bounding box center [547, 225] width 43 height 8
click at [570, 235] on span "Durante" at bounding box center [580, 237] width 21 height 8
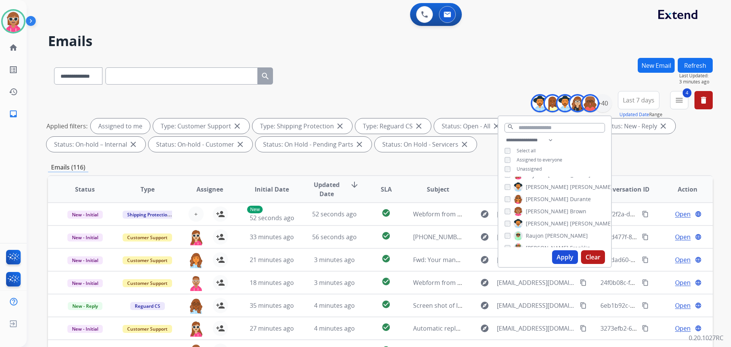
click at [570, 212] on span "Brown" at bounding box center [578, 212] width 16 height 8
drag, startPoint x: 546, startPoint y: 220, endPoint x: 544, endPoint y: 235, distance: 14.2
click at [570, 220] on span "[PERSON_NAME]" at bounding box center [591, 224] width 43 height 8
click at [543, 233] on label "[PERSON_NAME]" at bounding box center [551, 235] width 74 height 9
click at [541, 244] on span "[PERSON_NAME]" at bounding box center [547, 248] width 43 height 8
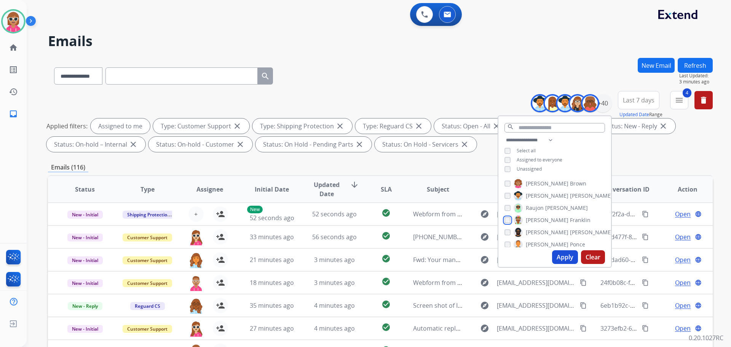
scroll to position [270, 0]
drag, startPoint x: 544, startPoint y: 217, endPoint x: 545, endPoint y: 227, distance: 9.2
click at [544, 218] on span "[PERSON_NAME]" at bounding box center [547, 219] width 43 height 8
drag, startPoint x: 546, startPoint y: 227, endPoint x: 546, endPoint y: 236, distance: 9.9
click at [570, 227] on span "Ponce" at bounding box center [577, 231] width 15 height 8
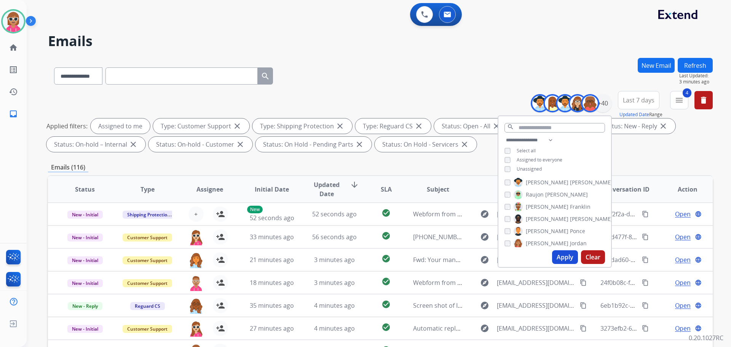
drag, startPoint x: 545, startPoint y: 242, endPoint x: 544, endPoint y: 230, distance: 11.9
click at [544, 242] on label "[PERSON_NAME]" at bounding box center [550, 243] width 73 height 9
click at [544, 216] on span "Shamaya" at bounding box center [537, 218] width 23 height 8
click at [544, 229] on span "Shamora" at bounding box center [537, 230] width 23 height 8
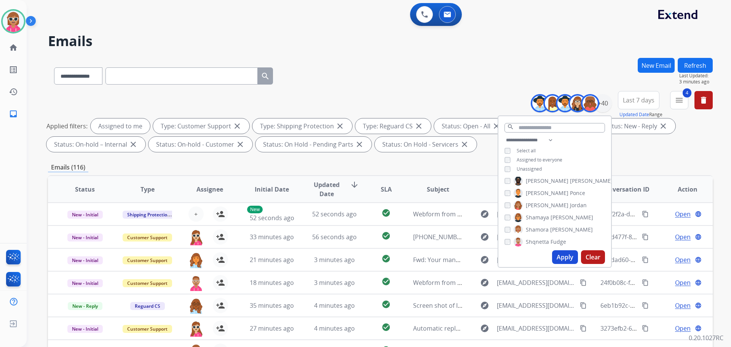
drag, startPoint x: 544, startPoint y: 239, endPoint x: 549, endPoint y: 217, distance: 22.8
click at [543, 239] on span "Shqnetta" at bounding box center [537, 242] width 23 height 8
click at [537, 205] on span "Shqnetta" at bounding box center [537, 204] width 23 height 8
click at [537, 215] on span "[PERSON_NAME]" at bounding box center [547, 216] width 43 height 8
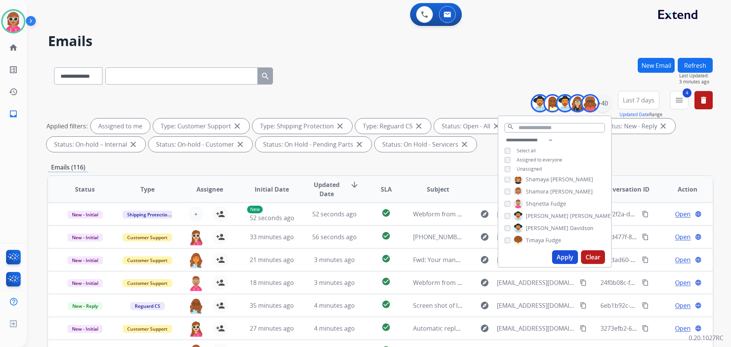
click at [538, 226] on span "[PERSON_NAME]" at bounding box center [547, 228] width 43 height 8
click at [538, 238] on span "Timaya" at bounding box center [535, 240] width 18 height 8
drag, startPoint x: 546, startPoint y: 211, endPoint x: 545, endPoint y: 218, distance: 7.2
click at [570, 211] on span "[PERSON_NAME]" at bounding box center [591, 215] width 43 height 8
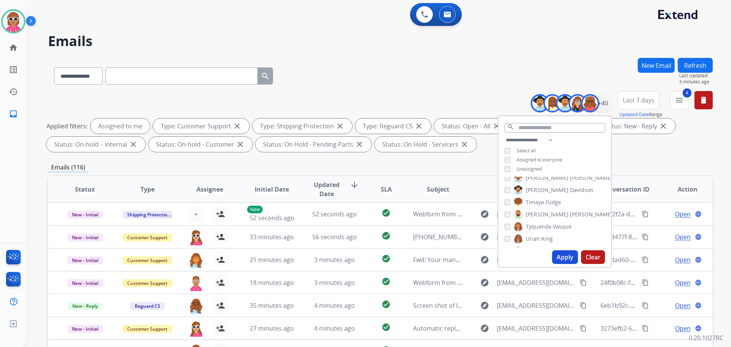
click at [544, 224] on span "Tyquanda" at bounding box center [539, 227] width 26 height 8
click at [541, 236] on span "King" at bounding box center [546, 239] width 11 height 8
click at [544, 213] on span "[GEOGRAPHIC_DATA]" at bounding box center [552, 213] width 53 height 8
click at [544, 222] on span "[PERSON_NAME]" at bounding box center [547, 225] width 43 height 8
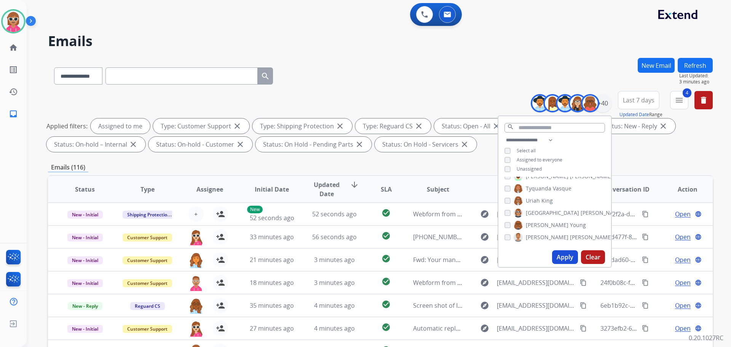
click at [544, 235] on span "[PERSON_NAME]" at bounding box center [547, 237] width 43 height 8
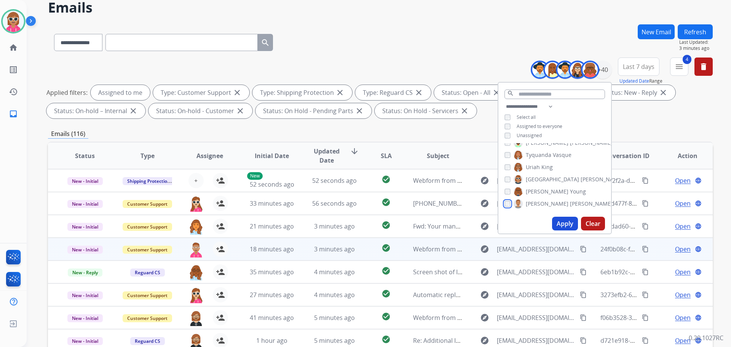
scroll to position [38, 0]
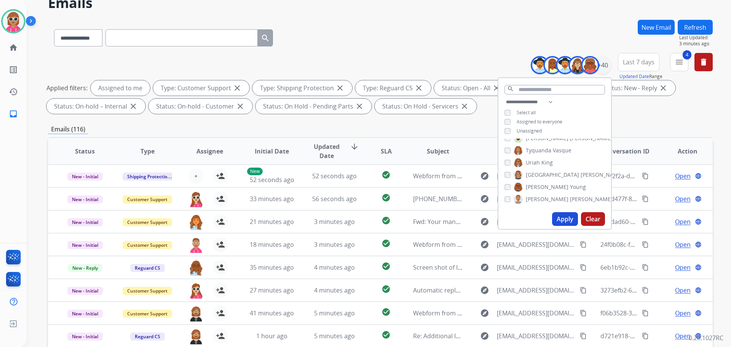
click at [558, 216] on button "Apply" at bounding box center [565, 219] width 26 height 14
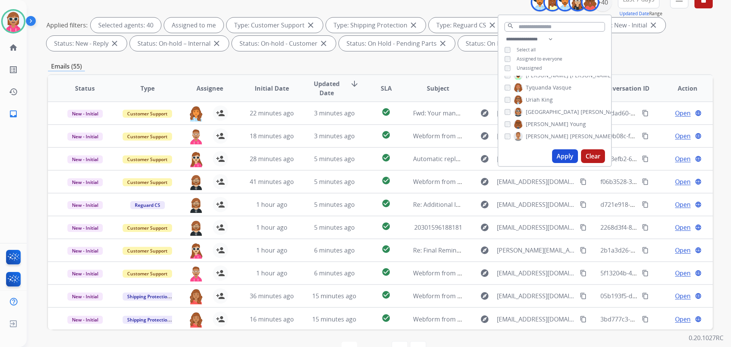
scroll to position [123, 0]
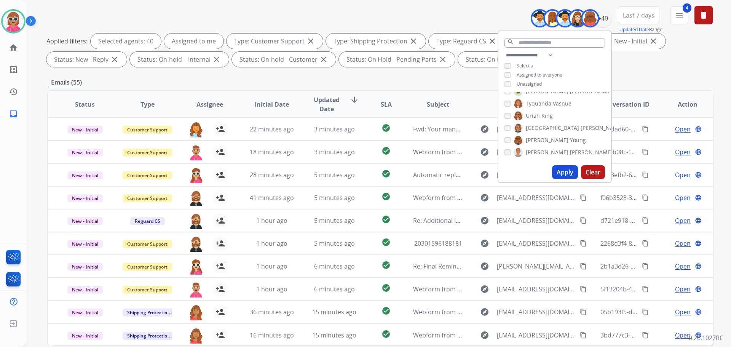
click at [637, 58] on div "Applied filters: Selected agents: 40 Assigned to me Type: Customer Support clos…" at bounding box center [378, 51] width 665 height 34
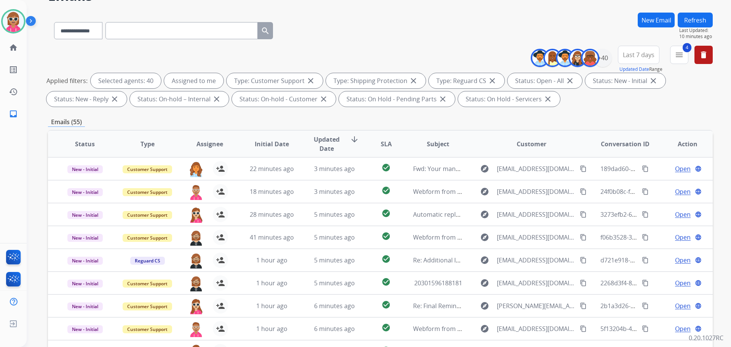
scroll to position [9, 0]
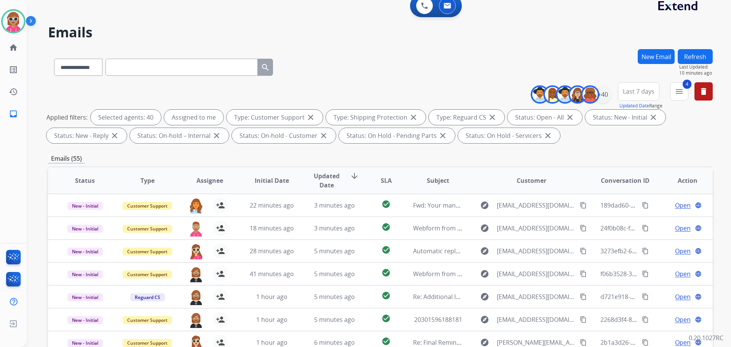
click at [685, 56] on button "Refresh" at bounding box center [695, 56] width 35 height 15
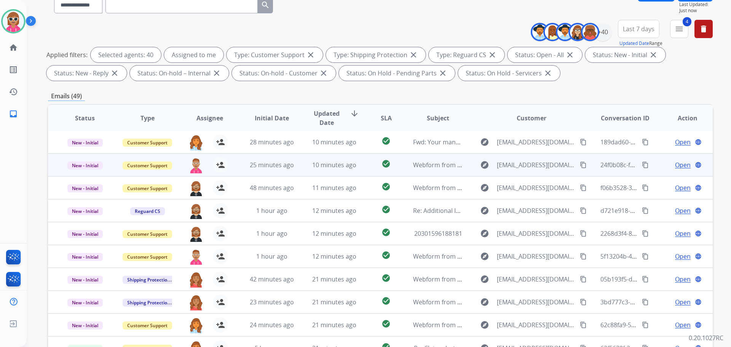
scroll to position [123, 0]
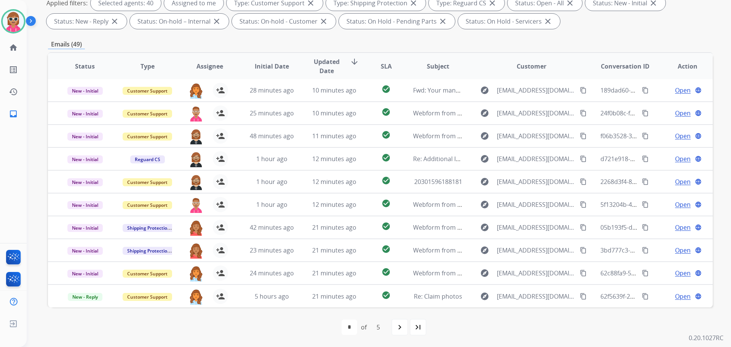
click at [210, 70] on span "Assignee" at bounding box center [209, 66] width 27 height 9
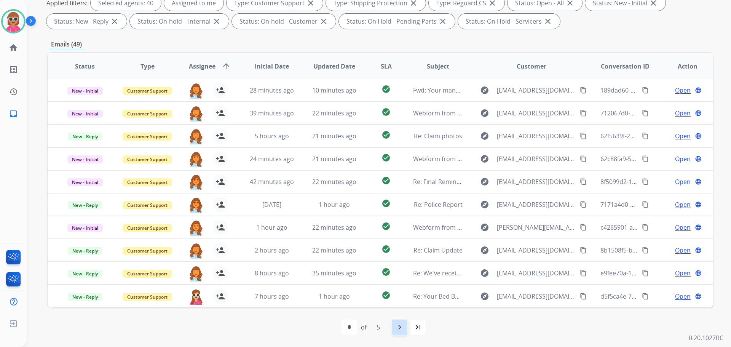
click at [396, 327] on mat-icon "navigate_next" at bounding box center [399, 326] width 9 height 9
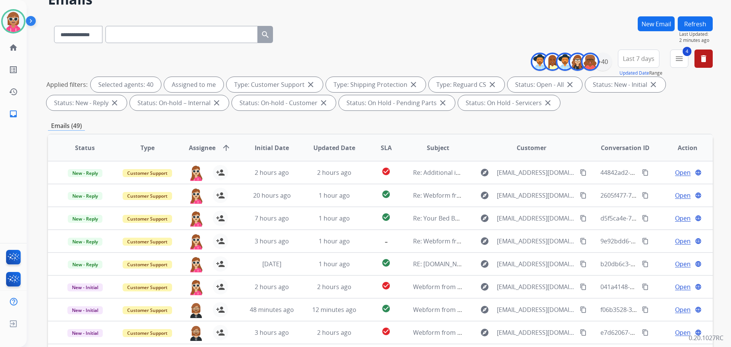
scroll to position [9, 0]
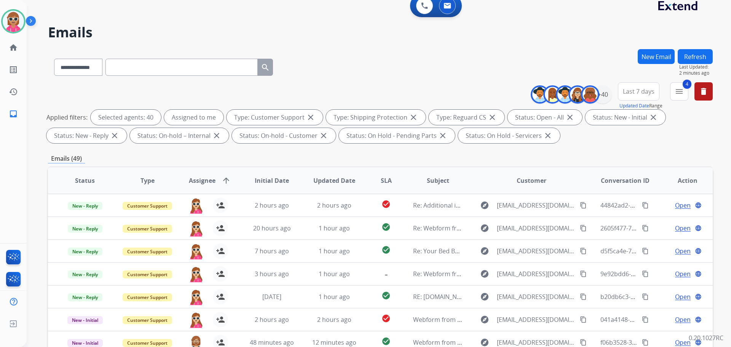
click at [696, 56] on button "Refresh" at bounding box center [695, 56] width 35 height 15
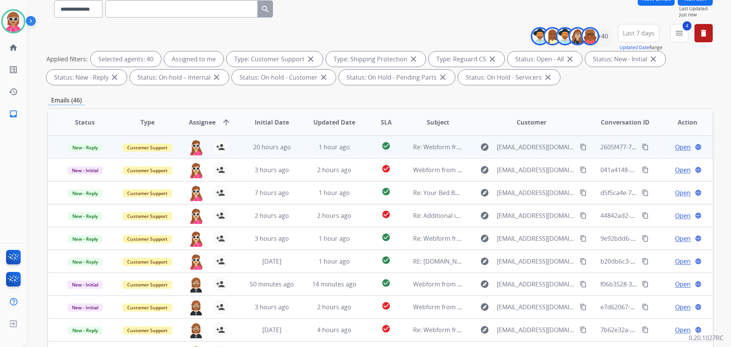
scroll to position [123, 0]
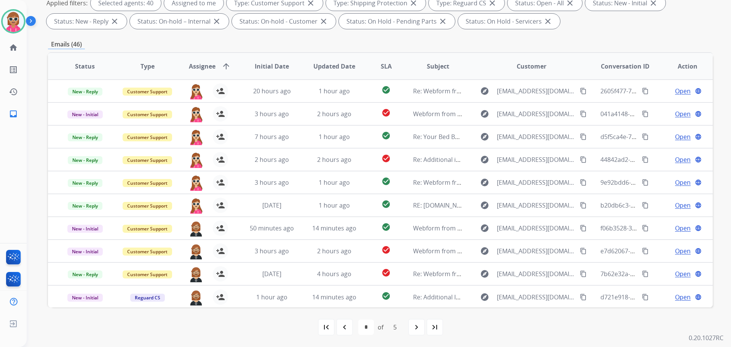
click at [407, 329] on div "first_page navigate_before * * * * * of 5 navigate_next last_page" at bounding box center [380, 326] width 665 height 15
click at [413, 329] on mat-icon "navigate_next" at bounding box center [416, 326] width 9 height 9
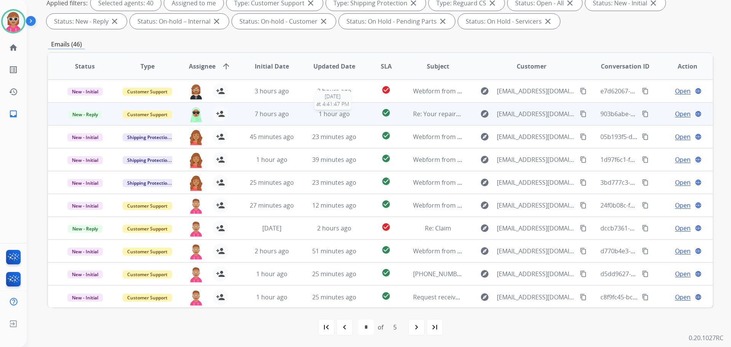
click at [319, 117] on span "1 hour ago" at bounding box center [334, 114] width 31 height 8
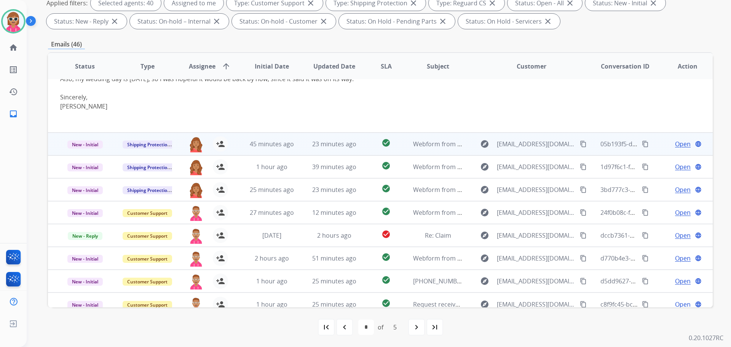
scroll to position [90, 0]
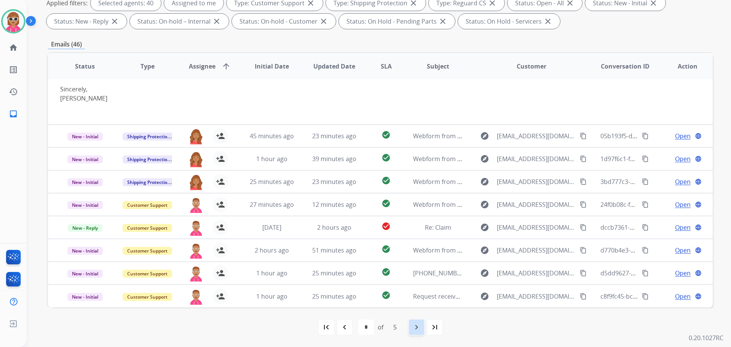
click at [408, 327] on div "navigate_next" at bounding box center [416, 327] width 17 height 17
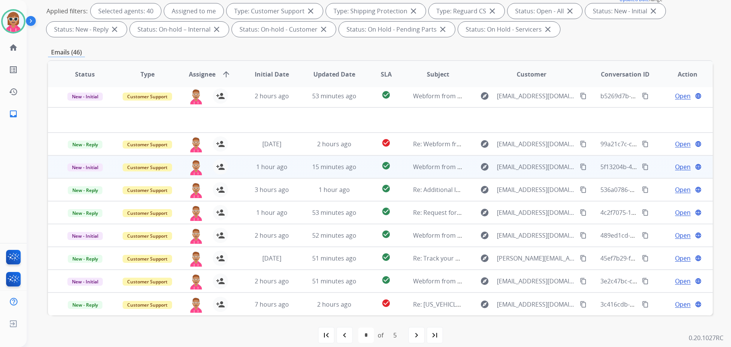
scroll to position [123, 0]
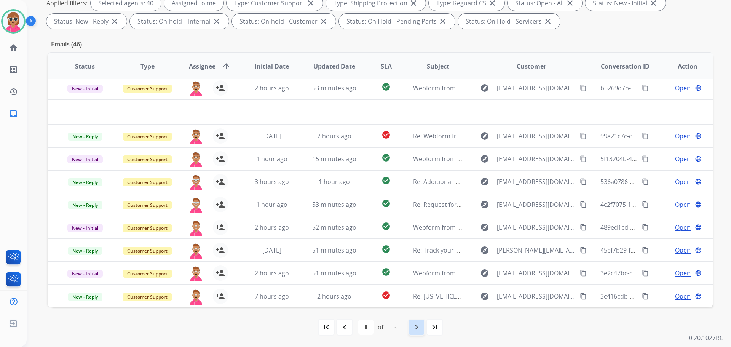
click at [419, 326] on mat-icon "navigate_next" at bounding box center [416, 326] width 9 height 9
select select "*"
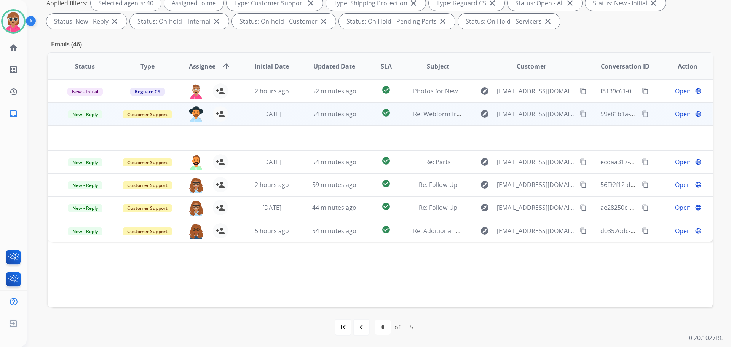
click at [239, 117] on td "[DATE]" at bounding box center [266, 113] width 62 height 23
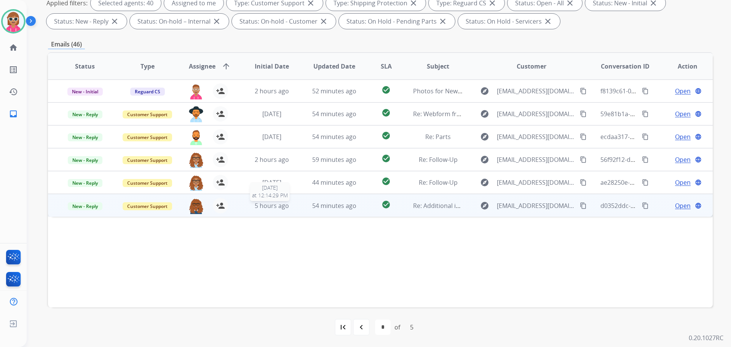
click at [256, 208] on span "5 hours ago" at bounding box center [272, 205] width 34 height 8
click at [579, 201] on button "content_copy" at bounding box center [583, 205] width 9 height 9
click at [675, 204] on span "Open" at bounding box center [683, 205] width 16 height 9
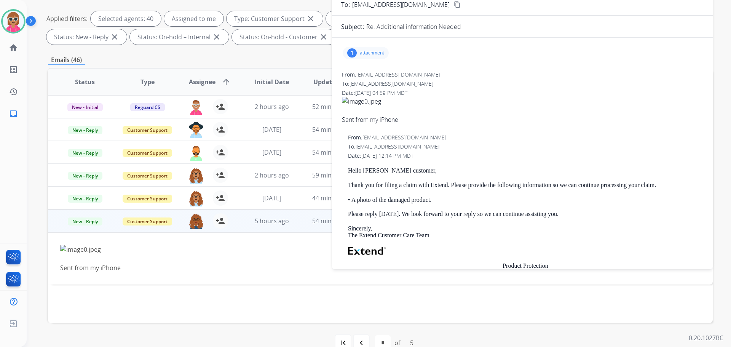
scroll to position [47, 0]
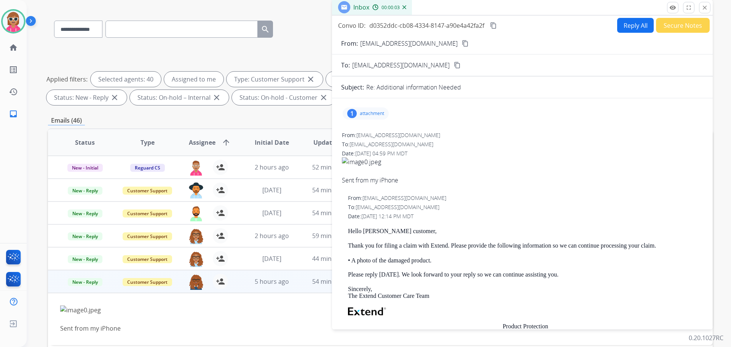
click at [361, 112] on p "attachment" at bounding box center [372, 113] width 24 height 6
click at [369, 139] on div at bounding box center [369, 134] width 38 height 27
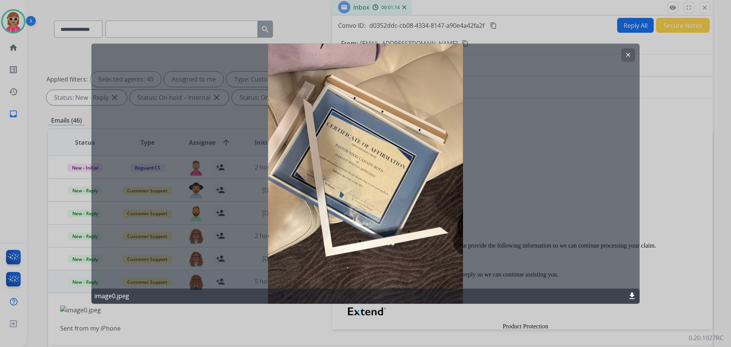
click at [628, 57] on mat-icon "clear" at bounding box center [628, 54] width 7 height 7
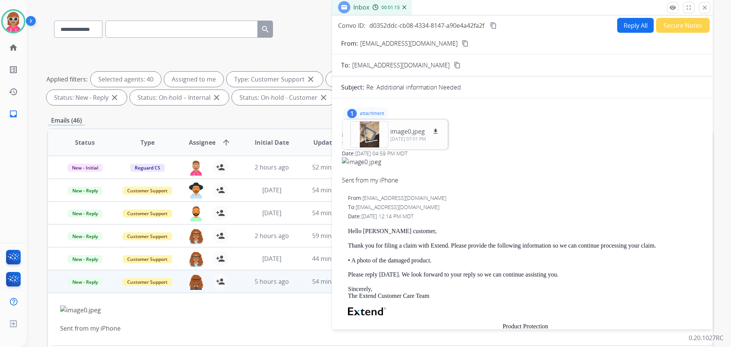
click at [493, 23] on mat-icon "content_copy" at bounding box center [493, 25] width 7 height 7
click at [637, 27] on button "Reply All" at bounding box center [635, 25] width 37 height 15
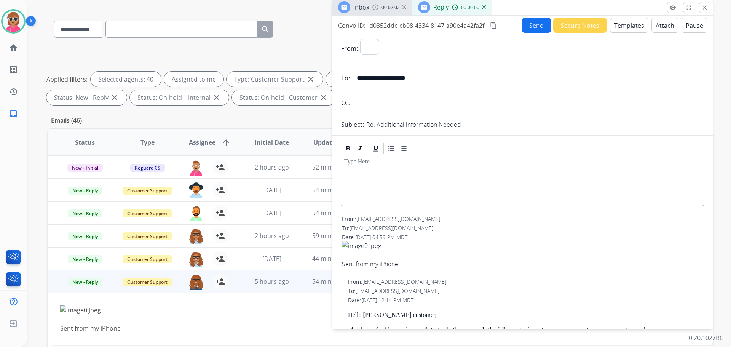
click at [635, 27] on button "Templates" at bounding box center [629, 25] width 38 height 15
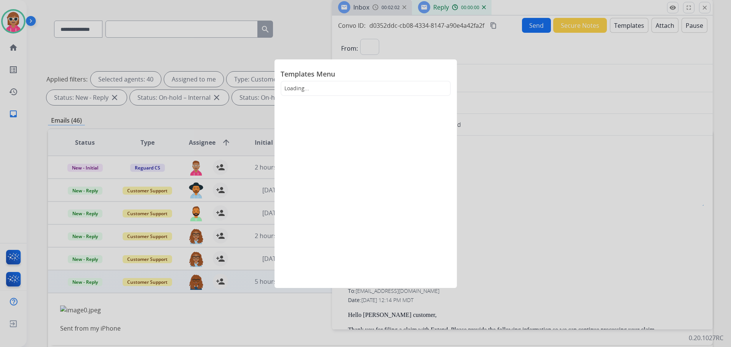
select select "**********"
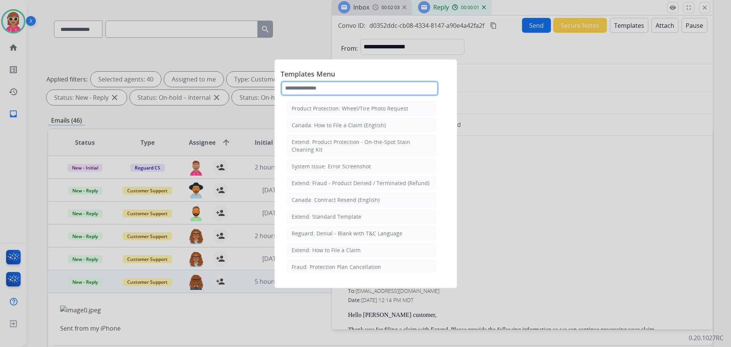
click at [340, 87] on input "text" at bounding box center [360, 88] width 158 height 15
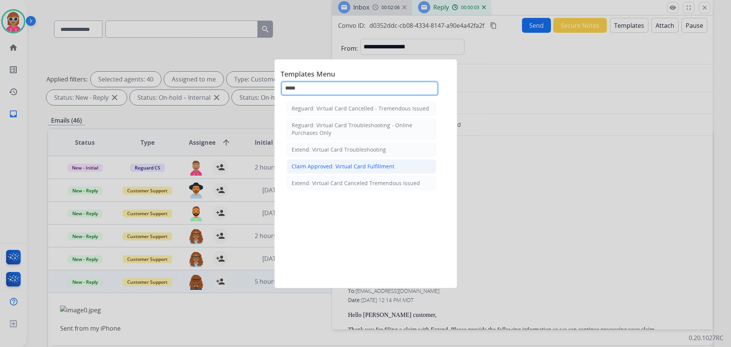
type input "*****"
click at [355, 171] on li "Claim Approved: Virtual Card Fulfillment" at bounding box center [362, 166] width 150 height 14
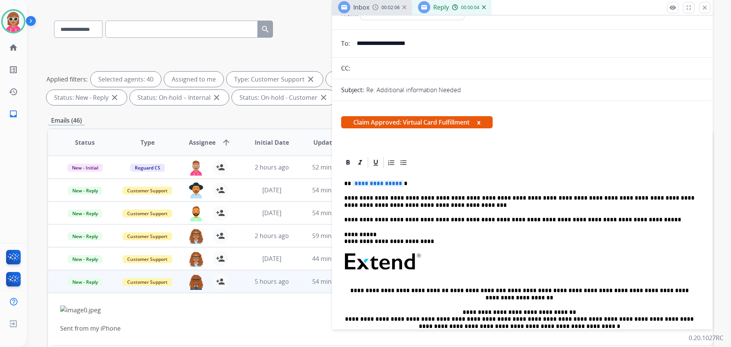
scroll to position [38, 0]
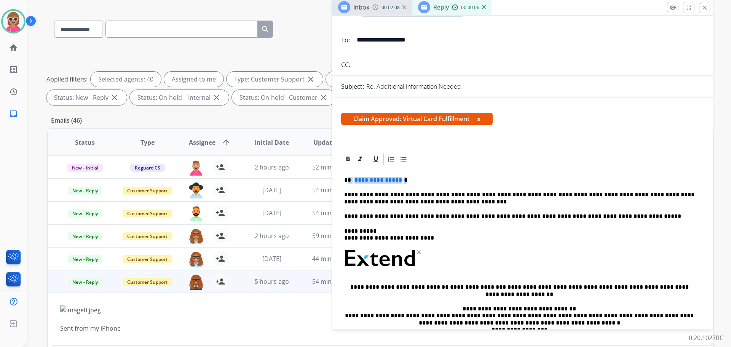
drag, startPoint x: 386, startPoint y: 178, endPoint x: 348, endPoint y: 179, distance: 38.9
click at [348, 179] on p "**********" at bounding box center [519, 180] width 350 height 7
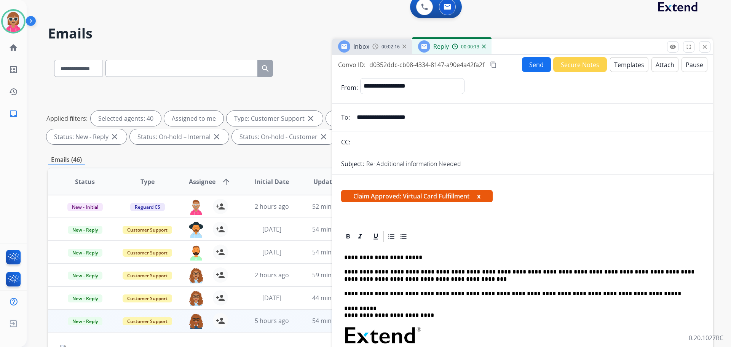
scroll to position [0, 0]
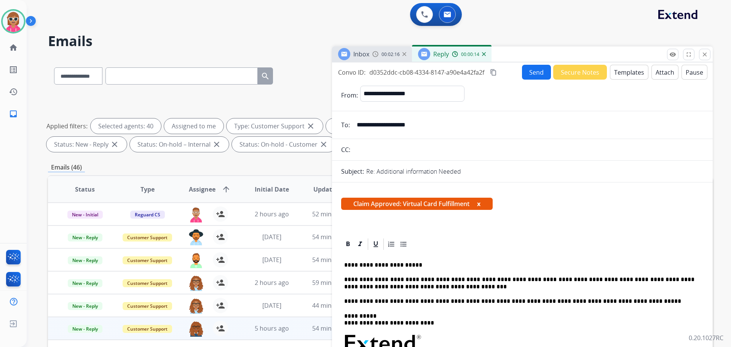
click at [526, 72] on button "Send" at bounding box center [536, 72] width 29 height 15
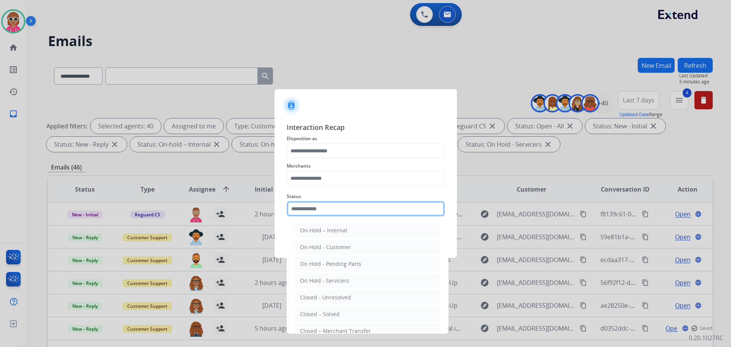
click at [325, 205] on input "text" at bounding box center [366, 208] width 158 height 15
drag, startPoint x: 356, startPoint y: 317, endPoint x: 358, endPoint y: 266, distance: 51.4
click at [357, 314] on li "Closed – Solved" at bounding box center [367, 314] width 145 height 14
type input "**********"
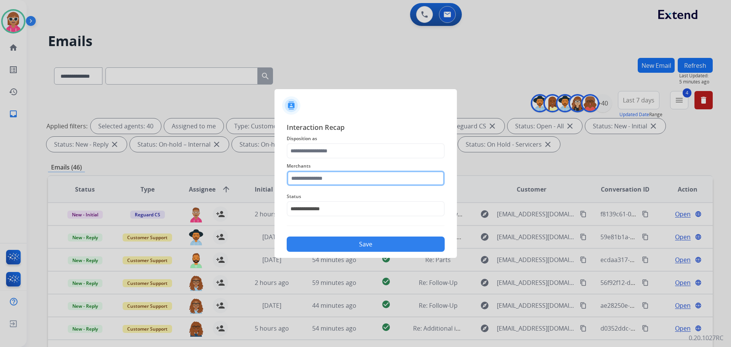
click at [344, 184] on input "text" at bounding box center [366, 178] width 158 height 15
drag, startPoint x: 328, startPoint y: 214, endPoint x: 334, endPoint y: 194, distance: 21.3
click at [328, 213] on li "[PERSON_NAME]" at bounding box center [367, 216] width 145 height 14
type input "********"
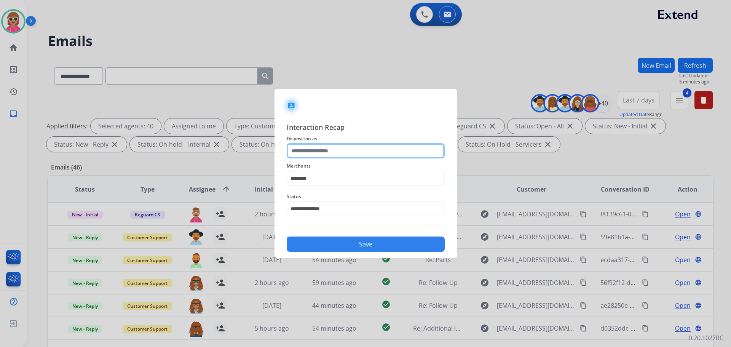
click at [346, 148] on input "text" at bounding box center [366, 150] width 158 height 15
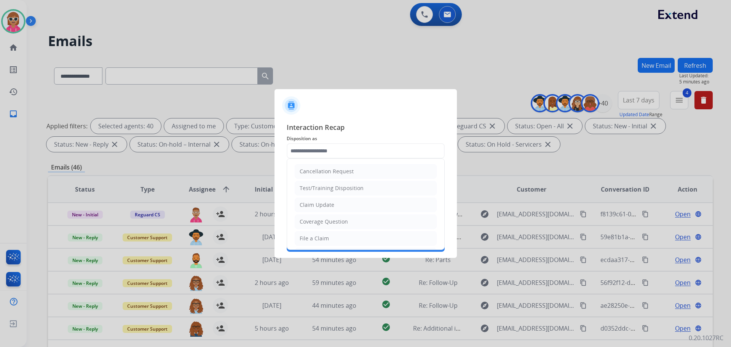
drag, startPoint x: 331, startPoint y: 209, endPoint x: 334, endPoint y: 219, distance: 10.3
click at [332, 207] on li "Claim Update" at bounding box center [366, 205] width 142 height 14
type input "**********"
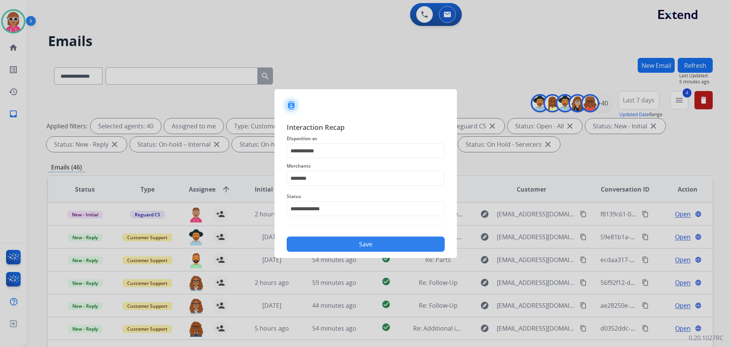
click at [340, 241] on button "Save" at bounding box center [366, 243] width 158 height 15
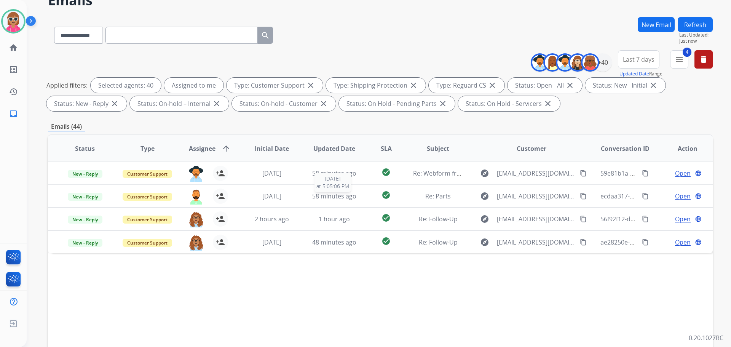
scroll to position [114, 0]
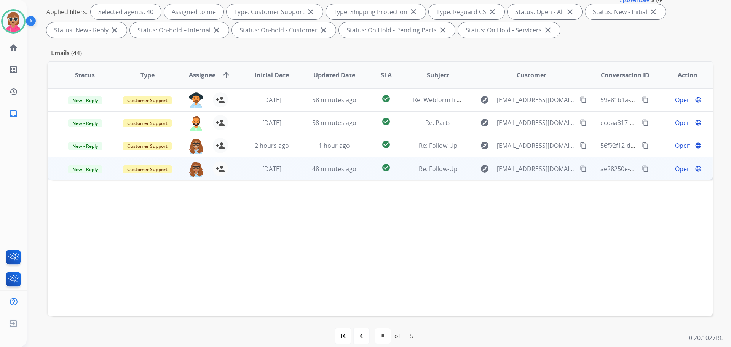
click at [354, 173] on td "48 minutes ago" at bounding box center [328, 168] width 62 height 23
drag, startPoint x: 118, startPoint y: 199, endPoint x: 433, endPoint y: 198, distance: 315.3
click at [250, 198] on div "No I think there may some confusion I have not received any love seat repairs o…" at bounding box center [318, 215] width 516 height 46
click at [580, 166] on mat-icon "content_copy" at bounding box center [583, 168] width 7 height 7
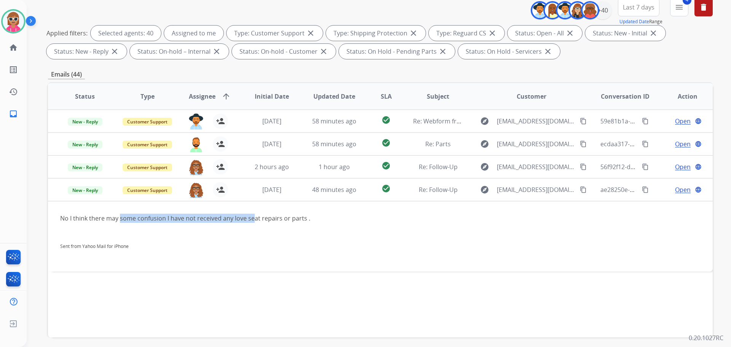
scroll to position [76, 0]
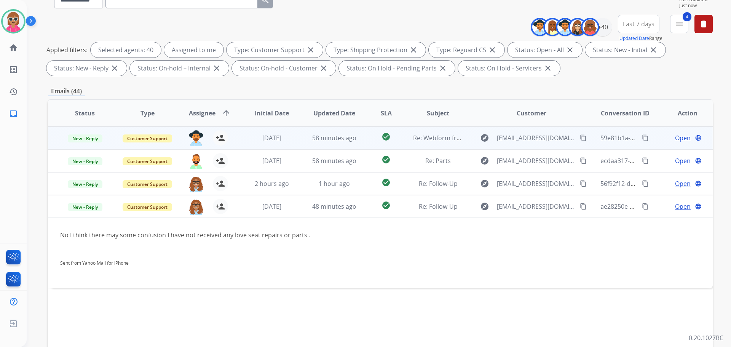
click at [230, 142] on div "tammy.davidson@eccogroupusa.com person_add Assign to Me" at bounding box center [203, 137] width 62 height 21
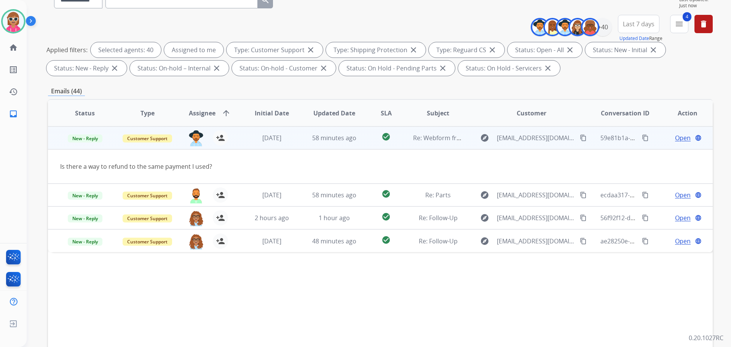
click at [580, 138] on mat-icon "content_copy" at bounding box center [583, 137] width 7 height 7
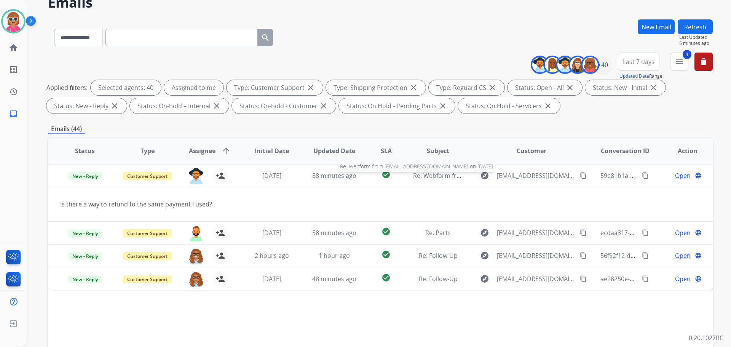
scroll to position [38, 0]
click at [700, 30] on button "Refresh" at bounding box center [695, 27] width 35 height 15
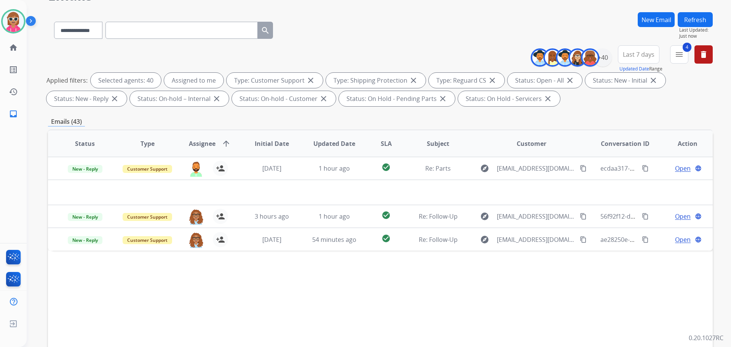
scroll to position [114, 0]
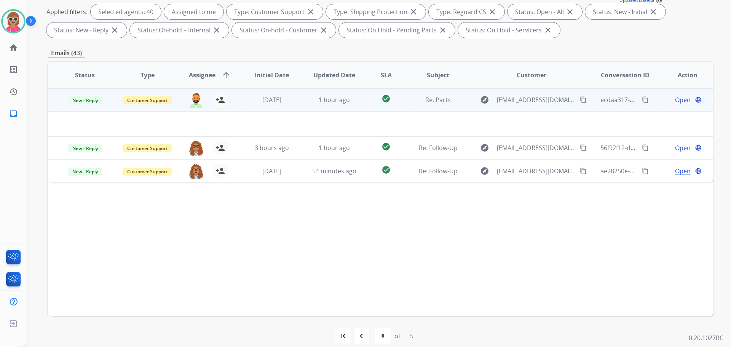
click at [245, 93] on td "[DATE]" at bounding box center [266, 99] width 62 height 23
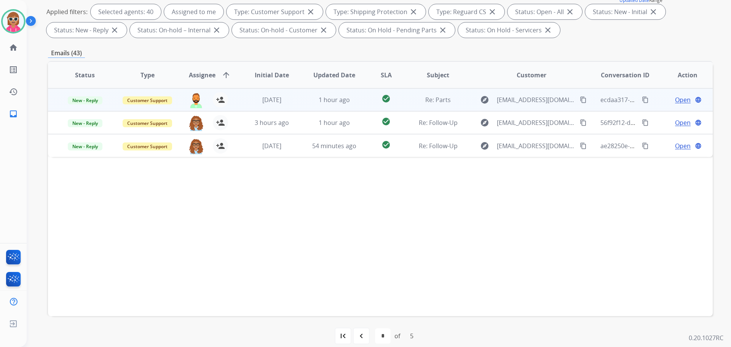
click at [251, 94] on td "[DATE]" at bounding box center [266, 99] width 62 height 23
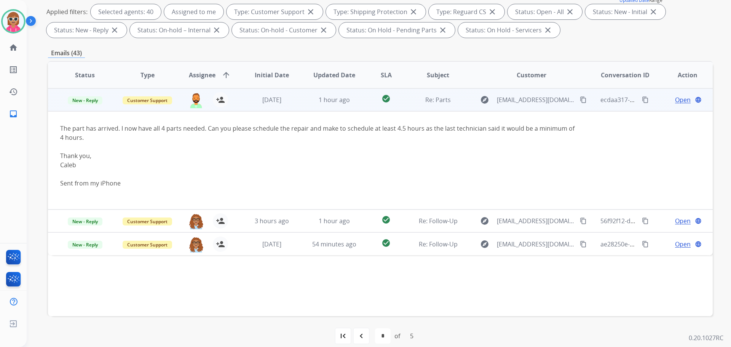
drag, startPoint x: 111, startPoint y: 131, endPoint x: 541, endPoint y: 137, distance: 429.5
click at [541, 137] on div "The part has arrived. I now have all 4 parts needed. Can you please schedule th…" at bounding box center [318, 160] width 516 height 73
click at [312, 104] on div "1 hour ago" at bounding box center [335, 99] width 50 height 9
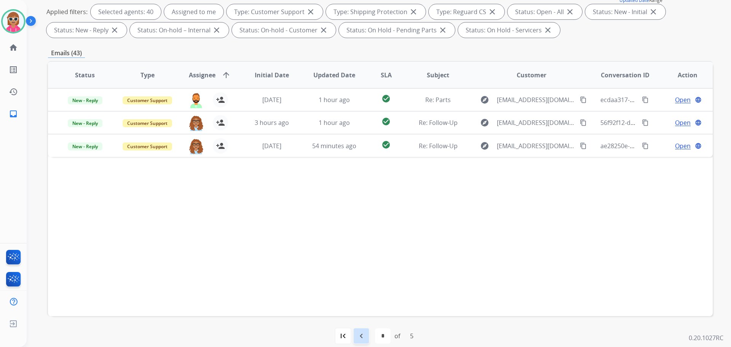
click at [359, 337] on mat-icon "navigate_before" at bounding box center [361, 335] width 9 height 9
select select "*"
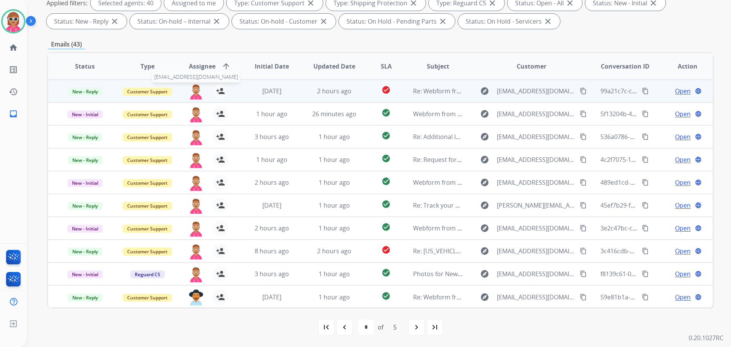
scroll to position [1, 0]
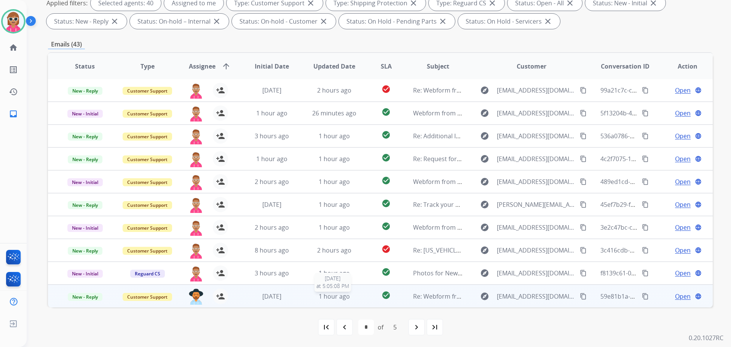
click at [314, 292] on div "1 hour ago" at bounding box center [335, 296] width 50 height 9
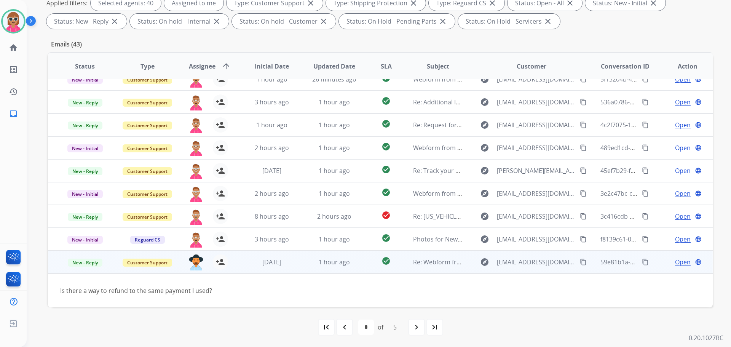
click at [580, 261] on mat-icon "content_copy" at bounding box center [583, 262] width 7 height 7
click at [642, 263] on mat-icon "content_copy" at bounding box center [645, 262] width 7 height 7
drag, startPoint x: 677, startPoint y: 261, endPoint x: 619, endPoint y: 263, distance: 57.5
click at [675, 261] on span "Open" at bounding box center [683, 261] width 16 height 9
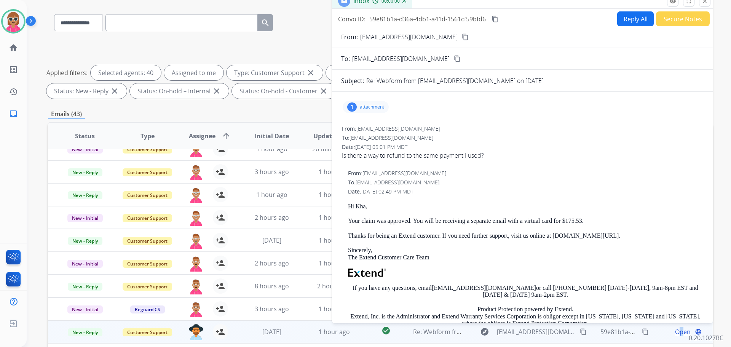
scroll to position [0, 0]
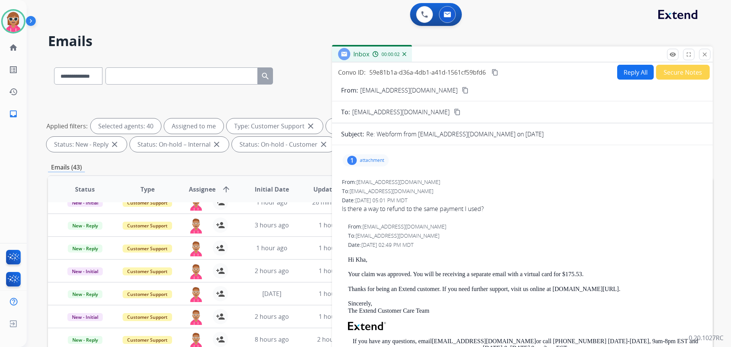
click at [637, 75] on button "Reply All" at bounding box center [635, 72] width 37 height 15
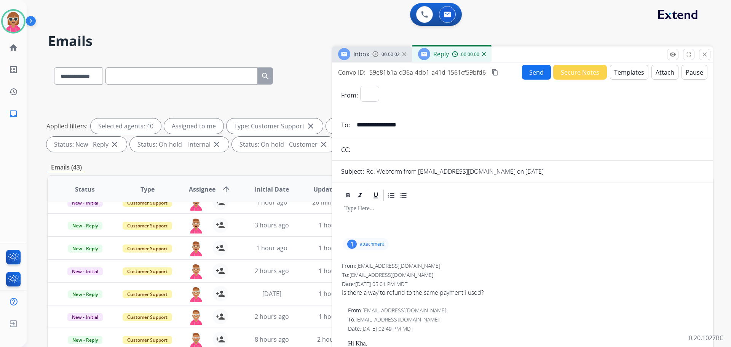
click at [634, 72] on button "Templates" at bounding box center [629, 72] width 38 height 15
select select "**********"
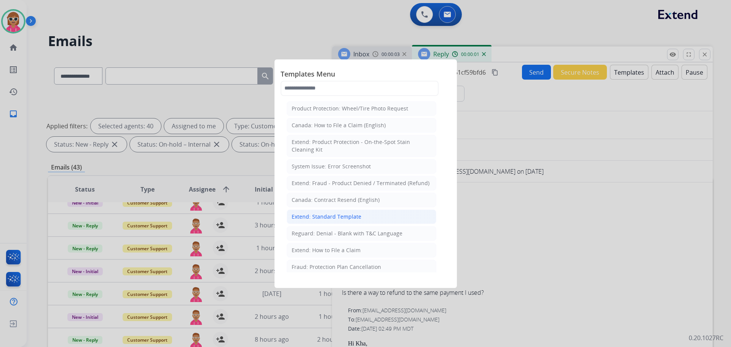
click at [362, 217] on li "Extend: Standard Template" at bounding box center [362, 216] width 150 height 14
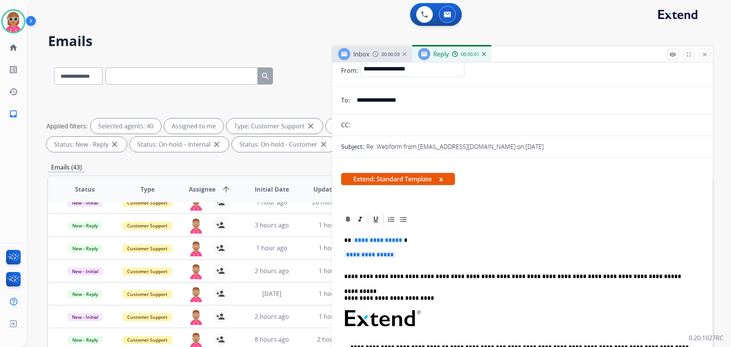
scroll to position [38, 0]
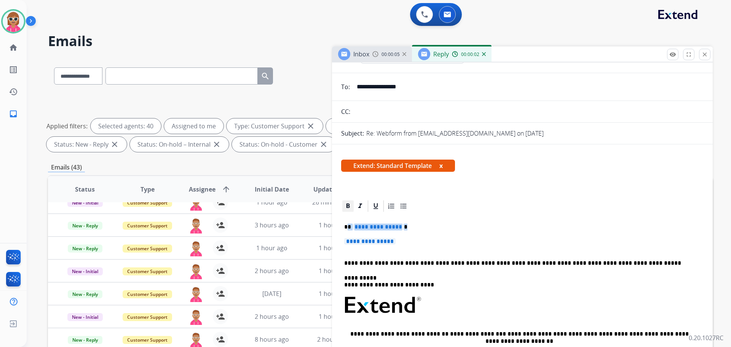
drag, startPoint x: 401, startPoint y: 243, endPoint x: 346, endPoint y: 211, distance: 63.7
click at [349, 224] on div "**********" at bounding box center [522, 323] width 362 height 220
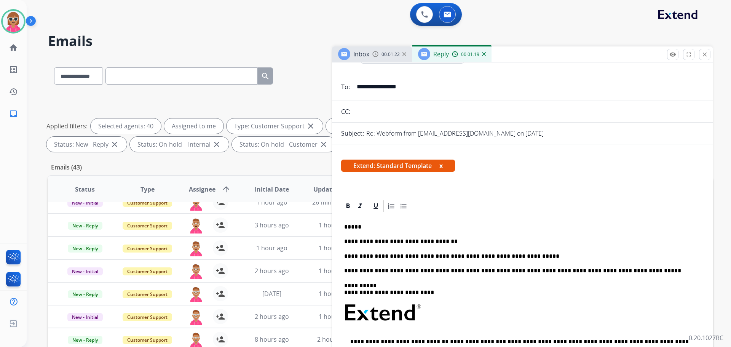
click at [362, 226] on p "*****" at bounding box center [519, 227] width 350 height 7
click at [541, 256] on p "**********" at bounding box center [519, 256] width 350 height 7
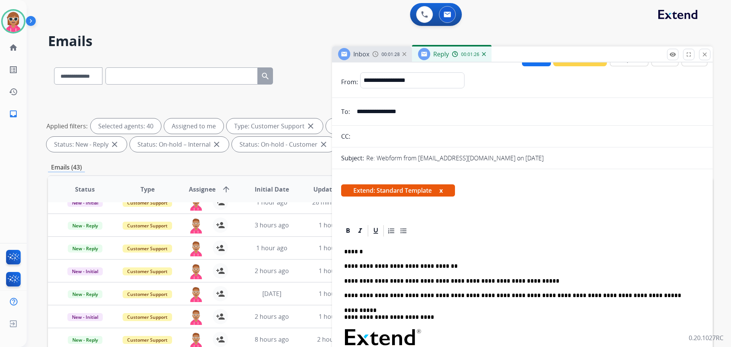
scroll to position [0, 0]
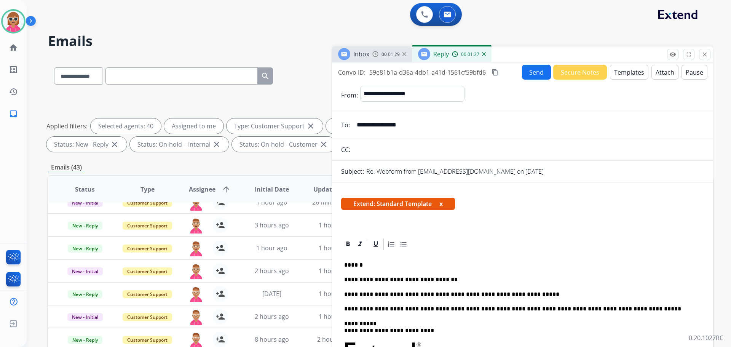
click at [496, 70] on mat-icon "content_copy" at bounding box center [495, 72] width 7 height 7
click at [528, 74] on button "Send" at bounding box center [536, 72] width 29 height 15
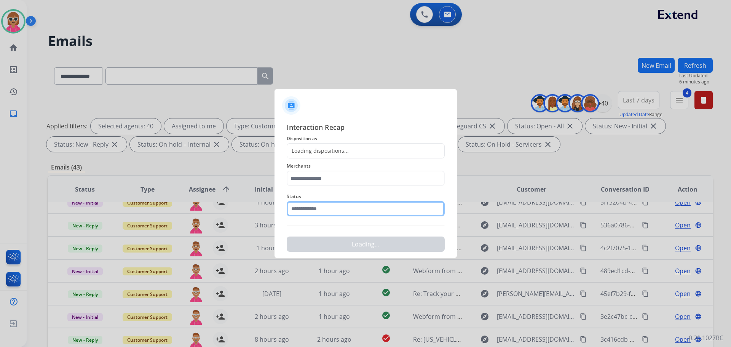
drag, startPoint x: 365, startPoint y: 206, endPoint x: 364, endPoint y: 217, distance: 10.4
click at [362, 212] on input "text" at bounding box center [366, 208] width 158 height 15
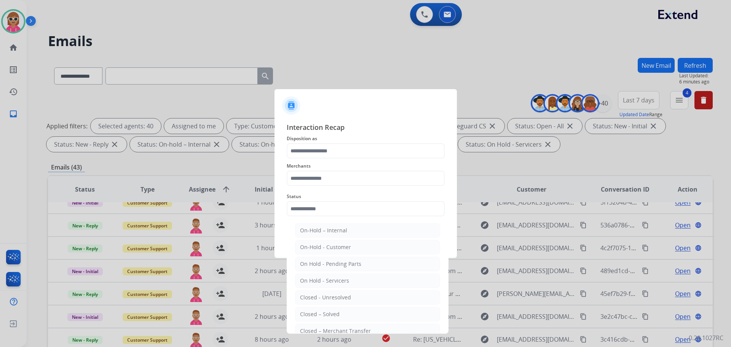
drag, startPoint x: 350, startPoint y: 312, endPoint x: 356, endPoint y: 289, distance: 24.1
click at [351, 310] on li "Closed – Solved" at bounding box center [367, 314] width 145 height 14
type input "**********"
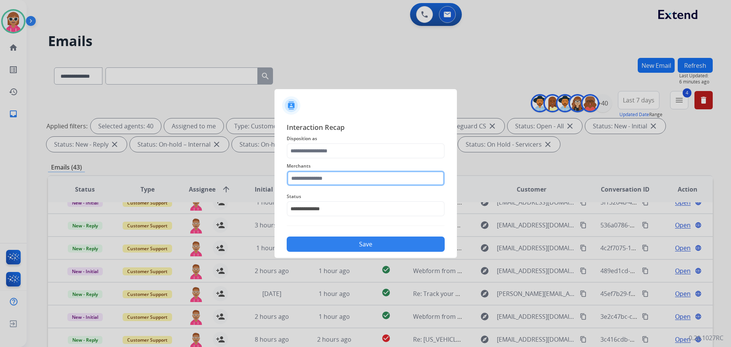
click at [346, 178] on input "text" at bounding box center [366, 178] width 158 height 15
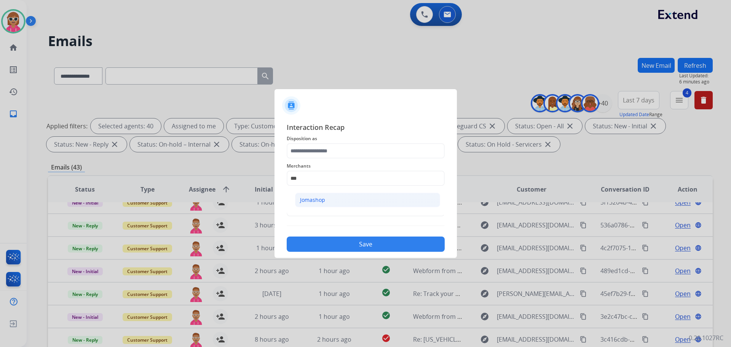
click at [343, 197] on li "Jomashop" at bounding box center [367, 200] width 145 height 14
type input "********"
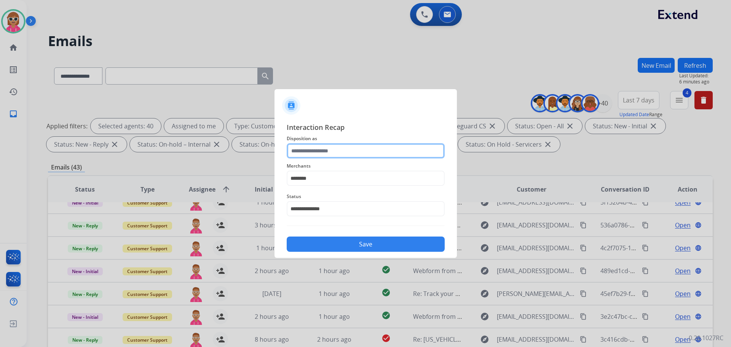
click at [353, 154] on input "text" at bounding box center [366, 150] width 158 height 15
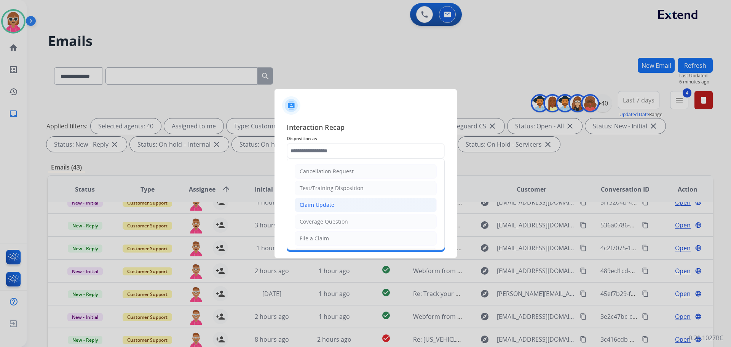
click at [347, 204] on li "Claim Update" at bounding box center [366, 205] width 142 height 14
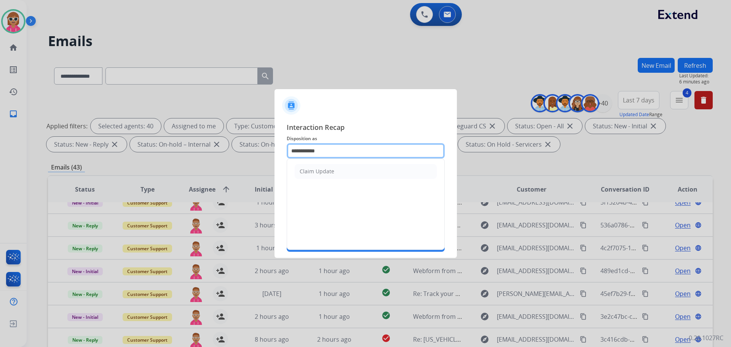
drag, startPoint x: 353, startPoint y: 155, endPoint x: 145, endPoint y: 156, distance: 207.5
click at [0, 157] on app-contact-recap-modal "**********" at bounding box center [0, 173] width 0 height 347
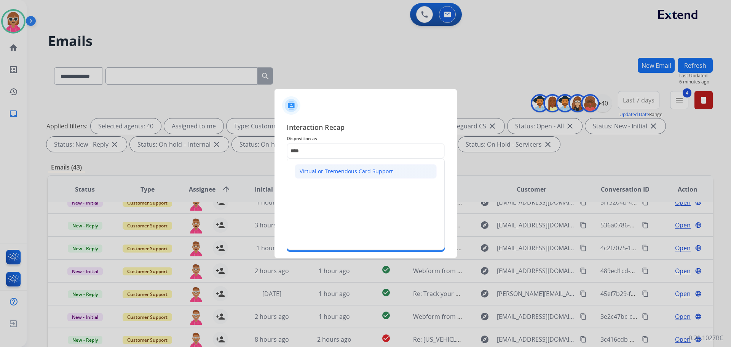
click at [339, 168] on div "Virtual or Tremendous Card Support" at bounding box center [346, 172] width 93 height 8
type input "**********"
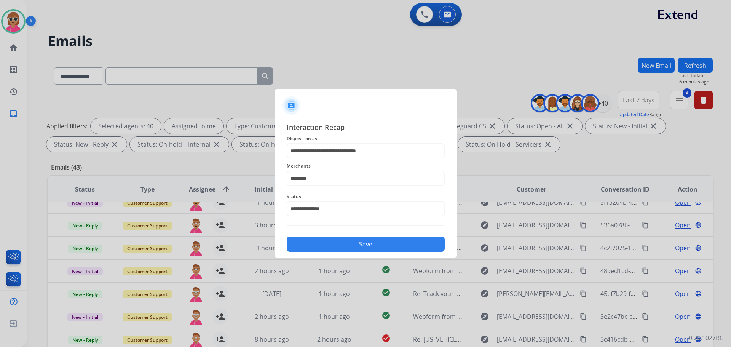
drag, startPoint x: 358, startPoint y: 267, endPoint x: 361, endPoint y: 256, distance: 11.1
click at [359, 260] on div at bounding box center [365, 173] width 731 height 347
click at [366, 237] on div "Save" at bounding box center [366, 242] width 158 height 20
click at [368, 246] on button "Save" at bounding box center [366, 243] width 158 height 15
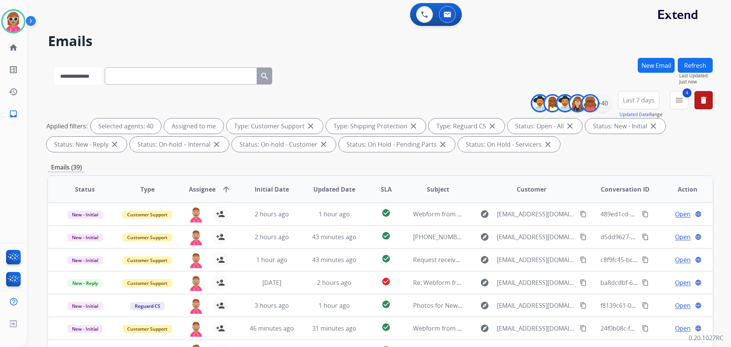
drag, startPoint x: 96, startPoint y: 74, endPoint x: 97, endPoint y: 81, distance: 7.3
click at [95, 74] on select "**********" at bounding box center [78, 75] width 48 height 17
select select "**********"
click at [54, 67] on select "**********" at bounding box center [78, 75] width 48 height 17
click at [140, 79] on input "text" at bounding box center [181, 75] width 152 height 17
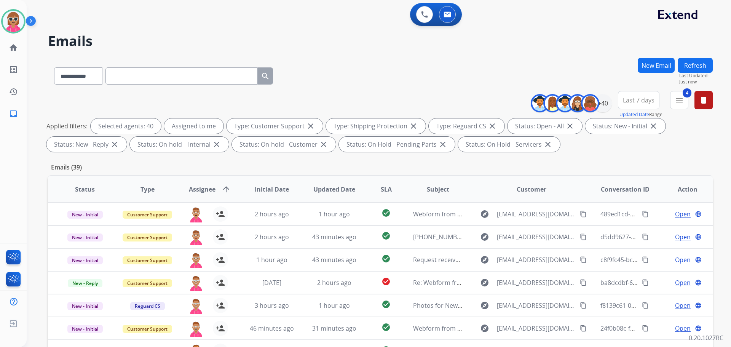
paste input "**********"
type input "**********"
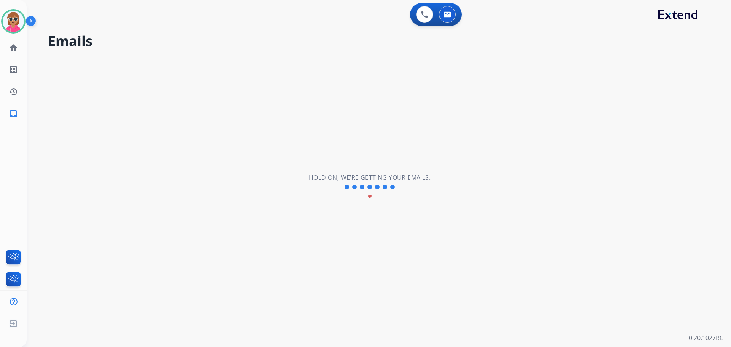
select select "*"
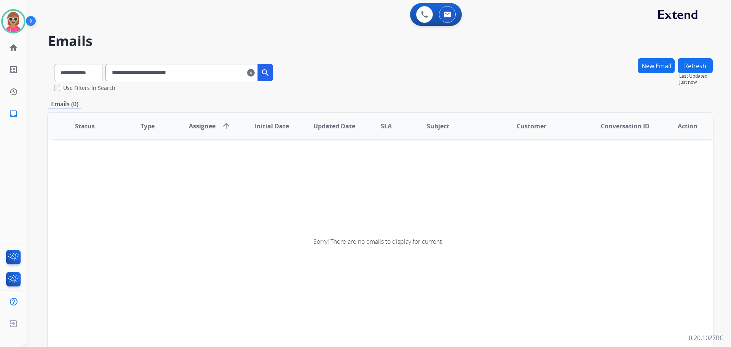
click at [195, 71] on input "**********" at bounding box center [181, 72] width 152 height 17
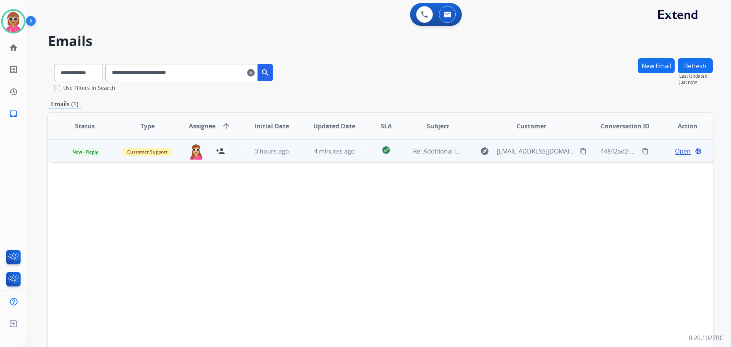
click at [359, 156] on td "check_circle" at bounding box center [380, 150] width 42 height 23
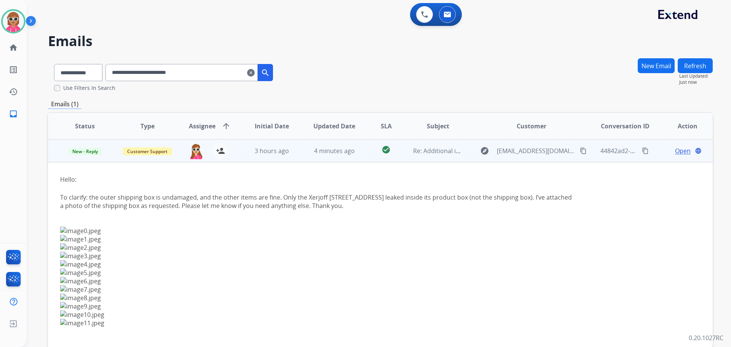
click at [675, 150] on span "Open" at bounding box center [683, 150] width 16 height 9
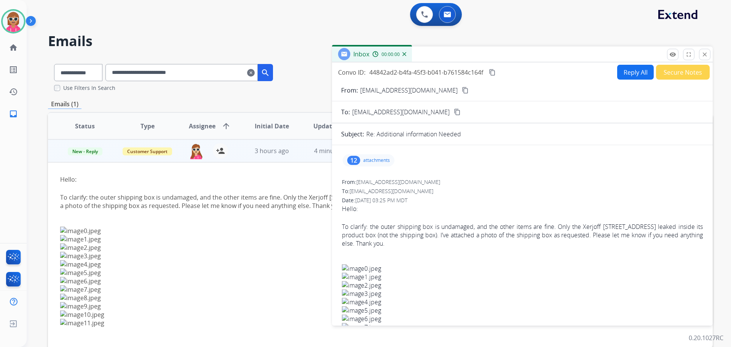
click at [357, 161] on div "12" at bounding box center [353, 160] width 13 height 9
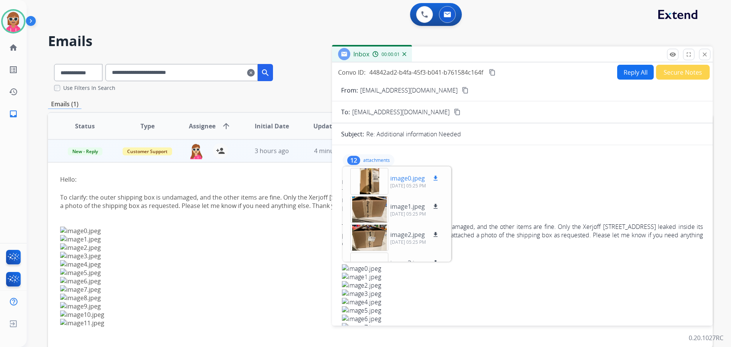
click at [367, 188] on div at bounding box center [369, 181] width 38 height 27
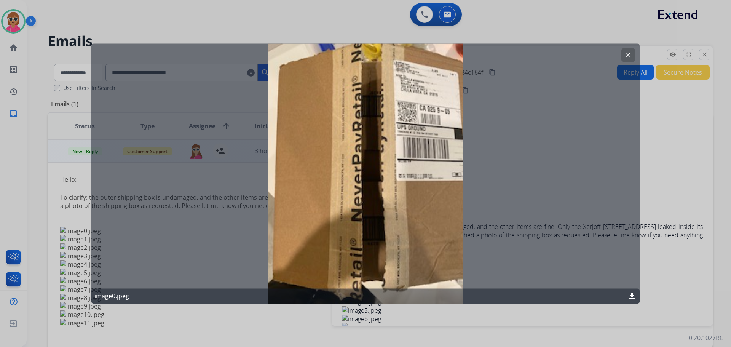
click at [633, 55] on button "clear" at bounding box center [628, 55] width 14 height 14
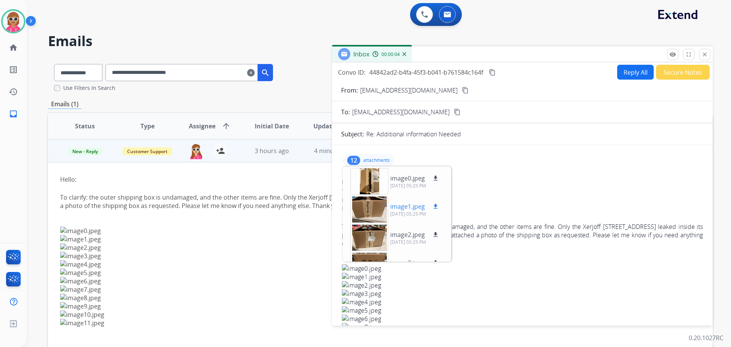
click at [367, 214] on div at bounding box center [369, 209] width 38 height 27
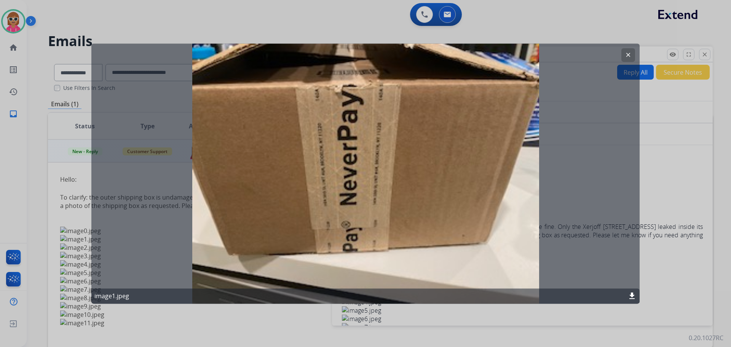
drag, startPoint x: 627, startPoint y: 51, endPoint x: 620, endPoint y: 54, distance: 7.8
click at [623, 53] on button "clear" at bounding box center [628, 55] width 14 height 14
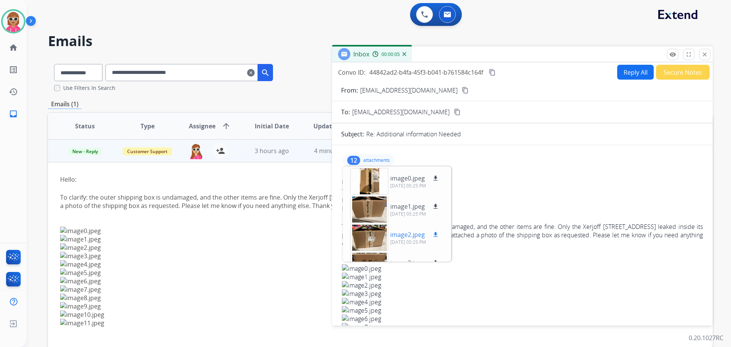
click at [369, 241] on div at bounding box center [369, 237] width 38 height 27
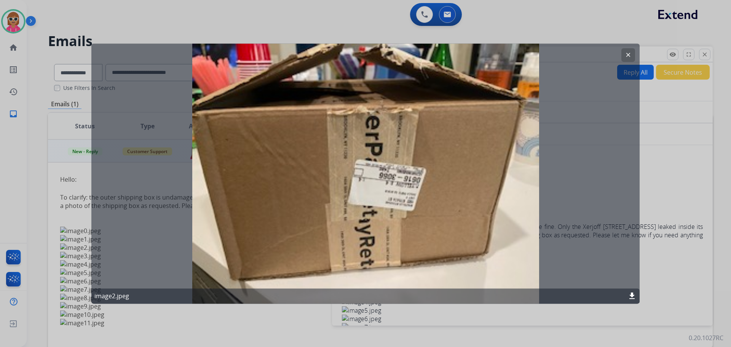
drag, startPoint x: 626, startPoint y: 53, endPoint x: 449, endPoint y: 151, distance: 201.8
click at [625, 54] on mat-icon "clear" at bounding box center [628, 54] width 7 height 7
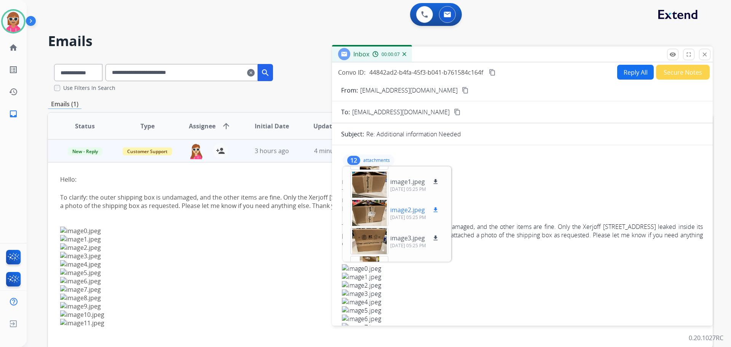
scroll to position [38, 0]
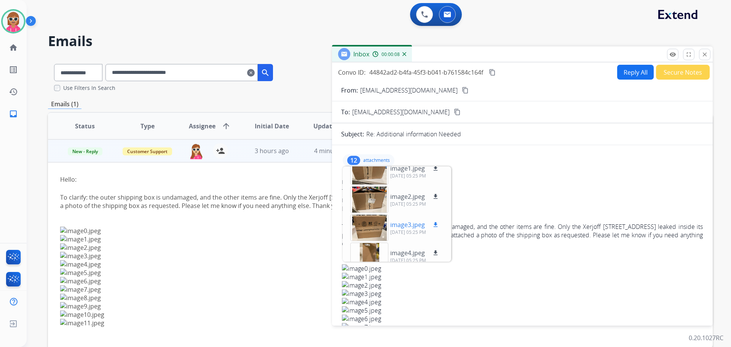
click at [376, 220] on div at bounding box center [369, 227] width 38 height 27
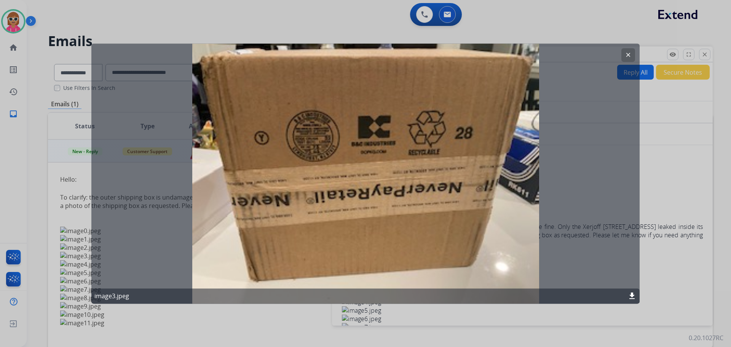
click at [626, 59] on button "clear" at bounding box center [628, 55] width 14 height 14
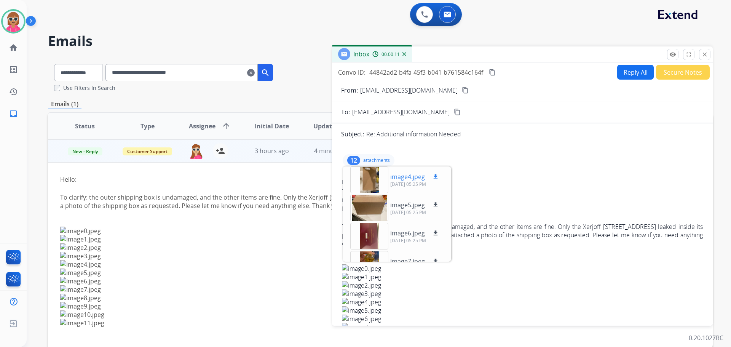
scroll to position [76, 0]
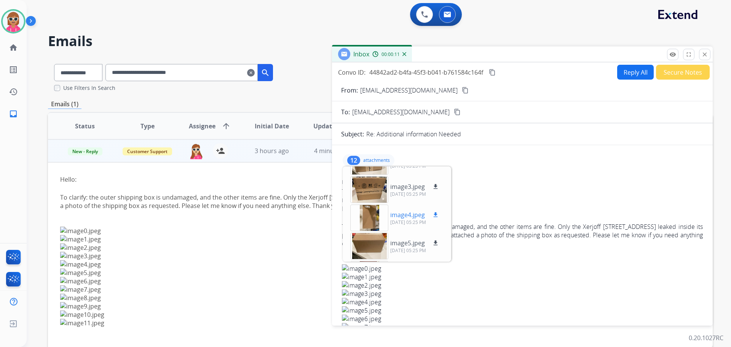
click at [373, 218] on div at bounding box center [369, 217] width 38 height 27
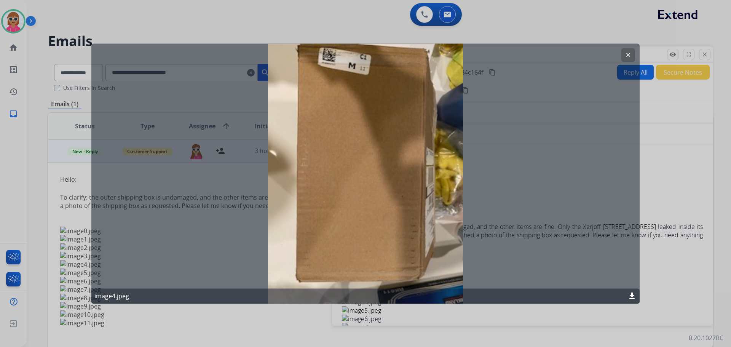
click at [629, 52] on mat-icon "clear" at bounding box center [628, 54] width 7 height 7
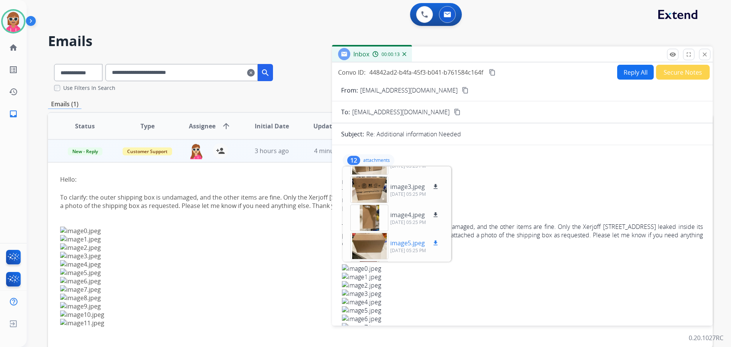
click at [375, 249] on div at bounding box center [369, 246] width 38 height 27
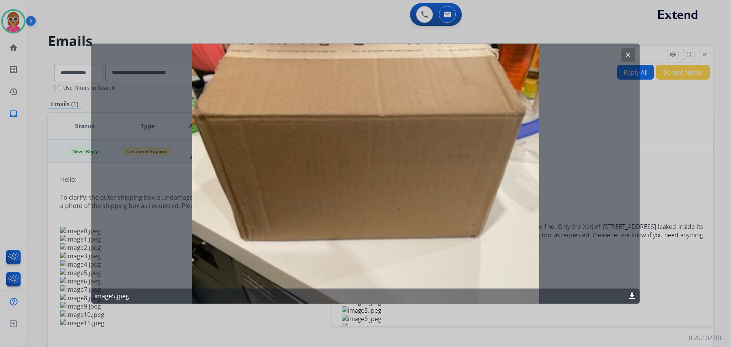
click at [629, 55] on mat-icon "clear" at bounding box center [628, 54] width 7 height 7
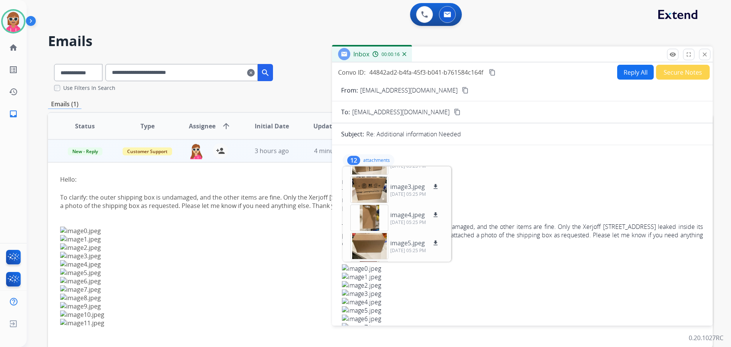
click at [381, 158] on p "attachments" at bounding box center [376, 160] width 27 height 6
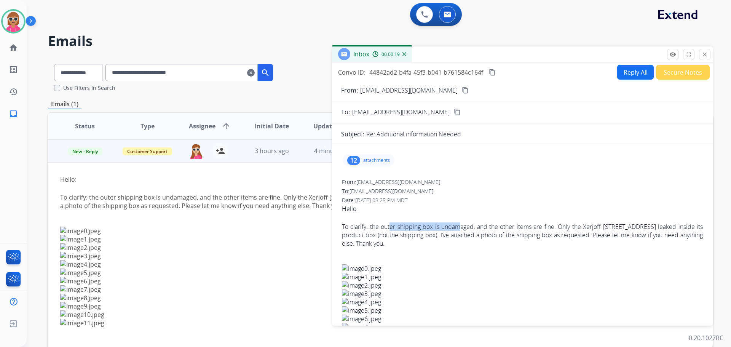
drag, startPoint x: 391, startPoint y: 223, endPoint x: 465, endPoint y: 224, distance: 73.1
click at [465, 224] on span "To clarify: the outer shipping box is undamaged, and the other items are fine. …" at bounding box center [522, 234] width 361 height 25
click at [652, 231] on span "To clarify: the outer shipping box is undamaged, and the other items are fine. …" at bounding box center [522, 234] width 361 height 25
click at [700, 57] on button "close Close" at bounding box center [704, 54] width 11 height 11
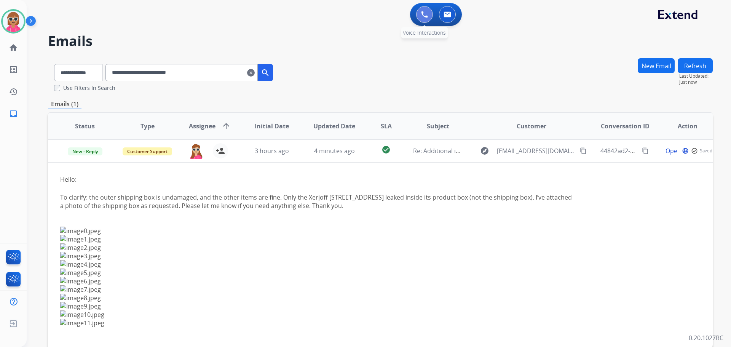
click at [426, 20] on button at bounding box center [424, 14] width 17 height 17
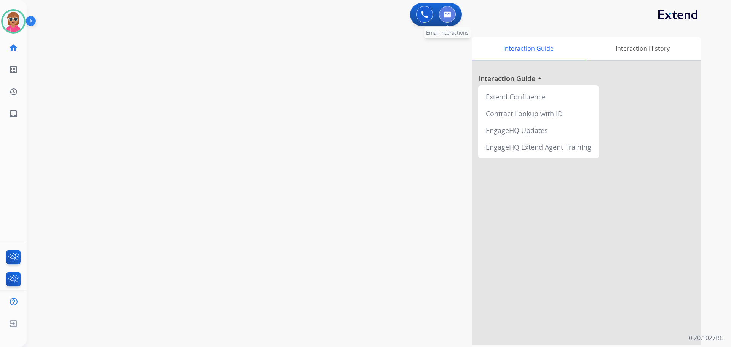
click at [452, 18] on button at bounding box center [447, 14] width 17 height 17
select select "**********"
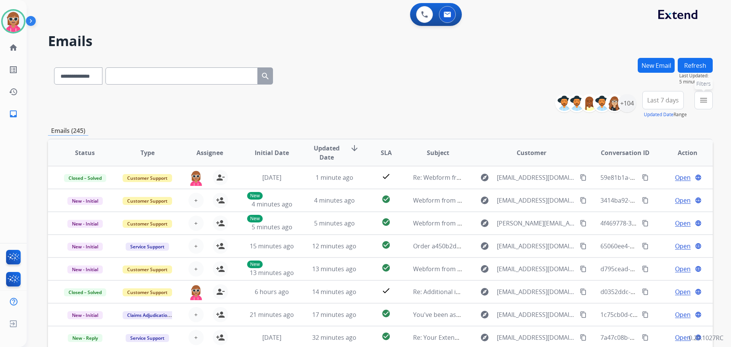
click at [701, 106] on button "menu Filters" at bounding box center [703, 100] width 18 height 18
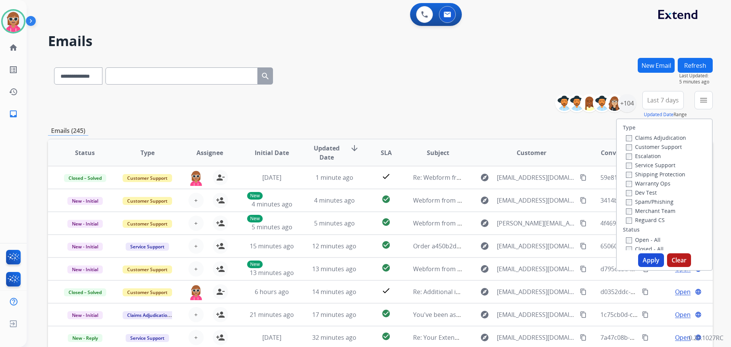
click at [655, 147] on label "Customer Support" at bounding box center [654, 146] width 56 height 7
click at [658, 173] on label "Shipping Protection" at bounding box center [655, 174] width 59 height 7
click at [653, 222] on label "Reguard CS" at bounding box center [645, 219] width 39 height 7
click at [639, 236] on div "Open - All" at bounding box center [666, 239] width 80 height 9
click at [639, 238] on label "Open - All" at bounding box center [643, 239] width 35 height 7
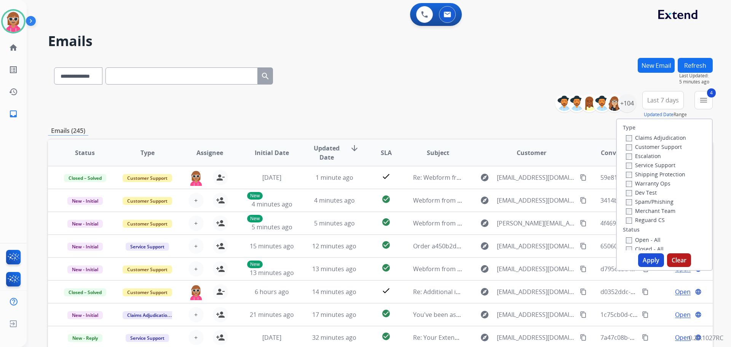
click at [644, 263] on button "Apply" at bounding box center [651, 260] width 26 height 14
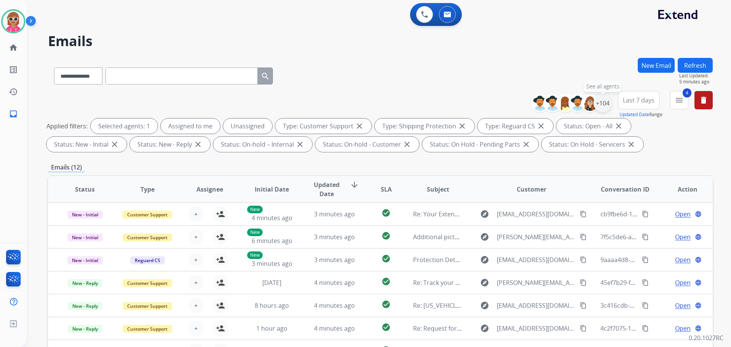
click at [609, 105] on div "+104" at bounding box center [603, 103] width 18 height 18
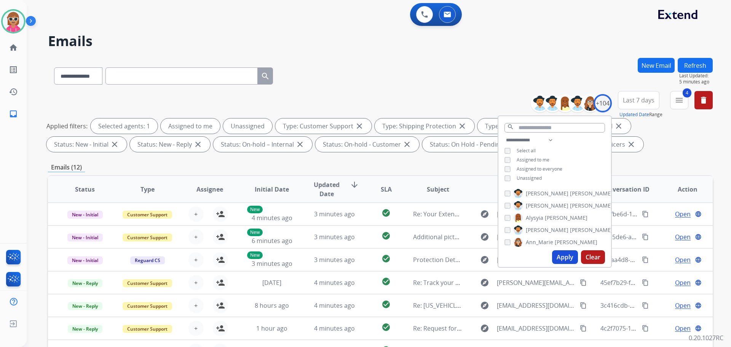
click at [532, 158] on span "Assigned to me" at bounding box center [533, 159] width 33 height 6
click at [533, 177] on span "Unassigned" at bounding box center [529, 178] width 25 height 6
click at [547, 140] on select "**********" at bounding box center [530, 140] width 53 height 9
select select "**********"
click at [504, 136] on select "**********" at bounding box center [530, 140] width 53 height 9
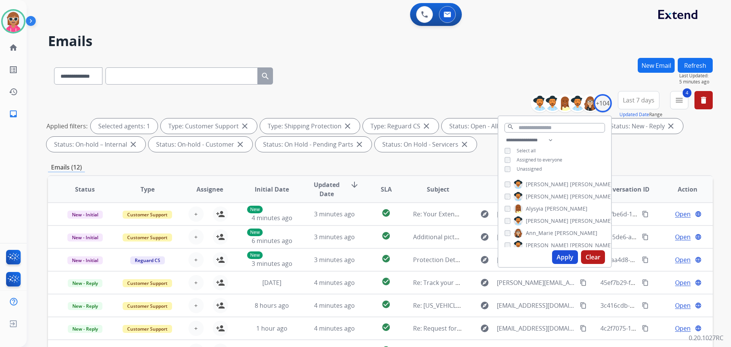
click at [577, 152] on div "**********" at bounding box center [554, 156] width 113 height 40
click at [535, 184] on span "[PERSON_NAME]" at bounding box center [547, 184] width 43 height 8
click at [537, 198] on span "Alysyia" at bounding box center [535, 197] width 18 height 8
click at [540, 206] on span "[PERSON_NAME]" at bounding box center [547, 209] width 43 height 8
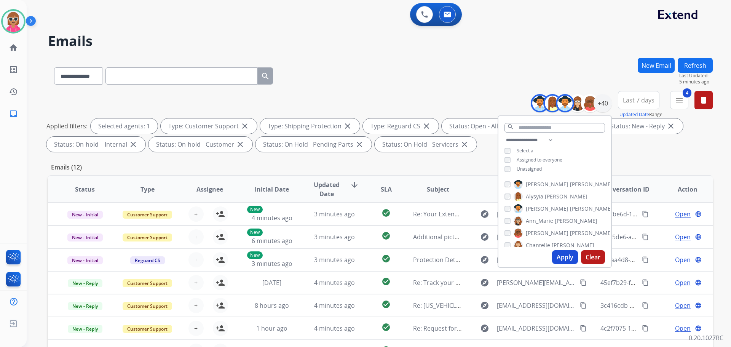
click at [543, 218] on span "Ann_Marie" at bounding box center [539, 221] width 27 height 8
click at [570, 235] on span "[PERSON_NAME]" at bounding box center [591, 233] width 43 height 8
click at [543, 251] on div "Apply Clear" at bounding box center [554, 257] width 113 height 20
click at [545, 247] on div "Apply Clear" at bounding box center [554, 257] width 113 height 20
drag, startPoint x: 542, startPoint y: 244, endPoint x: 546, endPoint y: 217, distance: 26.6
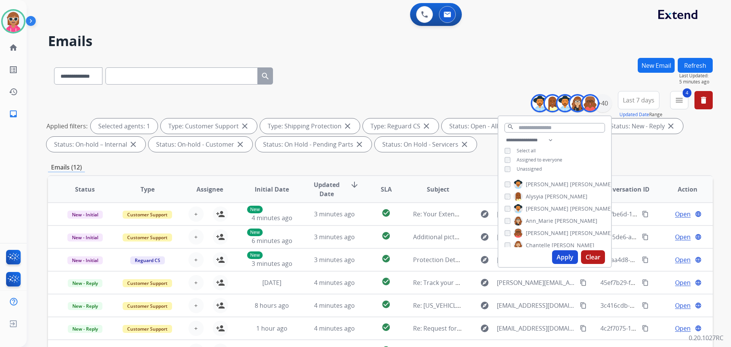
click at [542, 244] on span "Chantelle" at bounding box center [538, 245] width 24 height 8
click at [545, 222] on span "[PERSON_NAME]" at bounding box center [547, 219] width 43 height 8
drag, startPoint x: 545, startPoint y: 229, endPoint x: 545, endPoint y: 235, distance: 5.7
click at [545, 230] on span "[PERSON_NAME]" at bounding box center [547, 231] width 43 height 8
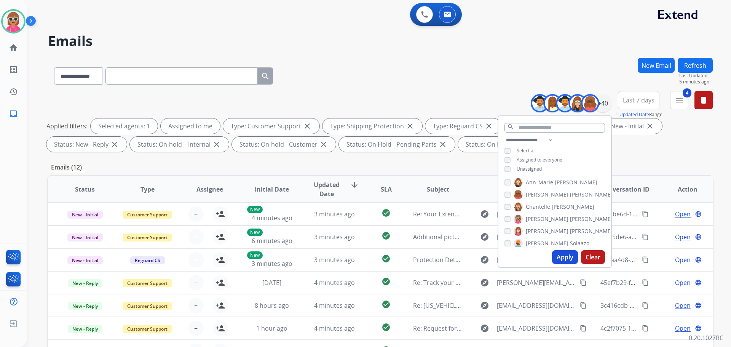
click at [570, 244] on span "Solaazo" at bounding box center [579, 243] width 19 height 8
click at [570, 217] on span "[PERSON_NAME]" at bounding box center [591, 218] width 43 height 8
click at [540, 228] on span "Deambrana" at bounding box center [541, 230] width 30 height 8
click at [541, 241] on span "[PERSON_NAME]" at bounding box center [547, 242] width 43 height 8
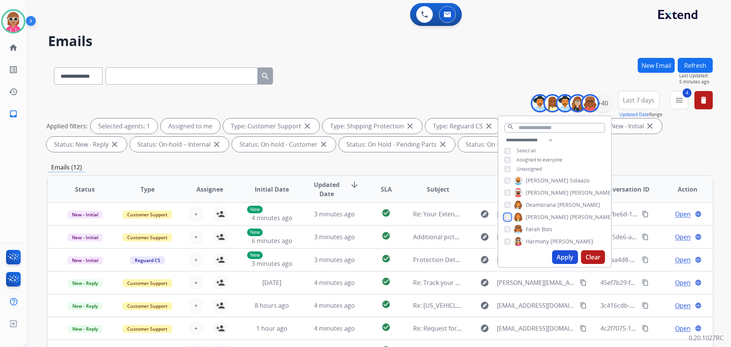
scroll to position [115, 0]
drag, startPoint x: 545, startPoint y: 218, endPoint x: 544, endPoint y: 227, distance: 9.3
click at [545, 219] on label "Farah Bois" at bounding box center [533, 215] width 39 height 9
click at [544, 228] on span "Harmony" at bounding box center [537, 228] width 23 height 8
drag, startPoint x: 544, startPoint y: 238, endPoint x: 546, endPoint y: 229, distance: 9.1
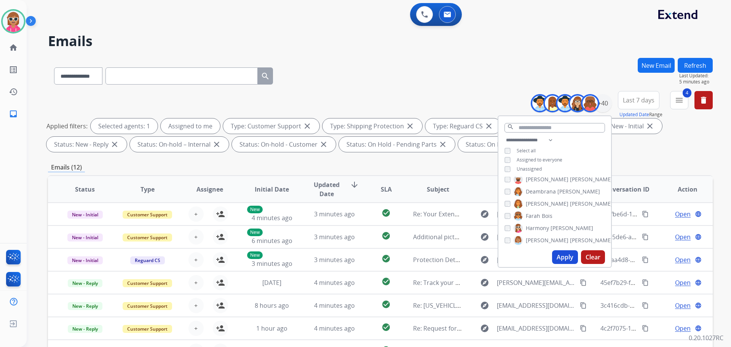
click at [543, 238] on span "[PERSON_NAME]" at bounding box center [547, 240] width 43 height 8
click at [541, 211] on span "[PERSON_NAME]" at bounding box center [562, 215] width 43 height 8
click at [540, 220] on div "Alexis Martinez Alysyia Carty Amanda Baez Ann_Marie Lopez Artheria Robinson Cha…" at bounding box center [554, 212] width 113 height 70
click at [570, 226] on span "[PERSON_NAME]" at bounding box center [591, 227] width 43 height 8
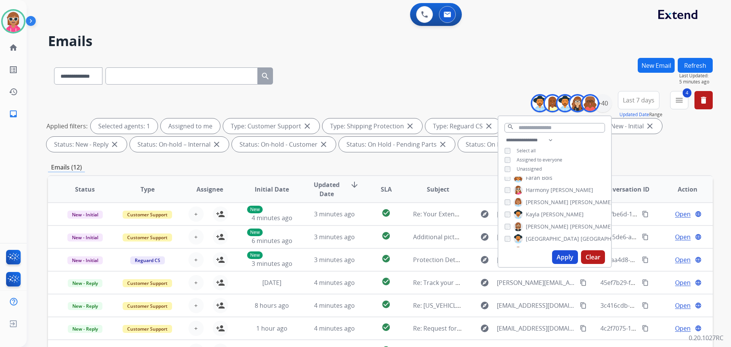
click at [540, 238] on span "[GEOGRAPHIC_DATA]" at bounding box center [552, 239] width 53 height 8
click at [546, 215] on label "[PERSON_NAME]" at bounding box center [552, 212] width 77 height 9
drag, startPoint x: 543, startPoint y: 227, endPoint x: 541, endPoint y: 233, distance: 7.2
click at [543, 227] on span "[PERSON_NAME]" at bounding box center [547, 225] width 43 height 8
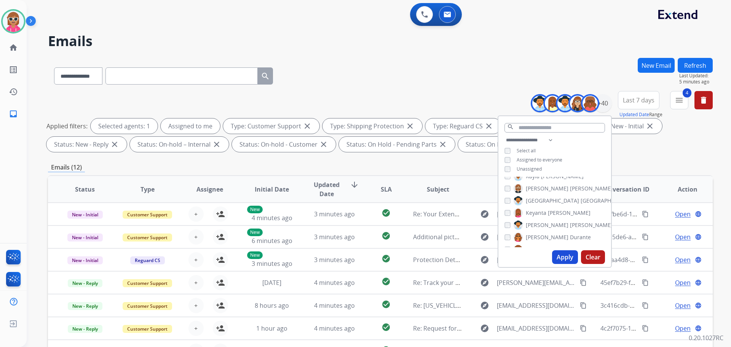
click at [540, 236] on span "[PERSON_NAME]" at bounding box center [547, 237] width 43 height 8
click at [538, 247] on span "[PERSON_NAME]" at bounding box center [547, 250] width 43 height 8
click at [530, 217] on span "[PERSON_NAME]" at bounding box center [547, 219] width 43 height 8
click at [532, 233] on span "Raujon" at bounding box center [535, 231] width 18 height 8
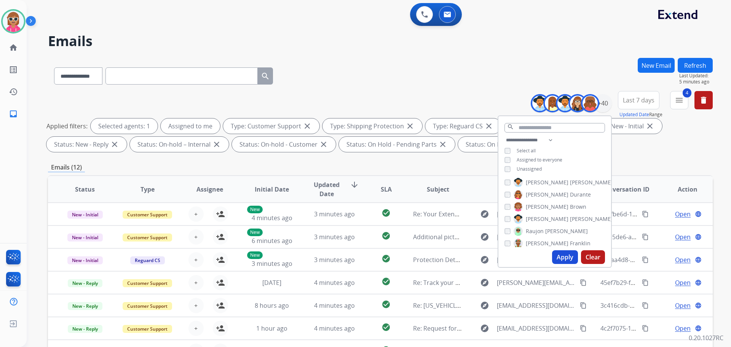
click at [533, 244] on span "[PERSON_NAME]" at bounding box center [547, 243] width 43 height 8
click at [540, 217] on span "[PERSON_NAME]" at bounding box center [547, 218] width 43 height 8
click at [538, 231] on span "[PERSON_NAME]" at bounding box center [547, 230] width 43 height 8
click at [536, 240] on span "[PERSON_NAME]" at bounding box center [547, 242] width 43 height 8
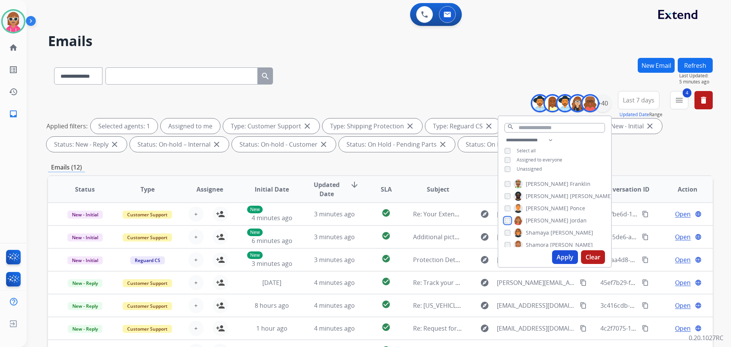
scroll to position [310, 0]
drag, startPoint x: 541, startPoint y: 214, endPoint x: 540, endPoint y: 224, distance: 10.0
click at [540, 215] on span "Shamaya" at bounding box center [537, 216] width 23 height 8
click at [540, 224] on span "Shamora" at bounding box center [537, 228] width 23 height 8
click at [539, 217] on span "Shamaya" at bounding box center [537, 216] width 23 height 8
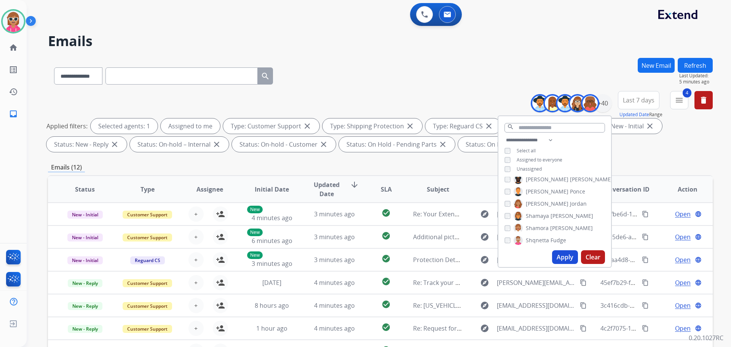
click at [540, 239] on span "Shqnetta" at bounding box center [537, 240] width 23 height 8
click at [538, 216] on span "[PERSON_NAME]" at bounding box center [547, 216] width 43 height 8
click at [538, 225] on span "[PERSON_NAME]" at bounding box center [547, 228] width 43 height 8
click at [536, 238] on span "Timaya" at bounding box center [535, 240] width 18 height 8
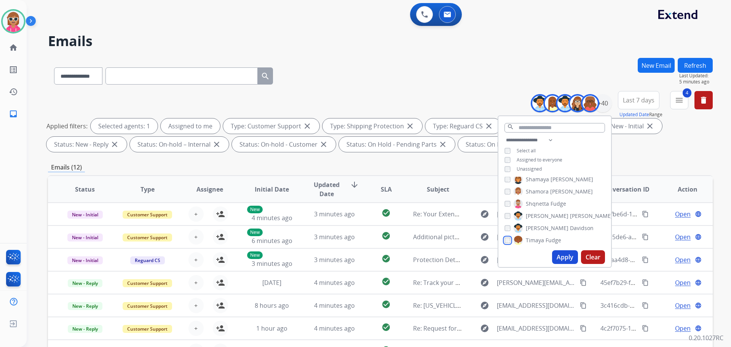
scroll to position [384, 0]
drag, startPoint x: 543, startPoint y: 211, endPoint x: 538, endPoint y: 230, distance: 19.4
click at [570, 212] on span "[PERSON_NAME]" at bounding box center [591, 215] width 43 height 8
click at [538, 221] on div "Alexis Martinez Alysyia Carty Amanda Baez Ann_Marie Lopez Artheria Robinson Cha…" at bounding box center [554, 212] width 113 height 70
click at [538, 215] on label "[PERSON_NAME]" at bounding box center [563, 214] width 99 height 9
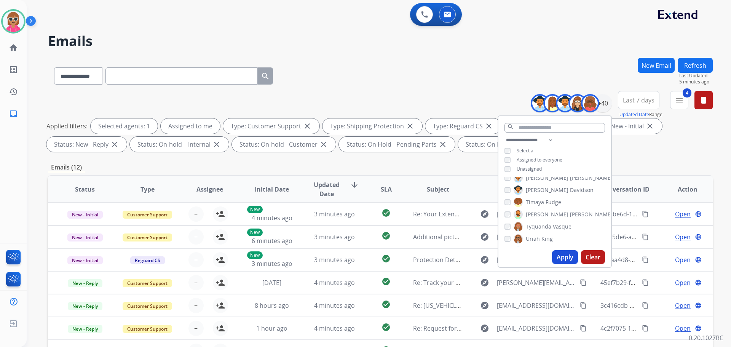
click at [539, 224] on span "Tyquanda" at bounding box center [539, 227] width 26 height 8
click at [538, 238] on span "Uriah" at bounding box center [533, 239] width 14 height 8
click at [541, 213] on span "[GEOGRAPHIC_DATA]" at bounding box center [552, 213] width 53 height 8
click at [541, 226] on span "[PERSON_NAME]" at bounding box center [547, 225] width 43 height 8
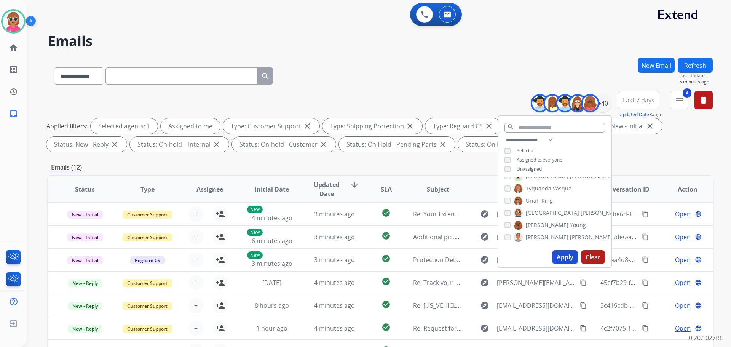
click at [541, 235] on span "[PERSON_NAME]" at bounding box center [547, 237] width 43 height 8
click at [563, 258] on button "Apply" at bounding box center [565, 257] width 26 height 14
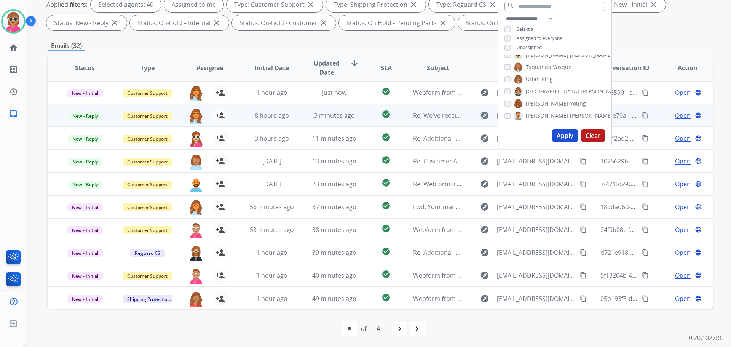
scroll to position [123, 0]
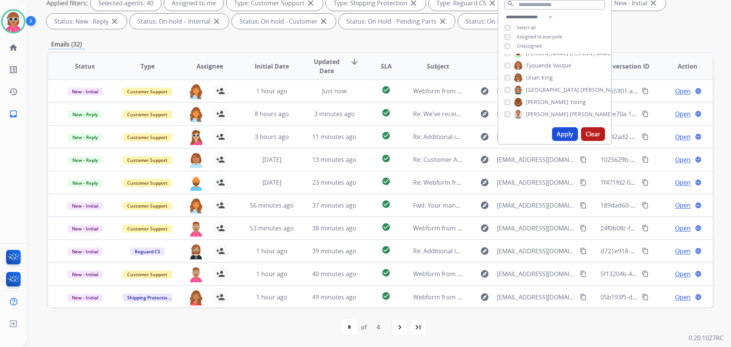
click at [418, 320] on div "last_page" at bounding box center [418, 327] width 17 height 17
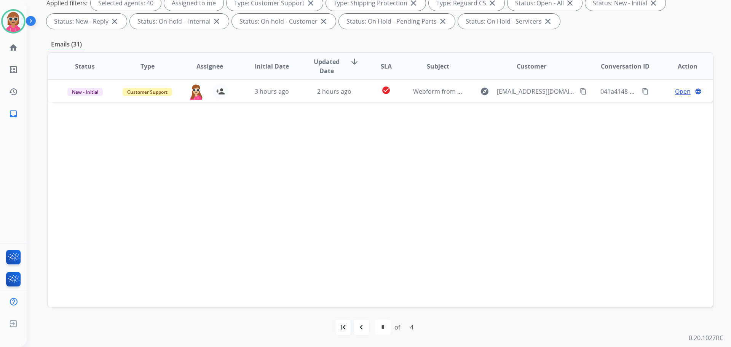
drag, startPoint x: 353, startPoint y: 329, endPoint x: 354, endPoint y: 319, distance: 10.0
click at [353, 328] on div "navigate_before" at bounding box center [361, 327] width 17 height 17
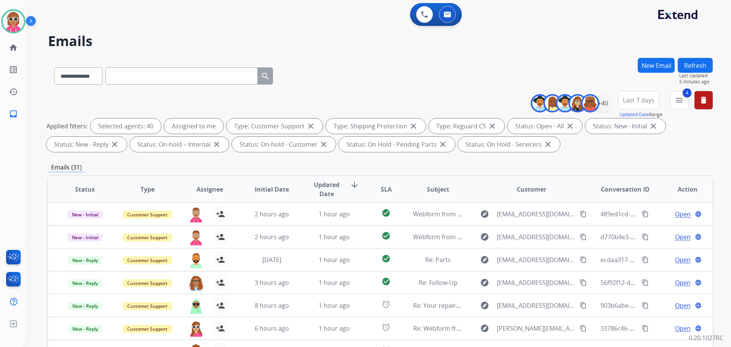
click at [220, 192] on span "Assignee" at bounding box center [209, 189] width 27 height 9
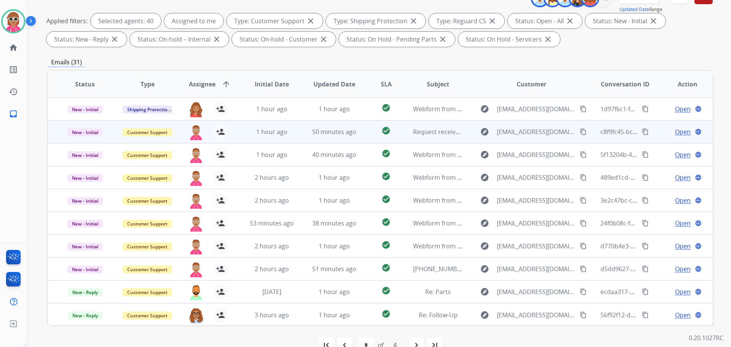
scroll to position [123, 0]
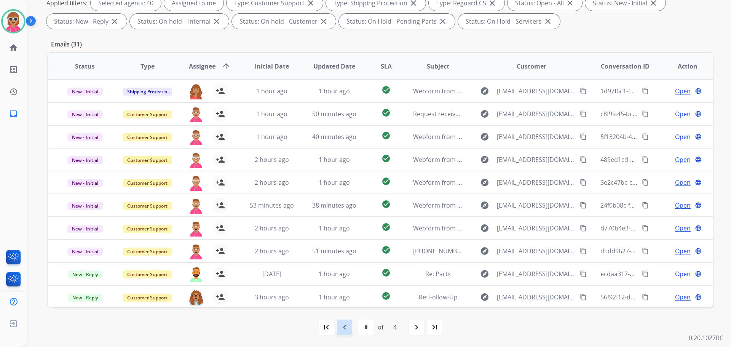
click at [345, 325] on mat-icon "navigate_before" at bounding box center [344, 326] width 9 height 9
select select "*"
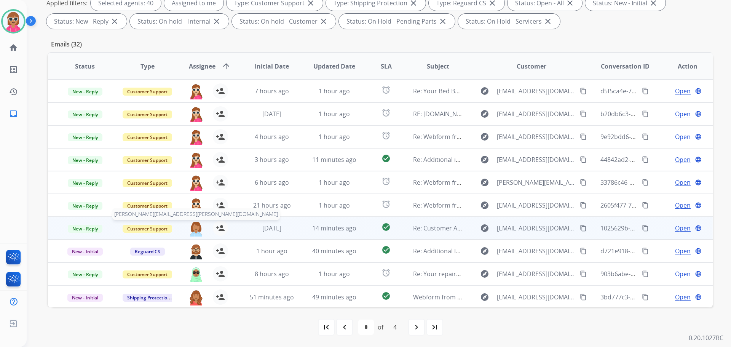
click at [197, 223] on img at bounding box center [195, 228] width 15 height 16
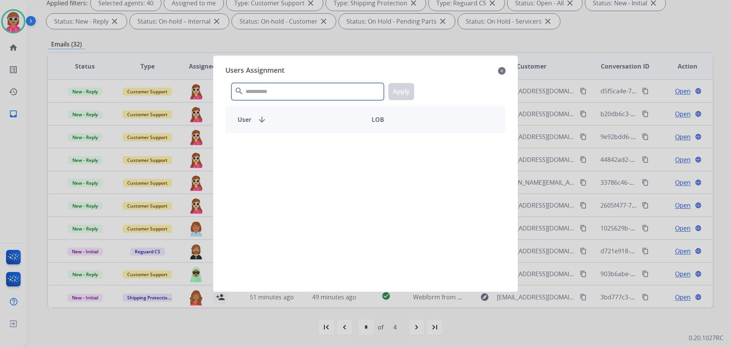
click at [258, 95] on input "text" at bounding box center [307, 91] width 152 height 17
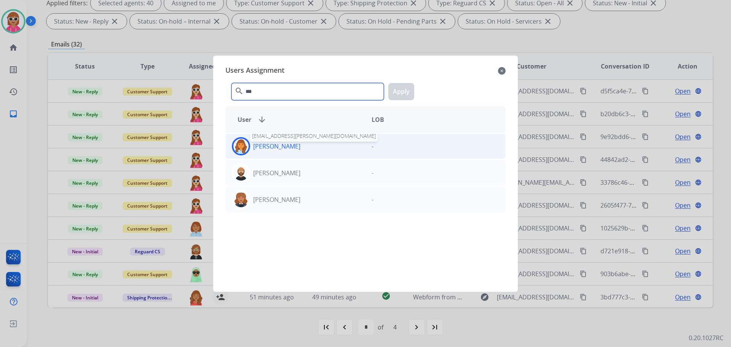
type input "***"
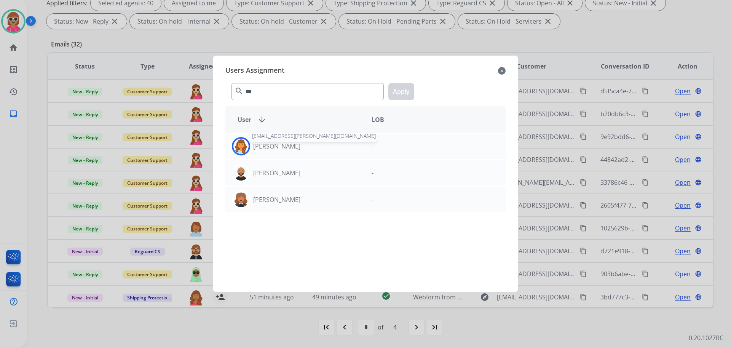
drag, startPoint x: 289, startPoint y: 148, endPoint x: 341, endPoint y: 123, distance: 57.4
click at [289, 147] on p "[PERSON_NAME]" at bounding box center [276, 146] width 47 height 9
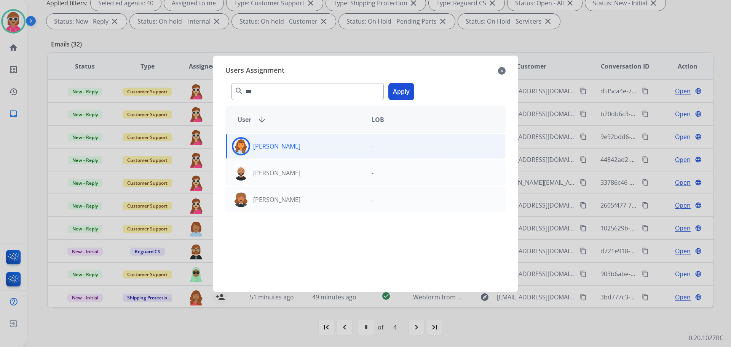
click at [397, 90] on button "Apply" at bounding box center [401, 91] width 26 height 17
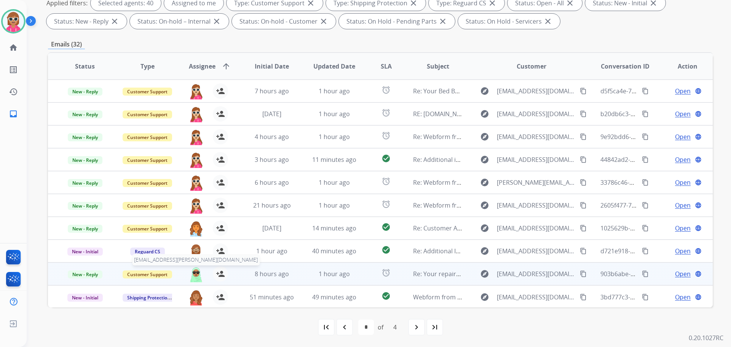
click at [196, 276] on img at bounding box center [195, 274] width 15 height 16
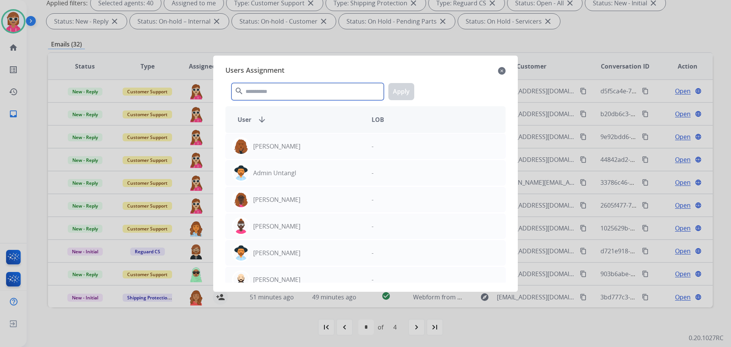
click at [299, 92] on input "text" at bounding box center [307, 91] width 152 height 17
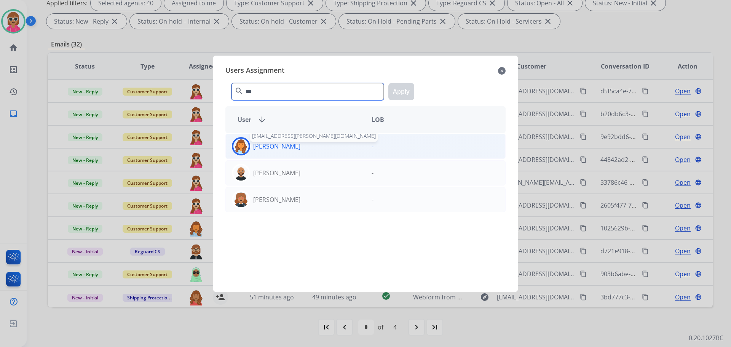
type input "***"
click at [283, 139] on div "Deambrana Smith deambrana.smith@eccogroupusa.com" at bounding box center [296, 146] width 140 height 18
click at [398, 92] on button "Apply" at bounding box center [401, 91] width 26 height 17
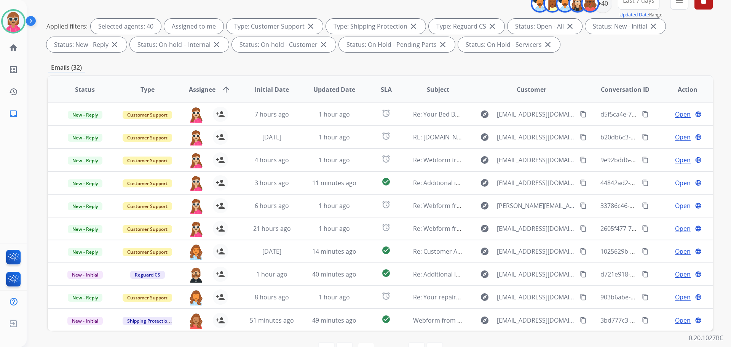
scroll to position [0, 0]
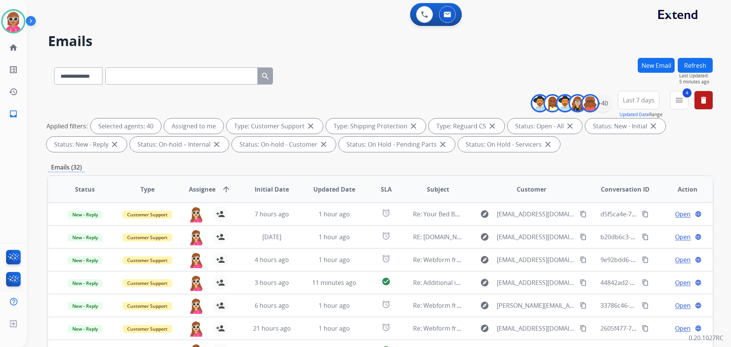
click at [695, 71] on button "Refresh" at bounding box center [695, 65] width 35 height 15
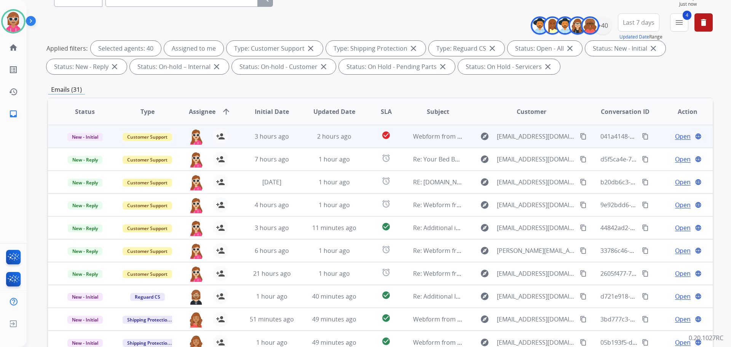
scroll to position [123, 0]
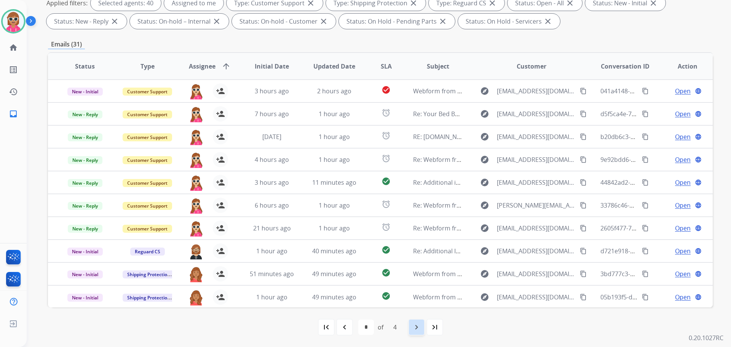
click at [413, 331] on mat-icon "navigate_next" at bounding box center [416, 326] width 9 height 9
select select "*"
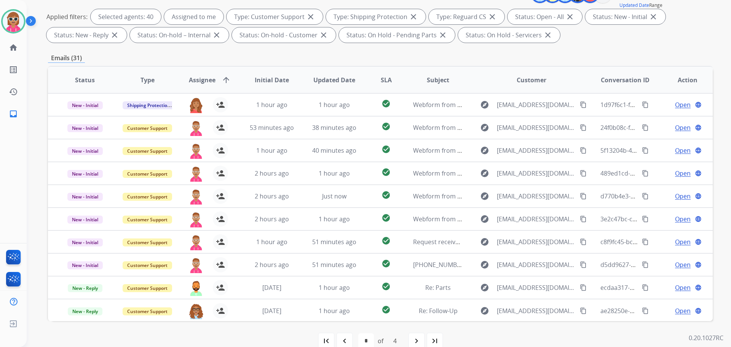
scroll to position [114, 0]
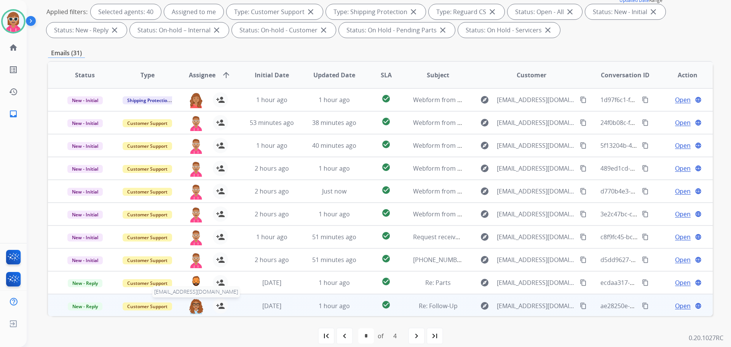
click at [190, 303] on img at bounding box center [195, 306] width 15 height 16
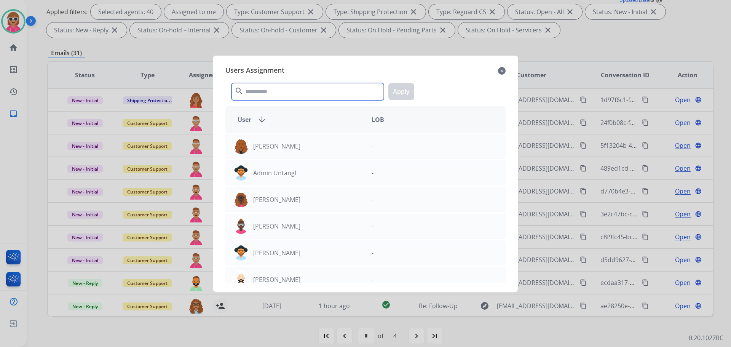
click at [279, 86] on input "text" at bounding box center [307, 91] width 152 height 17
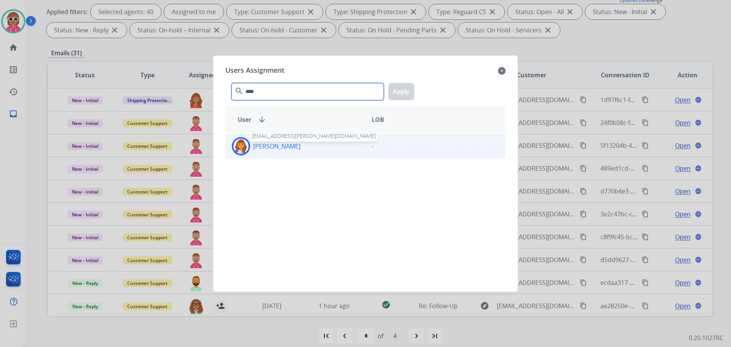
type input "****"
click at [290, 149] on p "[PERSON_NAME]" at bounding box center [276, 146] width 47 height 9
click at [398, 88] on button "Apply" at bounding box center [401, 91] width 26 height 17
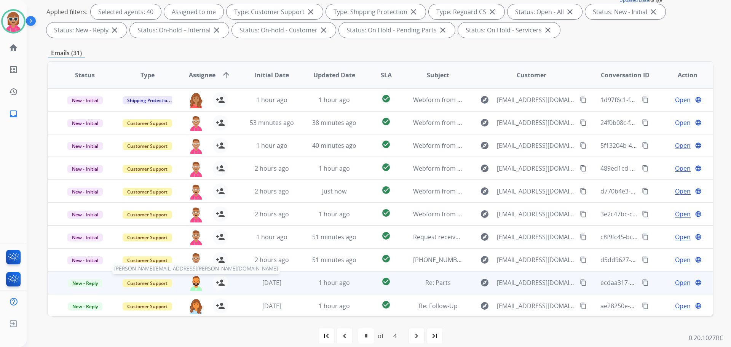
click at [196, 281] on img at bounding box center [195, 283] width 15 height 16
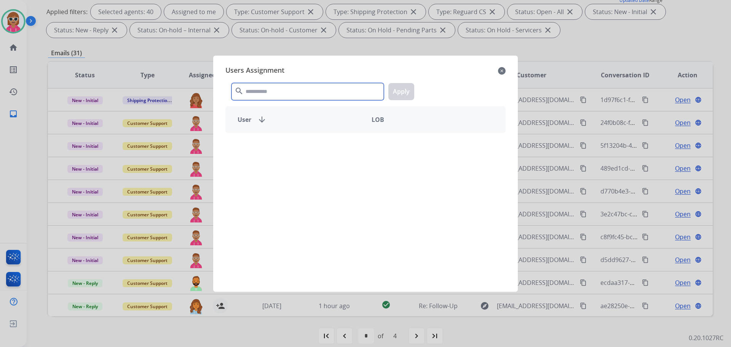
click at [273, 93] on input "text" at bounding box center [307, 91] width 152 height 17
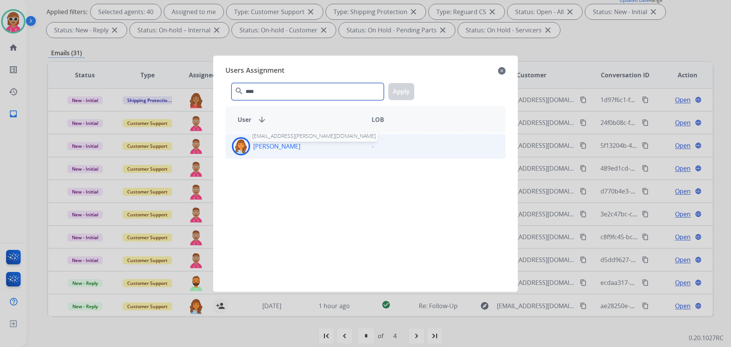
type input "****"
click at [300, 144] on p "[PERSON_NAME]" at bounding box center [276, 146] width 47 height 9
drag, startPoint x: 411, startPoint y: 94, endPoint x: 407, endPoint y: 97, distance: 4.4
click at [410, 96] on button "Apply" at bounding box center [401, 91] width 26 height 17
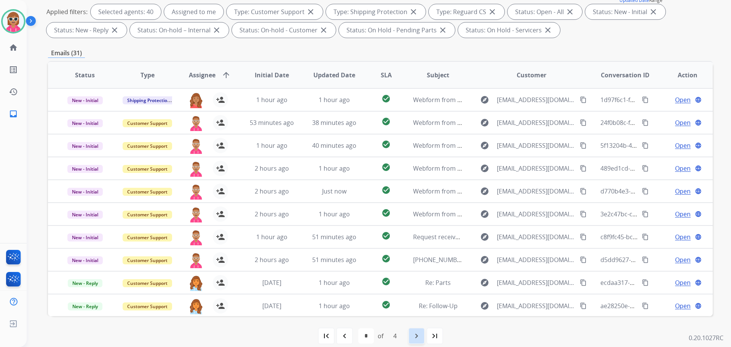
click at [421, 338] on div "navigate_next" at bounding box center [416, 335] width 17 height 17
select select "*"
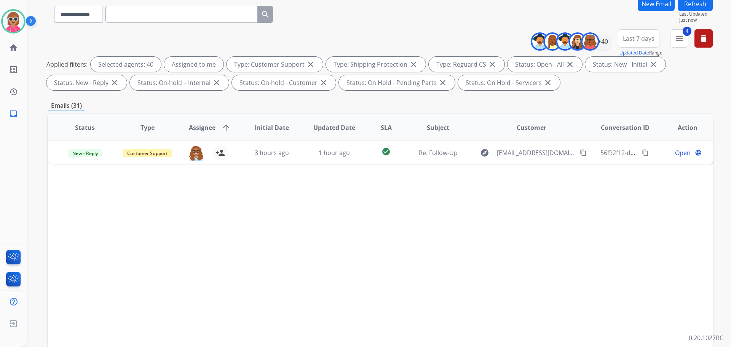
scroll to position [76, 0]
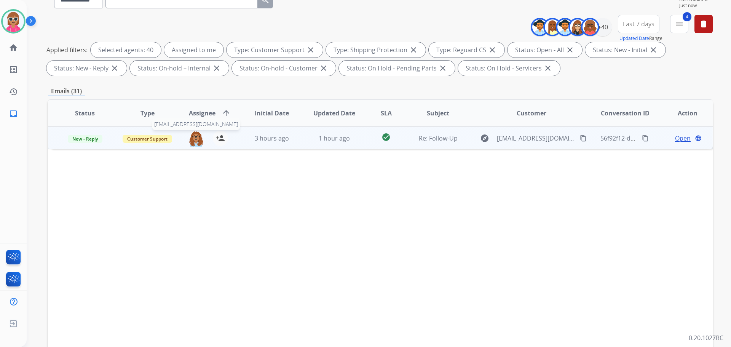
click at [190, 139] on img at bounding box center [195, 139] width 15 height 16
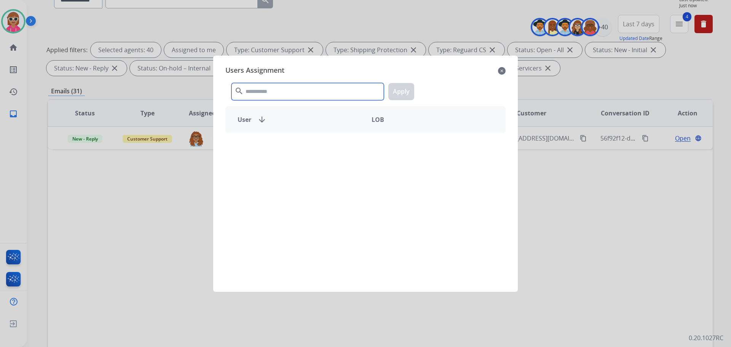
click at [298, 88] on input "text" at bounding box center [307, 91] width 152 height 17
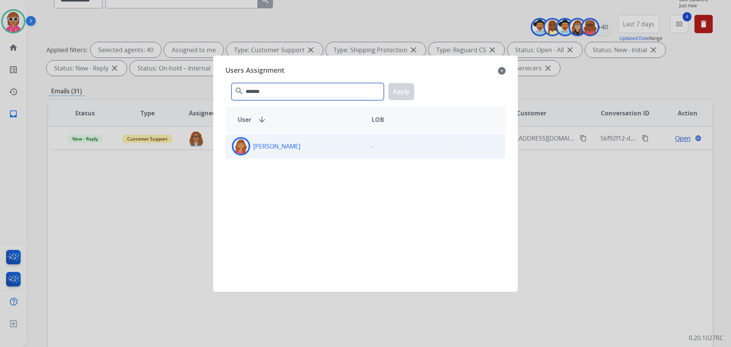
type input "*******"
click at [311, 140] on div "[PERSON_NAME]" at bounding box center [296, 146] width 140 height 18
click at [402, 77] on div "******* search Apply" at bounding box center [365, 90] width 280 height 26
click at [407, 94] on button "Apply" at bounding box center [401, 91] width 26 height 17
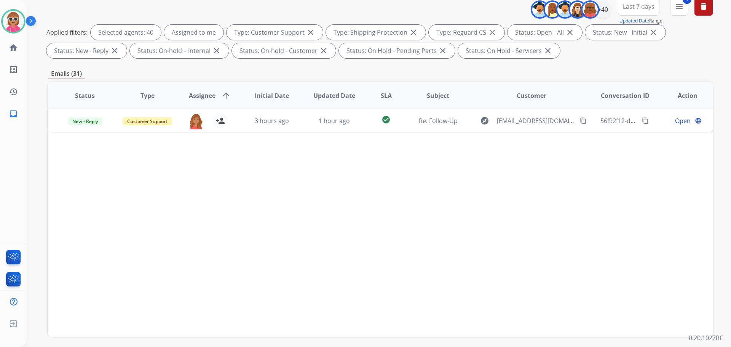
scroll to position [123, 0]
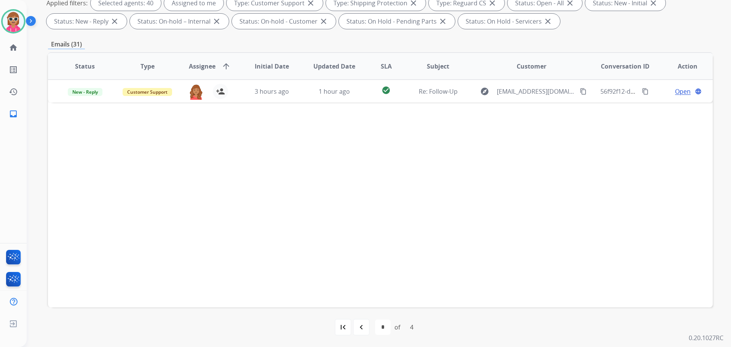
click at [347, 318] on div "first_page navigate_before * * * * of 4 navigate_next last_page" at bounding box center [380, 327] width 665 height 40
click at [350, 330] on div "first_page navigate_before * * * * of 4 navigate_next last_page" at bounding box center [380, 326] width 665 height 15
click at [348, 326] on div "first_page" at bounding box center [343, 327] width 17 height 17
select select "*"
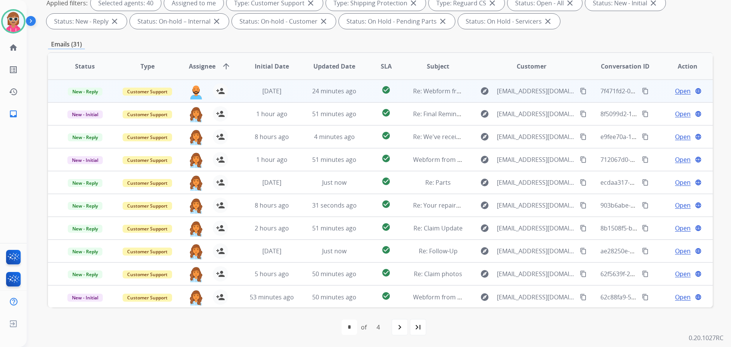
click at [276, 96] on td "[DATE]" at bounding box center [266, 91] width 62 height 23
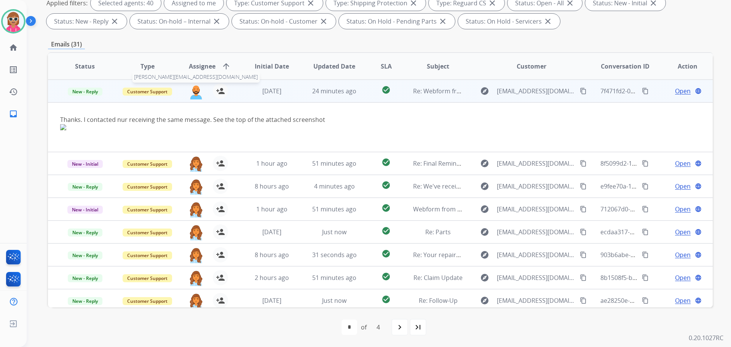
click at [198, 93] on img at bounding box center [195, 91] width 15 height 16
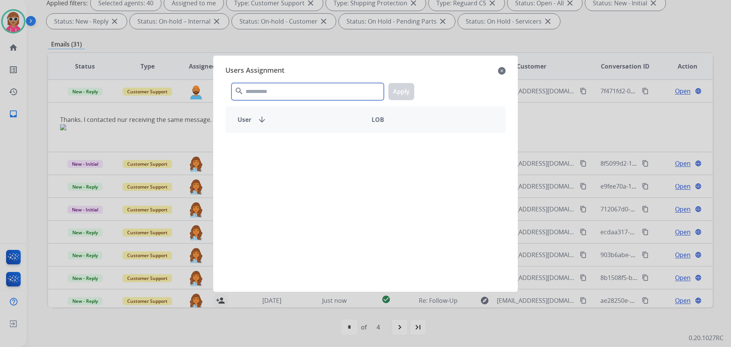
click at [267, 91] on input "text" at bounding box center [307, 91] width 152 height 17
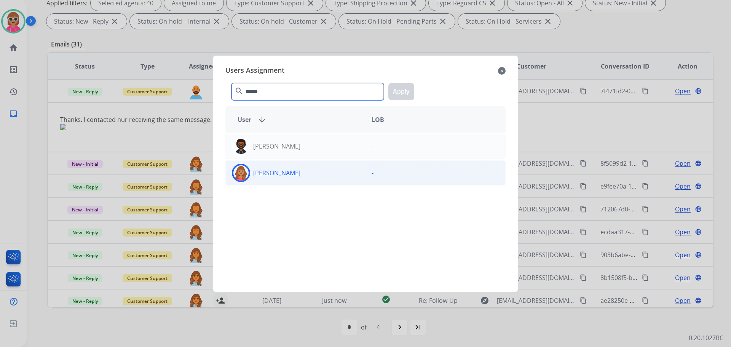
type input "******"
click at [297, 168] on div "[PERSON_NAME]" at bounding box center [296, 173] width 140 height 18
click at [405, 90] on button "Apply" at bounding box center [401, 91] width 26 height 17
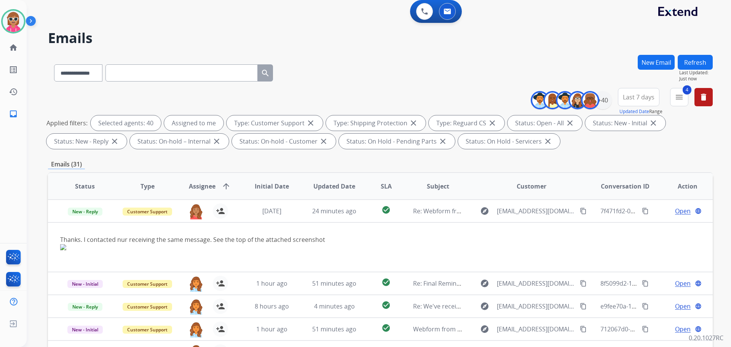
scroll to position [0, 0]
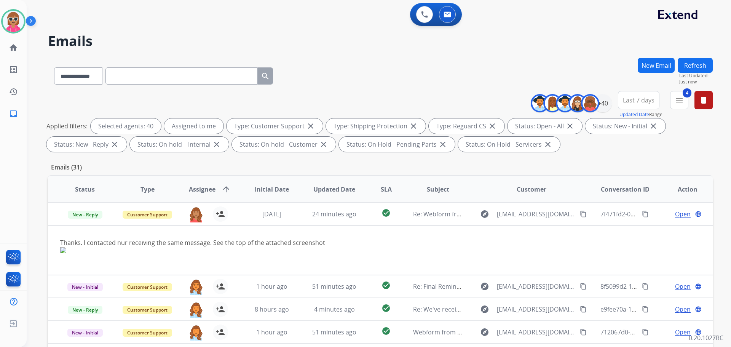
click at [701, 72] on button "Refresh" at bounding box center [695, 65] width 35 height 15
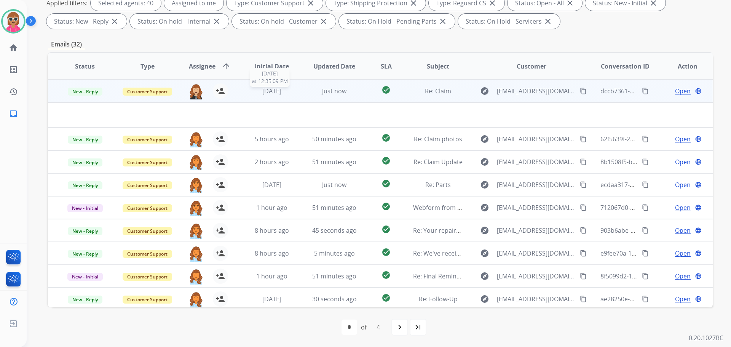
drag, startPoint x: 246, startPoint y: 89, endPoint x: 243, endPoint y: 96, distance: 7.2
click at [247, 90] on div "[DATE]" at bounding box center [272, 90] width 50 height 9
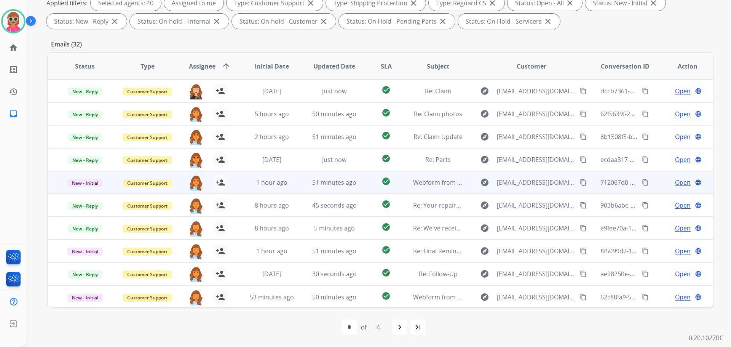
scroll to position [1, 0]
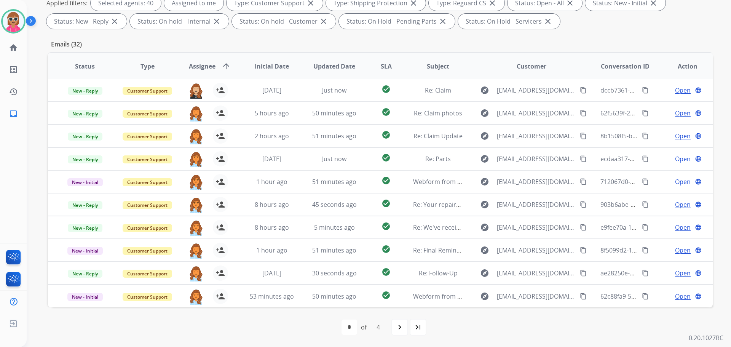
click at [400, 321] on div "navigate_next" at bounding box center [399, 327] width 17 height 17
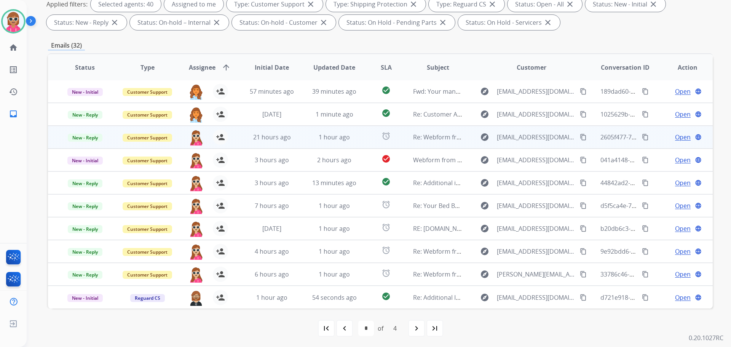
scroll to position [123, 0]
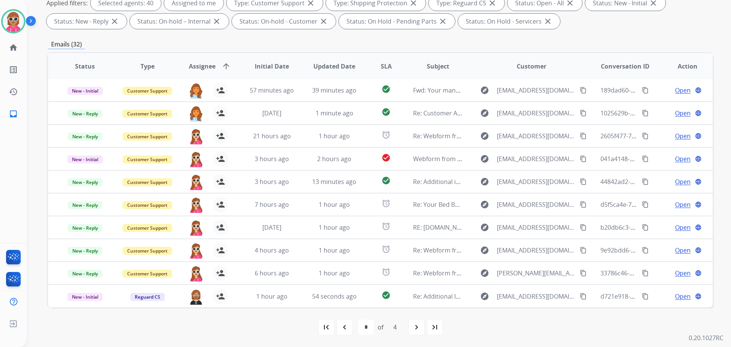
drag, startPoint x: 415, startPoint y: 334, endPoint x: 405, endPoint y: 325, distance: 12.4
click at [417, 338] on div "first_page navigate_before * * * * of 4 navigate_next last_page" at bounding box center [380, 327] width 665 height 40
click at [413, 329] on mat-icon "navigate_next" at bounding box center [416, 326] width 9 height 9
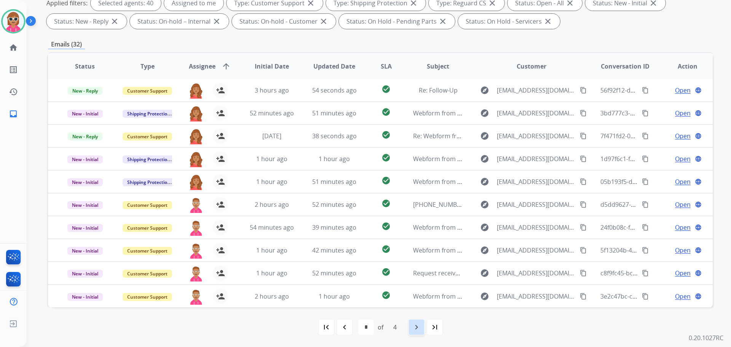
click at [418, 333] on div "navigate_next" at bounding box center [416, 327] width 17 height 17
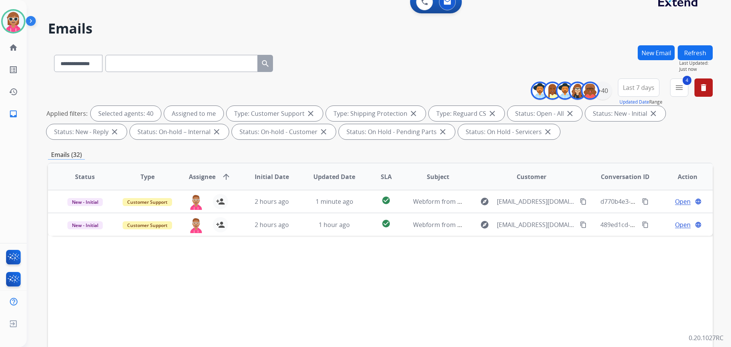
scroll to position [0, 0]
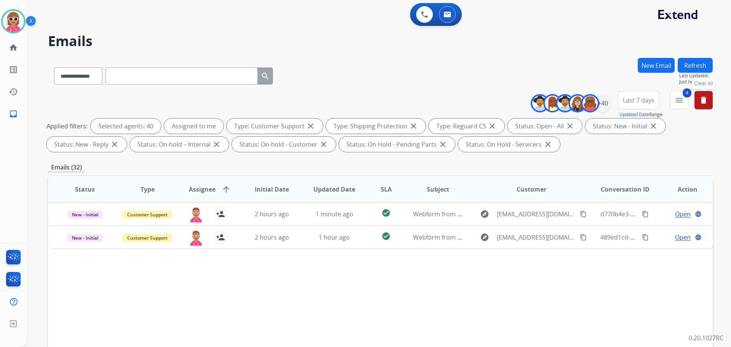
drag, startPoint x: 710, startPoint y: 100, endPoint x: 691, endPoint y: 110, distance: 21.8
click at [710, 101] on button "delete Clear All" at bounding box center [703, 100] width 18 height 18
select select "*"
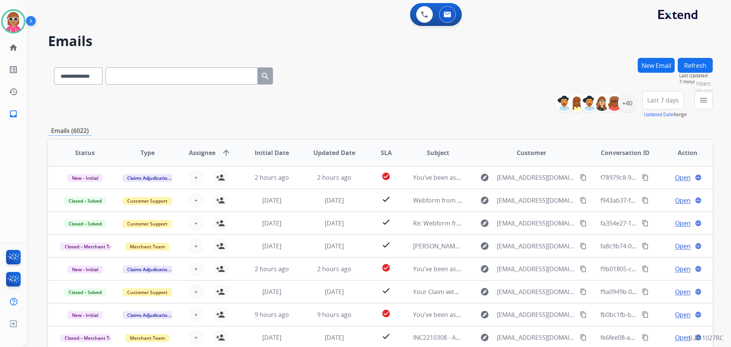
click at [701, 97] on mat-icon "menu" at bounding box center [703, 100] width 9 height 9
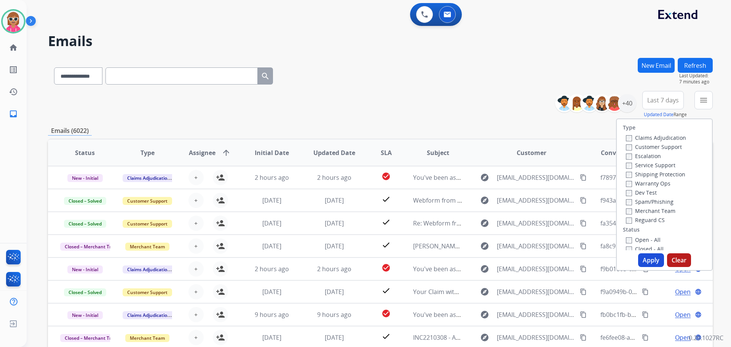
drag, startPoint x: 634, startPoint y: 145, endPoint x: 637, endPoint y: 169, distance: 24.5
click at [634, 145] on label "Customer Support" at bounding box center [654, 146] width 56 height 7
click at [639, 176] on label "Shipping Protection" at bounding box center [655, 174] width 59 height 7
click at [648, 221] on label "Reguard CS" at bounding box center [645, 219] width 39 height 7
click at [643, 243] on label "Open - All" at bounding box center [643, 239] width 35 height 7
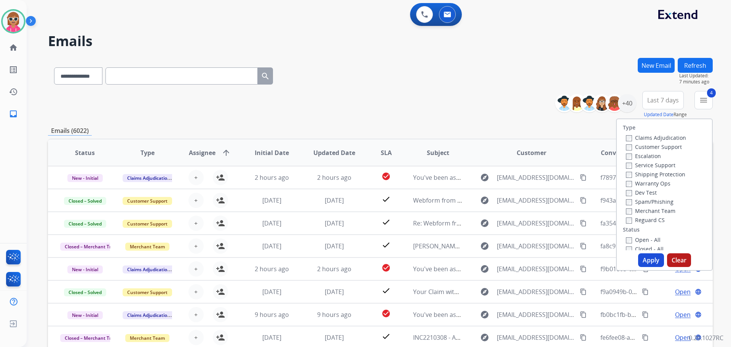
click at [648, 261] on button "Apply" at bounding box center [651, 260] width 26 height 14
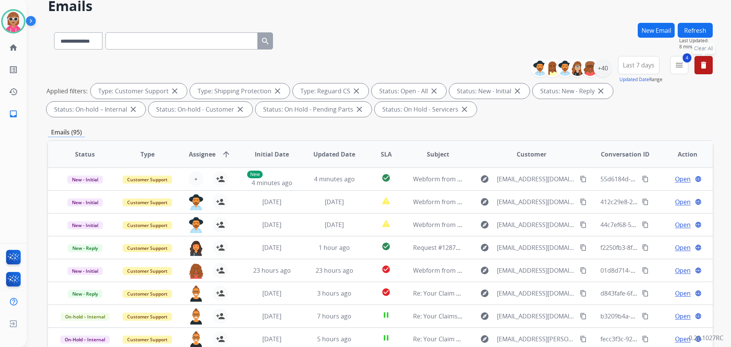
scroll to position [38, 0]
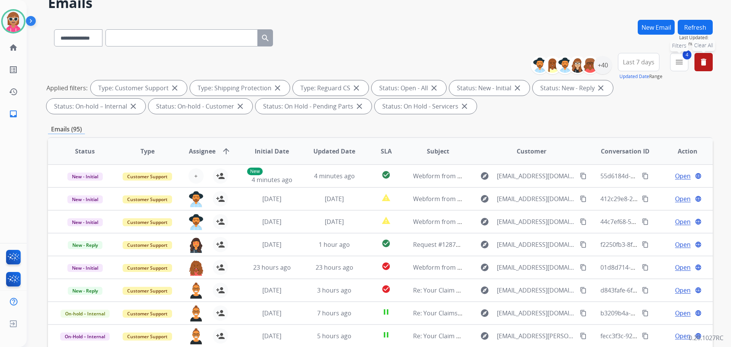
click at [676, 62] on mat-icon "menu" at bounding box center [679, 61] width 9 height 9
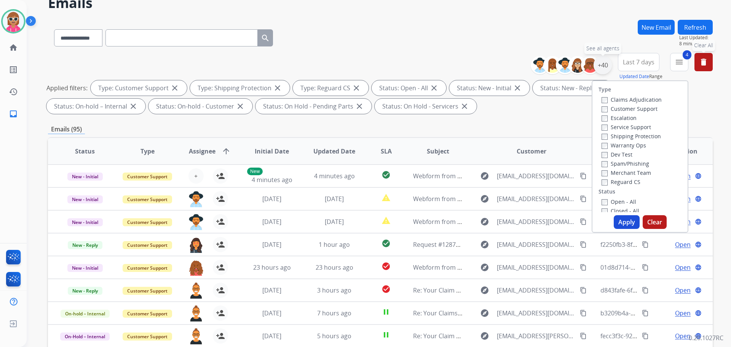
click at [606, 64] on div "+40" at bounding box center [603, 65] width 18 height 18
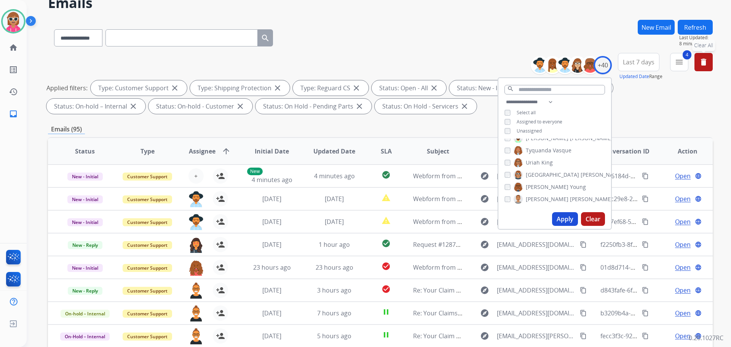
drag, startPoint x: 533, startPoint y: 133, endPoint x: 536, endPoint y: 141, distance: 9.4
click at [533, 133] on span "Unassigned" at bounding box center [529, 131] width 25 height 6
click at [563, 221] on button "Apply" at bounding box center [565, 219] width 26 height 14
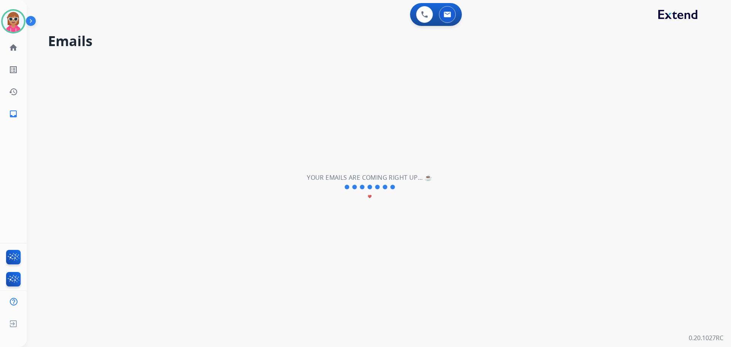
scroll to position [0, 0]
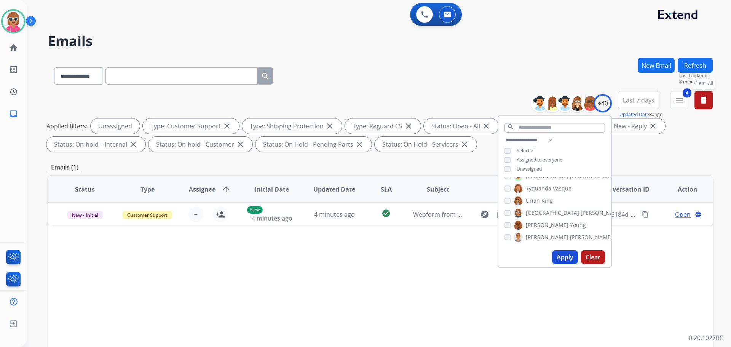
click at [272, 246] on div "Status Type Assignee arrow_upward Initial Date Updated Date SLA Subject Custome…" at bounding box center [380, 302] width 665 height 255
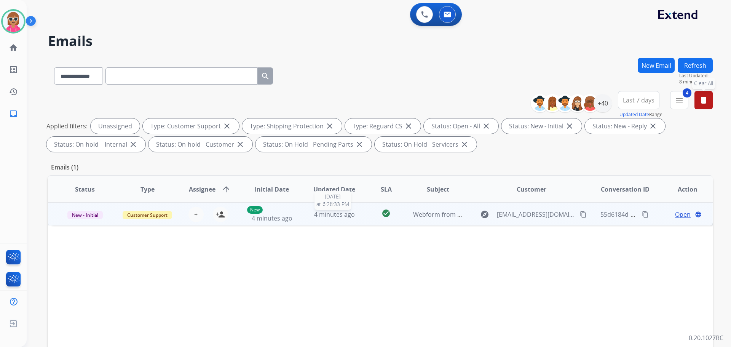
click at [314, 217] on span "4 minutes ago" at bounding box center [334, 214] width 41 height 8
drag, startPoint x: 568, startPoint y: 215, endPoint x: 539, endPoint y: 222, distance: 30.4
click at [580, 215] on mat-icon "content_copy" at bounding box center [583, 214] width 7 height 7
click at [221, 215] on mat-icon "person_add" at bounding box center [220, 213] width 9 height 9
click at [642, 215] on mat-icon "content_copy" at bounding box center [645, 214] width 7 height 7
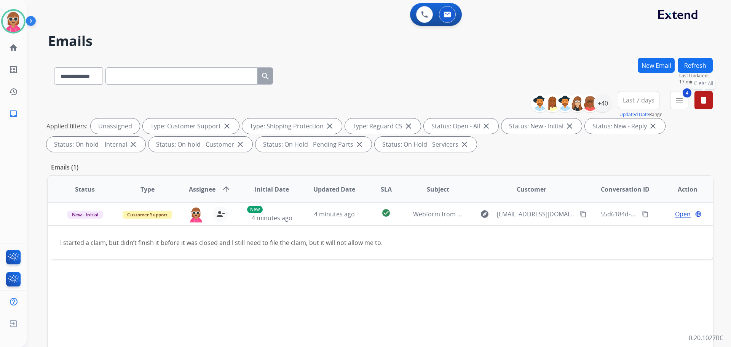
click at [522, 45] on h2 "Emails" at bounding box center [380, 41] width 665 height 15
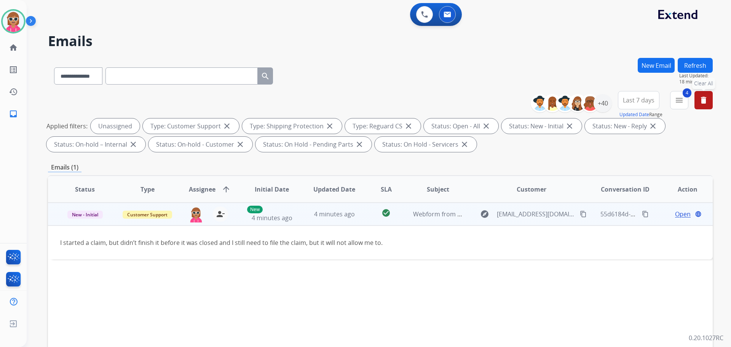
click at [677, 214] on span "Open" at bounding box center [683, 213] width 16 height 9
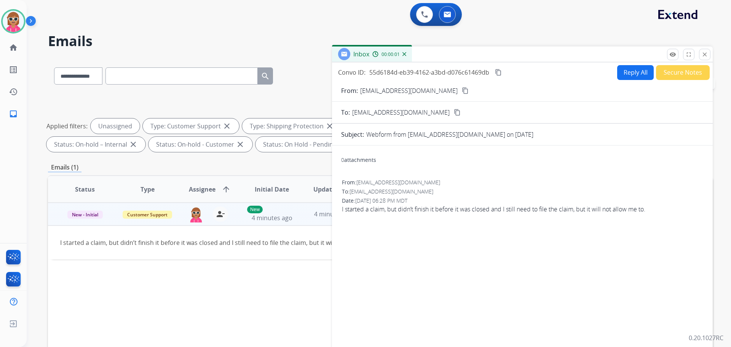
click at [629, 66] on button "Reply All" at bounding box center [635, 72] width 37 height 15
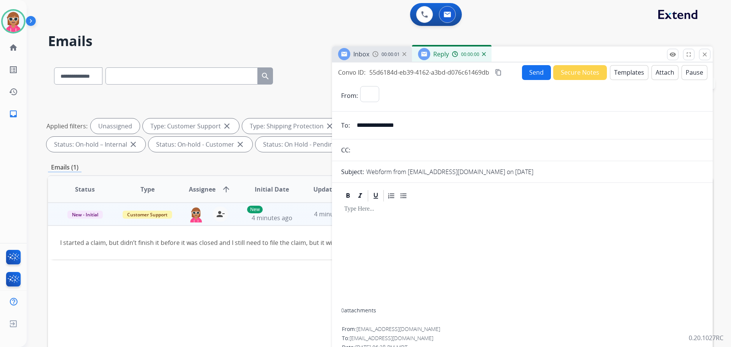
select select "**********"
click at [627, 77] on button "Templates" at bounding box center [629, 72] width 38 height 15
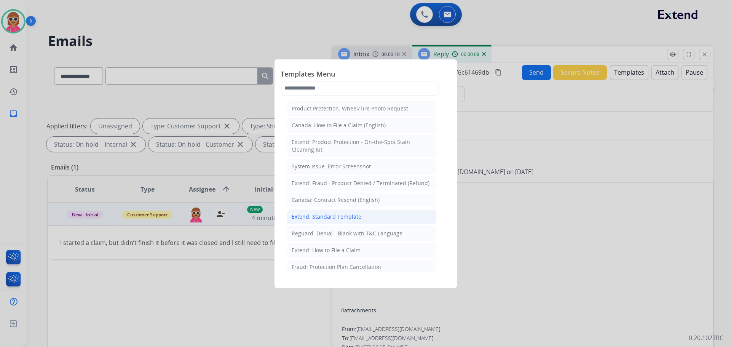
click at [357, 217] on div "Extend: Standard Template" at bounding box center [327, 217] width 70 height 8
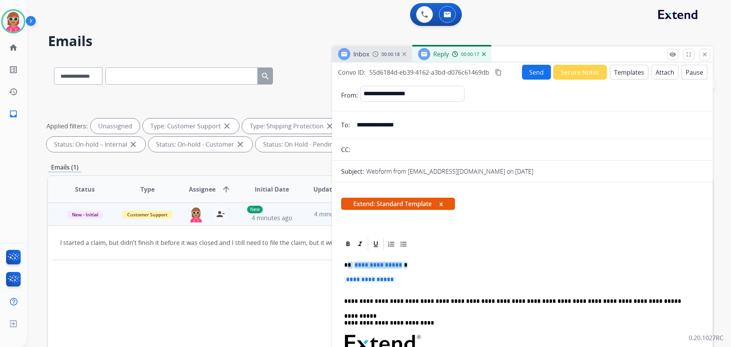
drag, startPoint x: 413, startPoint y: 279, endPoint x: 504, endPoint y: 129, distance: 174.8
click at [625, 68] on button "Templates" at bounding box center [629, 72] width 38 height 15
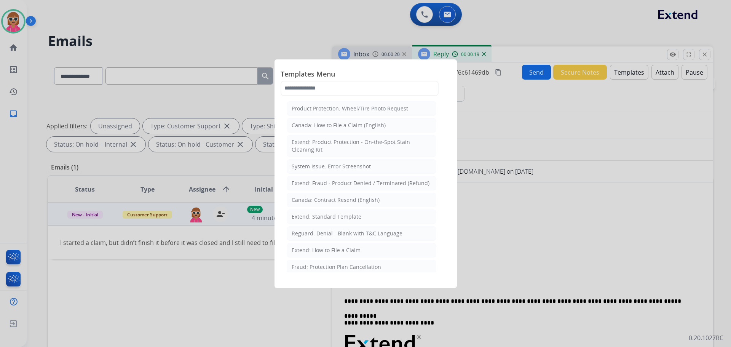
click at [335, 246] on li "Extend: How to File a Claim" at bounding box center [362, 250] width 150 height 14
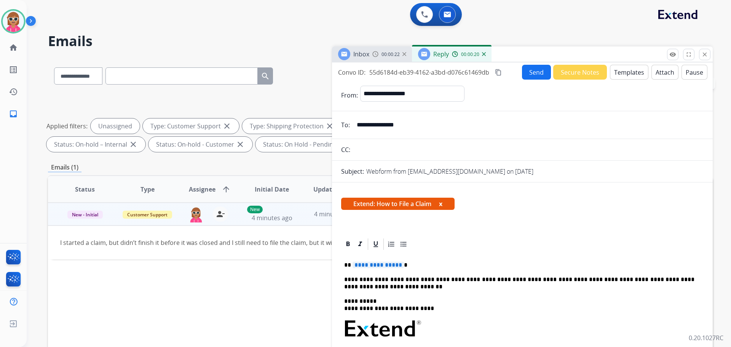
click at [463, 279] on p "**********" at bounding box center [519, 283] width 350 height 14
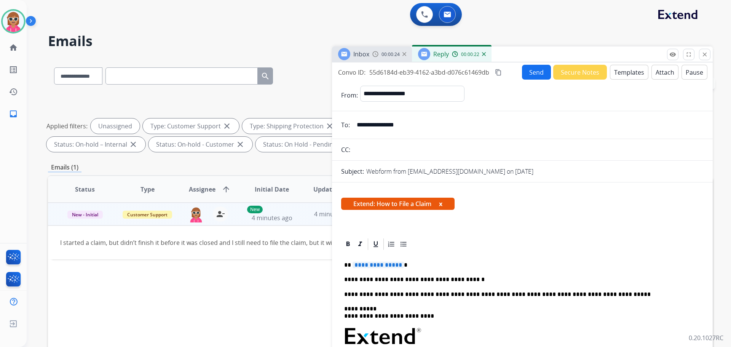
click at [601, 291] on p "**********" at bounding box center [519, 294] width 350 height 7
click at [431, 310] on p "**********" at bounding box center [519, 308] width 350 height 7
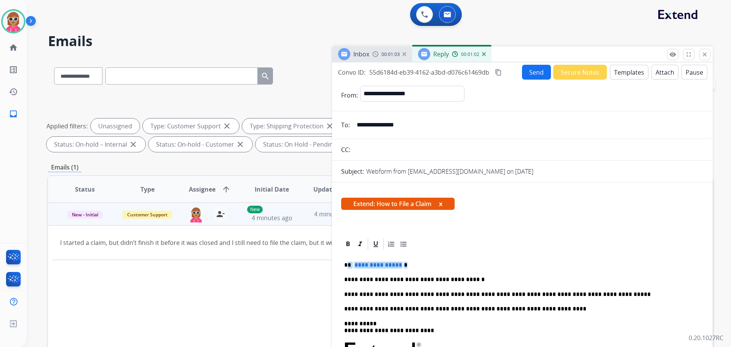
drag, startPoint x: 410, startPoint y: 265, endPoint x: 347, endPoint y: 267, distance: 63.2
click at [347, 267] on p "**********" at bounding box center [519, 265] width 350 height 7
click at [498, 70] on mat-icon "content_copy" at bounding box center [498, 72] width 7 height 7
click at [525, 77] on button "Send" at bounding box center [537, 72] width 29 height 15
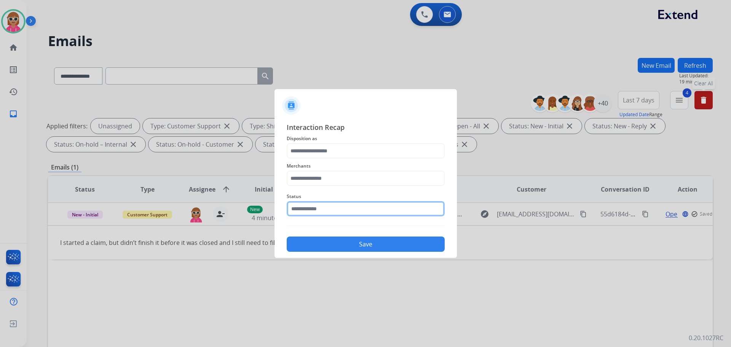
click at [333, 214] on input "text" at bounding box center [366, 208] width 158 height 15
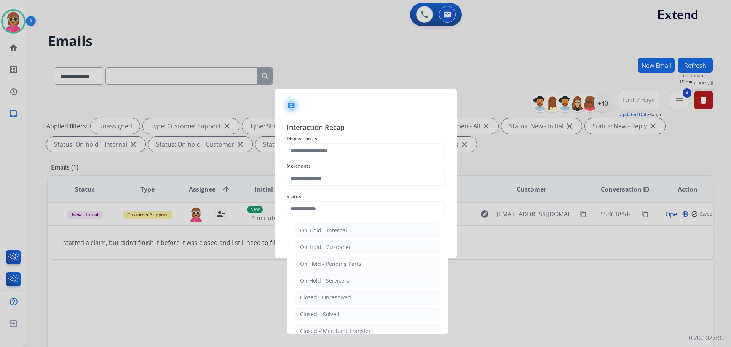
drag, startPoint x: 334, startPoint y: 313, endPoint x: 334, endPoint y: 304, distance: 8.8
click at [334, 312] on div "Closed – Solved" at bounding box center [320, 314] width 40 height 8
type input "**********"
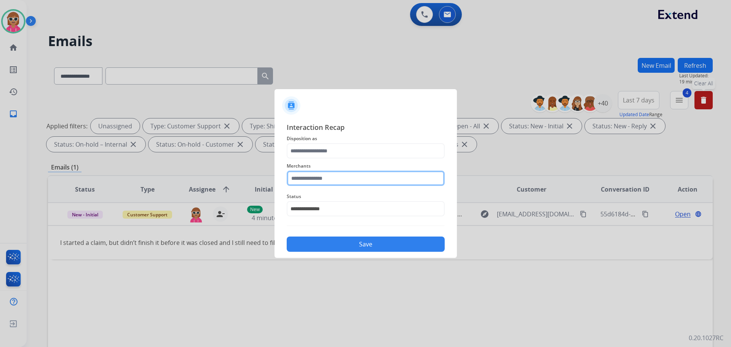
click at [330, 172] on input "text" at bounding box center [366, 178] width 158 height 15
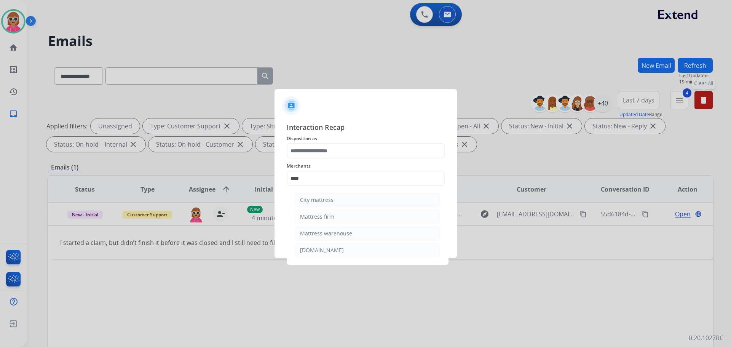
drag, startPoint x: 336, startPoint y: 218, endPoint x: 345, endPoint y: 192, distance: 28.2
click at [339, 216] on li "Mattress firm" at bounding box center [367, 216] width 145 height 14
type input "**********"
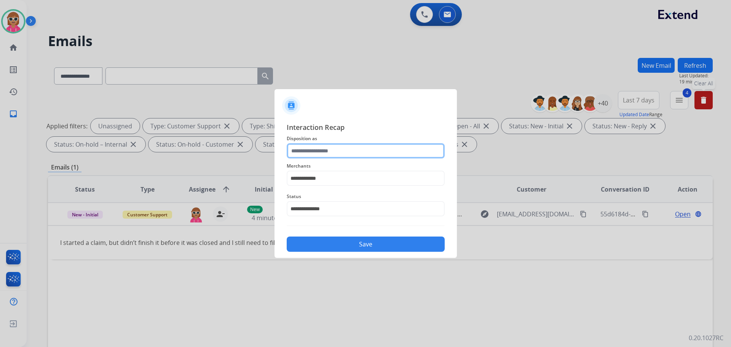
click at [347, 150] on input "text" at bounding box center [366, 150] width 158 height 15
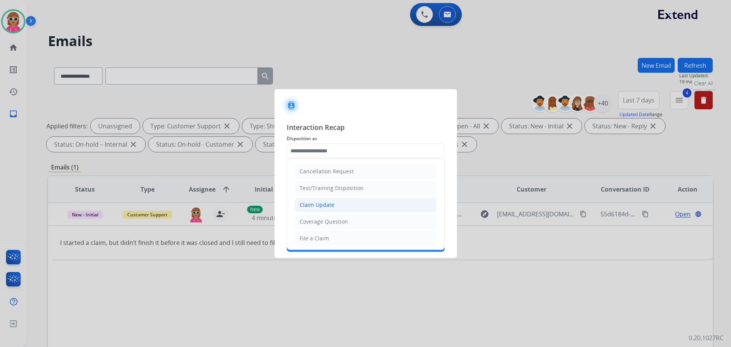
click at [335, 210] on li "Claim Update" at bounding box center [366, 205] width 142 height 14
type input "**********"
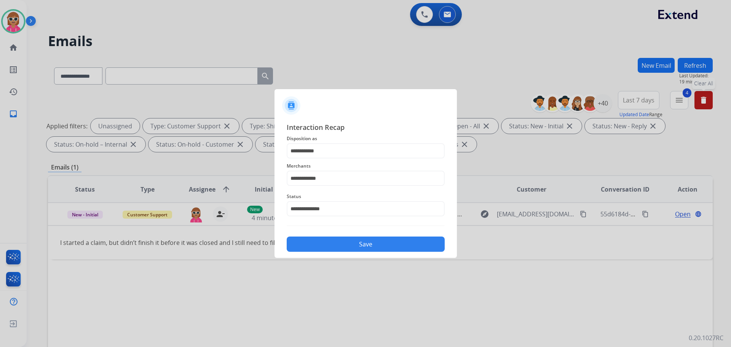
click at [342, 245] on button "Save" at bounding box center [366, 243] width 158 height 15
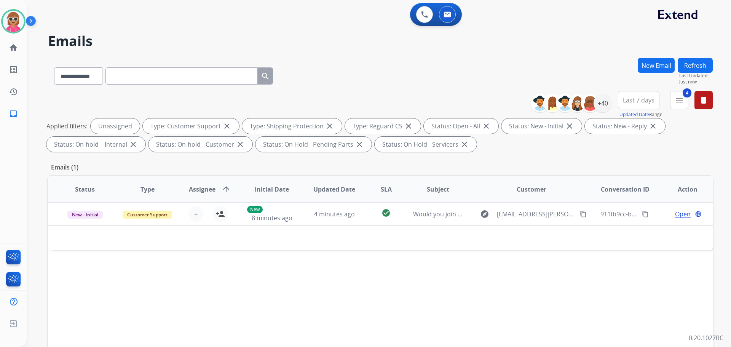
click at [693, 62] on button "Refresh" at bounding box center [695, 65] width 35 height 15
click at [607, 106] on div "+40" at bounding box center [603, 103] width 18 height 18
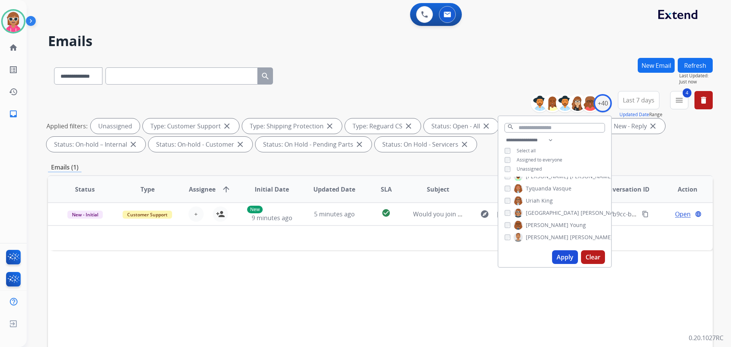
click at [541, 155] on div "**********" at bounding box center [554, 156] width 113 height 40
click at [526, 168] on span "Unassigned" at bounding box center [529, 169] width 25 height 6
click at [546, 141] on select "**********" at bounding box center [530, 140] width 53 height 9
click at [504, 136] on select "**********" at bounding box center [530, 140] width 53 height 9
click at [581, 152] on div "**********" at bounding box center [554, 156] width 113 height 40
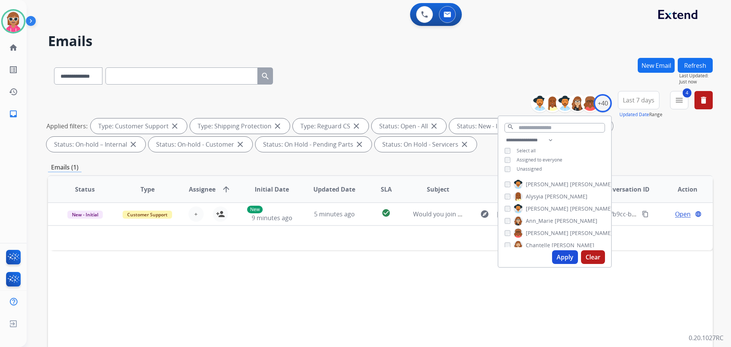
click at [570, 184] on span "[PERSON_NAME]" at bounding box center [591, 184] width 43 height 8
click at [546, 195] on span "[PERSON_NAME]" at bounding box center [566, 197] width 43 height 8
drag, startPoint x: 544, startPoint y: 206, endPoint x: 543, endPoint y: 219, distance: 13.3
click at [544, 206] on span "[PERSON_NAME]" at bounding box center [547, 209] width 43 height 8
click at [543, 220] on span "Ann_Marie" at bounding box center [539, 221] width 27 height 8
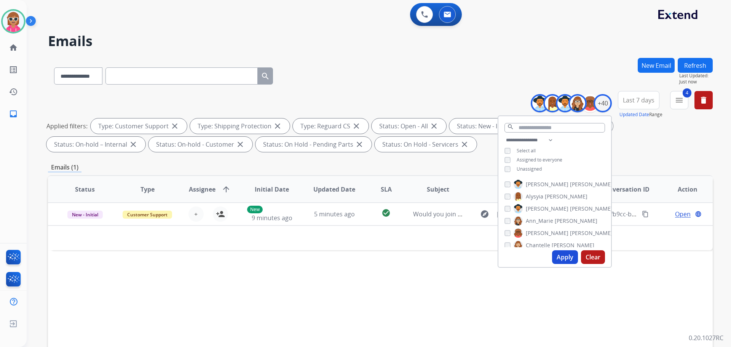
click at [543, 231] on span "[PERSON_NAME]" at bounding box center [547, 233] width 43 height 8
click at [542, 244] on span "Chantelle" at bounding box center [538, 245] width 24 height 8
click at [547, 219] on label "[PERSON_NAME]" at bounding box center [563, 218] width 99 height 9
click at [546, 230] on span "[PERSON_NAME]" at bounding box center [547, 231] width 43 height 8
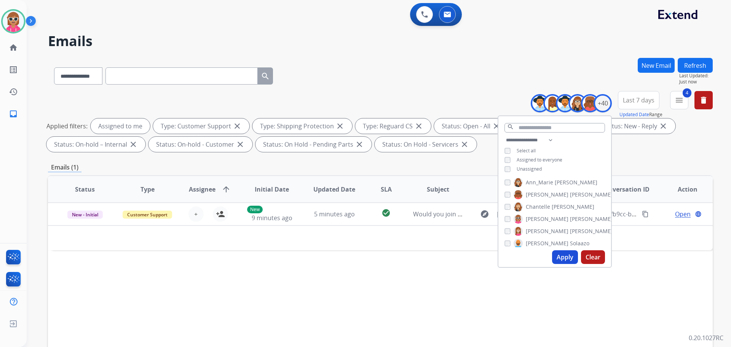
click at [570, 241] on span "Solaazo" at bounding box center [579, 243] width 19 height 8
drag, startPoint x: 549, startPoint y: 214, endPoint x: 546, endPoint y: 225, distance: 11.9
click at [570, 216] on span "[PERSON_NAME]" at bounding box center [591, 218] width 43 height 8
click at [546, 226] on span "Deambrana" at bounding box center [541, 230] width 30 height 8
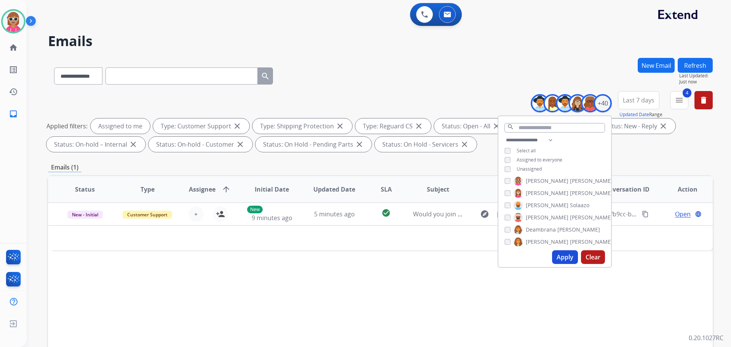
drag, startPoint x: 546, startPoint y: 241, endPoint x: 553, endPoint y: 219, distance: 23.4
click at [546, 241] on span "[PERSON_NAME]" at bounding box center [547, 242] width 43 height 8
drag, startPoint x: 543, startPoint y: 217, endPoint x: 542, endPoint y: 221, distance: 3.8
click at [542, 218] on span "Bois" at bounding box center [547, 216] width 11 height 8
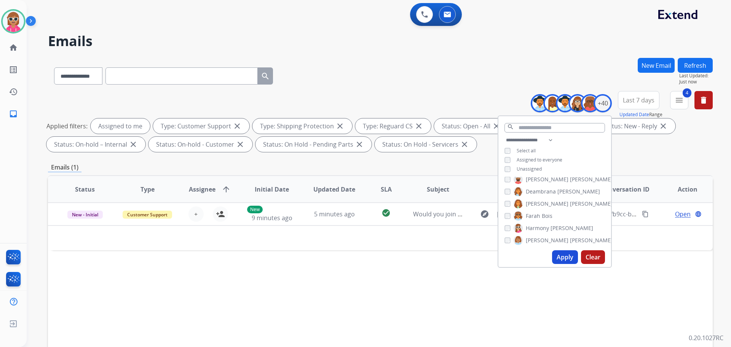
drag, startPoint x: 543, startPoint y: 226, endPoint x: 540, endPoint y: 233, distance: 7.4
click at [542, 227] on span "Harmony" at bounding box center [537, 228] width 23 height 8
drag, startPoint x: 541, startPoint y: 238, endPoint x: 545, endPoint y: 233, distance: 6.7
click at [541, 238] on span "[PERSON_NAME]" at bounding box center [547, 240] width 43 height 8
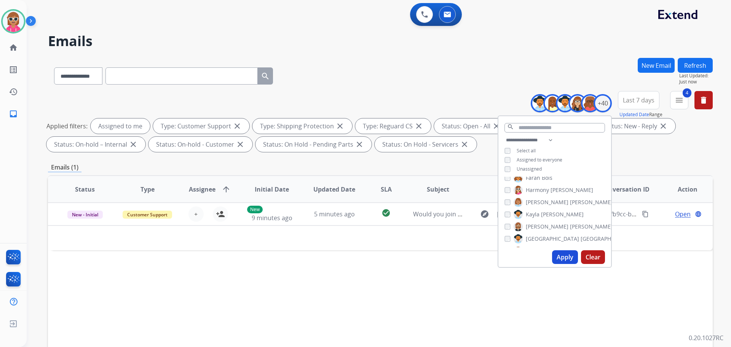
click at [543, 216] on span "[PERSON_NAME]" at bounding box center [562, 215] width 43 height 8
drag, startPoint x: 544, startPoint y: 227, endPoint x: 544, endPoint y: 234, distance: 6.5
click at [570, 228] on span "[PERSON_NAME]" at bounding box center [591, 227] width 43 height 8
click at [581, 238] on span "[GEOGRAPHIC_DATA]" at bounding box center [607, 239] width 53 height 8
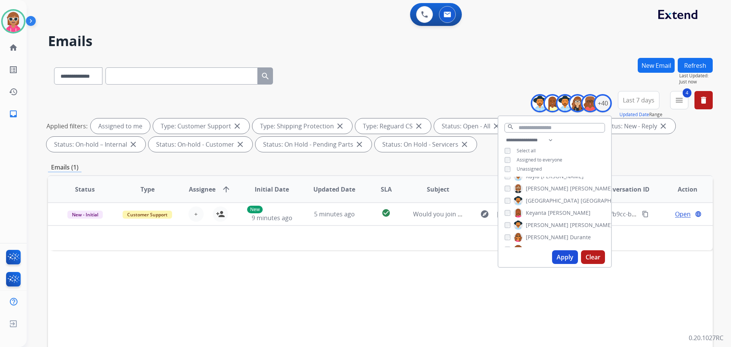
drag, startPoint x: 548, startPoint y: 209, endPoint x: 546, endPoint y: 225, distance: 16.2
click at [548, 209] on span "[PERSON_NAME]" at bounding box center [569, 213] width 43 height 8
click at [546, 226] on span "[PERSON_NAME]" at bounding box center [547, 225] width 43 height 8
drag, startPoint x: 542, startPoint y: 214, endPoint x: 541, endPoint y: 220, distance: 6.2
click at [542, 214] on span "Keyanta" at bounding box center [536, 213] width 21 height 8
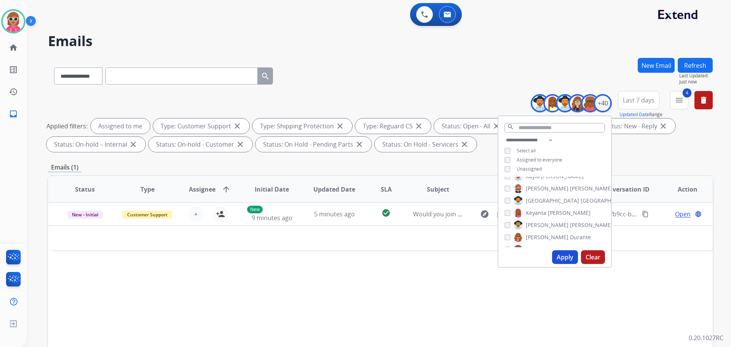
click at [570, 238] on span "Durante" at bounding box center [580, 237] width 21 height 8
click at [540, 246] on span "[PERSON_NAME]" at bounding box center [547, 250] width 43 height 8
click at [570, 219] on span "[PERSON_NAME]" at bounding box center [591, 219] width 43 height 8
drag, startPoint x: 543, startPoint y: 228, endPoint x: 543, endPoint y: 235, distance: 6.9
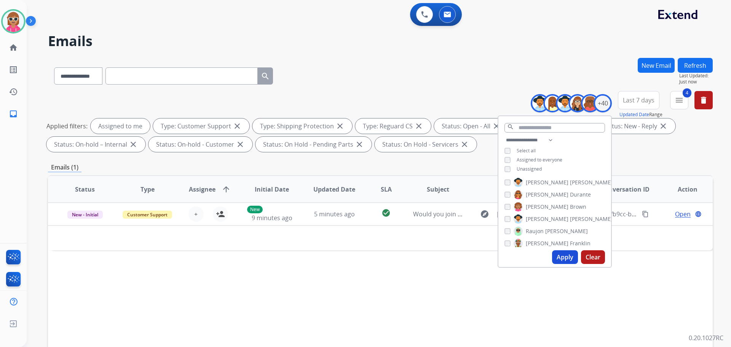
click at [543, 229] on label "[PERSON_NAME]" at bounding box center [551, 231] width 74 height 9
click at [543, 239] on label "[PERSON_NAME]" at bounding box center [552, 243] width 77 height 9
click at [541, 217] on span "[PERSON_NAME]" at bounding box center [547, 218] width 43 height 8
click at [570, 227] on span "Ponce" at bounding box center [577, 230] width 15 height 8
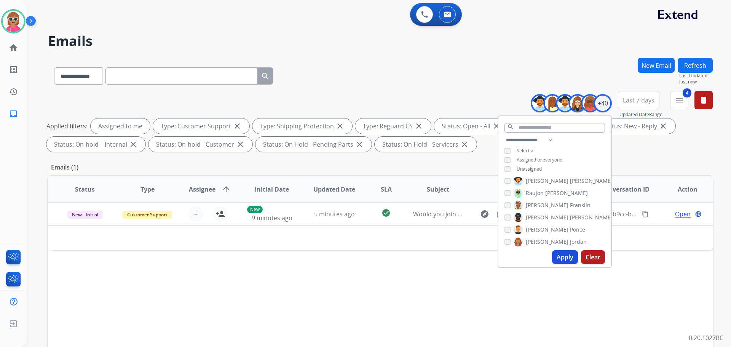
click at [544, 239] on span "[PERSON_NAME]" at bounding box center [547, 242] width 43 height 8
click at [541, 214] on span "Shamaya" at bounding box center [537, 216] width 23 height 8
drag, startPoint x: 544, startPoint y: 227, endPoint x: 545, endPoint y: 235, distance: 8.5
click at [544, 227] on span "Shamora" at bounding box center [537, 228] width 23 height 8
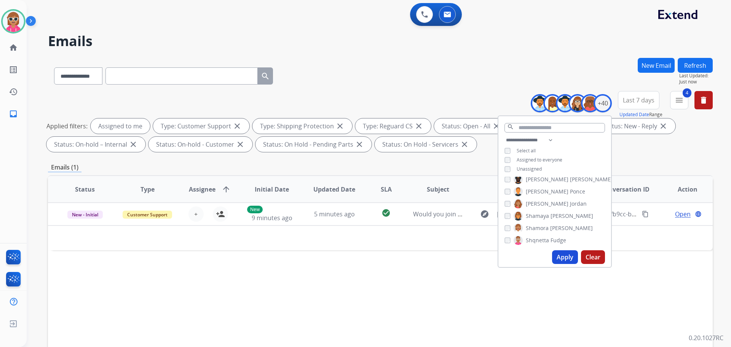
click at [545, 240] on span "Shqnetta" at bounding box center [537, 240] width 23 height 8
click at [543, 213] on span "[PERSON_NAME]" at bounding box center [547, 215] width 43 height 8
click at [570, 228] on span "Davidson" at bounding box center [582, 227] width 24 height 8
click at [547, 238] on span "Fudge" at bounding box center [554, 239] width 16 height 8
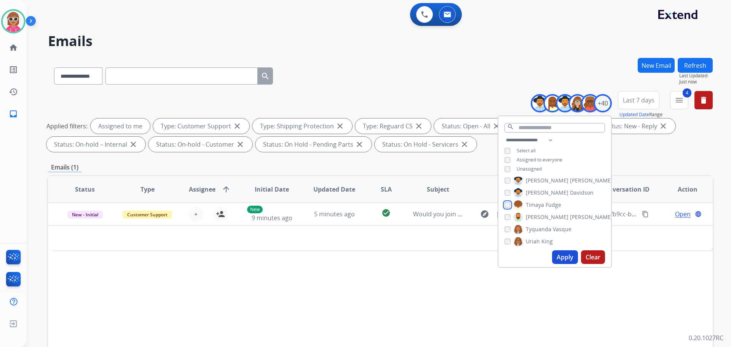
scroll to position [386, 0]
drag, startPoint x: 552, startPoint y: 212, endPoint x: 549, endPoint y: 222, distance: 10.2
click at [570, 213] on span "[PERSON_NAME]" at bounding box center [591, 213] width 43 height 8
drag, startPoint x: 549, startPoint y: 225, endPoint x: 548, endPoint y: 228, distance: 4.3
click at [549, 225] on label "Tyquanda Vasque" at bounding box center [543, 224] width 58 height 9
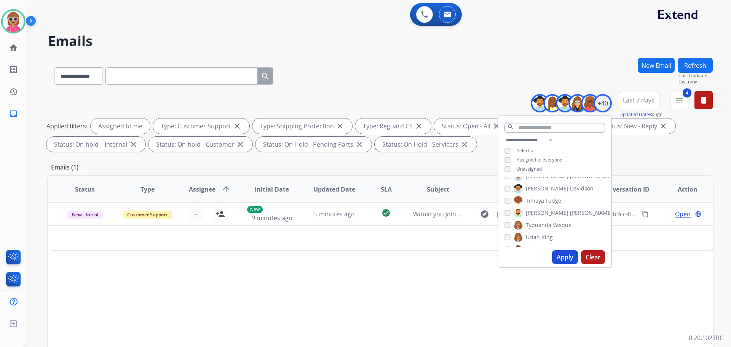
click at [545, 235] on span "King" at bounding box center [546, 237] width 11 height 8
click at [544, 246] on span "[GEOGRAPHIC_DATA]" at bounding box center [552, 250] width 53 height 8
click at [545, 222] on span "[PERSON_NAME]" at bounding box center [547, 225] width 43 height 8
click at [545, 235] on span "[PERSON_NAME]" at bounding box center [547, 237] width 43 height 8
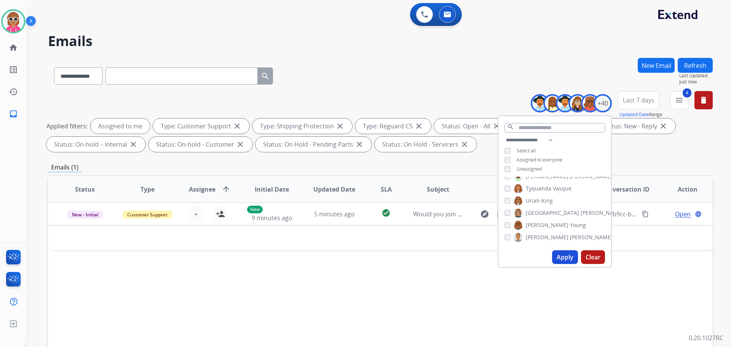
click at [562, 252] on button "Apply" at bounding box center [565, 257] width 26 height 14
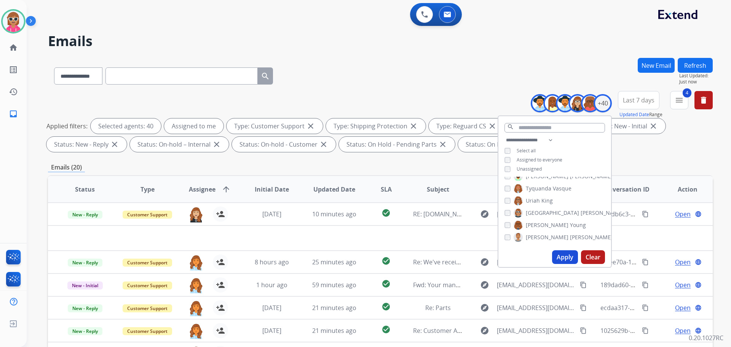
drag, startPoint x: 461, startPoint y: 61, endPoint x: 456, endPoint y: 76, distance: 15.7
click at [460, 62] on div "**********" at bounding box center [380, 74] width 665 height 33
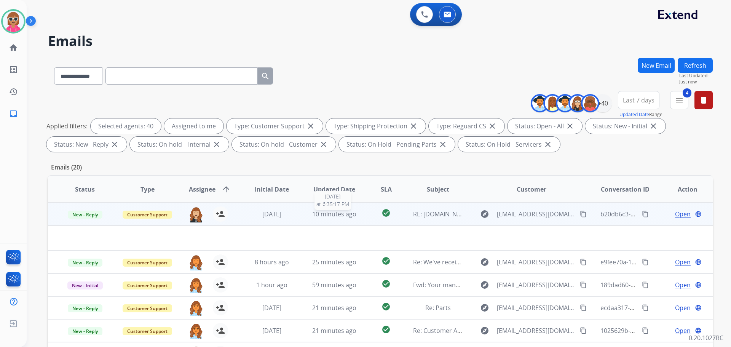
click at [308, 219] on td "10 minutes ago 9/25/2025 at 6:35:17 PM" at bounding box center [328, 214] width 62 height 23
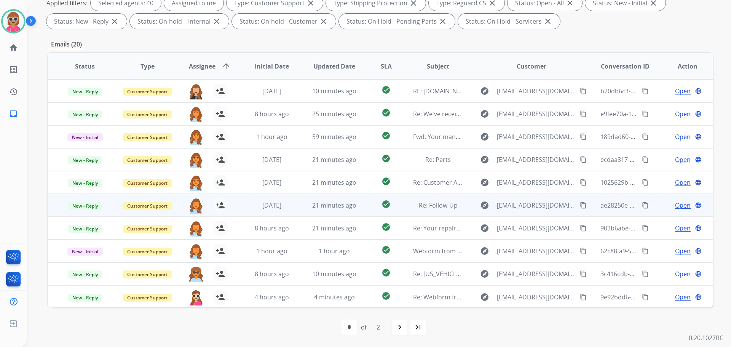
scroll to position [1, 0]
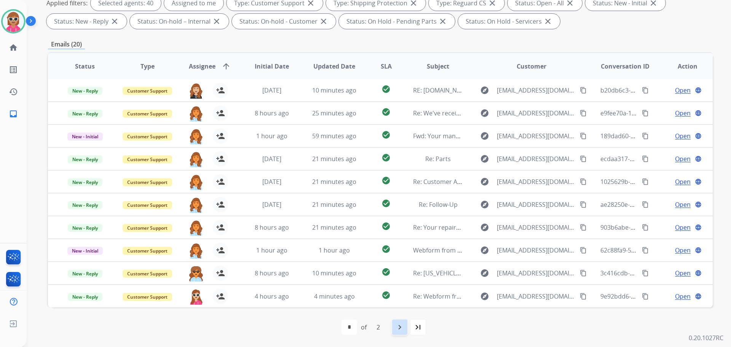
click at [399, 332] on div "navigate_next" at bounding box center [399, 327] width 17 height 17
select select "*"
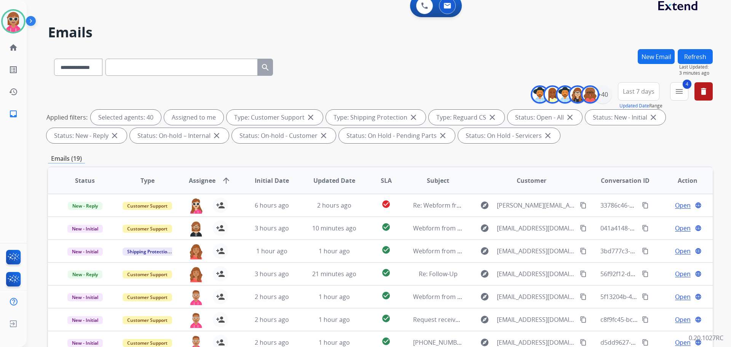
scroll to position [0, 0]
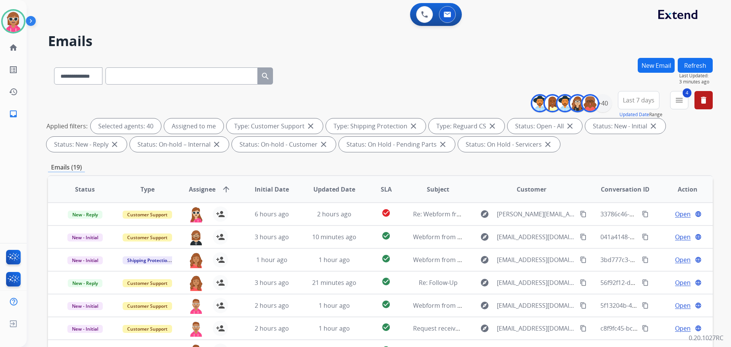
click at [699, 68] on button "Refresh" at bounding box center [695, 65] width 35 height 15
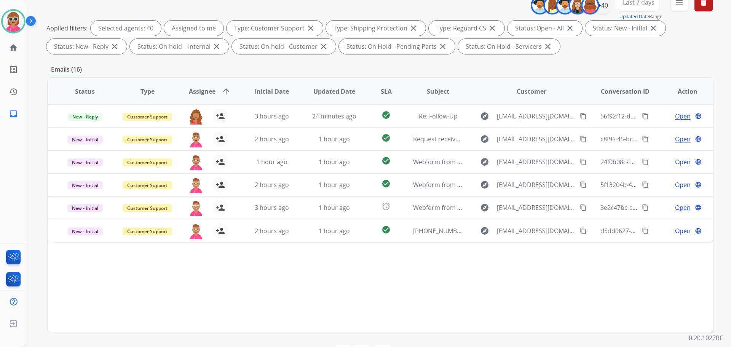
scroll to position [47, 0]
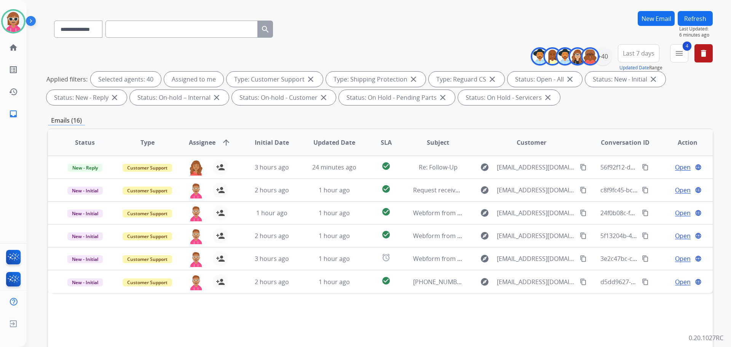
click at [672, 12] on button "New Email" at bounding box center [656, 18] width 37 height 15
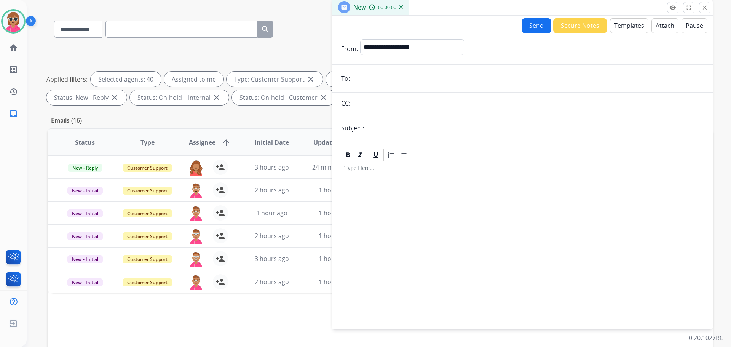
click at [362, 72] on input "email" at bounding box center [527, 78] width 351 height 15
paste input "**********"
type input "**********"
drag, startPoint x: 411, startPoint y: 47, endPoint x: 409, endPoint y: 53, distance: 6.7
click at [411, 47] on select "**********" at bounding box center [412, 46] width 104 height 15
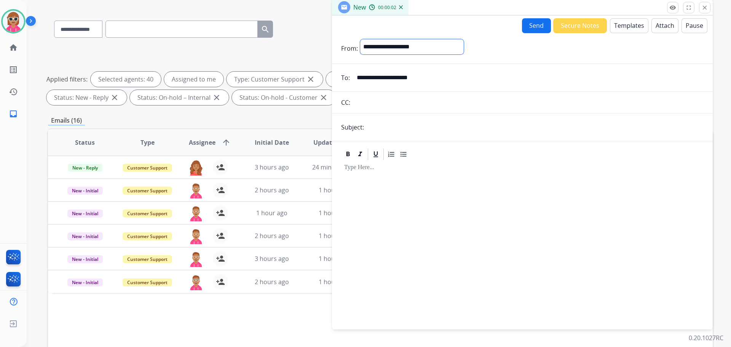
select select "**********"
click at [360, 39] on select "**********" at bounding box center [412, 46] width 104 height 15
click at [397, 128] on input "text" at bounding box center [534, 127] width 337 height 15
type input "**********"
click at [414, 182] on div at bounding box center [522, 242] width 362 height 160
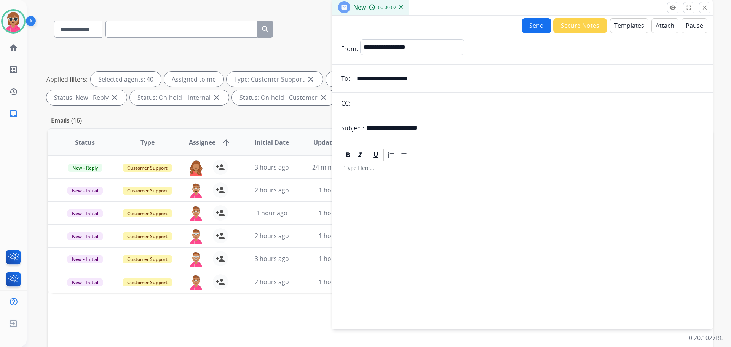
click at [623, 30] on button "Templates" at bounding box center [629, 25] width 38 height 15
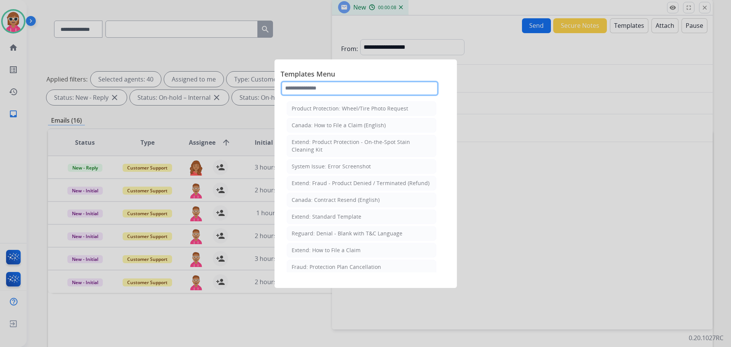
drag, startPoint x: 380, startPoint y: 89, endPoint x: 379, endPoint y: 76, distance: 13.0
click at [378, 89] on input "text" at bounding box center [360, 88] width 158 height 15
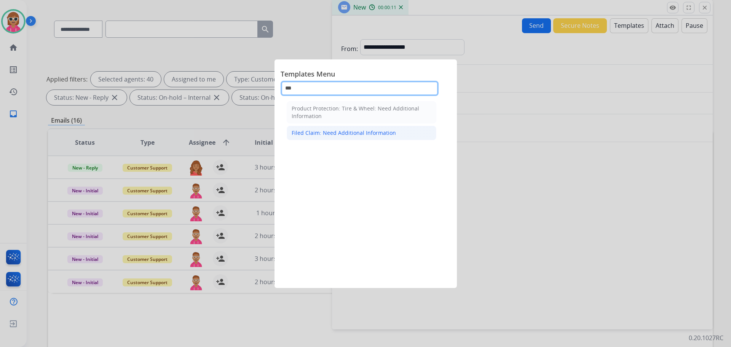
type input "***"
click at [389, 136] on div "Filed Claim: Need Additional Information" at bounding box center [344, 133] width 104 height 8
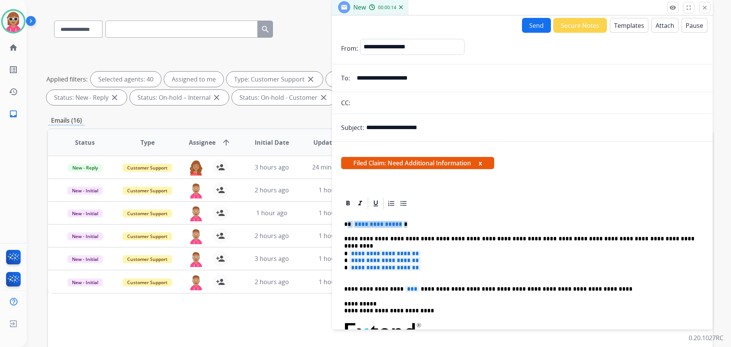
drag, startPoint x: 419, startPoint y: 220, endPoint x: 349, endPoint y: 224, distance: 69.8
drag, startPoint x: 446, startPoint y: 273, endPoint x: 343, endPoint y: 252, distance: 105.4
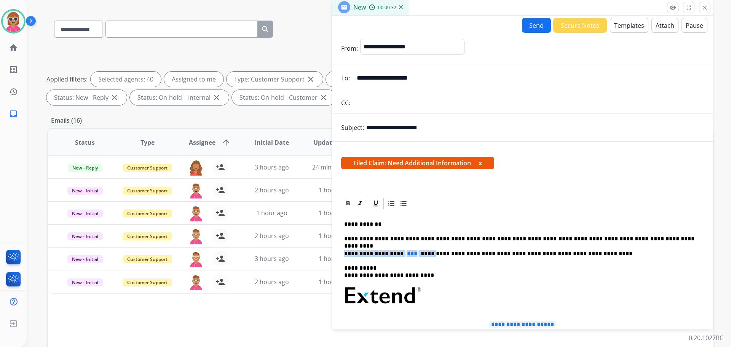
drag, startPoint x: 419, startPoint y: 255, endPoint x: 341, endPoint y: 257, distance: 77.7
click at [341, 257] on div "**********" at bounding box center [522, 345] width 362 height 271
click at [348, 255] on p "**********" at bounding box center [519, 253] width 350 height 7
click at [659, 237] on p "**********" at bounding box center [519, 238] width 350 height 7
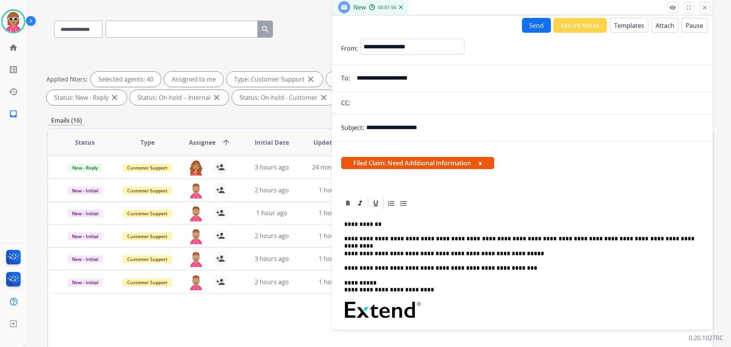
click at [659, 28] on button "Attach" at bounding box center [664, 25] width 27 height 15
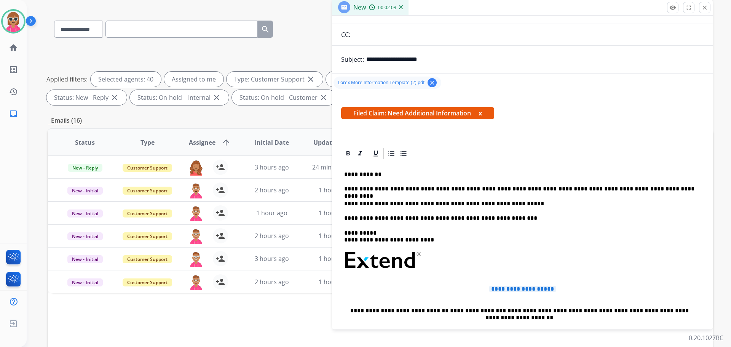
scroll to position [76, 0]
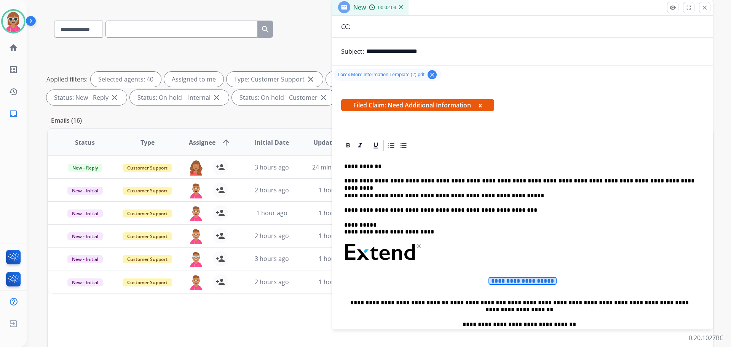
click at [552, 279] on span "**********" at bounding box center [522, 281] width 67 height 6
click at [555, 279] on span "**********" at bounding box center [522, 281] width 67 height 6
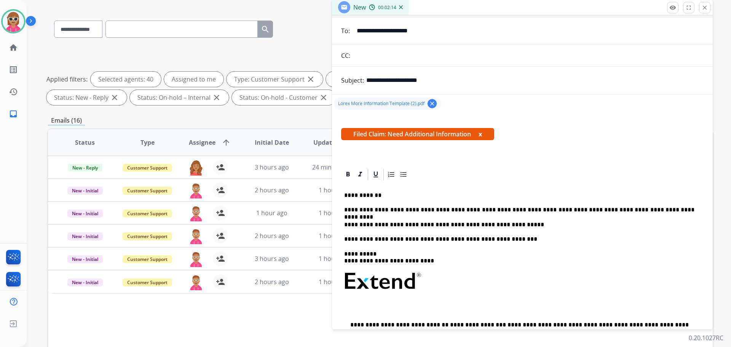
scroll to position [0, 0]
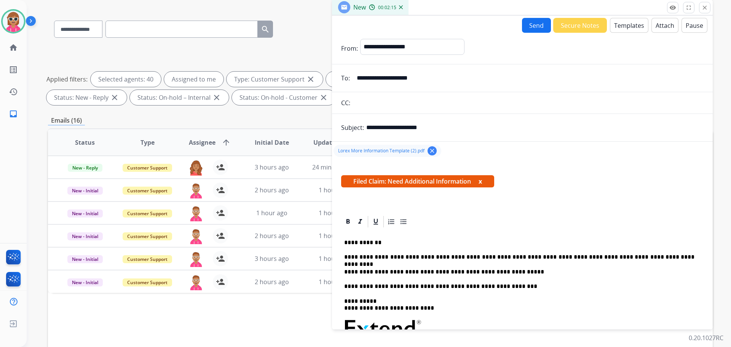
click at [524, 21] on button "Send" at bounding box center [536, 25] width 29 height 15
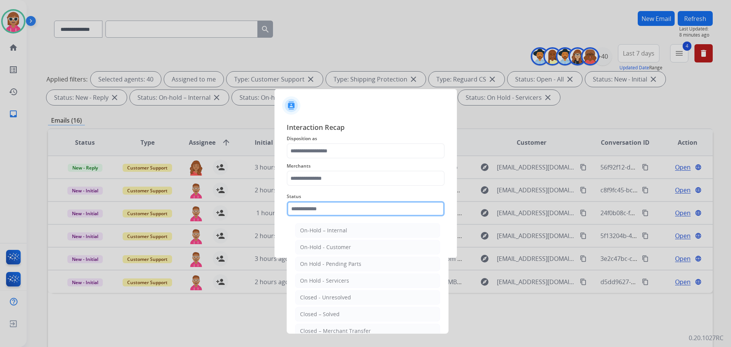
click at [313, 212] on input "text" at bounding box center [366, 208] width 158 height 15
click at [325, 310] on div "Closed – Solved" at bounding box center [320, 314] width 40 height 8
type input "**********"
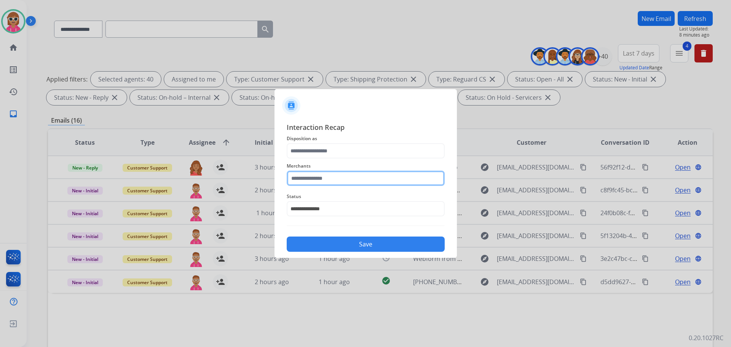
click at [313, 180] on input "text" at bounding box center [366, 178] width 158 height 15
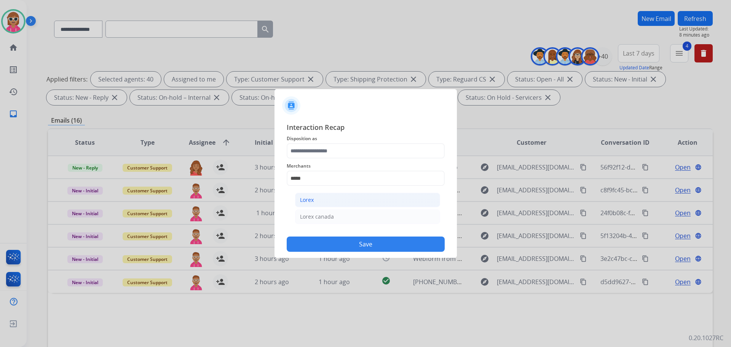
click at [312, 197] on div "Lorex" at bounding box center [307, 200] width 14 height 8
type input "*****"
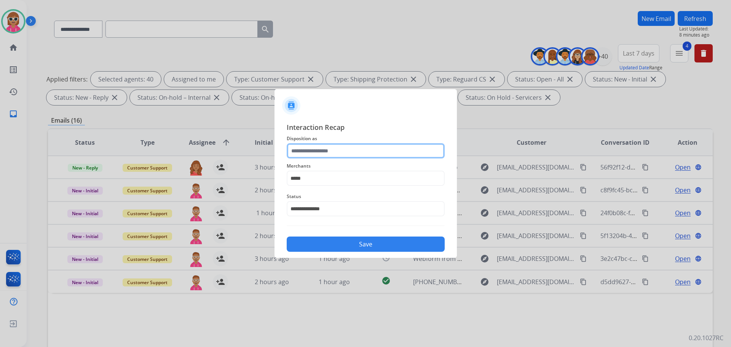
click at [328, 147] on input "text" at bounding box center [366, 150] width 158 height 15
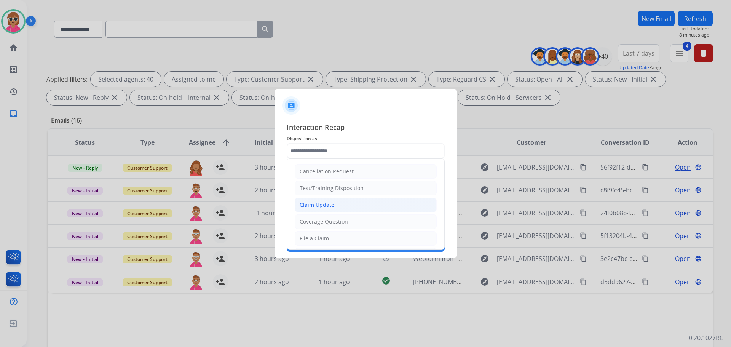
click at [324, 206] on div "Claim Update" at bounding box center [317, 205] width 35 height 8
type input "**********"
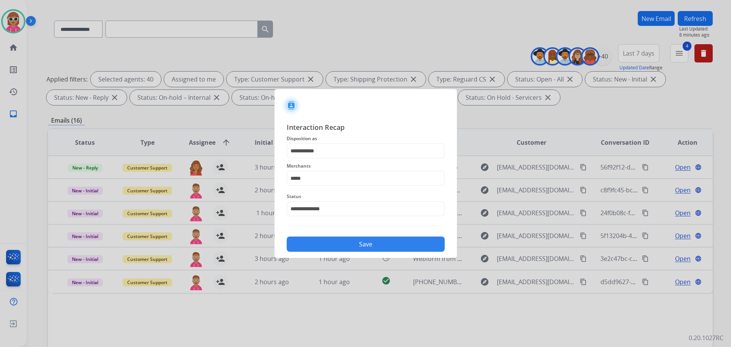
click at [336, 249] on button "Save" at bounding box center [366, 243] width 158 height 15
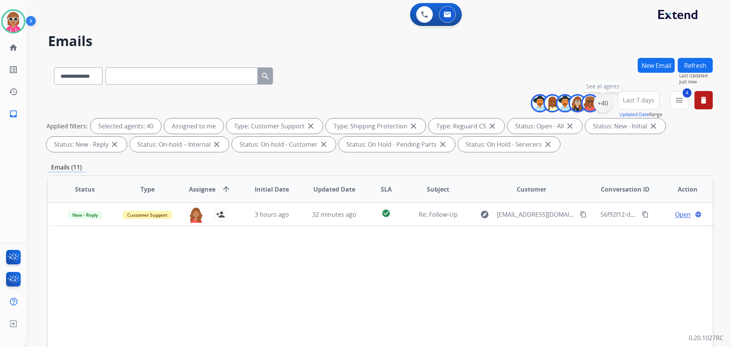
click at [602, 103] on div "+40" at bounding box center [603, 103] width 18 height 18
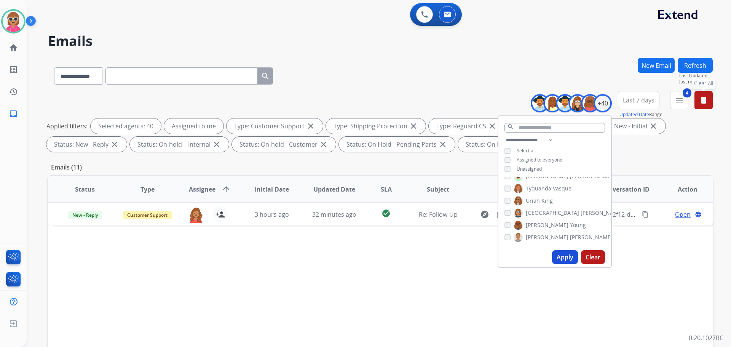
click at [710, 100] on button "delete Clear All" at bounding box center [703, 100] width 18 height 18
select select "*"
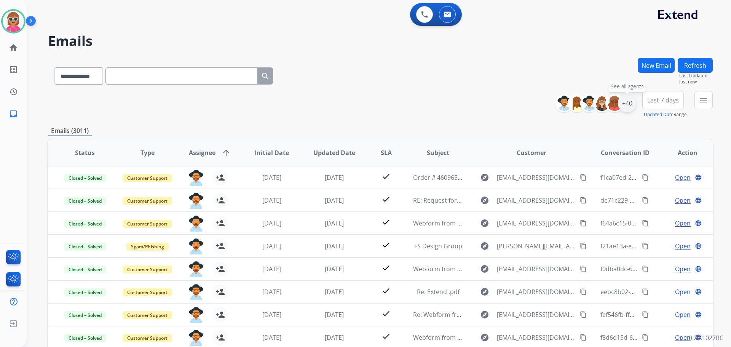
click at [634, 105] on div "+40" at bounding box center [627, 103] width 18 height 18
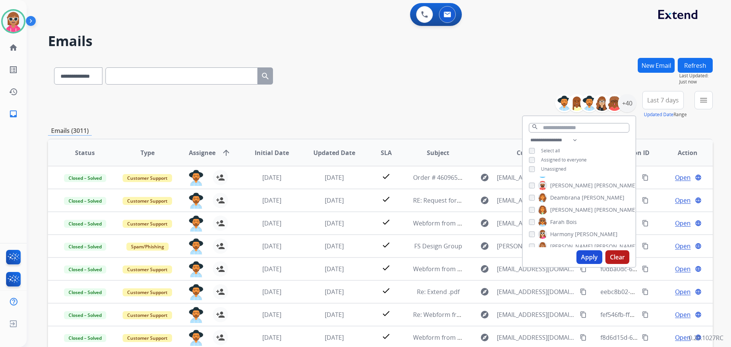
scroll to position [3, 0]
click at [569, 138] on select "**********" at bounding box center [555, 140] width 53 height 9
click at [587, 148] on div "**********" at bounding box center [579, 156] width 113 height 40
click at [577, 139] on select "**********" at bounding box center [555, 140] width 53 height 9
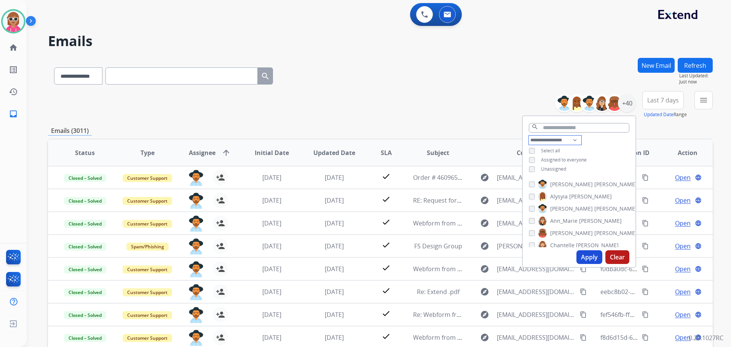
select select "***"
click at [529, 136] on select "**********" at bounding box center [555, 140] width 53 height 9
click at [559, 159] on span "Assigned to me" at bounding box center [557, 159] width 33 height 6
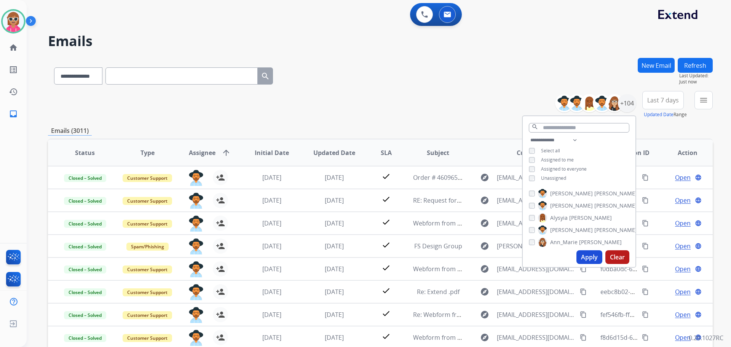
click at [586, 262] on button "Apply" at bounding box center [589, 257] width 26 height 14
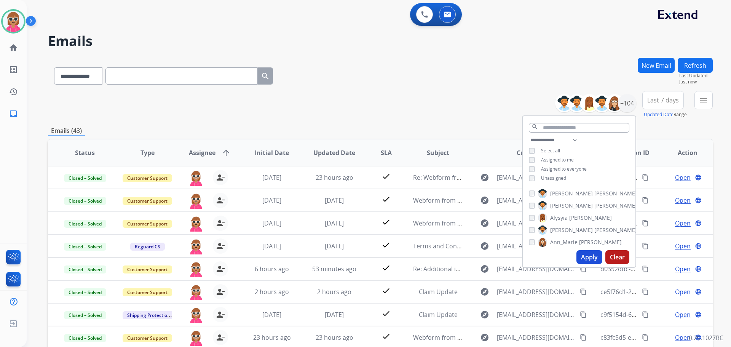
click at [389, 84] on div "**********" at bounding box center [380, 74] width 665 height 33
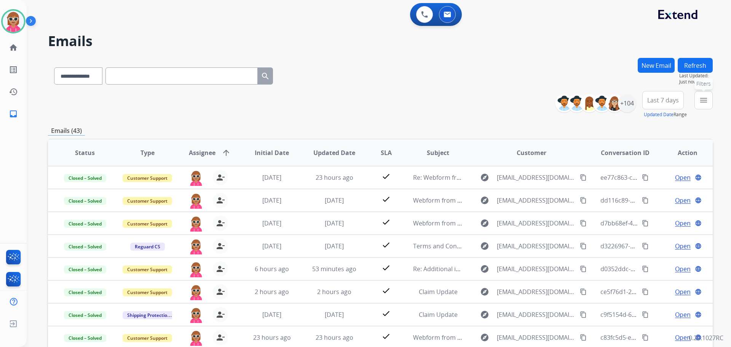
drag, startPoint x: 702, startPoint y: 99, endPoint x: 682, endPoint y: 125, distance: 32.9
click at [702, 99] on mat-icon "menu" at bounding box center [703, 100] width 9 height 9
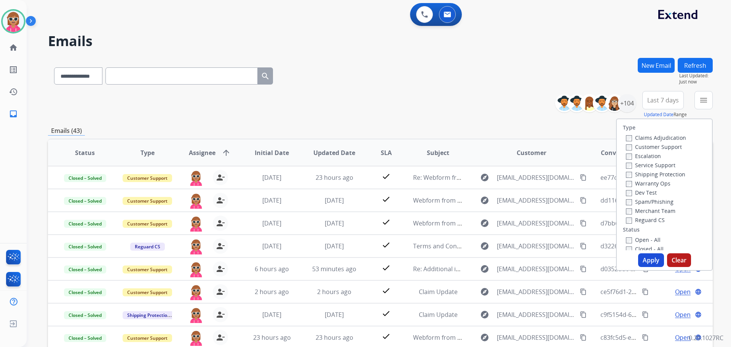
click at [659, 145] on label "Customer Support" at bounding box center [654, 146] width 56 height 7
drag, startPoint x: 659, startPoint y: 176, endPoint x: 658, endPoint y: 196, distance: 20.6
click at [659, 176] on label "Shipping Protection" at bounding box center [655, 174] width 59 height 7
drag, startPoint x: 659, startPoint y: 220, endPoint x: 653, endPoint y: 227, distance: 8.9
click at [659, 220] on label "Reguard CS" at bounding box center [645, 219] width 39 height 7
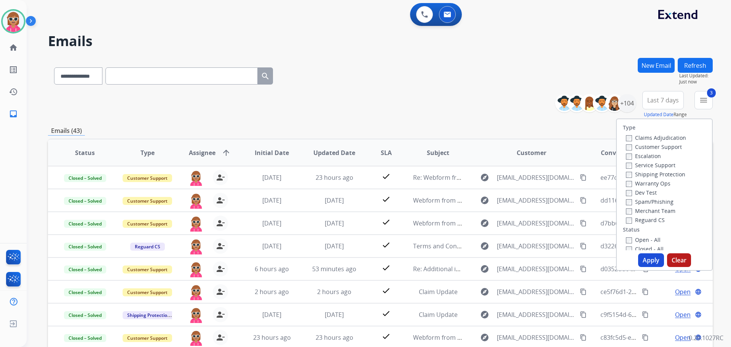
drag, startPoint x: 650, startPoint y: 238, endPoint x: 649, endPoint y: 259, distance: 21.0
click at [649, 238] on label "Open - All" at bounding box center [643, 239] width 35 height 7
click at [645, 241] on label "Open - All" at bounding box center [643, 239] width 35 height 7
drag, startPoint x: 647, startPoint y: 248, endPoint x: 647, endPoint y: 262, distance: 13.3
click at [647, 249] on label "Closed - All" at bounding box center [645, 248] width 38 height 7
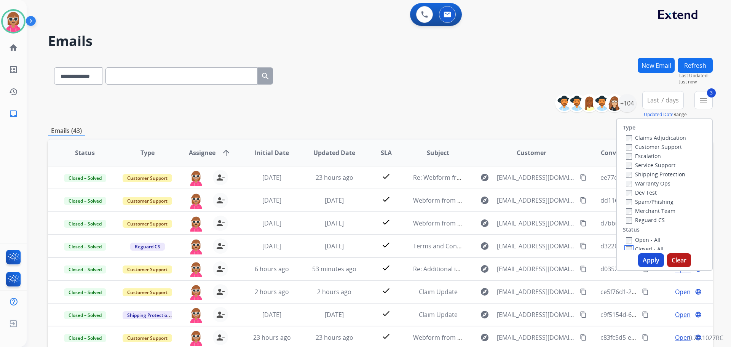
scroll to position [2, 0]
click at [648, 262] on button "Apply" at bounding box center [651, 260] width 26 height 14
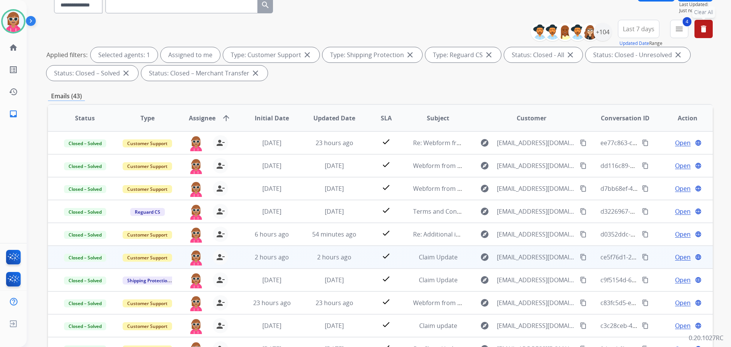
scroll to position [123, 0]
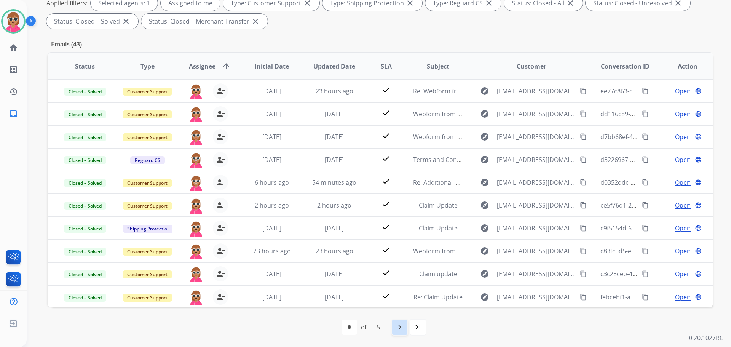
click at [405, 326] on div "navigate_next" at bounding box center [399, 327] width 17 height 17
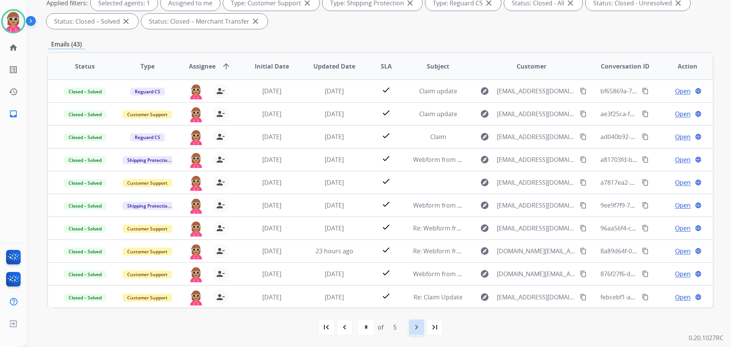
click at [412, 324] on mat-icon "navigate_next" at bounding box center [416, 326] width 9 height 9
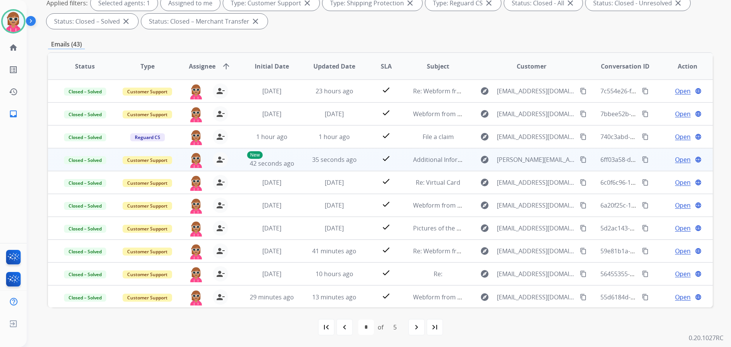
click at [642, 160] on mat-icon "content_copy" at bounding box center [645, 159] width 7 height 7
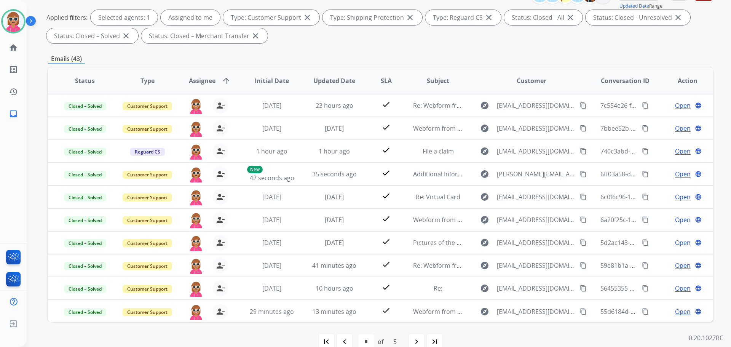
scroll to position [47, 0]
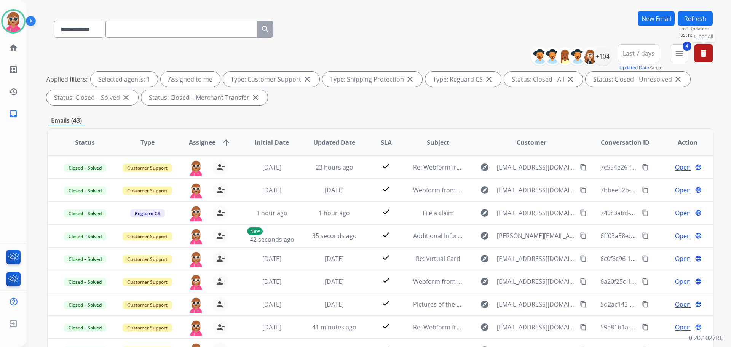
drag, startPoint x: 704, startPoint y: 53, endPoint x: 675, endPoint y: 31, distance: 36.1
click at [702, 49] on mat-icon "delete" at bounding box center [703, 53] width 9 height 9
select select "*"
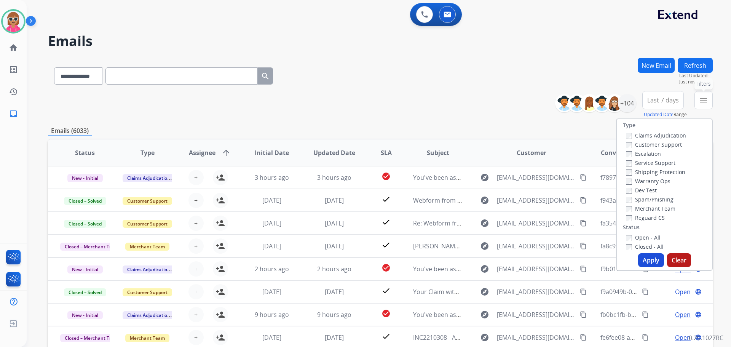
drag, startPoint x: 709, startPoint y: 92, endPoint x: 698, endPoint y: 94, distance: 10.9
click at [701, 93] on button "menu Filters" at bounding box center [703, 100] width 18 height 18
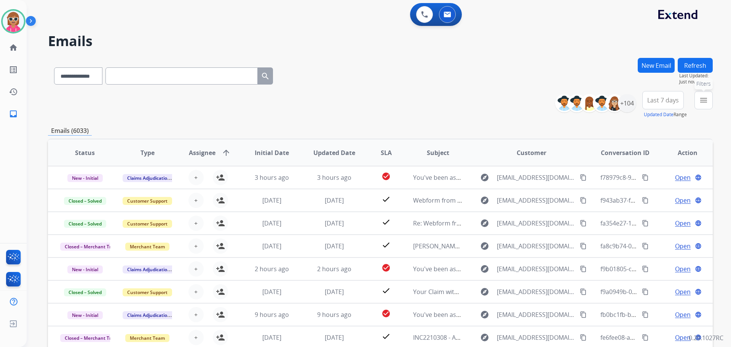
drag, startPoint x: 709, startPoint y: 96, endPoint x: 706, endPoint y: 107, distance: 10.7
click at [711, 97] on button "menu Filters" at bounding box center [703, 100] width 18 height 18
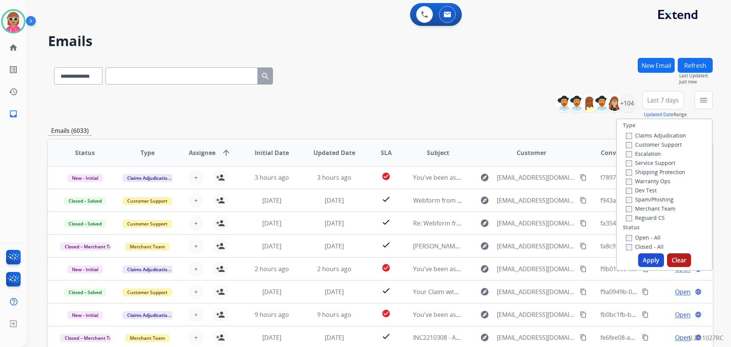
click at [656, 142] on label "Customer Support" at bounding box center [654, 144] width 56 height 7
click at [661, 171] on label "Shipping Protection" at bounding box center [655, 171] width 59 height 7
click at [653, 216] on label "Reguard CS" at bounding box center [645, 217] width 39 height 7
click at [645, 237] on label "Open - All" at bounding box center [643, 237] width 35 height 7
click at [649, 260] on button "Apply" at bounding box center [651, 260] width 26 height 14
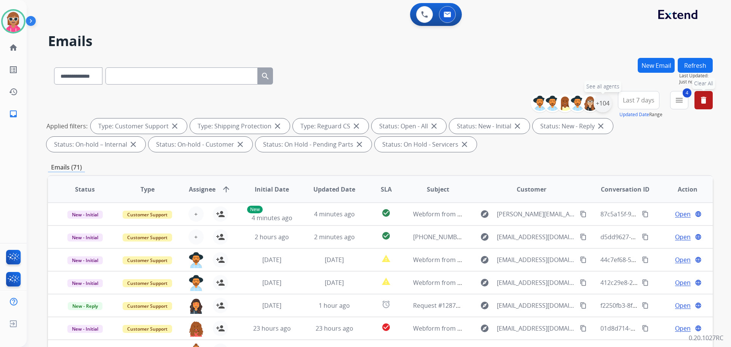
click at [607, 102] on div "+104" at bounding box center [603, 103] width 18 height 18
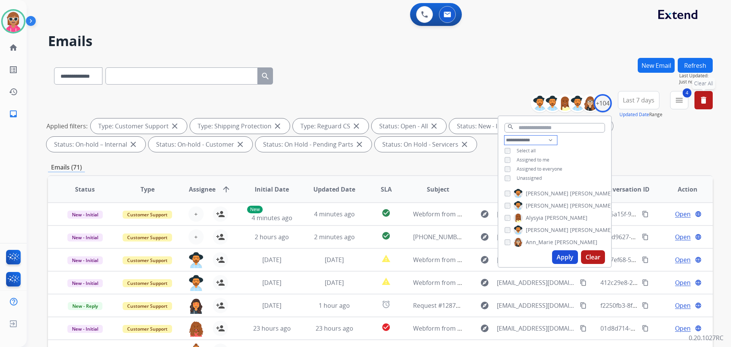
click at [540, 140] on select "**********" at bounding box center [530, 140] width 53 height 9
select select "**********"
click at [504, 136] on select "**********" at bounding box center [530, 140] width 53 height 9
click at [569, 157] on div "**********" at bounding box center [554, 156] width 113 height 40
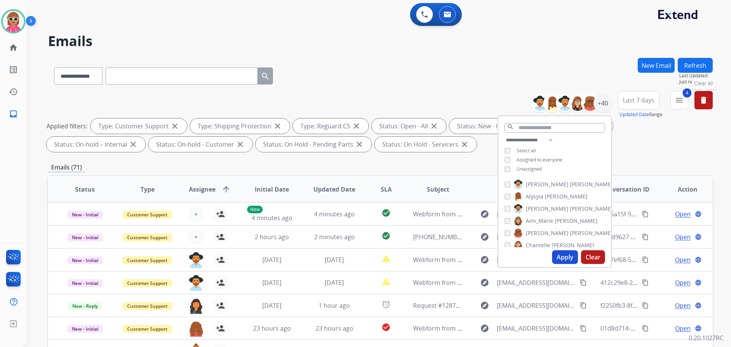
drag, startPoint x: 548, startPoint y: 180, endPoint x: 549, endPoint y: 189, distance: 9.1
click at [570, 180] on span "[PERSON_NAME]" at bounding box center [591, 184] width 43 height 8
click at [549, 194] on span "[PERSON_NAME]" at bounding box center [566, 197] width 43 height 8
click at [570, 207] on span "[PERSON_NAME]" at bounding box center [591, 209] width 43 height 8
click at [549, 220] on span "Ann_Marie" at bounding box center [539, 221] width 27 height 8
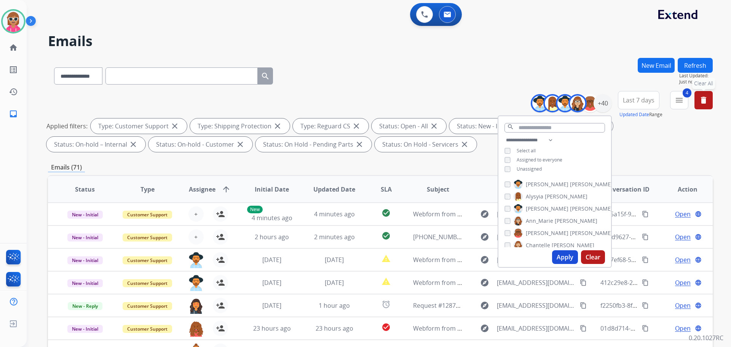
click at [570, 234] on span "[PERSON_NAME]" at bounding box center [591, 233] width 43 height 8
drag, startPoint x: 547, startPoint y: 243, endPoint x: 549, endPoint y: 221, distance: 21.9
click at [546, 243] on span "Chantelle" at bounding box center [538, 245] width 24 height 8
click at [552, 207] on span "[PERSON_NAME]" at bounding box center [573, 207] width 43 height 8
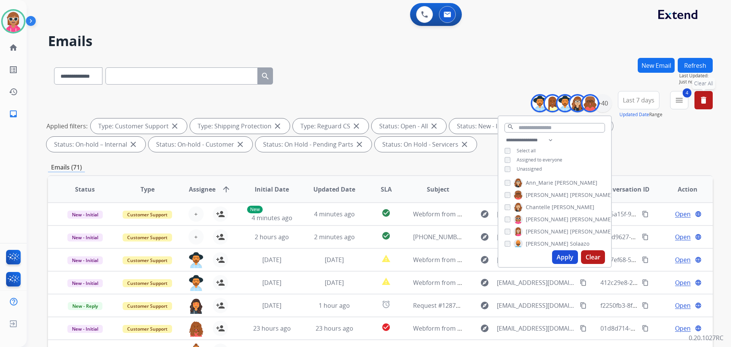
click at [570, 216] on span "[PERSON_NAME]" at bounding box center [591, 220] width 43 height 8
click at [551, 229] on span "[PERSON_NAME]" at bounding box center [547, 232] width 43 height 8
click at [570, 243] on span "Solaazo" at bounding box center [579, 244] width 19 height 8
click at [570, 216] on span "[PERSON_NAME]" at bounding box center [591, 218] width 43 height 8
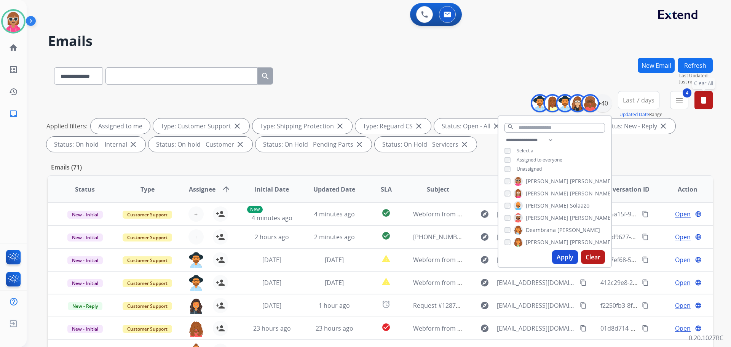
click at [548, 227] on span "Deambrana" at bounding box center [541, 230] width 30 height 8
click at [548, 243] on label "[PERSON_NAME]" at bounding box center [563, 242] width 99 height 9
click at [546, 215] on span "Bois" at bounding box center [547, 216] width 11 height 8
click at [549, 226] on label "Harmony [PERSON_NAME]" at bounding box center [554, 228] width 80 height 9
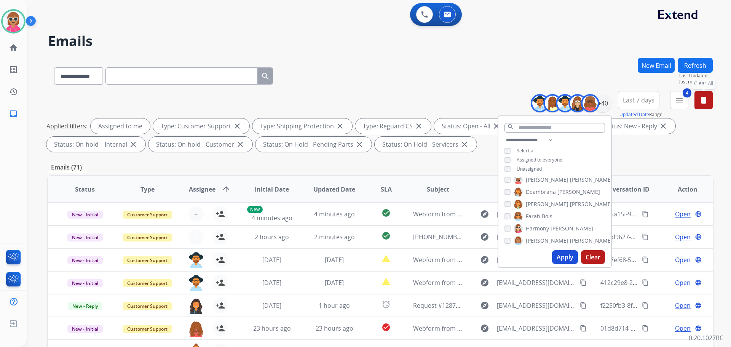
click at [570, 237] on span "[PERSON_NAME]" at bounding box center [591, 241] width 43 height 8
click at [544, 214] on span "[PERSON_NAME]" at bounding box center [562, 215] width 43 height 8
click at [545, 222] on label "[PERSON_NAME]" at bounding box center [563, 226] width 99 height 9
click at [581, 241] on span "[GEOGRAPHIC_DATA]" at bounding box center [607, 239] width 53 height 8
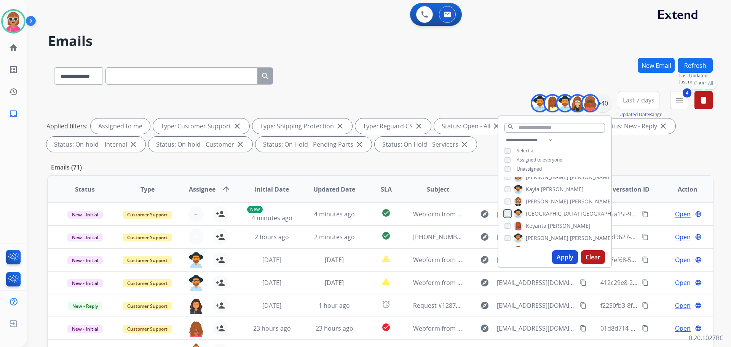
scroll to position [190, 0]
click at [549, 210] on span "[PERSON_NAME]" at bounding box center [569, 213] width 43 height 8
click at [570, 222] on span "[PERSON_NAME]" at bounding box center [591, 226] width 43 height 8
click at [570, 235] on span "Durante" at bounding box center [580, 238] width 21 height 8
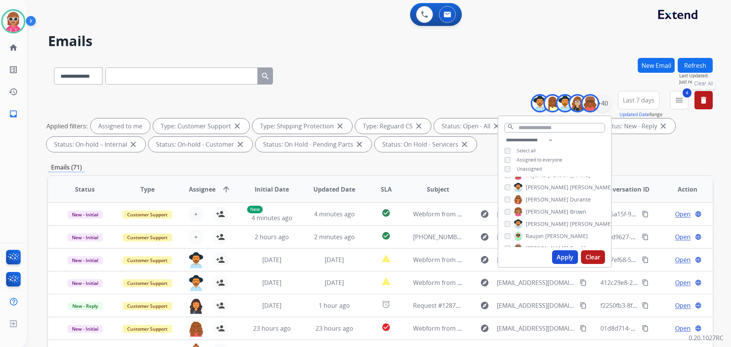
click at [570, 211] on span "Brown" at bounding box center [578, 212] width 16 height 8
click at [547, 219] on label "[PERSON_NAME]" at bounding box center [563, 223] width 99 height 9
click at [546, 231] on label "[PERSON_NAME]" at bounding box center [551, 235] width 74 height 9
click at [546, 244] on label "[PERSON_NAME]" at bounding box center [552, 248] width 77 height 9
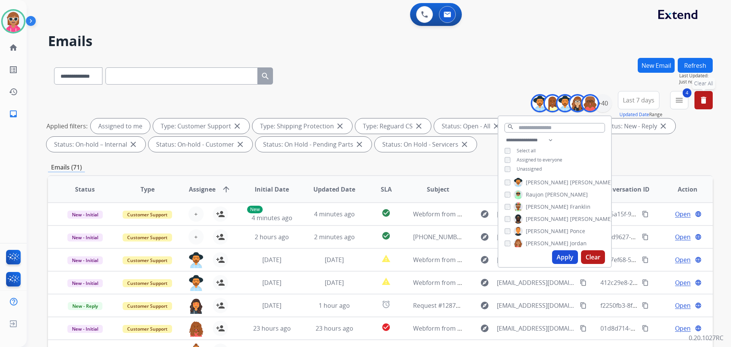
click at [570, 219] on span "[PERSON_NAME]" at bounding box center [591, 219] width 43 height 8
click at [570, 229] on span "Ponce" at bounding box center [577, 231] width 15 height 8
drag, startPoint x: 544, startPoint y: 243, endPoint x: 551, endPoint y: 212, distance: 31.5
click at [544, 243] on span "[PERSON_NAME]" at bounding box center [547, 243] width 43 height 8
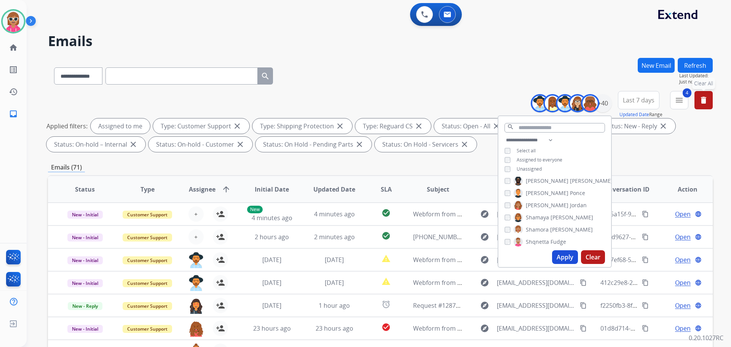
drag, startPoint x: 551, startPoint y: 217, endPoint x: 550, endPoint y: 224, distance: 6.9
click at [551, 217] on span "[PERSON_NAME]" at bounding box center [572, 218] width 43 height 8
click at [550, 228] on span "[PERSON_NAME]" at bounding box center [571, 230] width 43 height 8
click at [542, 243] on span "Shqnetta" at bounding box center [537, 242] width 23 height 8
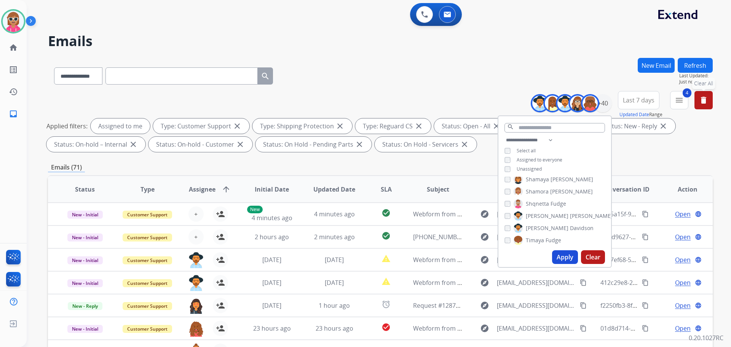
drag, startPoint x: 549, startPoint y: 214, endPoint x: 549, endPoint y: 223, distance: 8.8
click at [548, 215] on span "[PERSON_NAME]" at bounding box center [547, 216] width 43 height 8
click at [570, 227] on span "Davidson" at bounding box center [582, 228] width 24 height 8
click at [546, 238] on span "Fudge" at bounding box center [554, 240] width 16 height 8
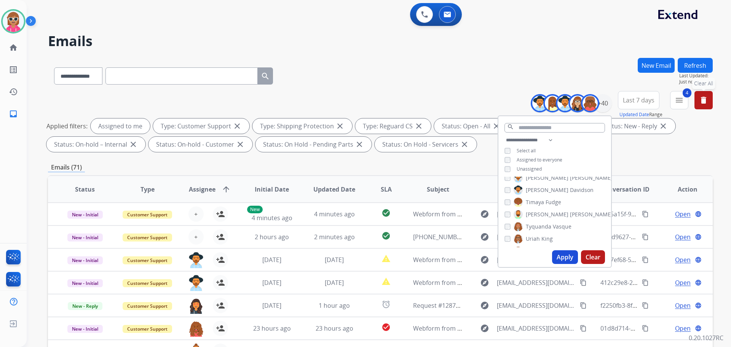
click at [537, 211] on label "[PERSON_NAME]" at bounding box center [563, 214] width 99 height 9
click at [538, 223] on span "Tyquanda" at bounding box center [539, 227] width 26 height 8
click at [541, 239] on span "King" at bounding box center [546, 239] width 11 height 8
click at [581, 214] on span "[PERSON_NAME]" at bounding box center [602, 213] width 43 height 8
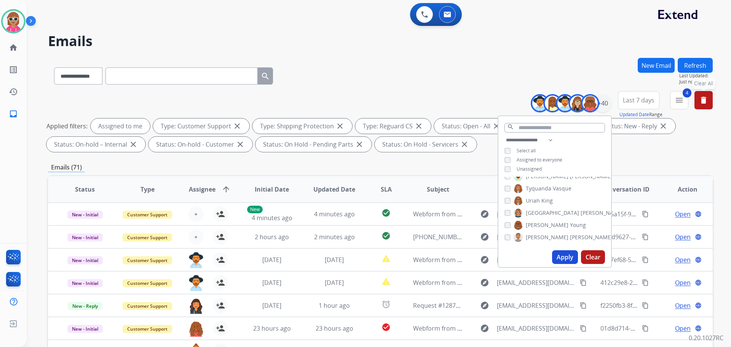
click at [570, 222] on span "Young" at bounding box center [578, 225] width 16 height 8
drag, startPoint x: 549, startPoint y: 236, endPoint x: 559, endPoint y: 201, distance: 36.5
click at [570, 236] on span "[PERSON_NAME]" at bounding box center [591, 237] width 43 height 8
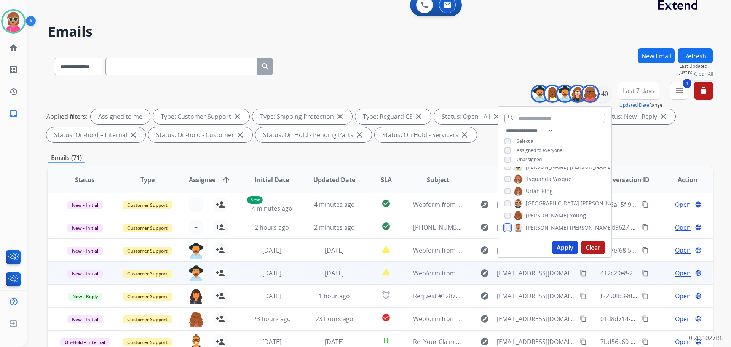
scroll to position [38, 0]
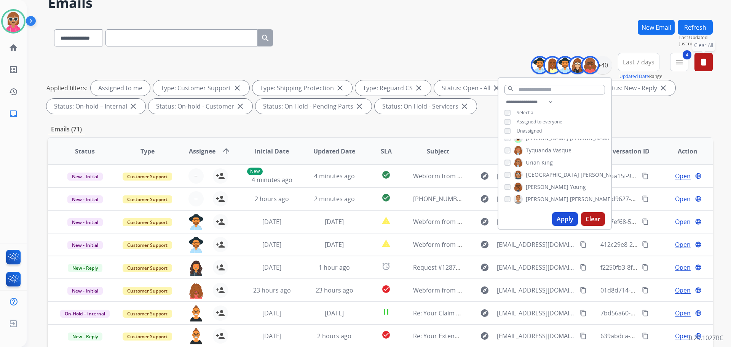
click at [563, 219] on button "Apply" at bounding box center [565, 219] width 26 height 14
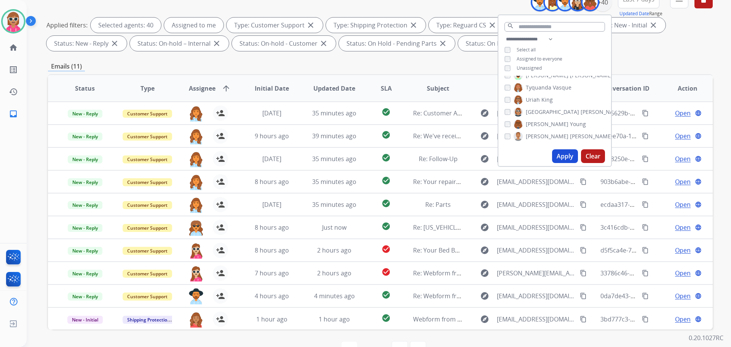
scroll to position [114, 0]
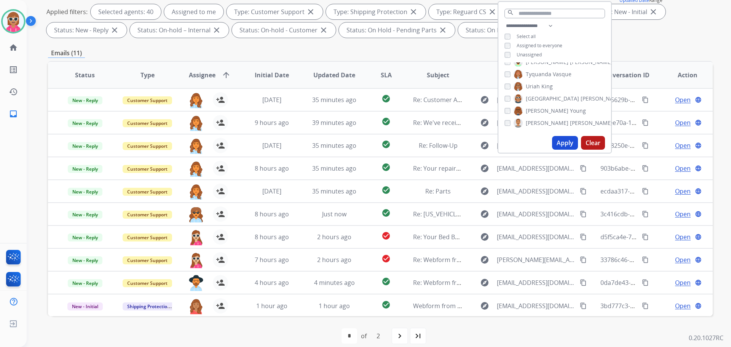
drag, startPoint x: 648, startPoint y: 37, endPoint x: 652, endPoint y: 43, distance: 7.4
click at [648, 38] on div "**********" at bounding box center [380, 9] width 665 height 64
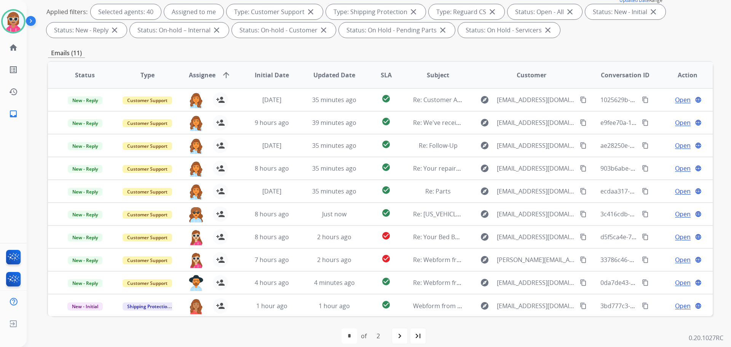
click at [205, 71] on span "Assignee" at bounding box center [202, 74] width 27 height 9
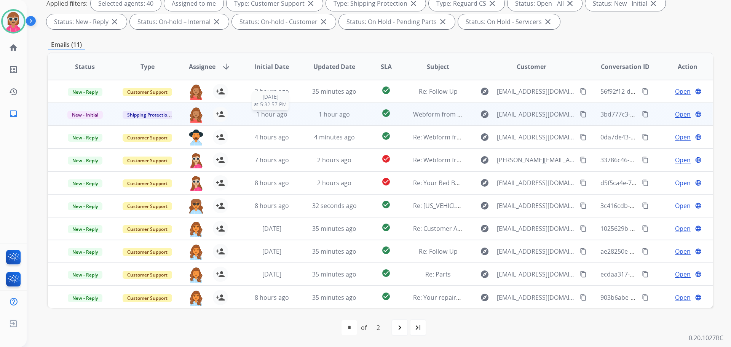
scroll to position [123, 0]
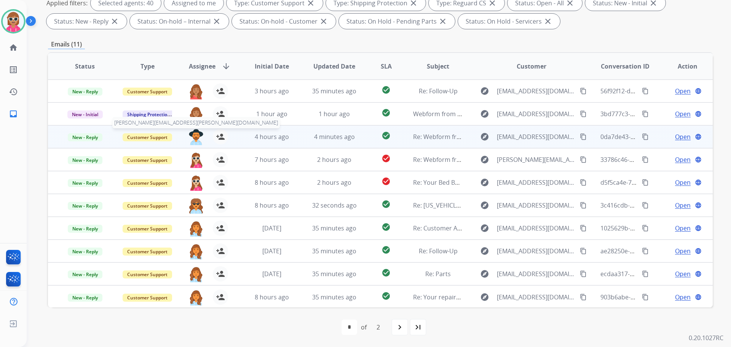
click at [190, 136] on img at bounding box center [195, 137] width 15 height 16
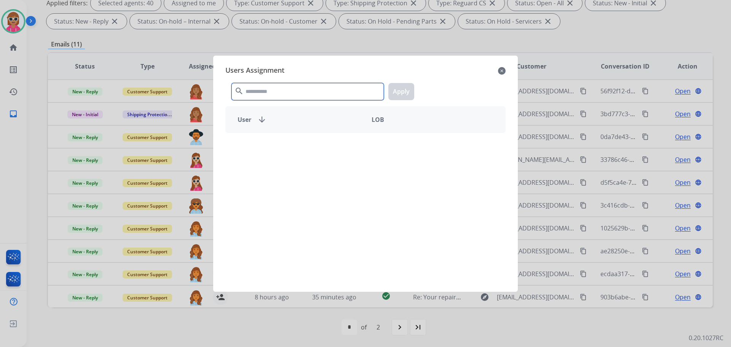
click at [263, 88] on input "text" at bounding box center [307, 91] width 152 height 17
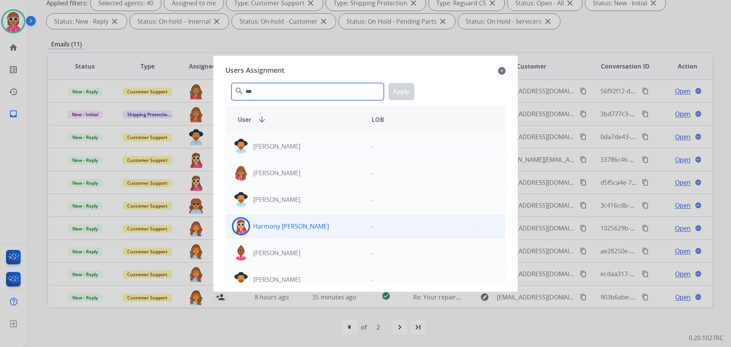
type input "***"
drag, startPoint x: 285, startPoint y: 220, endPoint x: 284, endPoint y: 216, distance: 4.2
click at [284, 220] on div "Harmony [PERSON_NAME]" at bounding box center [296, 226] width 140 height 18
drag, startPoint x: 398, startPoint y: 92, endPoint x: 372, endPoint y: 112, distance: 33.7
click at [398, 92] on button "Apply" at bounding box center [401, 91] width 26 height 17
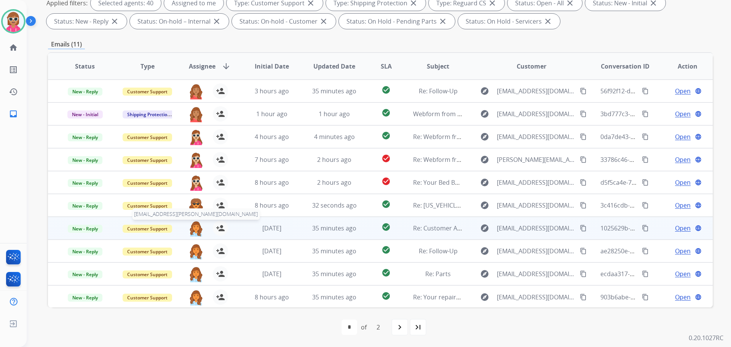
click at [197, 230] on img at bounding box center [195, 228] width 15 height 16
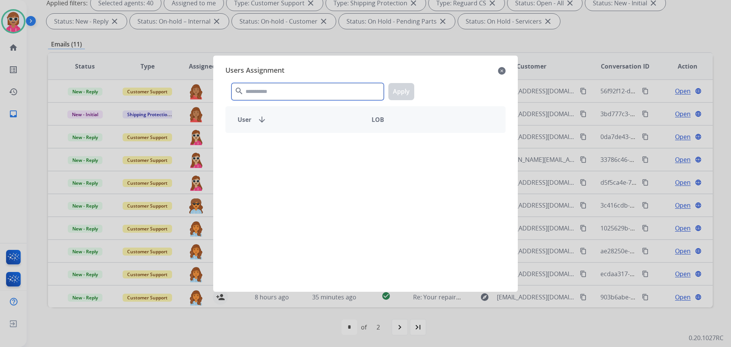
click at [314, 93] on input "text" at bounding box center [307, 91] width 152 height 17
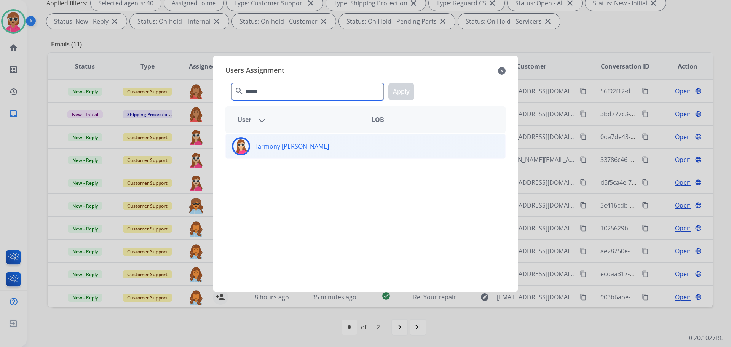
type input "******"
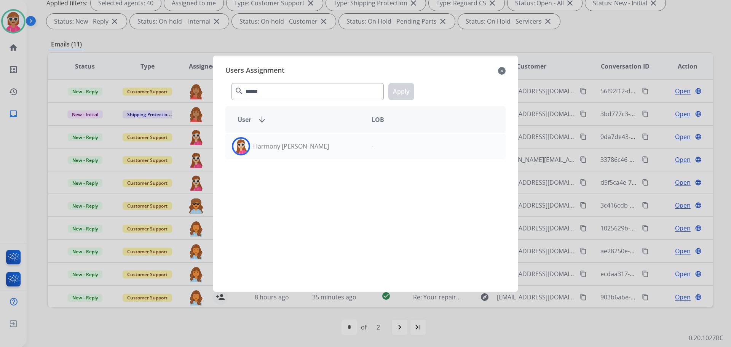
drag, startPoint x: 300, startPoint y: 147, endPoint x: 346, endPoint y: 126, distance: 50.3
click at [300, 147] on div "Harmony [PERSON_NAME]" at bounding box center [296, 146] width 140 height 18
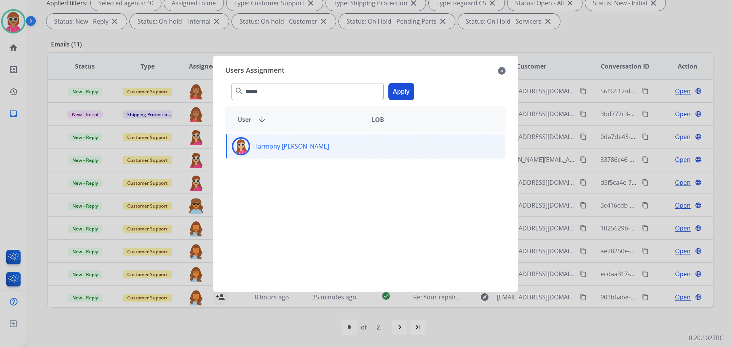
click at [397, 96] on button "Apply" at bounding box center [401, 91] width 26 height 17
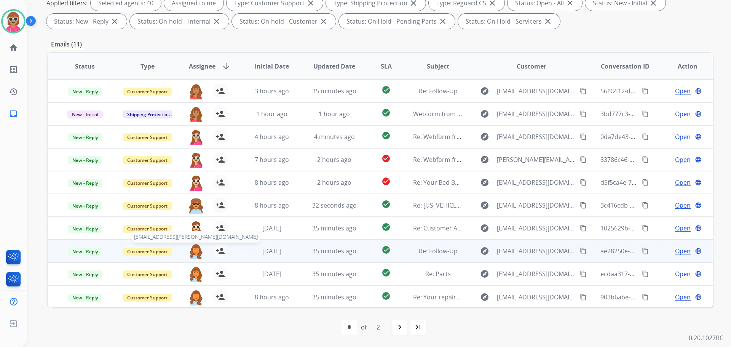
click at [193, 251] on img at bounding box center [195, 251] width 15 height 16
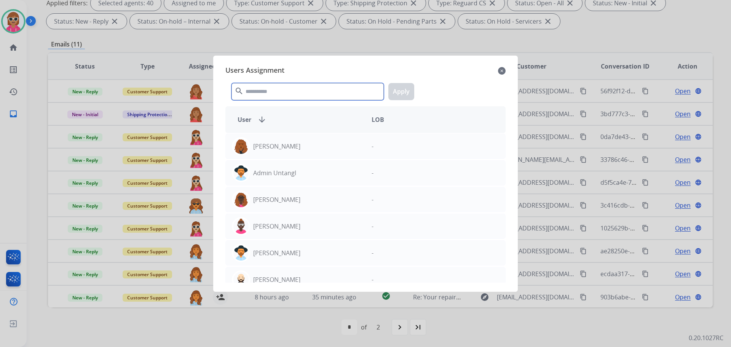
click at [320, 91] on input "text" at bounding box center [307, 91] width 152 height 17
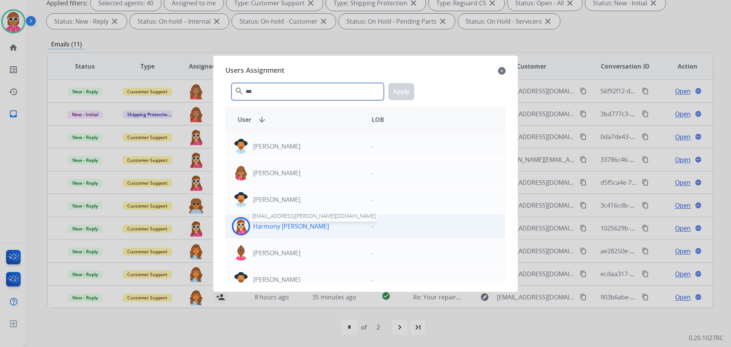
type input "***"
click at [291, 225] on p "Harmony [PERSON_NAME]" at bounding box center [291, 226] width 76 height 9
click at [397, 90] on button "Apply" at bounding box center [401, 91] width 26 height 17
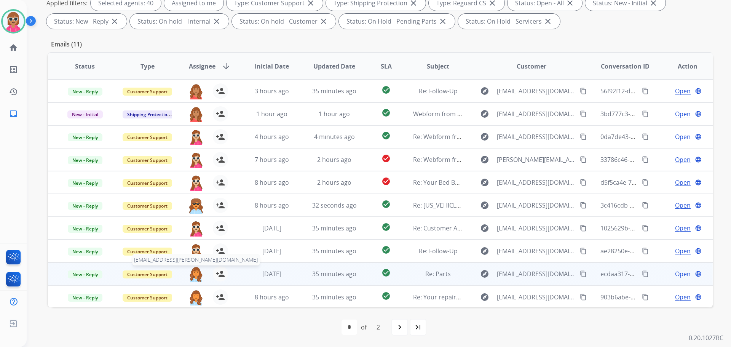
click at [200, 274] on img at bounding box center [195, 274] width 15 height 16
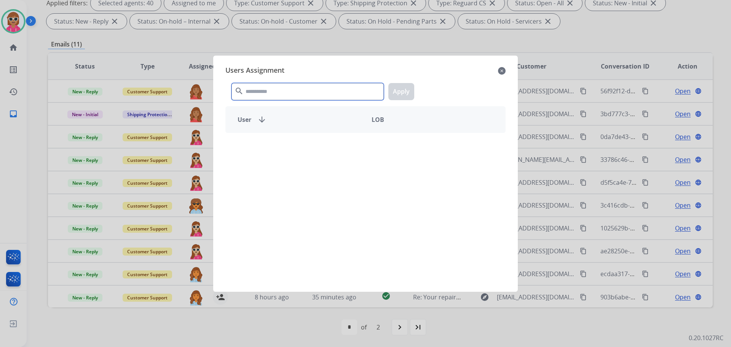
click at [330, 90] on input "text" at bounding box center [307, 91] width 152 height 17
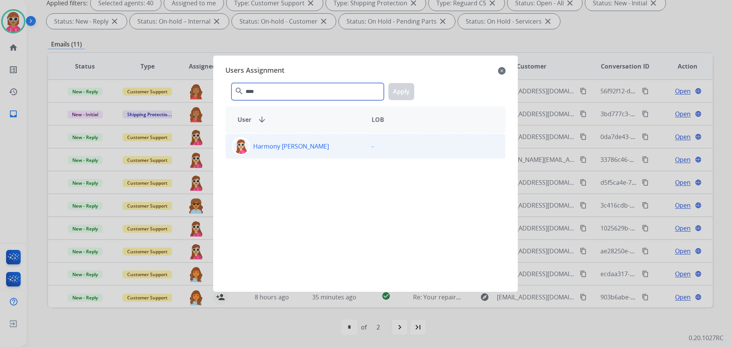
type input "****"
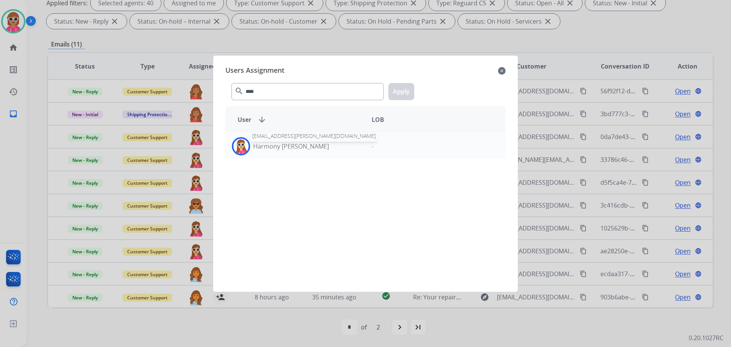
drag, startPoint x: 297, startPoint y: 144, endPoint x: 348, endPoint y: 123, distance: 55.4
click at [296, 144] on p "Harmony [PERSON_NAME]" at bounding box center [291, 146] width 76 height 9
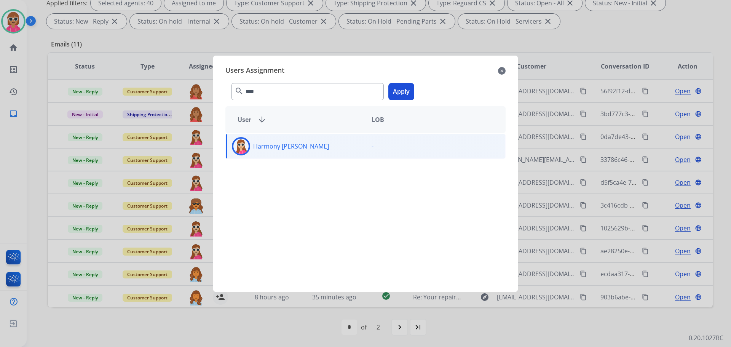
click at [393, 92] on button "Apply" at bounding box center [401, 91] width 26 height 17
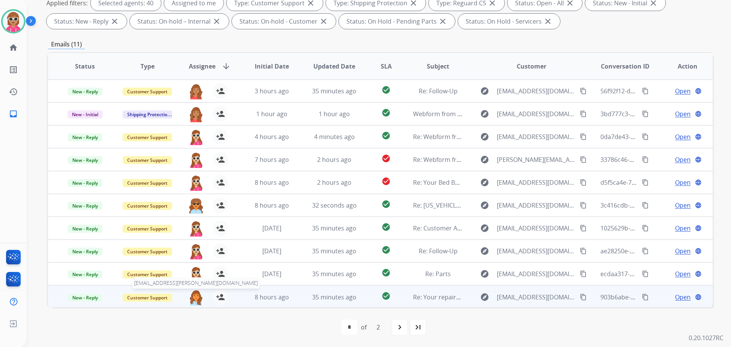
click at [192, 294] on img at bounding box center [195, 297] width 15 height 16
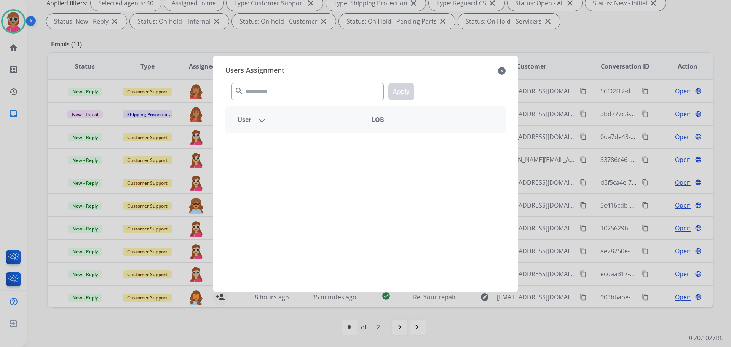
click at [270, 78] on div "search Apply" at bounding box center [365, 90] width 280 height 26
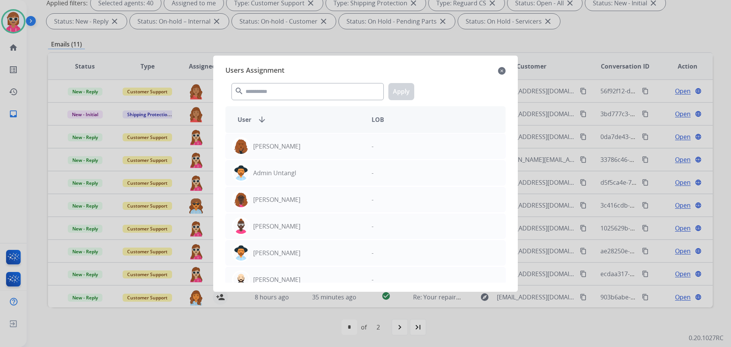
click at [274, 101] on div "search Apply" at bounding box center [365, 90] width 280 height 26
click at [277, 92] on input "text" at bounding box center [307, 91] width 152 height 17
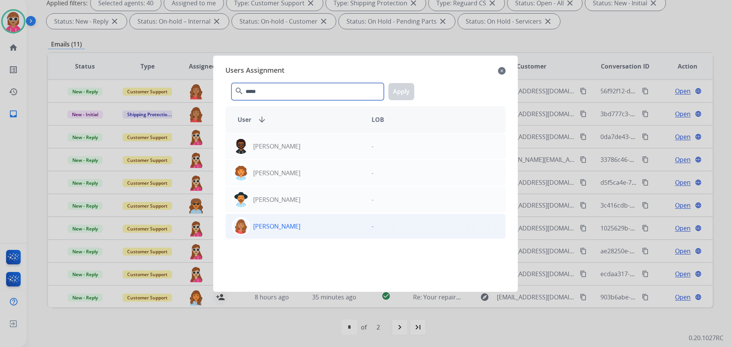
type input "*****"
click at [295, 226] on p "[PERSON_NAME]" at bounding box center [276, 226] width 47 height 9
click at [391, 91] on button "Apply" at bounding box center [401, 91] width 26 height 17
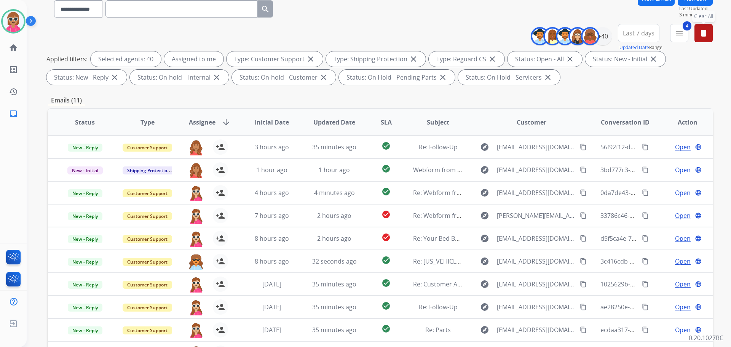
scroll to position [0, 0]
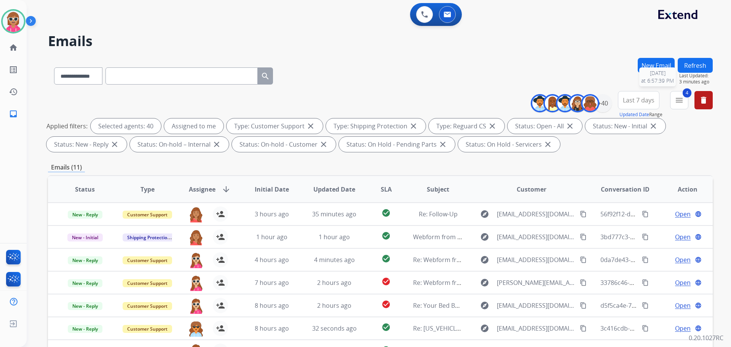
click at [701, 58] on div "**********" at bounding box center [370, 200] width 686 height 347
drag, startPoint x: 692, startPoint y: 64, endPoint x: 671, endPoint y: 68, distance: 21.7
click at [689, 64] on button "Refresh" at bounding box center [695, 65] width 35 height 15
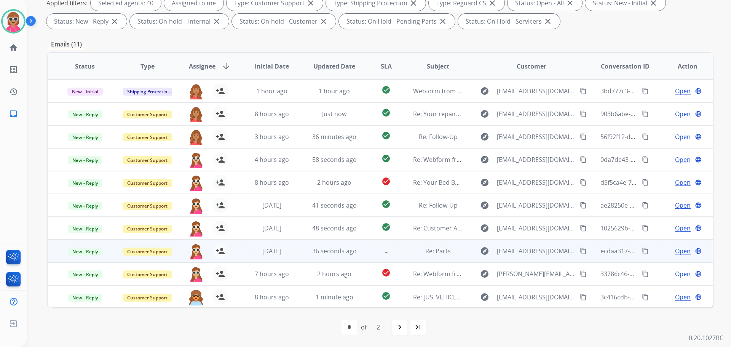
scroll to position [1, 0]
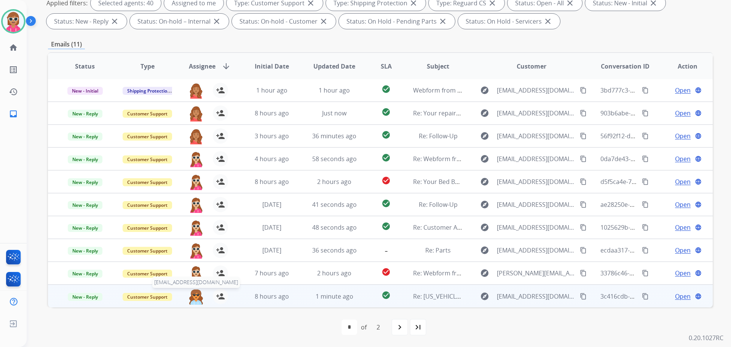
click at [190, 297] on img at bounding box center [195, 297] width 15 height 16
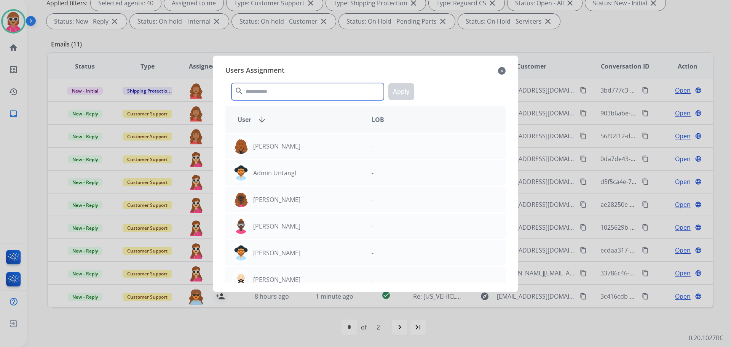
click at [279, 89] on input "text" at bounding box center [307, 91] width 152 height 17
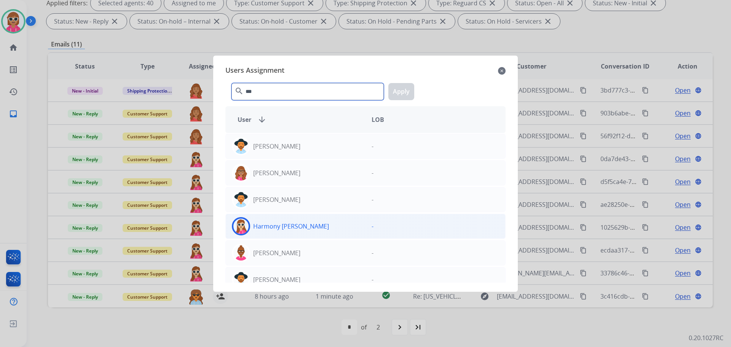
type input "***"
click at [285, 233] on div "Harmony [PERSON_NAME]" at bounding box center [296, 226] width 140 height 18
click at [415, 86] on div "*** search Apply" at bounding box center [365, 90] width 280 height 26
click at [413, 88] on button "Apply" at bounding box center [401, 91] width 26 height 17
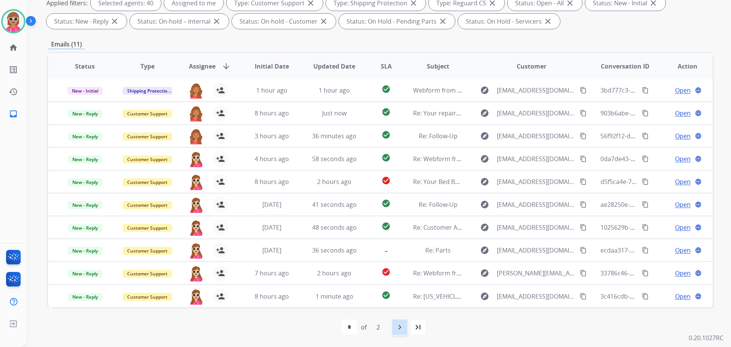
click at [396, 326] on mat-icon "navigate_next" at bounding box center [399, 326] width 9 height 9
select select "*"
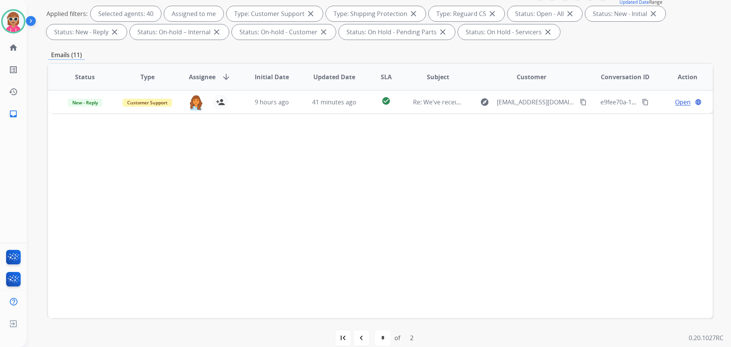
scroll to position [114, 0]
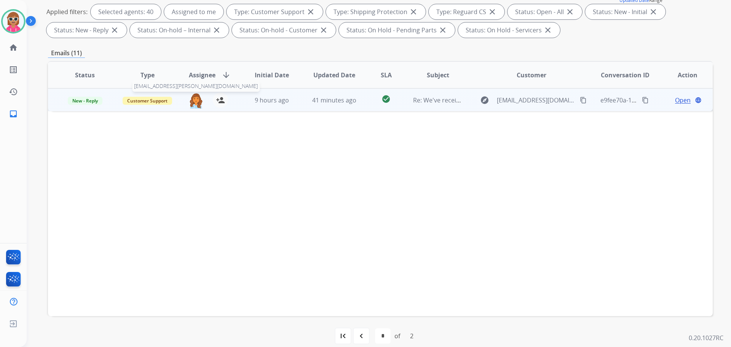
click at [191, 97] on img at bounding box center [195, 101] width 15 height 16
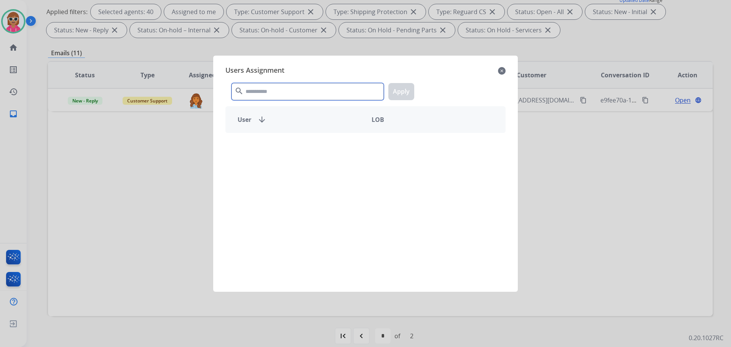
click at [270, 91] on input "text" at bounding box center [307, 91] width 152 height 17
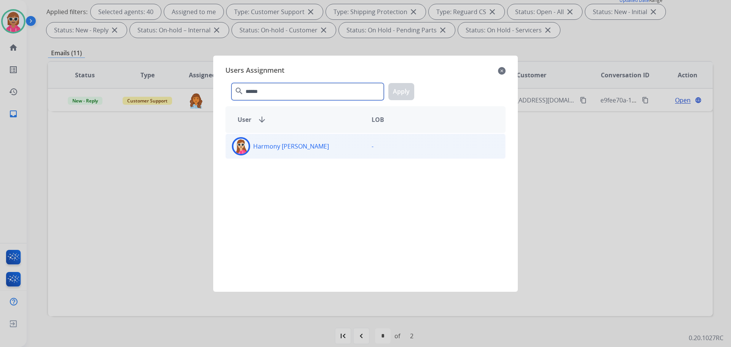
type input "******"
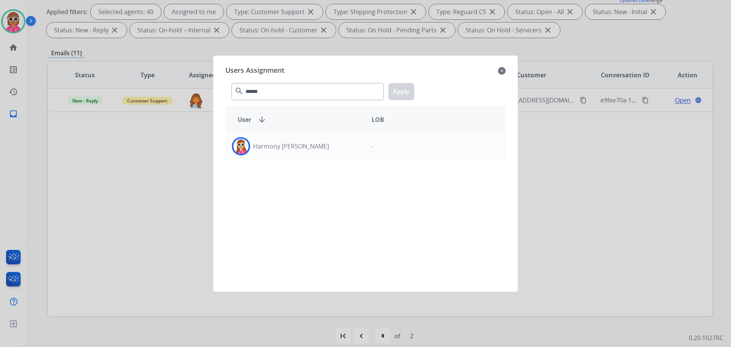
drag, startPoint x: 313, startPoint y: 147, endPoint x: 329, endPoint y: 130, distance: 22.6
click at [313, 146] on div "Harmony [PERSON_NAME]" at bounding box center [296, 146] width 140 height 18
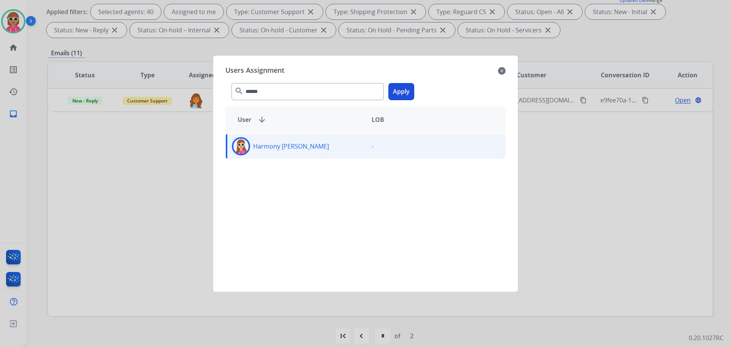
click at [403, 91] on button "Apply" at bounding box center [401, 91] width 26 height 17
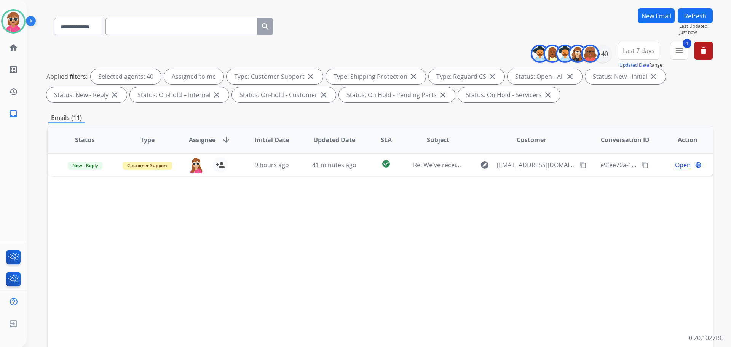
scroll to position [0, 0]
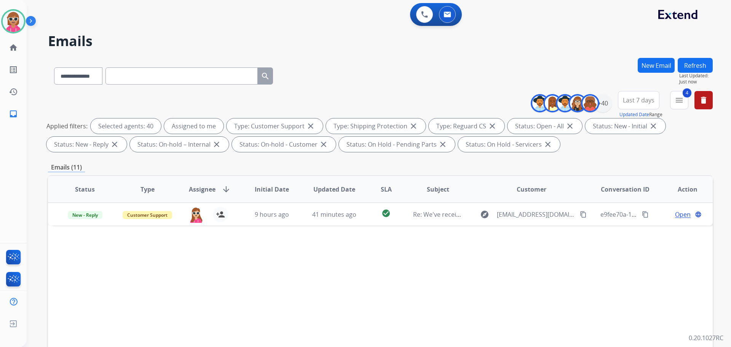
click at [697, 65] on button "Refresh" at bounding box center [695, 65] width 35 height 15
click at [702, 65] on button "Refresh" at bounding box center [695, 65] width 35 height 15
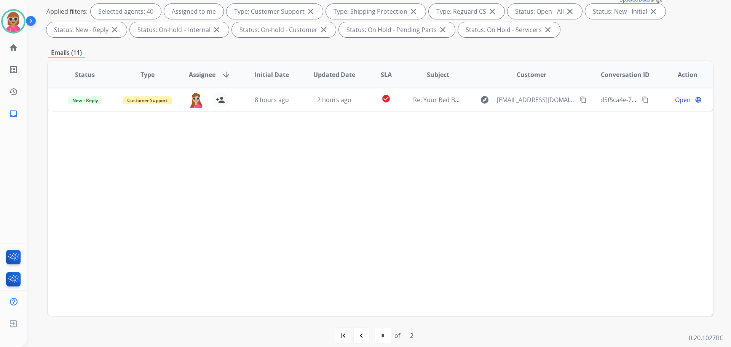
scroll to position [123, 0]
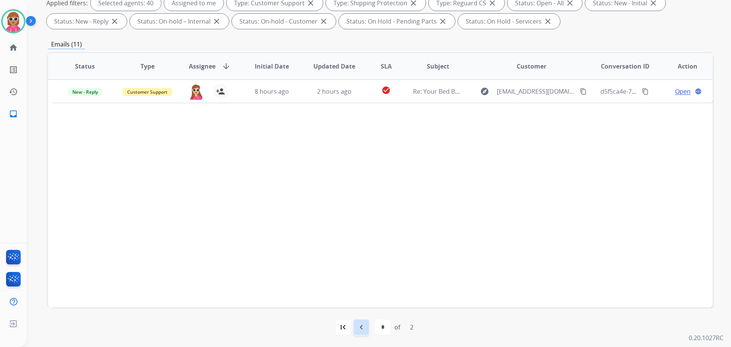
click at [362, 328] on mat-icon "navigate_before" at bounding box center [361, 326] width 9 height 9
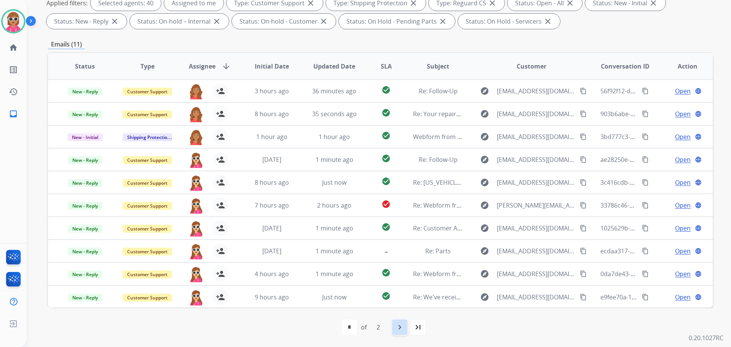
click at [405, 334] on div "navigate_next" at bounding box center [399, 327] width 17 height 17
select select "*"
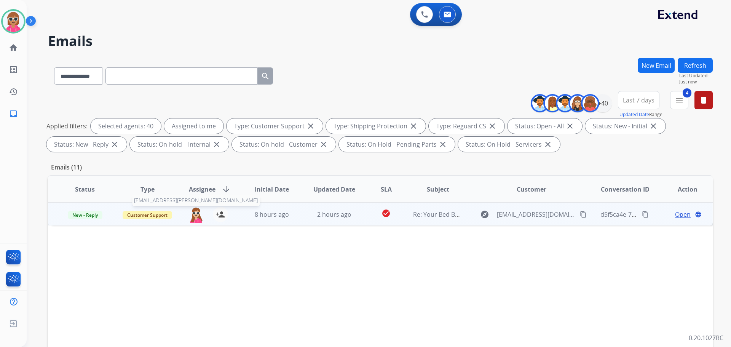
click at [198, 219] on img at bounding box center [195, 215] width 15 height 16
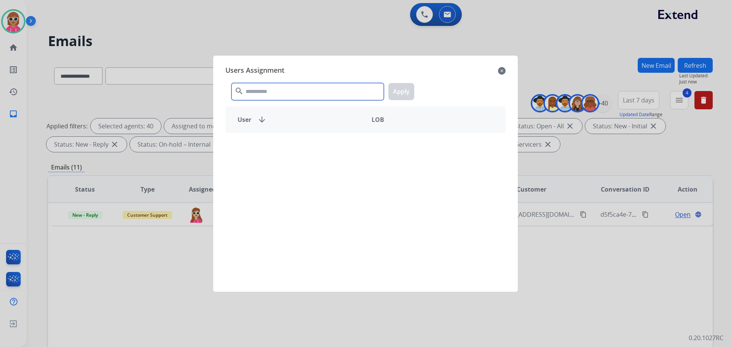
click at [270, 89] on input "text" at bounding box center [307, 91] width 152 height 17
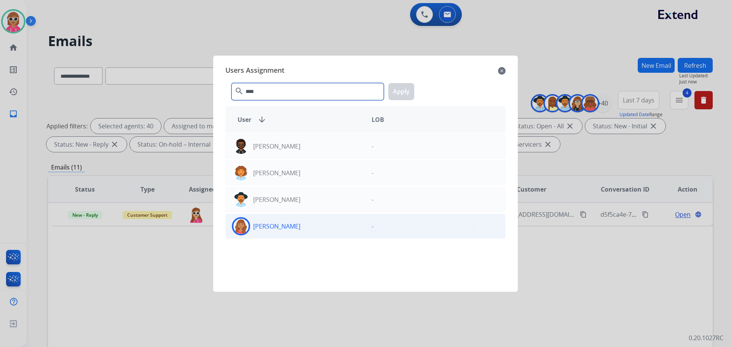
type input "****"
click at [317, 230] on div "[PERSON_NAME]" at bounding box center [296, 226] width 140 height 18
click at [404, 93] on button "Apply" at bounding box center [401, 91] width 26 height 17
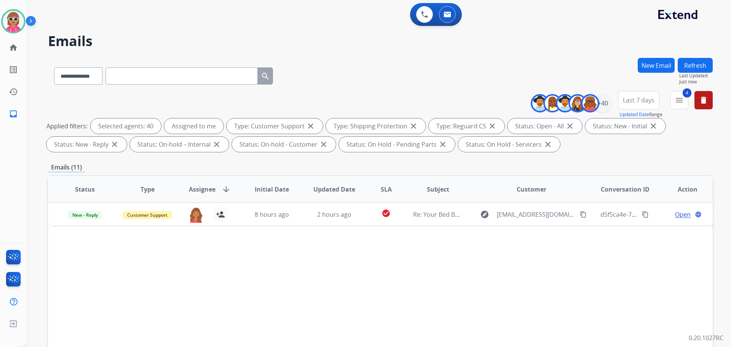
click at [707, 67] on button "Refresh" at bounding box center [695, 65] width 35 height 15
click at [691, 58] on div "**********" at bounding box center [370, 200] width 686 height 347
click at [691, 64] on button "Refresh" at bounding box center [695, 65] width 35 height 15
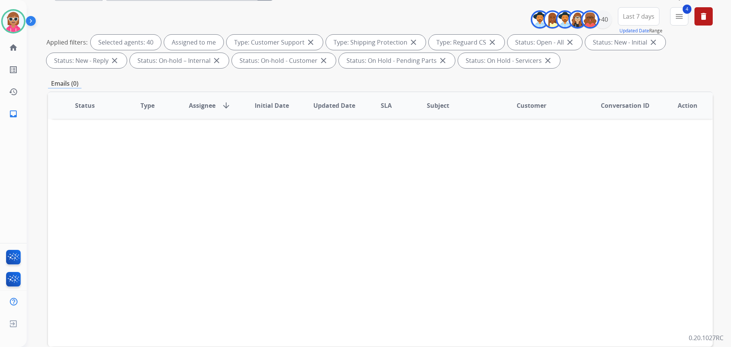
scroll to position [123, 0]
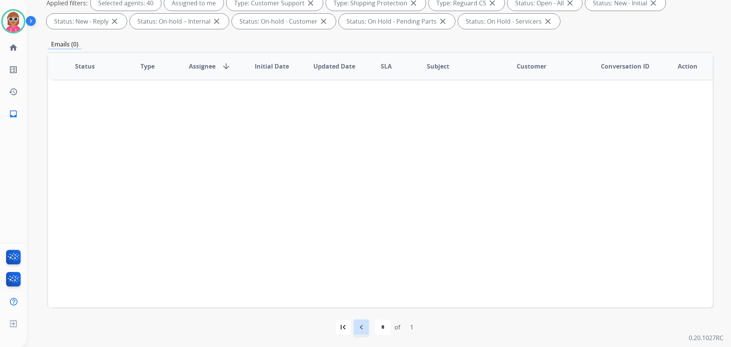
drag, startPoint x: 364, startPoint y: 326, endPoint x: 363, endPoint y: 321, distance: 4.3
click at [363, 324] on mat-icon "navigate_before" at bounding box center [361, 326] width 9 height 9
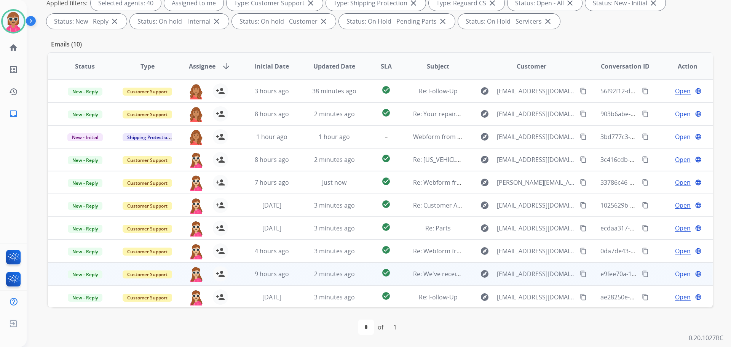
scroll to position [1, 0]
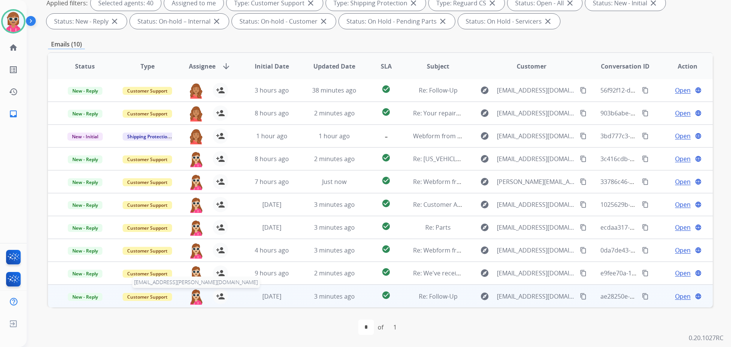
click at [196, 296] on img at bounding box center [195, 297] width 15 height 16
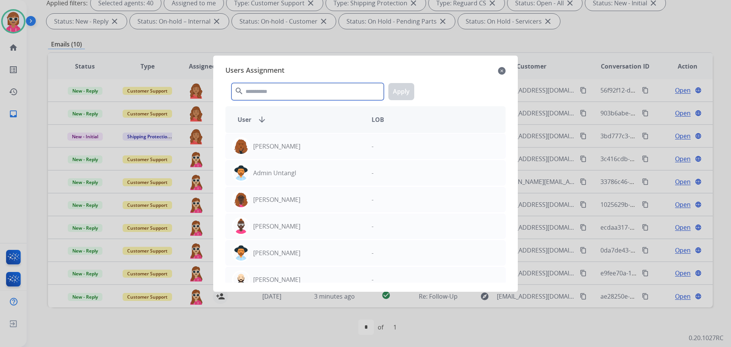
click at [277, 91] on input "text" at bounding box center [307, 91] width 152 height 17
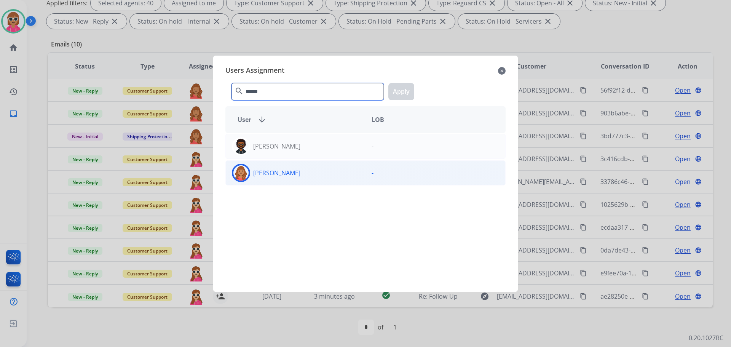
type input "******"
drag, startPoint x: 276, startPoint y: 185, endPoint x: 281, endPoint y: 182, distance: 5.8
click at [277, 184] on div "[PERSON_NAME] -" at bounding box center [365, 172] width 280 height 25
click at [406, 93] on button "Apply" at bounding box center [401, 91] width 26 height 17
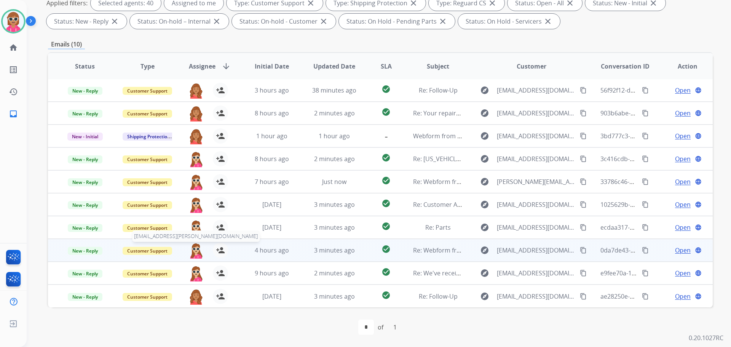
click at [195, 252] on img at bounding box center [195, 251] width 15 height 16
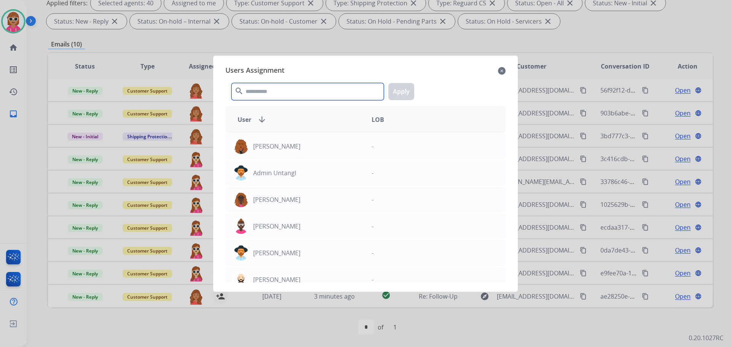
click at [304, 97] on input "text" at bounding box center [307, 91] width 152 height 17
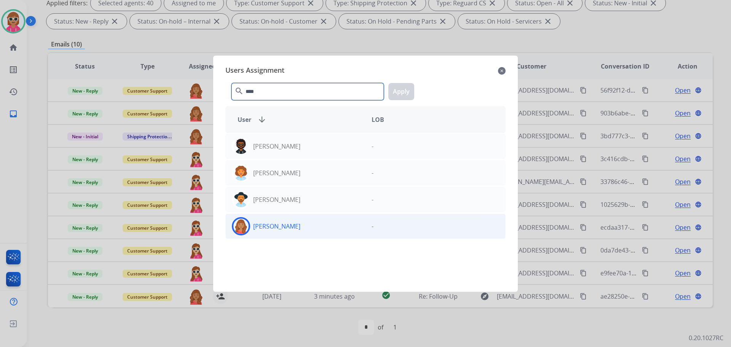
type input "****"
click at [293, 223] on p "[PERSON_NAME]" at bounding box center [276, 226] width 47 height 9
click at [404, 93] on button "Apply" at bounding box center [401, 91] width 26 height 17
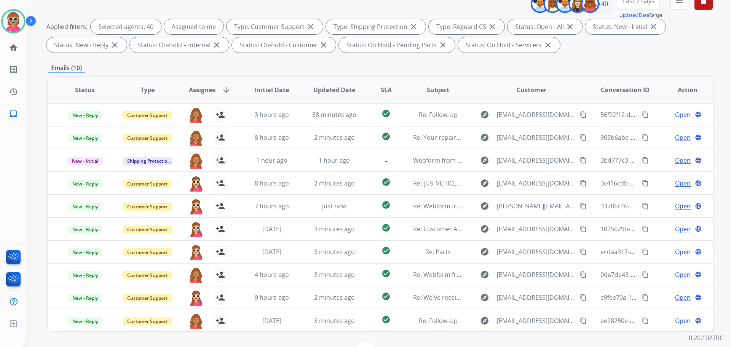
scroll to position [47, 0]
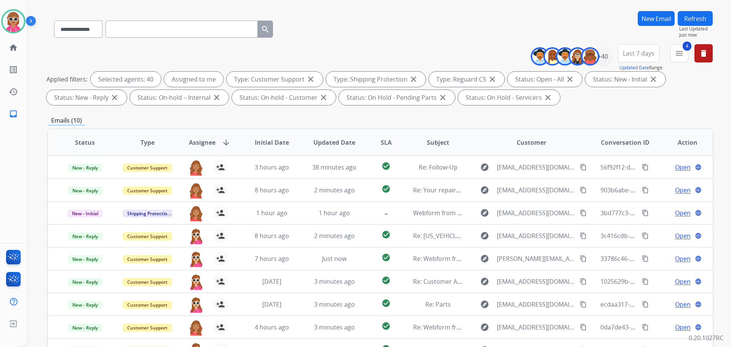
click at [704, 13] on button "Refresh" at bounding box center [695, 18] width 35 height 15
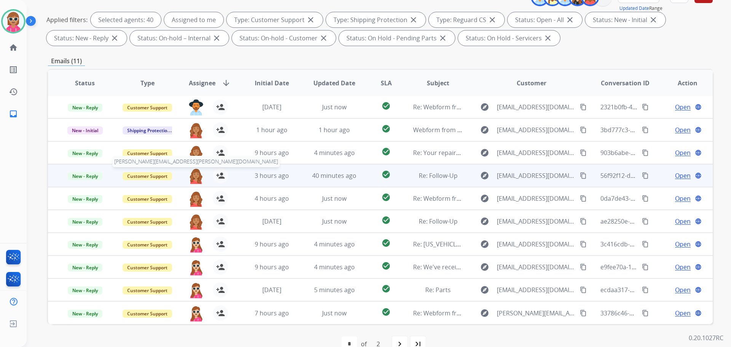
scroll to position [123, 0]
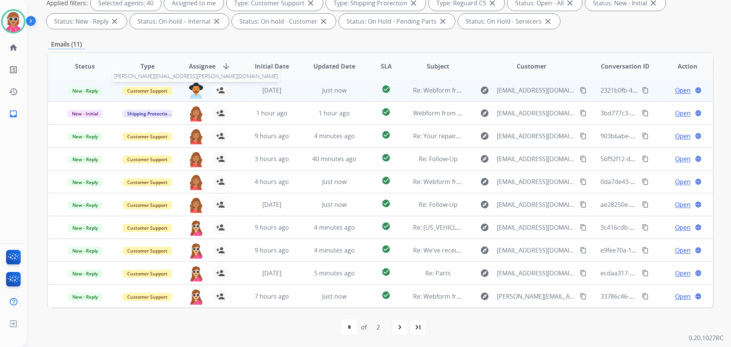
click at [191, 87] on img at bounding box center [195, 91] width 15 height 16
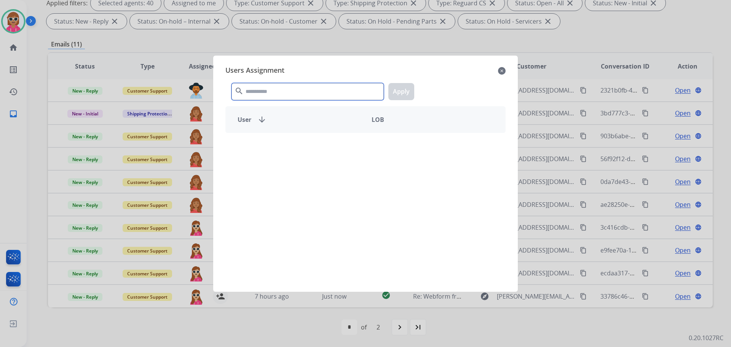
click at [271, 90] on input "text" at bounding box center [307, 91] width 152 height 17
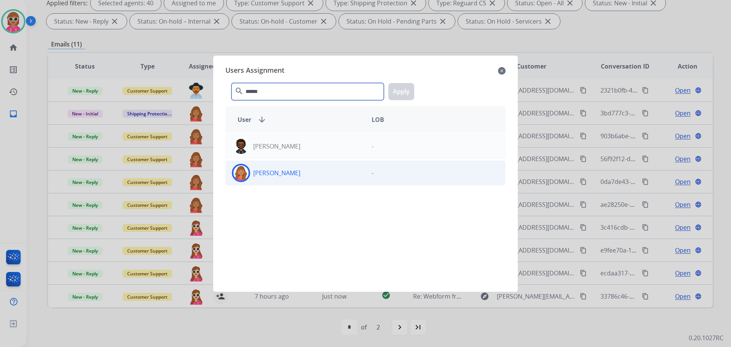
type input "******"
click at [299, 182] on div "[PERSON_NAME]" at bounding box center [296, 173] width 140 height 18
click at [492, 75] on div "Users Assignment close" at bounding box center [365, 71] width 280 height 12
click at [500, 70] on mat-icon "close" at bounding box center [502, 70] width 8 height 9
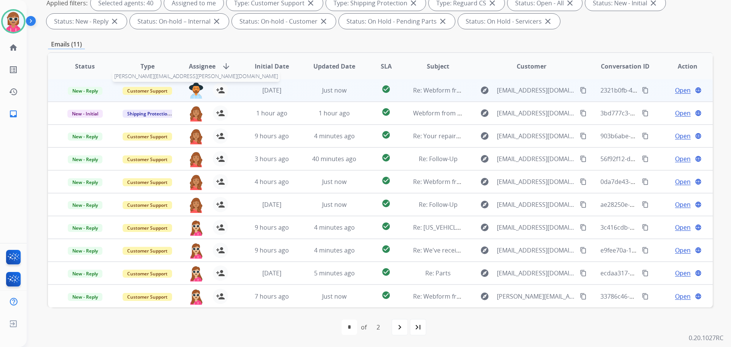
click at [200, 88] on img at bounding box center [195, 91] width 15 height 16
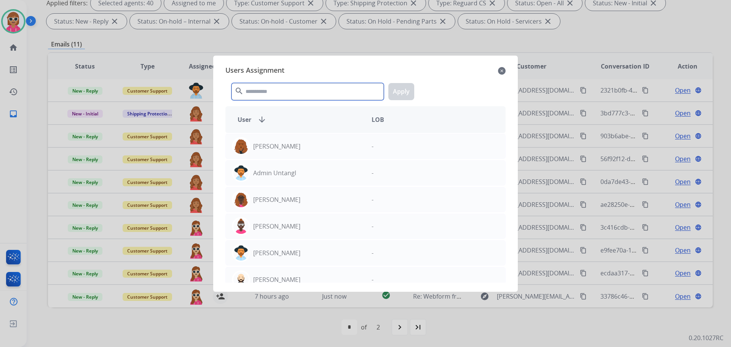
click at [290, 97] on input "text" at bounding box center [307, 91] width 152 height 17
click at [291, 94] on input "text" at bounding box center [307, 91] width 152 height 17
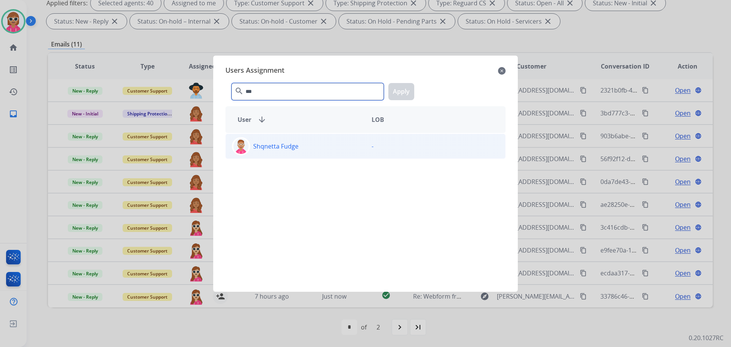
type input "***"
click at [287, 148] on p "Shqnetta Fudge" at bounding box center [275, 146] width 45 height 9
click at [405, 95] on button "Apply" at bounding box center [401, 91] width 26 height 17
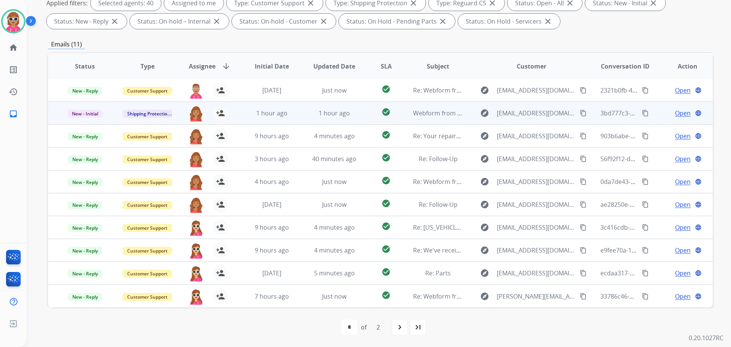
scroll to position [0, 0]
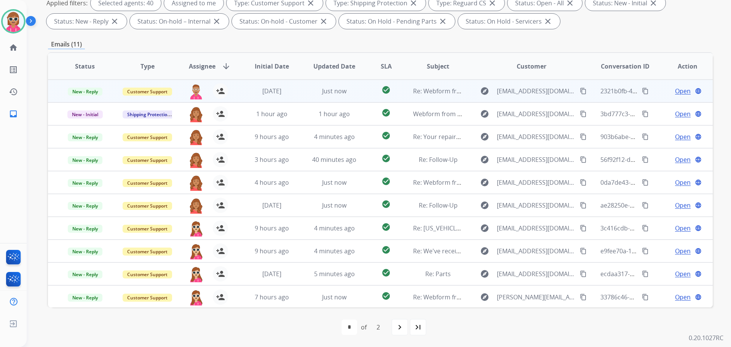
click at [675, 93] on span "Open" at bounding box center [683, 90] width 16 height 9
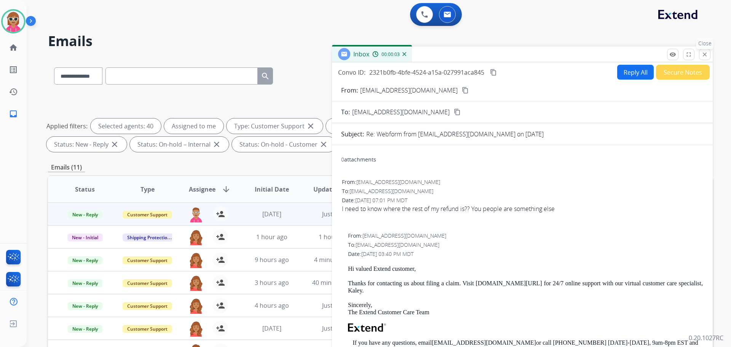
click at [701, 53] on button "close Close" at bounding box center [704, 54] width 11 height 11
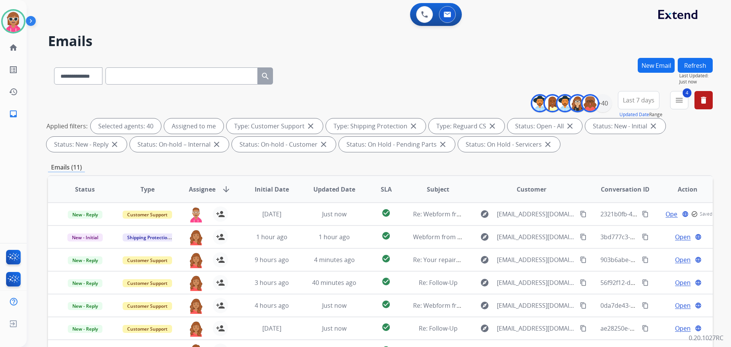
click at [696, 67] on button "Refresh" at bounding box center [695, 65] width 35 height 15
click at [698, 65] on button "Refresh" at bounding box center [695, 65] width 35 height 15
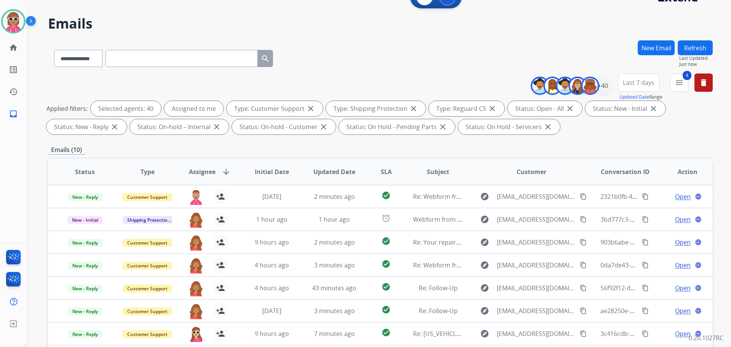
scroll to position [9, 0]
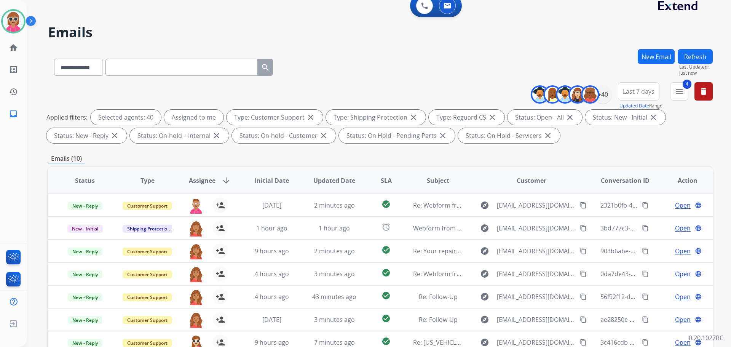
click at [689, 59] on button "Refresh" at bounding box center [695, 56] width 35 height 15
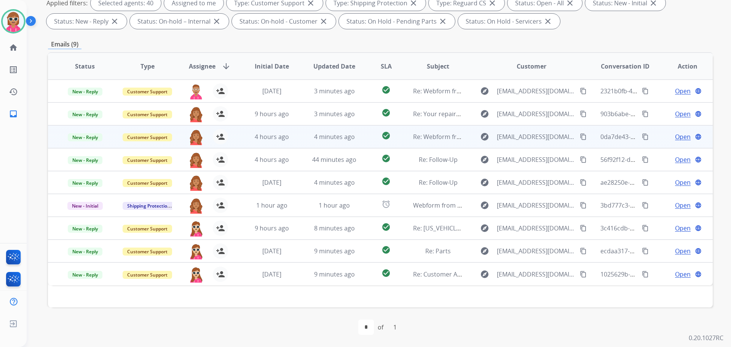
scroll to position [85, 0]
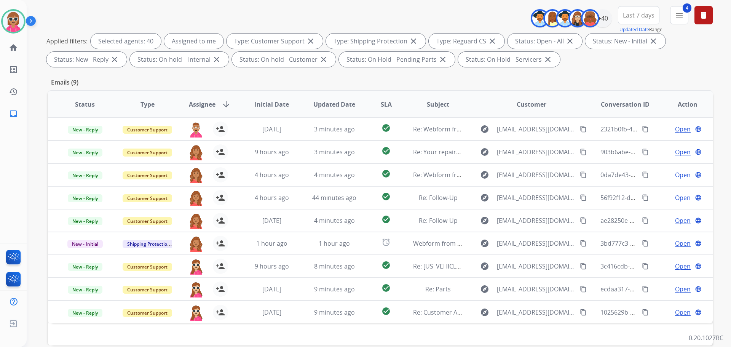
drag, startPoint x: 227, startPoint y: 81, endPoint x: 238, endPoint y: 78, distance: 12.0
click at [231, 79] on div "Emails (9)" at bounding box center [380, 83] width 665 height 10
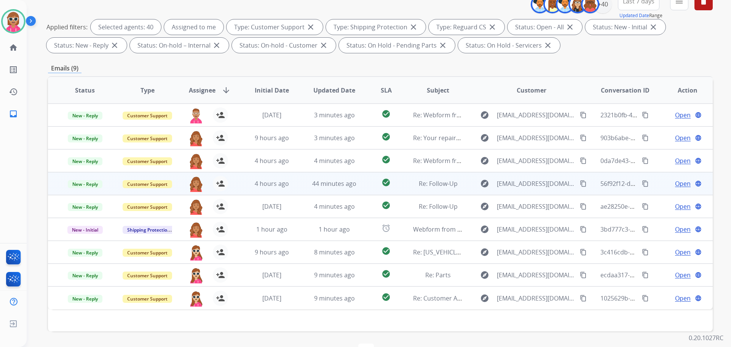
scroll to position [123, 0]
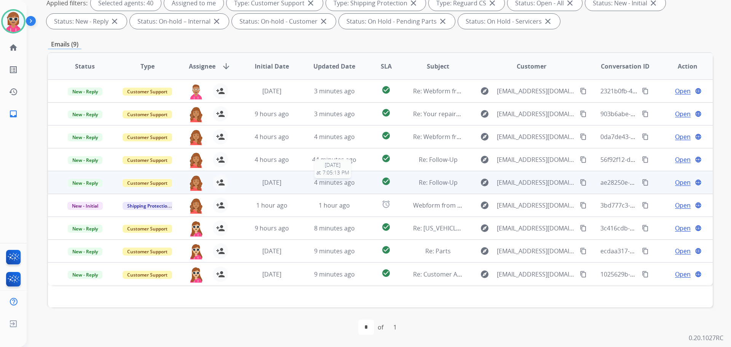
click at [328, 187] on div "4 minutes ago" at bounding box center [335, 182] width 50 height 9
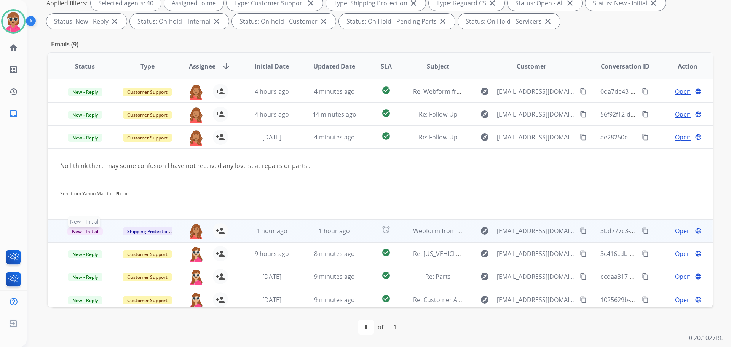
scroll to position [49, 0]
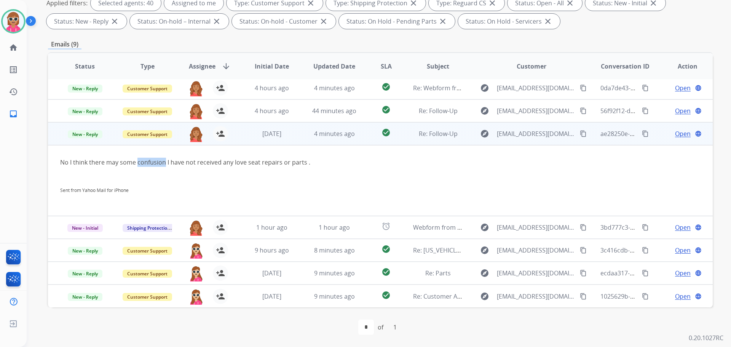
drag, startPoint x: 136, startPoint y: 161, endPoint x: 162, endPoint y: 160, distance: 26.7
click at [162, 160] on div "No I think there may some confusion I have not received any love seat repairs o…" at bounding box center [318, 181] width 516 height 46
click at [294, 130] on div "[DATE]" at bounding box center [272, 133] width 50 height 9
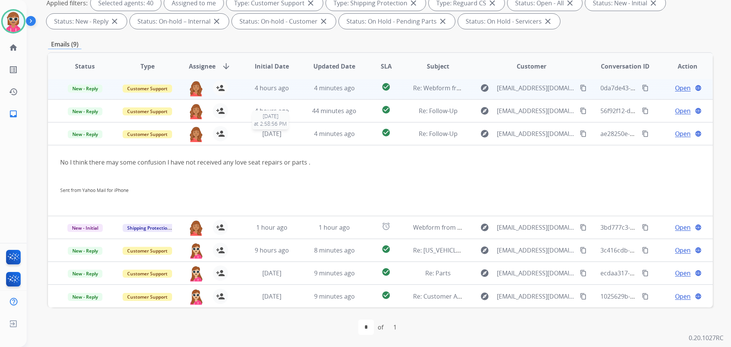
scroll to position [0, 0]
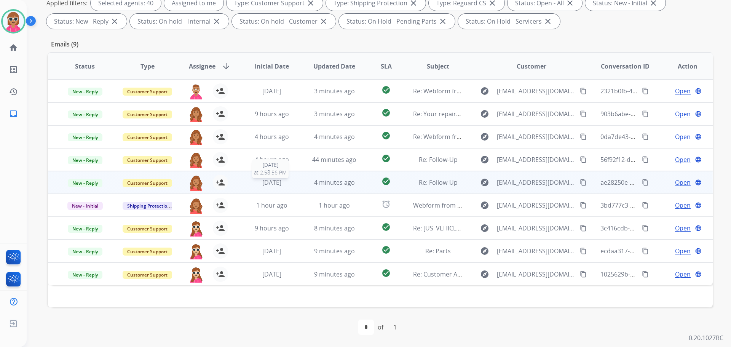
click at [293, 184] on div "[DATE]" at bounding box center [272, 182] width 50 height 9
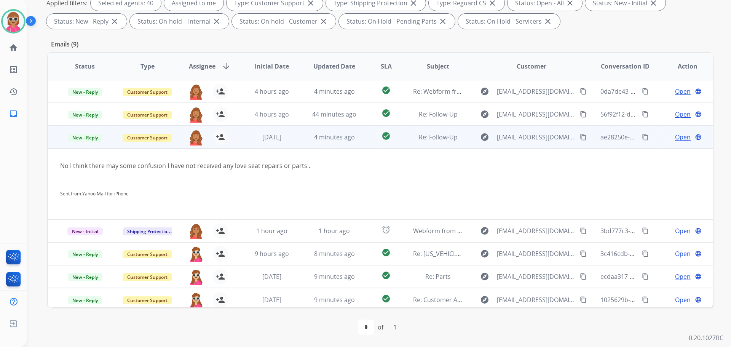
scroll to position [49, 0]
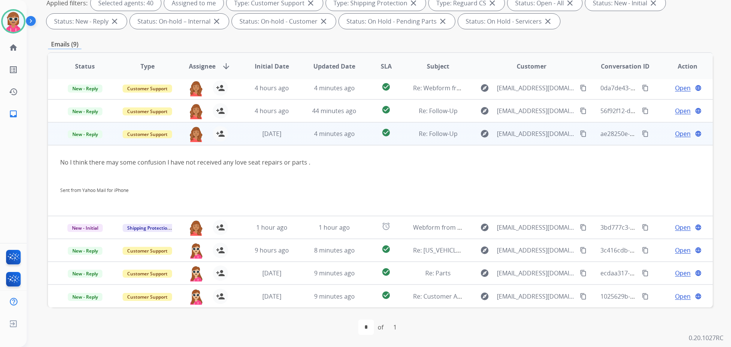
click at [297, 136] on td "4 minutes ago" at bounding box center [328, 133] width 62 height 23
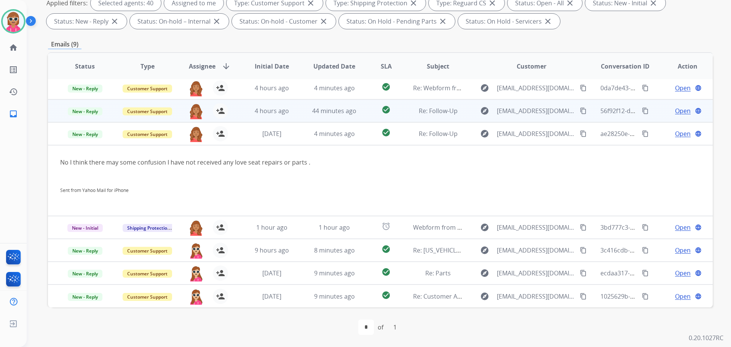
scroll to position [0, 0]
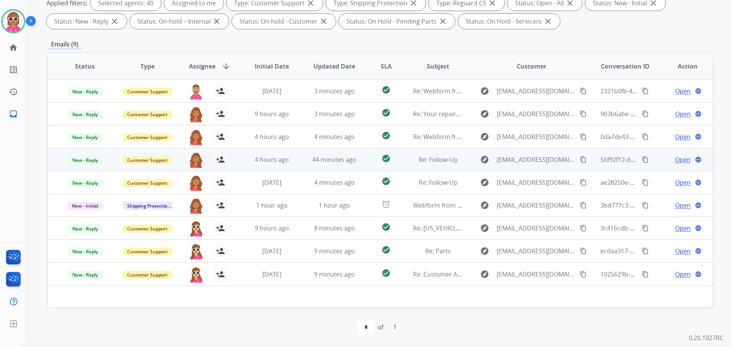
click at [297, 157] on td "44 minutes ago" at bounding box center [328, 159] width 62 height 23
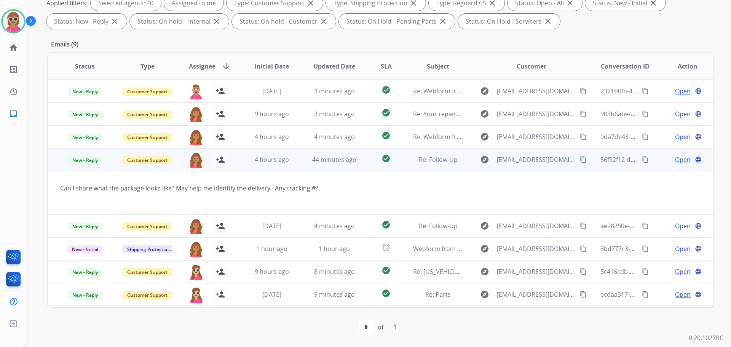
scroll to position [21, 0]
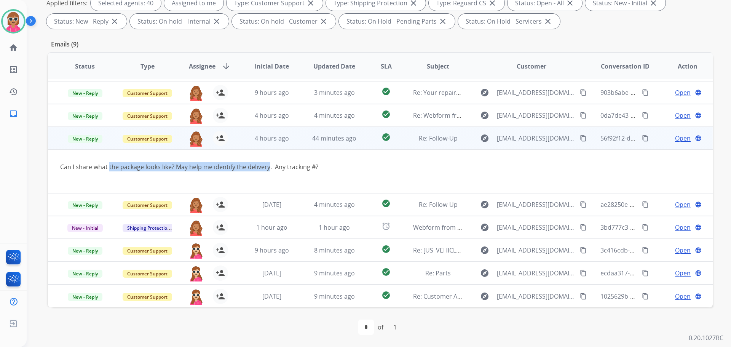
drag, startPoint x: 109, startPoint y: 171, endPoint x: 269, endPoint y: 169, distance: 160.7
click at [269, 169] on div "Can I share what the package looks like? May help me identify the delivery. Any…" at bounding box center [318, 166] width 516 height 9
click at [675, 140] on span "Open" at bounding box center [683, 138] width 16 height 9
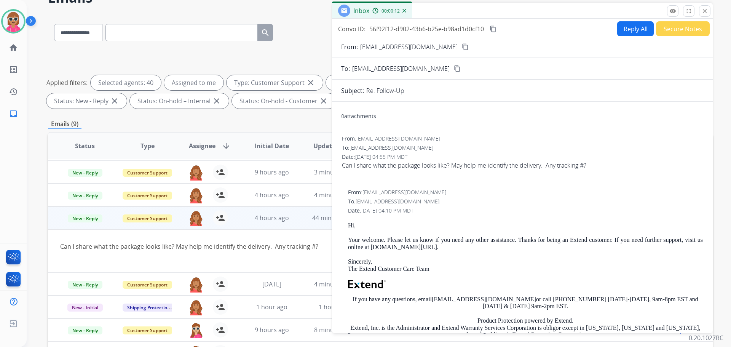
scroll to position [9, 0]
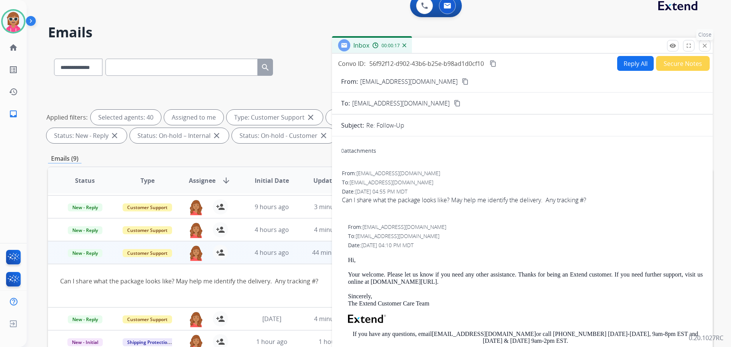
click at [705, 49] on button "close Close" at bounding box center [704, 45] width 11 height 11
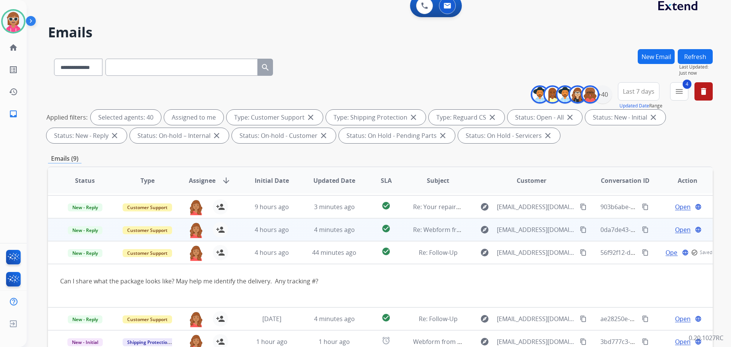
click at [324, 247] on td "44 minutes ago" at bounding box center [328, 252] width 62 height 23
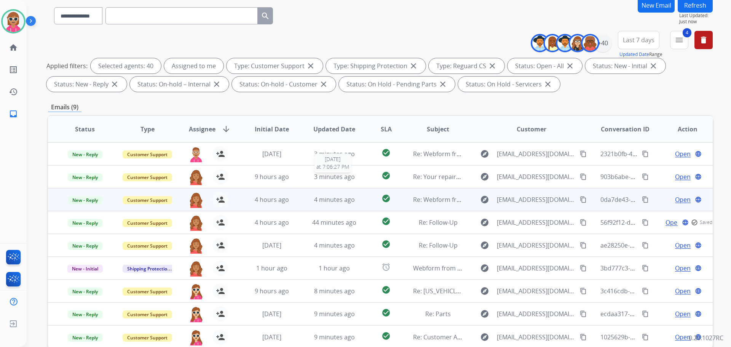
scroll to position [123, 0]
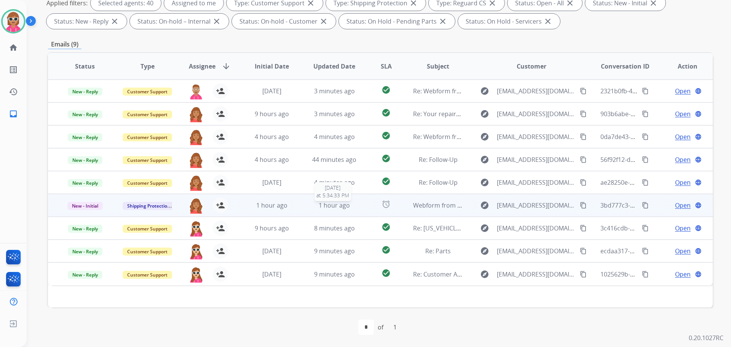
click at [315, 208] on div "1 hour ago" at bounding box center [335, 205] width 50 height 9
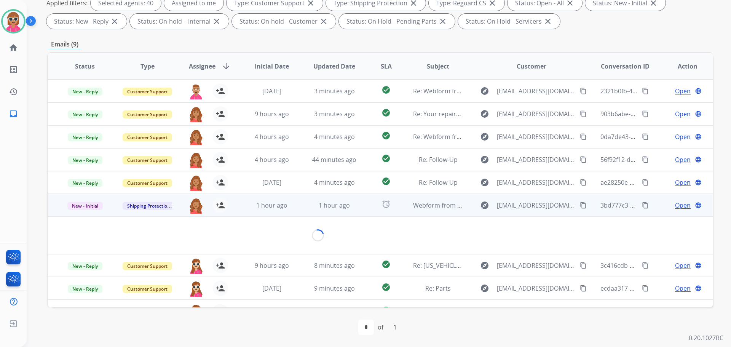
scroll to position [12, 0]
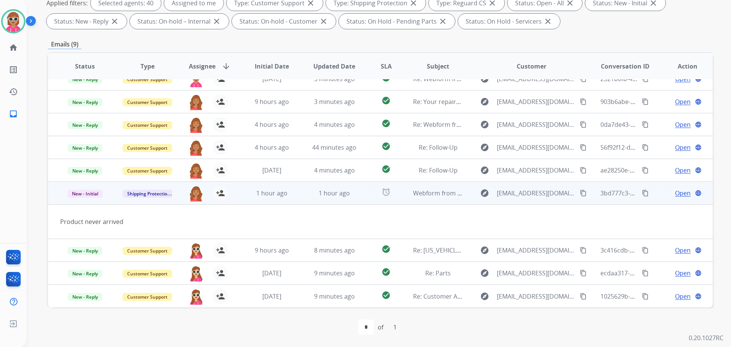
click at [580, 192] on mat-icon "content_copy" at bounding box center [583, 193] width 7 height 7
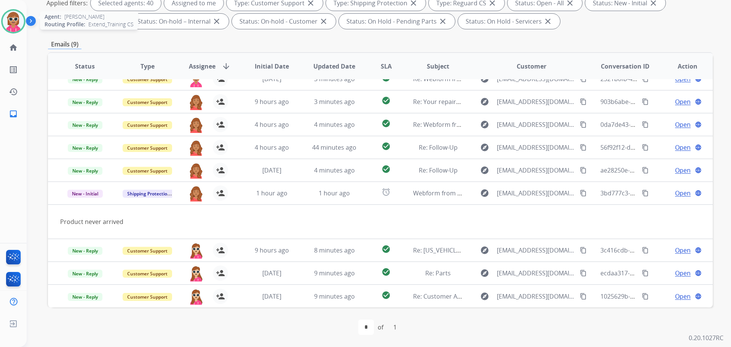
click at [11, 25] on img at bounding box center [13, 21] width 21 height 21
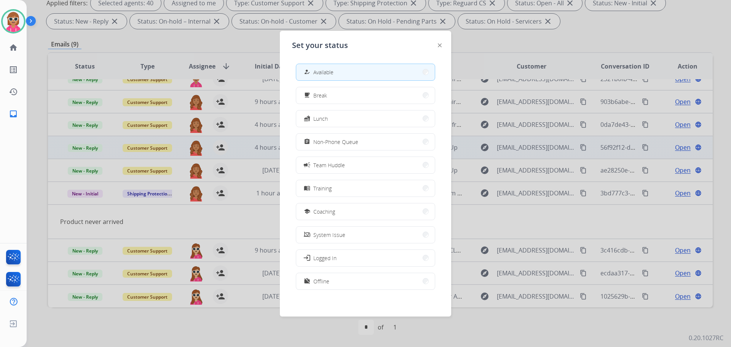
drag, startPoint x: 348, startPoint y: 145, endPoint x: 343, endPoint y: 145, distance: 5.0
click at [347, 145] on span "Non-Phone Queue" at bounding box center [335, 142] width 45 height 8
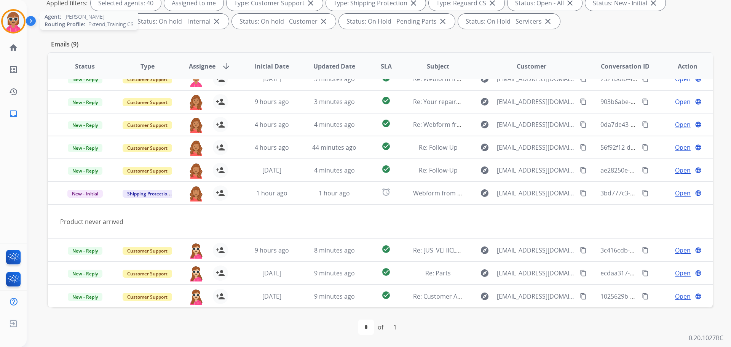
drag, startPoint x: 9, startPoint y: 18, endPoint x: 16, endPoint y: 18, distance: 7.2
click at [10, 17] on img at bounding box center [13, 21] width 21 height 21
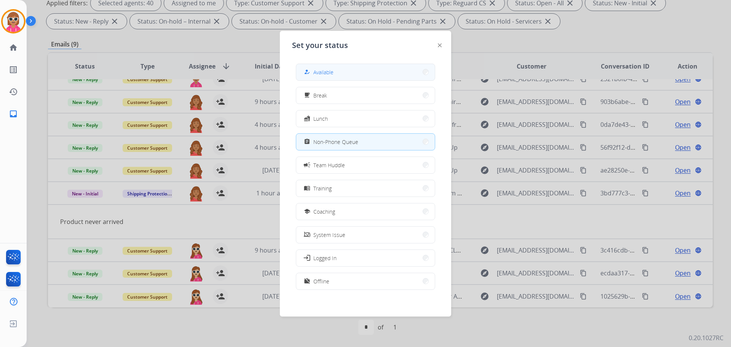
click at [311, 70] on div "how_to_reg" at bounding box center [307, 71] width 11 height 9
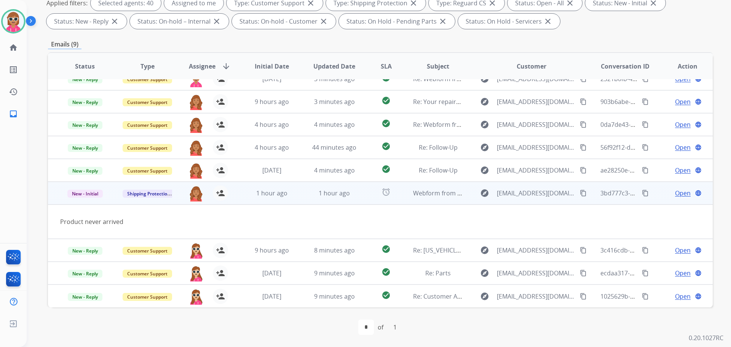
drag, startPoint x: 576, startPoint y: 190, endPoint x: 536, endPoint y: 190, distance: 40.7
click at [580, 193] on mat-icon "content_copy" at bounding box center [583, 193] width 7 height 7
click at [675, 193] on span "Open" at bounding box center [683, 192] width 16 height 9
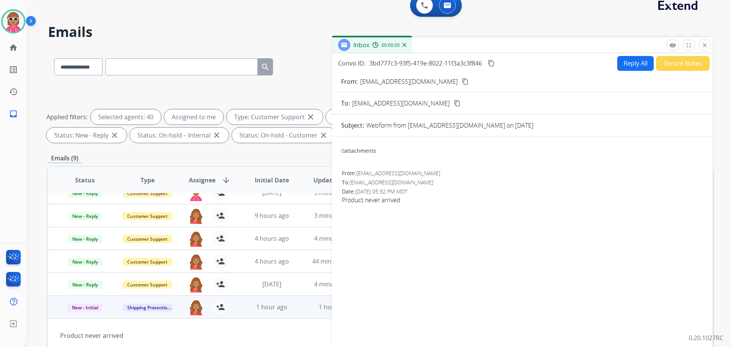
scroll to position [9, 0]
click at [635, 67] on button "Reply All" at bounding box center [635, 63] width 37 height 15
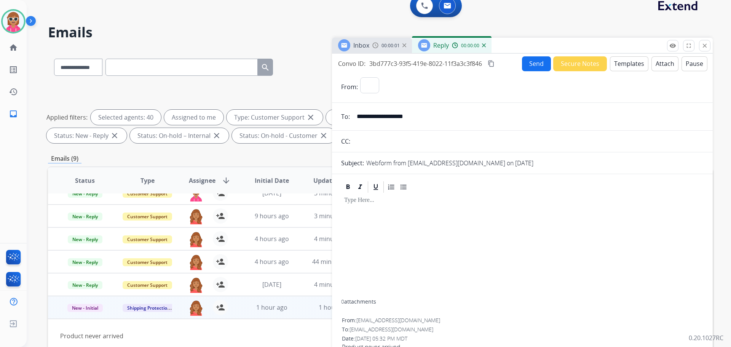
select select "**********"
click at [628, 61] on button "Templates" at bounding box center [629, 63] width 38 height 15
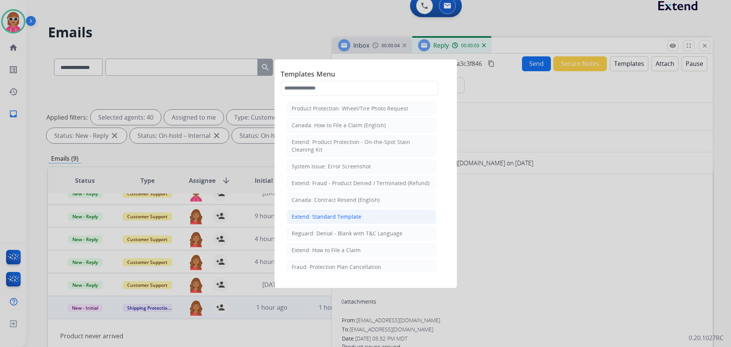
click at [338, 220] on div "Extend: Standard Template" at bounding box center [327, 217] width 70 height 8
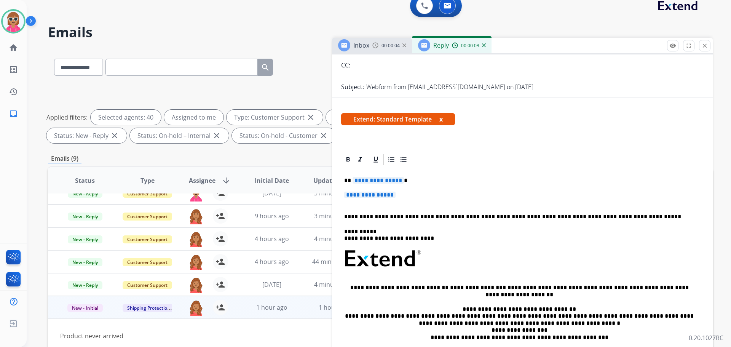
scroll to position [76, 0]
drag, startPoint x: 400, startPoint y: 197, endPoint x: 325, endPoint y: 178, distance: 77.4
click at [355, 179] on div "**********" at bounding box center [522, 278] width 362 height 225
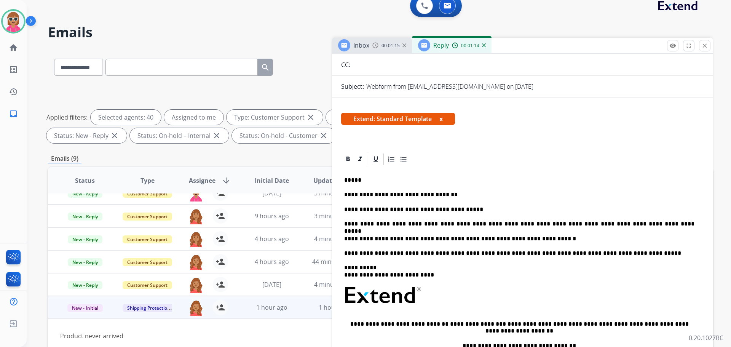
click at [371, 178] on p "*****" at bounding box center [519, 180] width 350 height 7
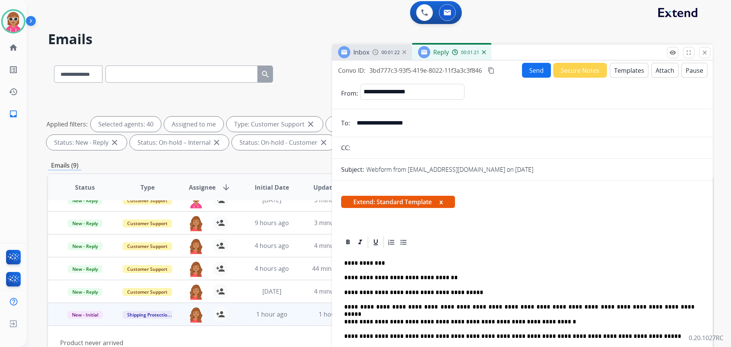
scroll to position [0, 0]
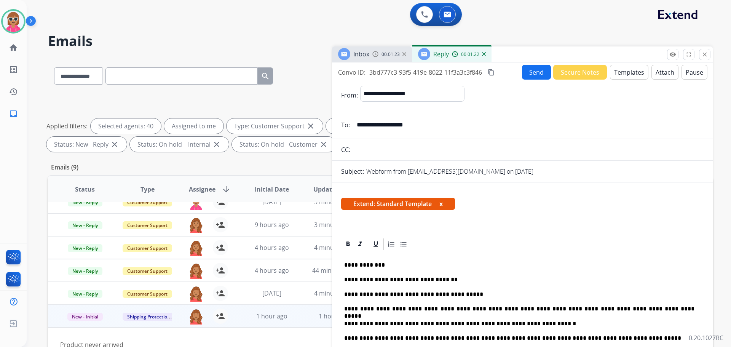
click at [495, 70] on mat-icon "content_copy" at bounding box center [491, 72] width 7 height 7
click at [540, 77] on button "Send" at bounding box center [536, 72] width 29 height 15
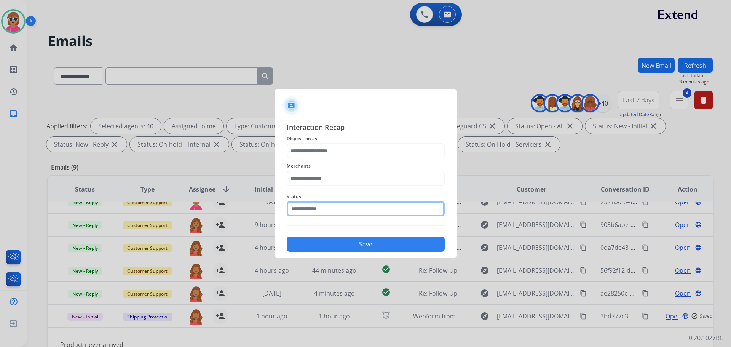
click at [355, 214] on input "text" at bounding box center [366, 208] width 158 height 15
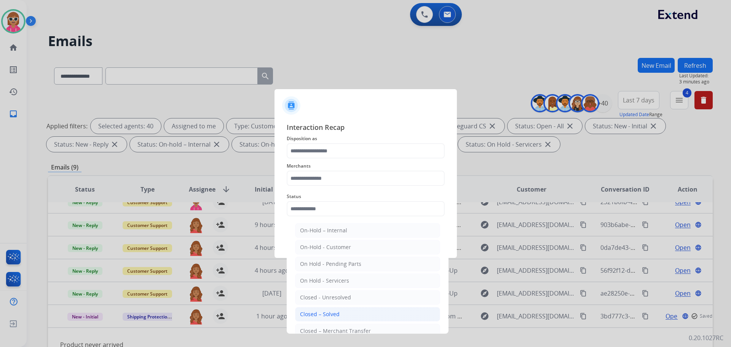
drag, startPoint x: 341, startPoint y: 314, endPoint x: 374, endPoint y: 211, distance: 108.6
click at [341, 314] on li "Closed – Solved" at bounding box center [367, 314] width 145 height 14
type input "**********"
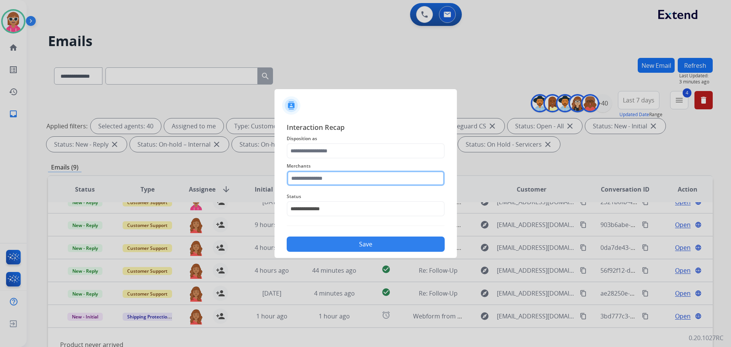
click at [371, 176] on input "text" at bounding box center [366, 178] width 158 height 15
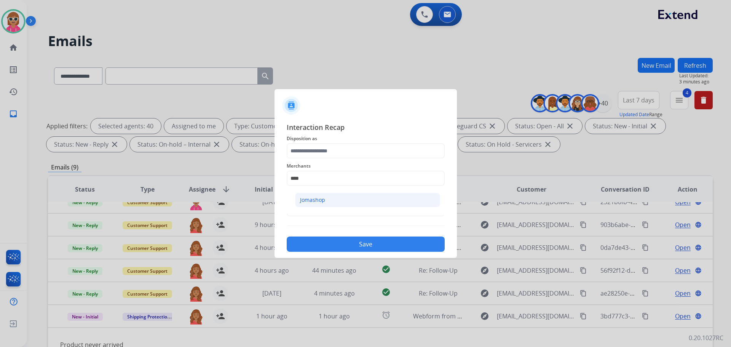
click at [315, 200] on div "Jomashop" at bounding box center [312, 200] width 25 height 8
type input "********"
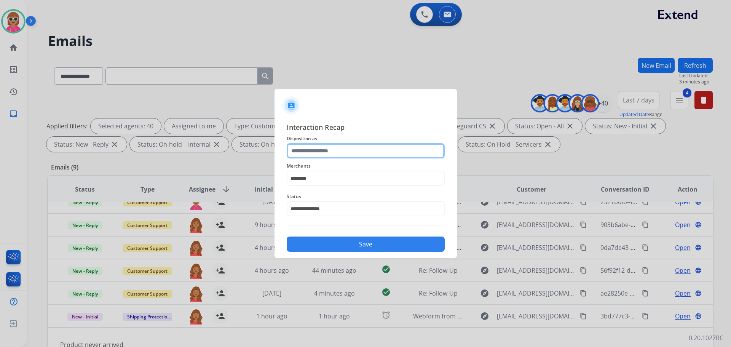
click at [347, 145] on input "text" at bounding box center [366, 150] width 158 height 15
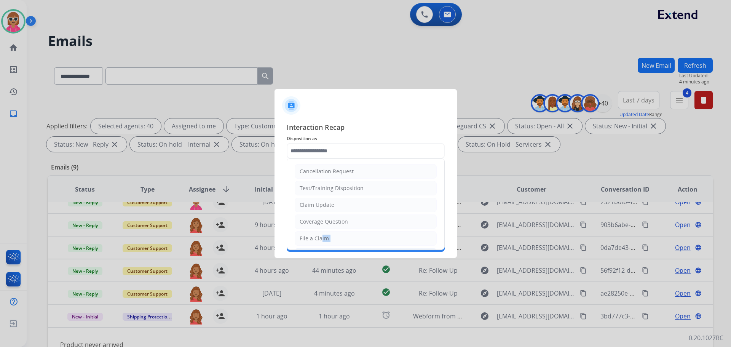
click at [320, 244] on ul "Cancellation Request Test/Training Disposition Claim Update Coverage Question F…" at bounding box center [365, 263] width 157 height 209
click at [347, 150] on input "text" at bounding box center [366, 150] width 158 height 15
click at [321, 233] on li "File a Claim" at bounding box center [366, 238] width 142 height 14
type input "**********"
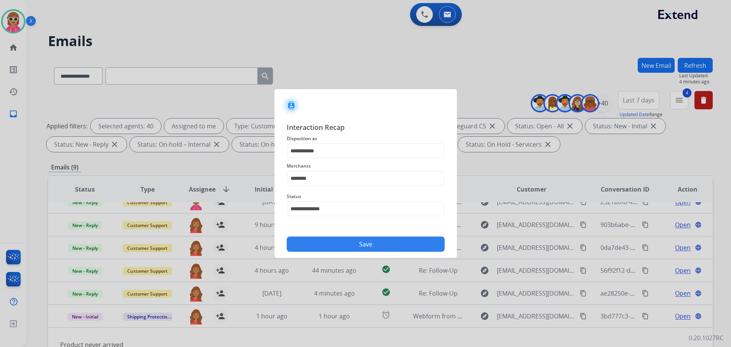
drag, startPoint x: 337, startPoint y: 238, endPoint x: 334, endPoint y: 241, distance: 4.3
click at [336, 238] on button "Save" at bounding box center [366, 243] width 158 height 15
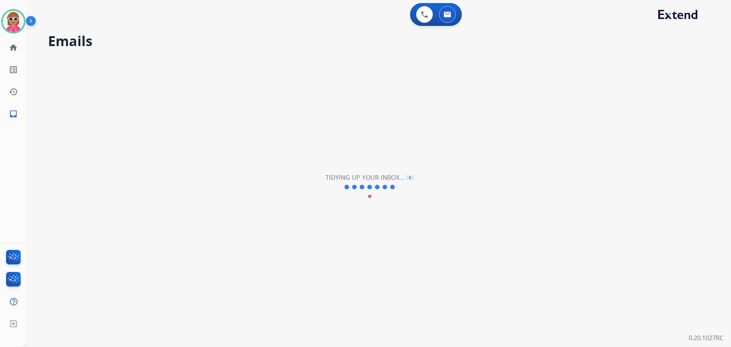
scroll to position [0, 0]
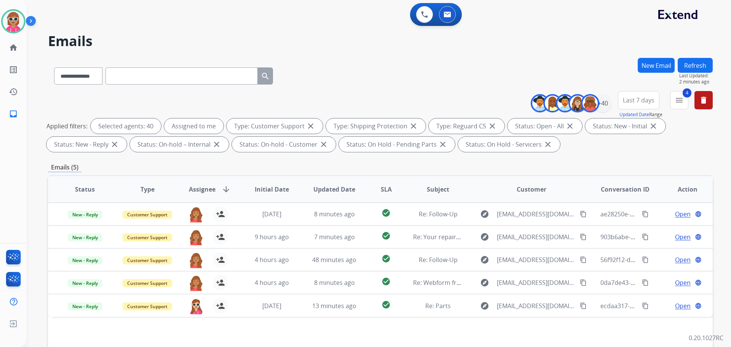
click at [696, 58] on div "**********" at bounding box center [370, 200] width 686 height 347
click at [694, 64] on button "Refresh" at bounding box center [695, 65] width 35 height 15
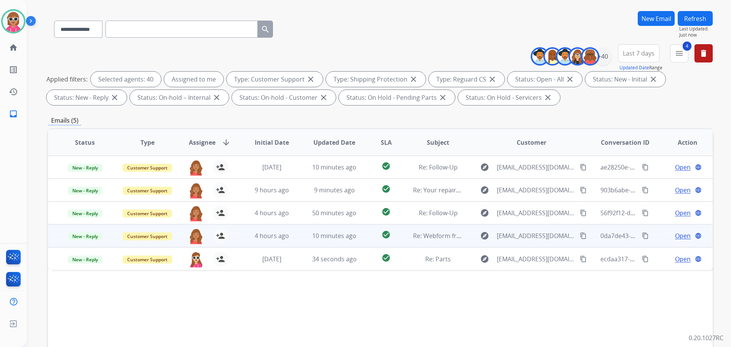
scroll to position [123, 0]
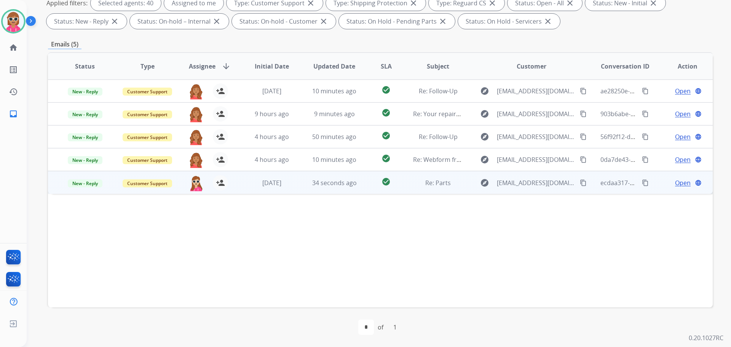
click at [359, 176] on td "check_circle" at bounding box center [380, 182] width 42 height 23
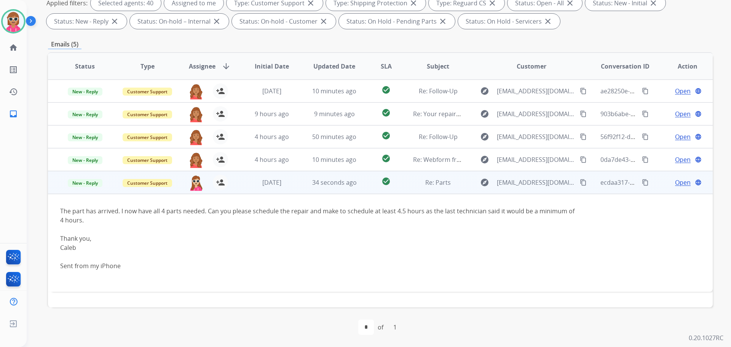
click at [354, 175] on td "34 seconds ago" at bounding box center [328, 182] width 62 height 23
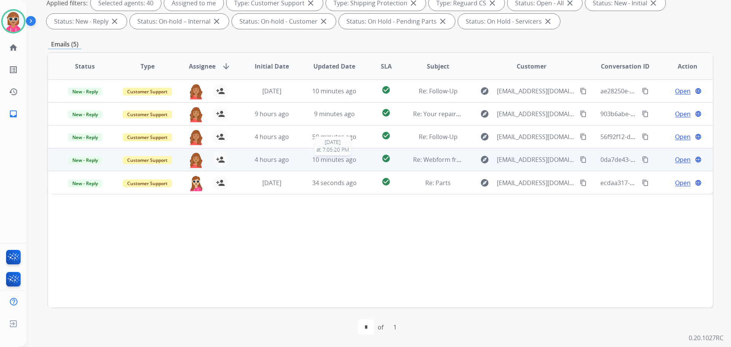
click at [351, 158] on span "10 minutes ago" at bounding box center [334, 159] width 44 height 8
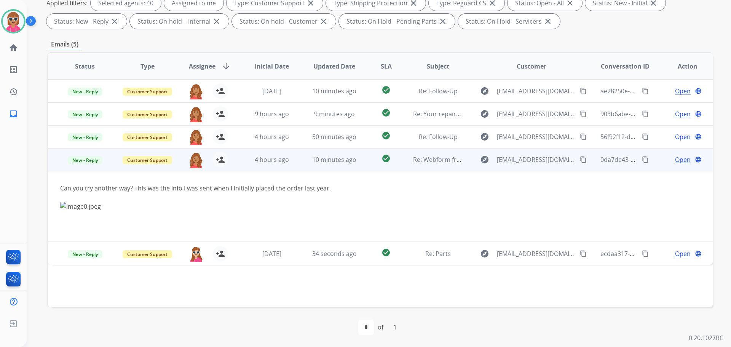
click at [676, 160] on span "Open" at bounding box center [683, 159] width 16 height 9
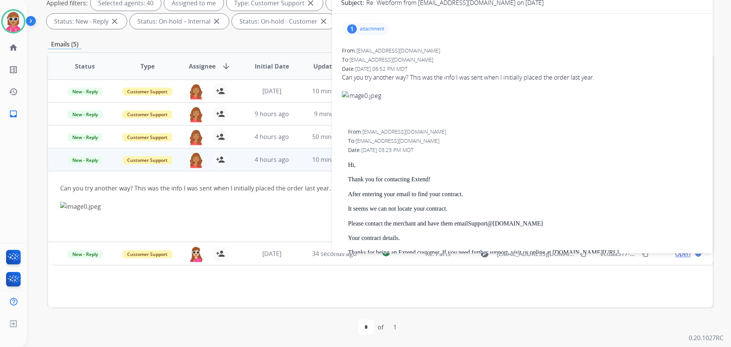
scroll to position [0, 0]
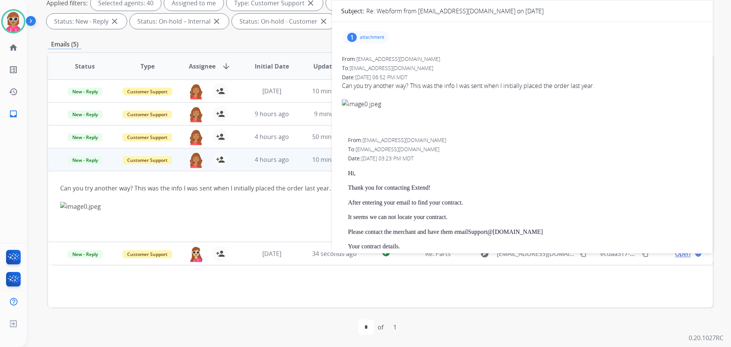
click at [370, 38] on p "attachment" at bounding box center [372, 37] width 24 height 6
click at [386, 59] on div at bounding box center [369, 58] width 38 height 27
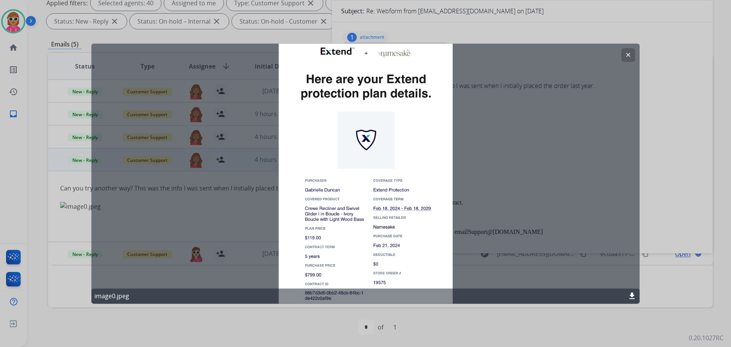
click at [365, 162] on div "clear image0.jpeg download" at bounding box center [365, 173] width 548 height 260
click at [632, 298] on mat-icon "download" at bounding box center [631, 295] width 9 height 9
click at [634, 56] on button "clear" at bounding box center [628, 55] width 14 height 14
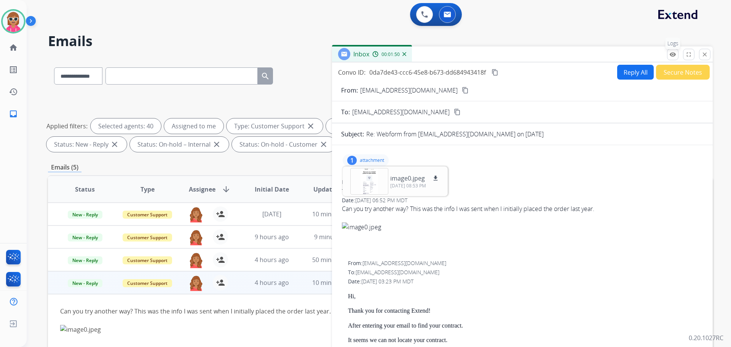
click at [669, 51] on mat-icon "remove_red_eye" at bounding box center [672, 54] width 7 height 7
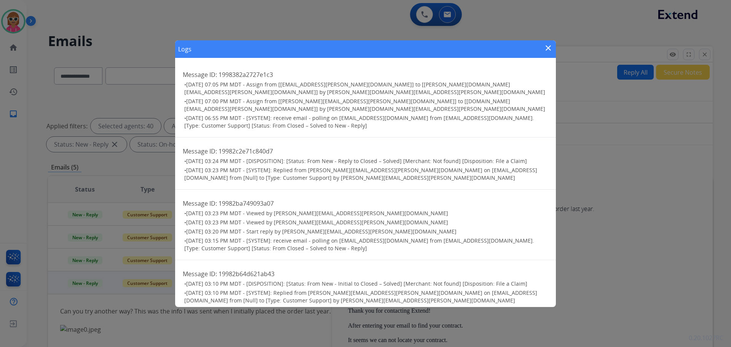
drag, startPoint x: 547, startPoint y: 48, endPoint x: 577, endPoint y: 54, distance: 30.6
click at [547, 48] on mat-icon "close" at bounding box center [548, 47] width 9 height 9
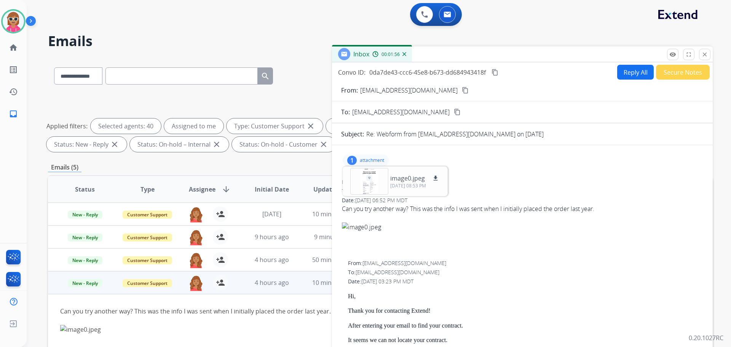
click at [620, 75] on button "Reply All" at bounding box center [635, 72] width 37 height 15
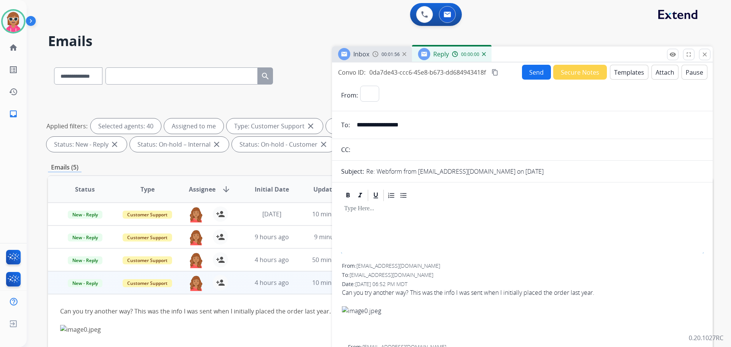
click at [621, 71] on button "Templates" at bounding box center [629, 72] width 38 height 15
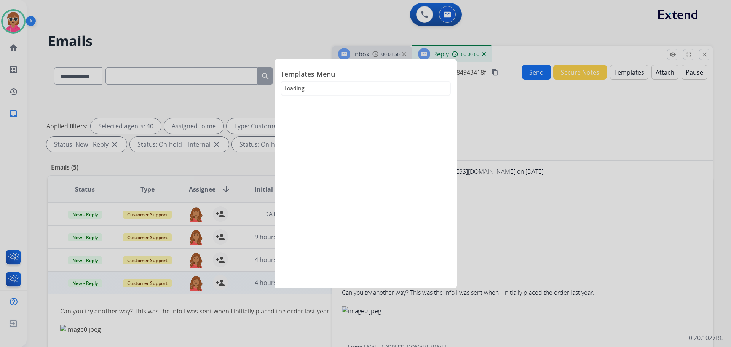
select select "**********"
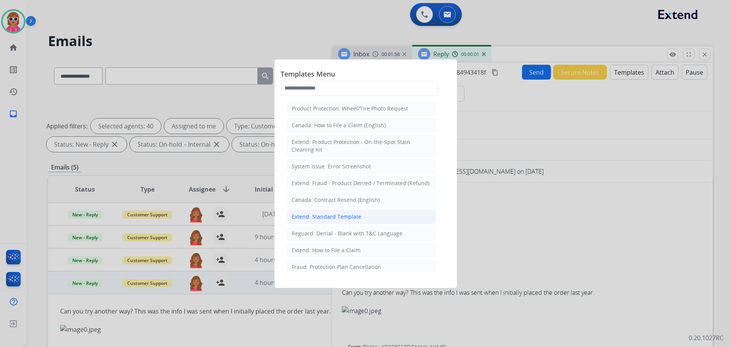
click at [343, 215] on div "Extend: Standard Template" at bounding box center [327, 217] width 70 height 8
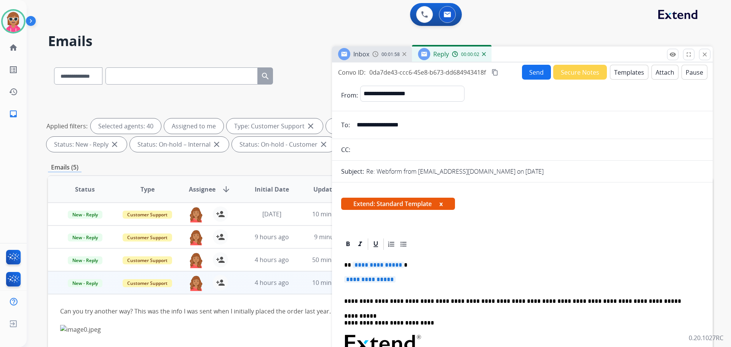
scroll to position [38, 0]
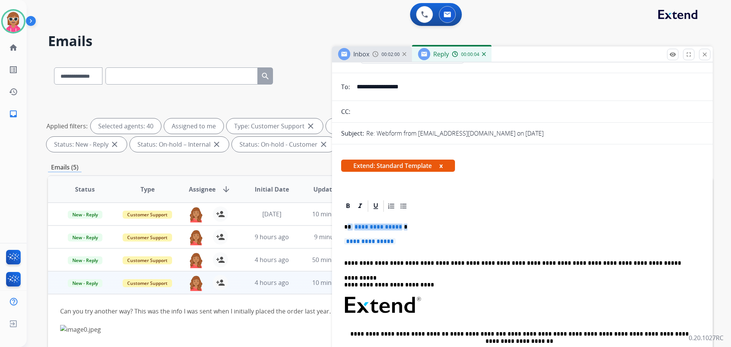
drag, startPoint x: 348, startPoint y: 224, endPoint x: 398, endPoint y: 221, distance: 50.4
click at [419, 238] on div "**********" at bounding box center [522, 323] width 362 height 220
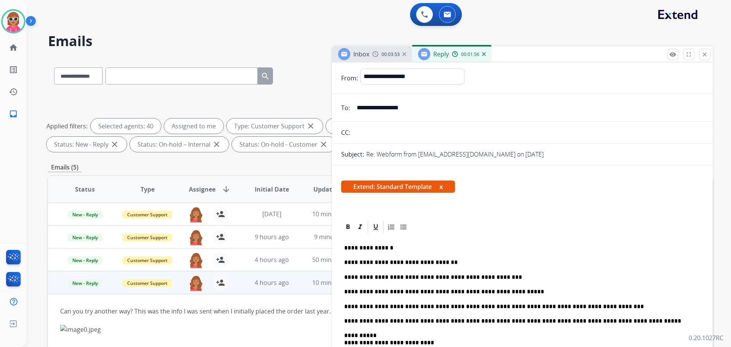
scroll to position [0, 0]
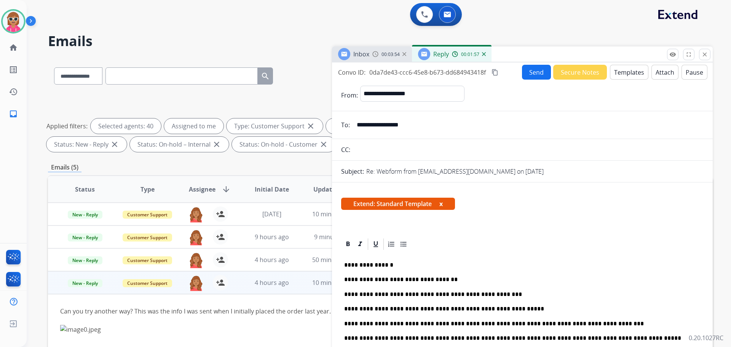
drag, startPoint x: 496, startPoint y: 70, endPoint x: 493, endPoint y: 75, distance: 6.1
click at [496, 70] on mat-icon "content_copy" at bounding box center [495, 72] width 7 height 7
click at [526, 68] on button "Send" at bounding box center [536, 72] width 29 height 15
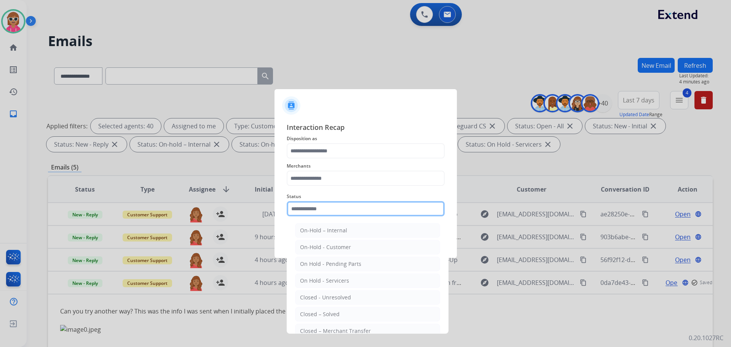
click at [365, 213] on input "text" at bounding box center [366, 208] width 158 height 15
drag, startPoint x: 347, startPoint y: 318, endPoint x: 364, endPoint y: 211, distance: 108.7
click at [348, 317] on li "Closed – Solved" at bounding box center [367, 314] width 145 height 14
type input "**********"
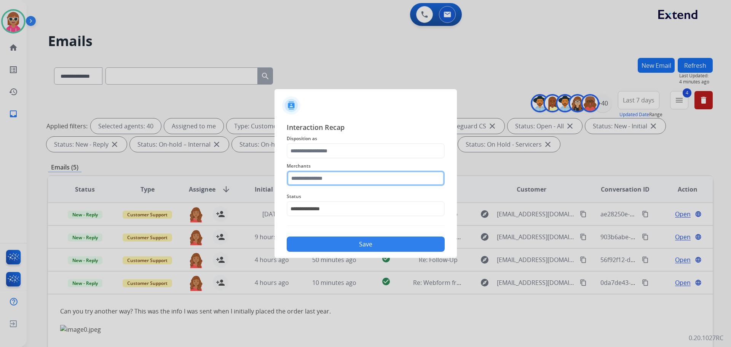
click at [323, 177] on input "text" at bounding box center [366, 178] width 158 height 15
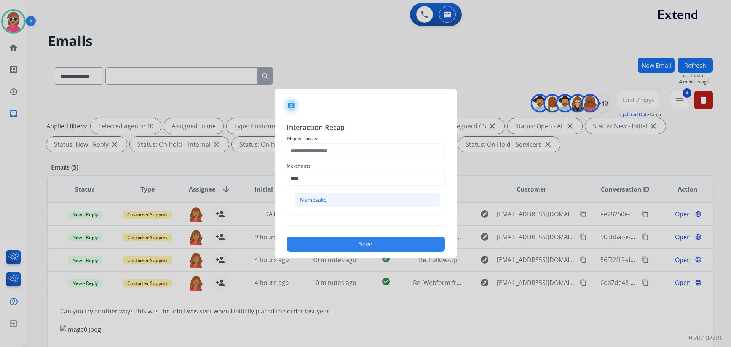
drag, startPoint x: 330, startPoint y: 198, endPoint x: 332, endPoint y: 180, distance: 18.0
click at [330, 196] on li "Namesake" at bounding box center [367, 200] width 145 height 14
type input "********"
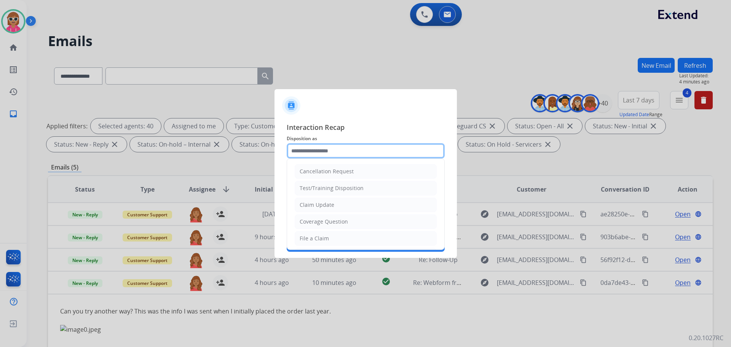
click at [336, 155] on input "text" at bounding box center [366, 150] width 158 height 15
select select "**********"
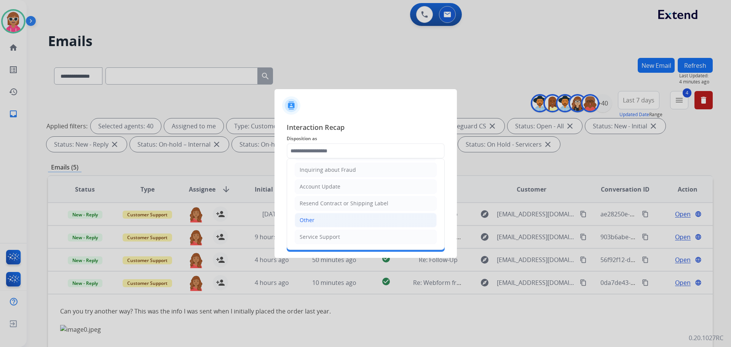
click at [329, 224] on li "Other" at bounding box center [366, 220] width 142 height 14
type input "*****"
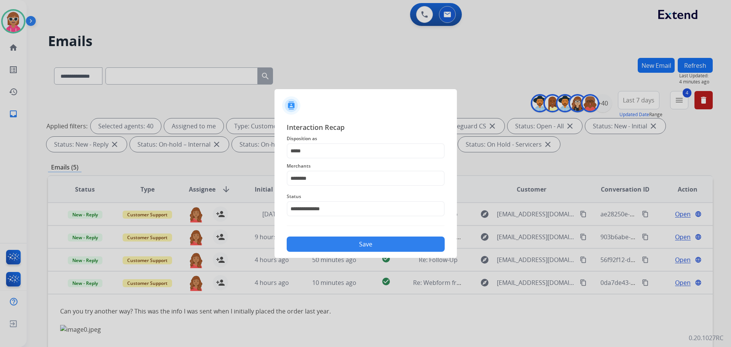
click at [332, 241] on button "Save" at bounding box center [366, 243] width 158 height 15
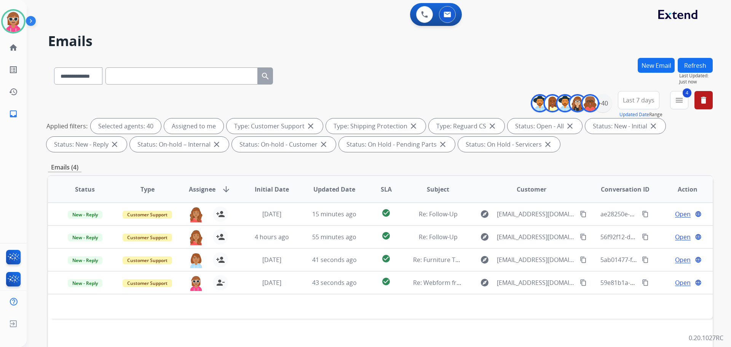
scroll to position [76, 0]
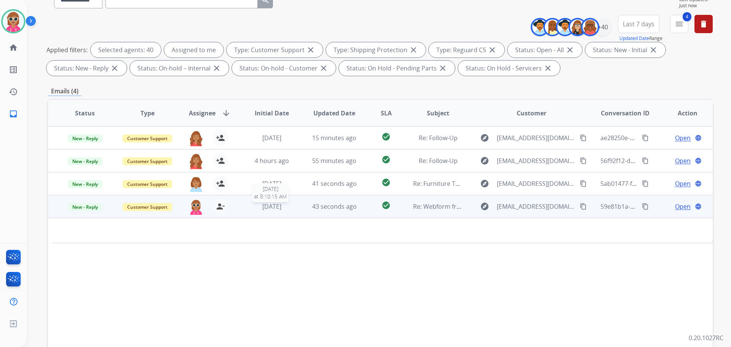
click at [297, 203] on td "43 seconds ago" at bounding box center [328, 206] width 62 height 23
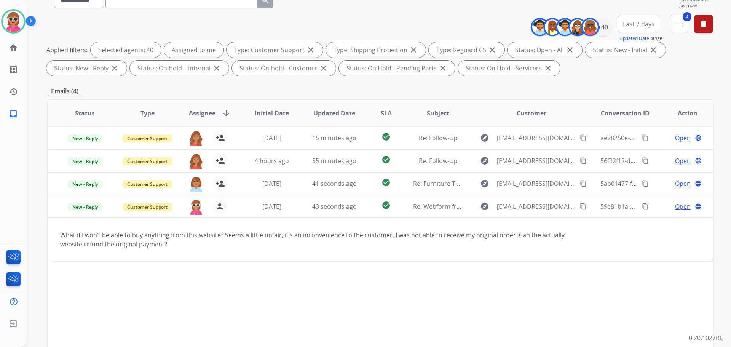
click at [238, 267] on div "Status Type Assignee arrow_downward Initial Date Updated Date SLA Subject Custo…" at bounding box center [380, 226] width 665 height 255
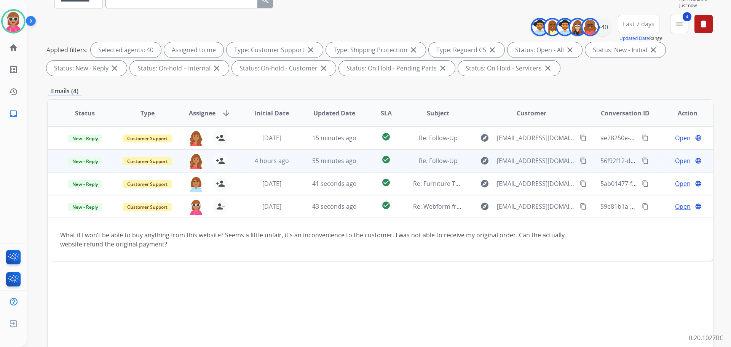
click at [340, 171] on td "55 minutes ago" at bounding box center [328, 160] width 62 height 23
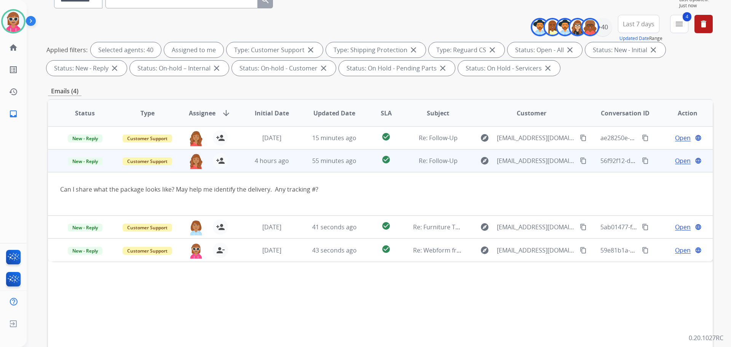
click at [326, 163] on span "55 minutes ago" at bounding box center [334, 160] width 44 height 8
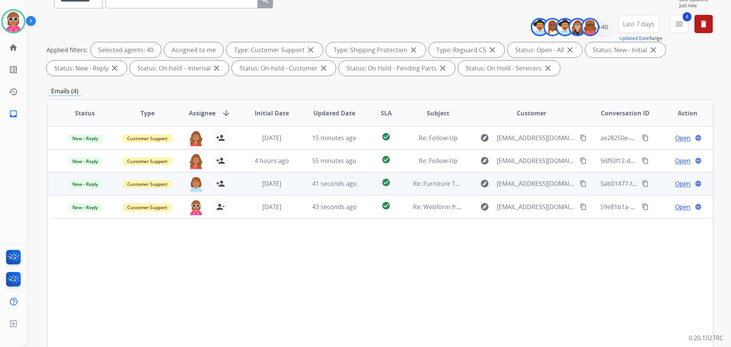
click at [313, 176] on td "41 seconds ago" at bounding box center [328, 183] width 62 height 23
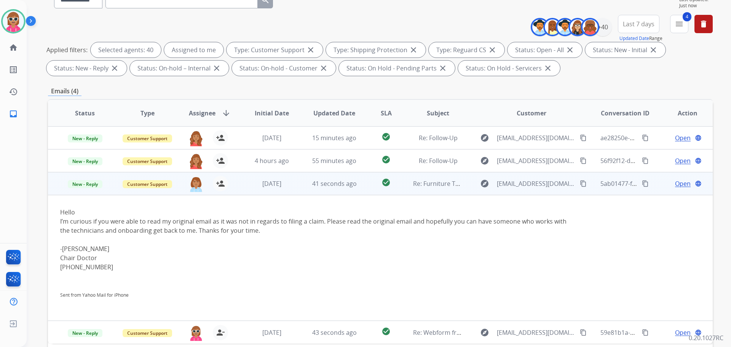
click at [288, 177] on td "[DATE]" at bounding box center [266, 183] width 62 height 23
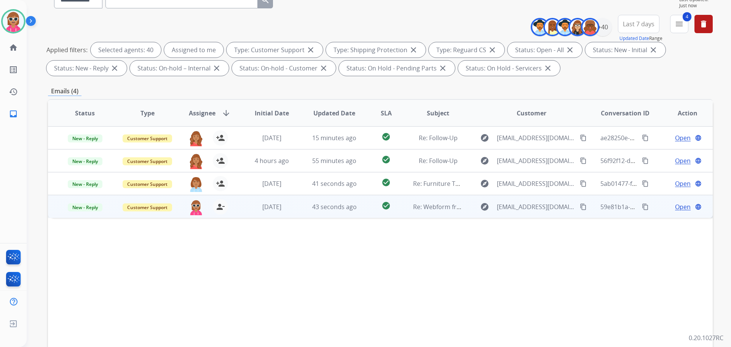
click at [287, 212] on td "[DATE]" at bounding box center [266, 206] width 62 height 23
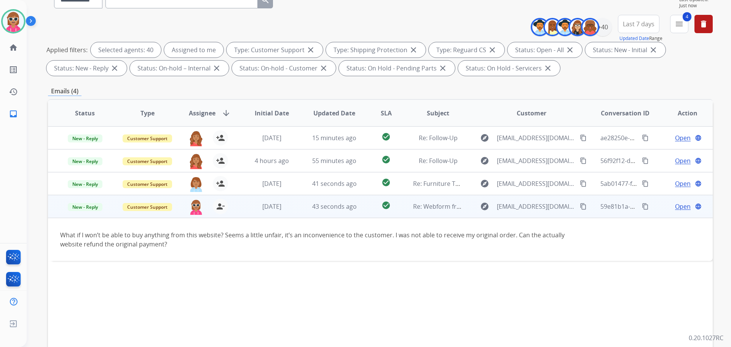
click at [676, 204] on span "Open" at bounding box center [683, 206] width 16 height 9
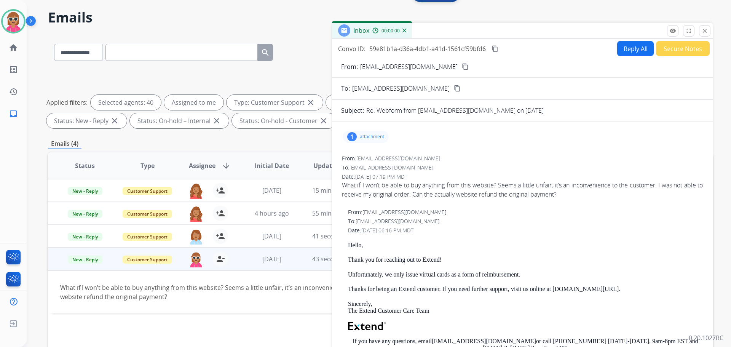
scroll to position [0, 0]
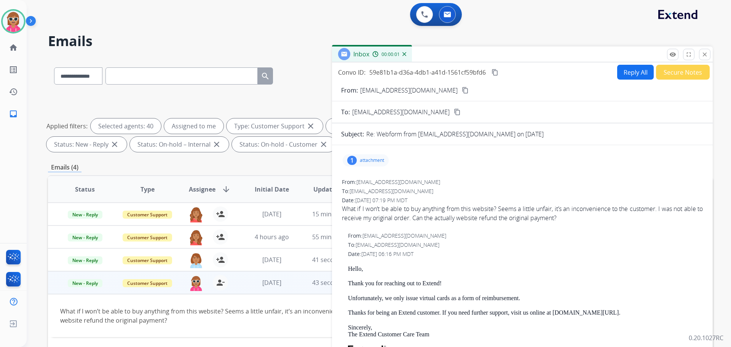
click at [631, 64] on div "Convo ID: 59e81b1a-d36a-4db1-a41d-1561cf59bfd6 content_copy Reply All Secure No…" at bounding box center [522, 217] width 381 height 311
click at [637, 79] on button "Reply All" at bounding box center [635, 72] width 37 height 15
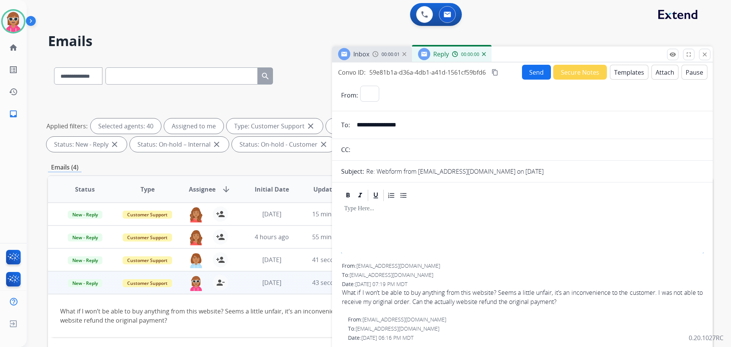
click at [634, 70] on button "Templates" at bounding box center [629, 72] width 38 height 15
select select "**********"
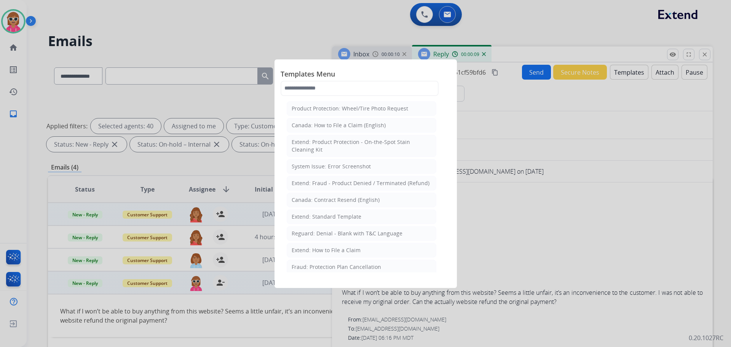
click at [328, 219] on li "Extend: Standard Template" at bounding box center [362, 216] width 150 height 14
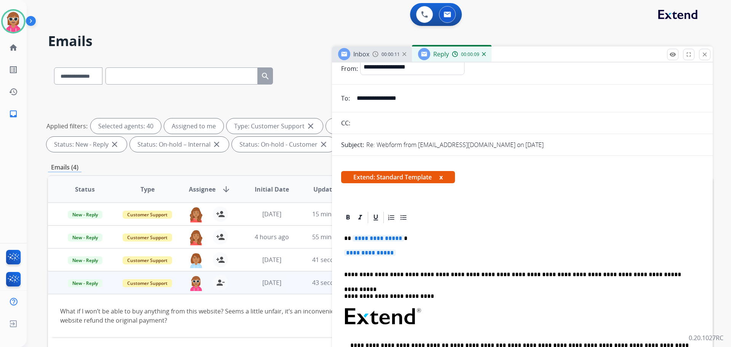
scroll to position [38, 0]
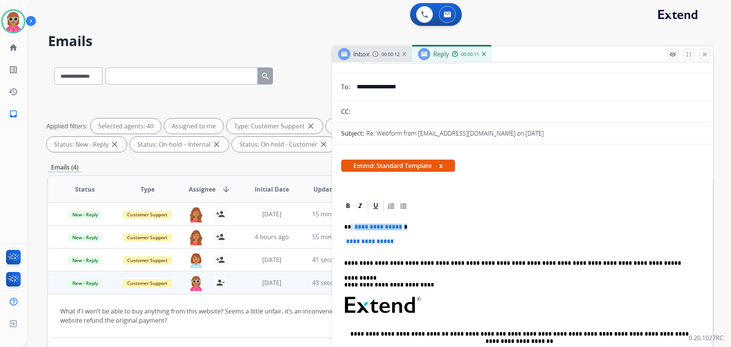
drag, startPoint x: 400, startPoint y: 240, endPoint x: 351, endPoint y: 227, distance: 51.0
click at [351, 227] on div "**********" at bounding box center [522, 323] width 362 height 220
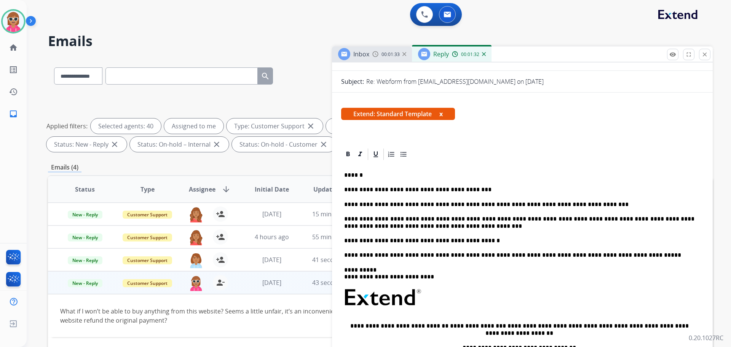
scroll to position [0, 0]
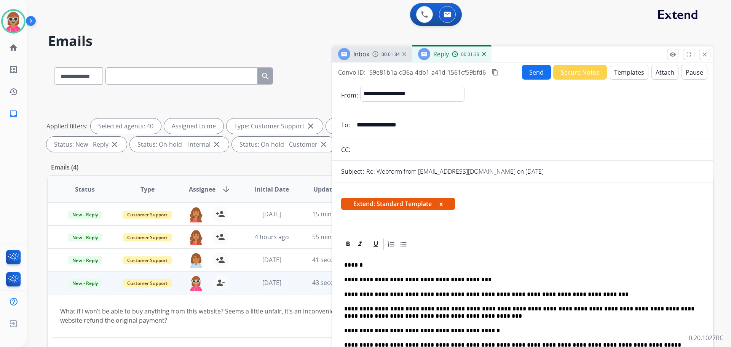
click at [539, 70] on button "Send" at bounding box center [536, 72] width 29 height 15
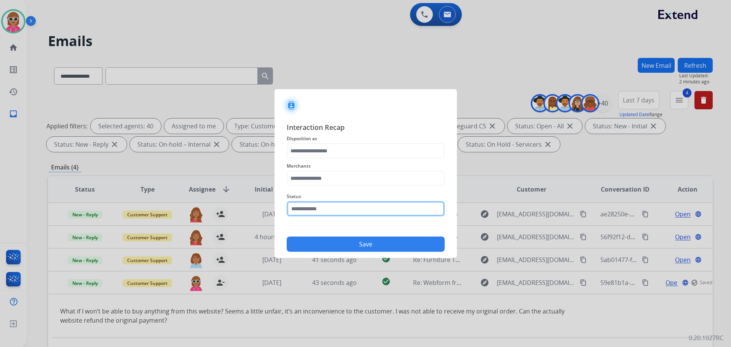
drag, startPoint x: 334, startPoint y: 204, endPoint x: 330, endPoint y: 213, distance: 10.4
click at [334, 209] on input "text" at bounding box center [366, 208] width 158 height 15
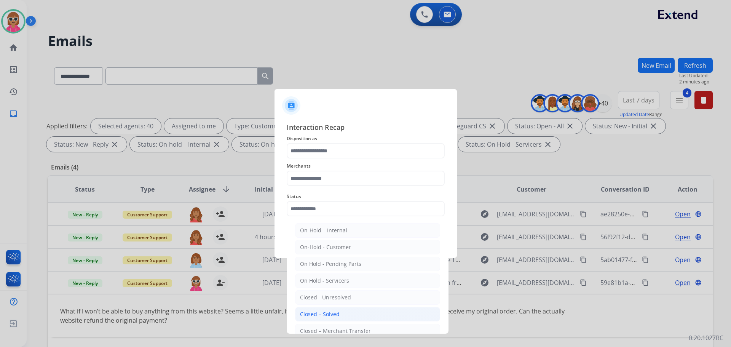
drag, startPoint x: 334, startPoint y: 312, endPoint x: 351, endPoint y: 243, distance: 70.9
click at [334, 311] on div "Closed – Solved" at bounding box center [320, 314] width 40 height 8
type input "**********"
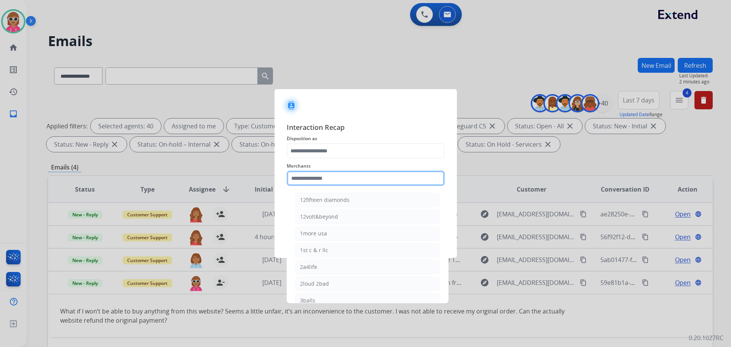
click at [341, 178] on input "text" at bounding box center [366, 178] width 158 height 15
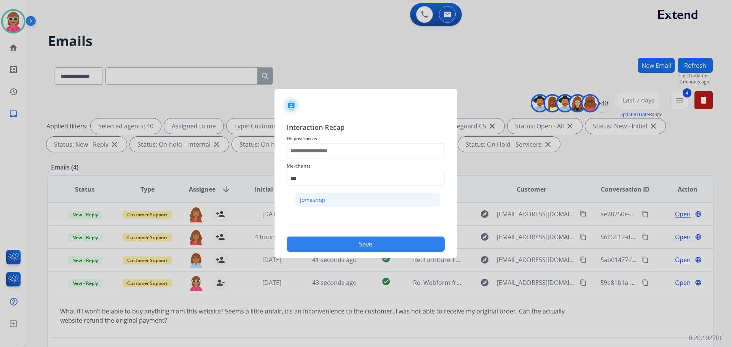
click at [336, 201] on li "Jomashop" at bounding box center [367, 200] width 145 height 14
type input "********"
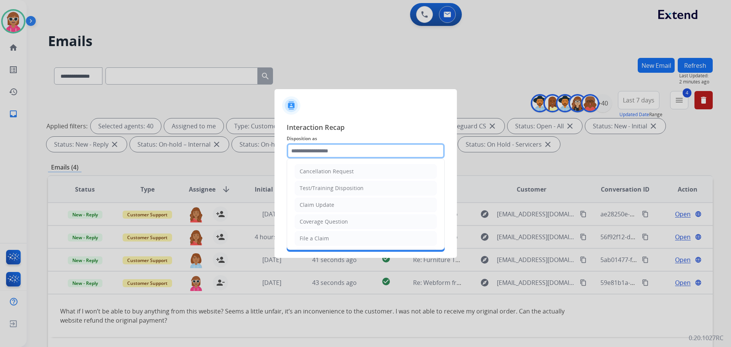
click at [327, 153] on input "text" at bounding box center [366, 150] width 158 height 15
drag, startPoint x: 334, startPoint y: 203, endPoint x: 346, endPoint y: 225, distance: 25.6
click at [334, 203] on li "Claim Update" at bounding box center [366, 205] width 142 height 14
type input "**********"
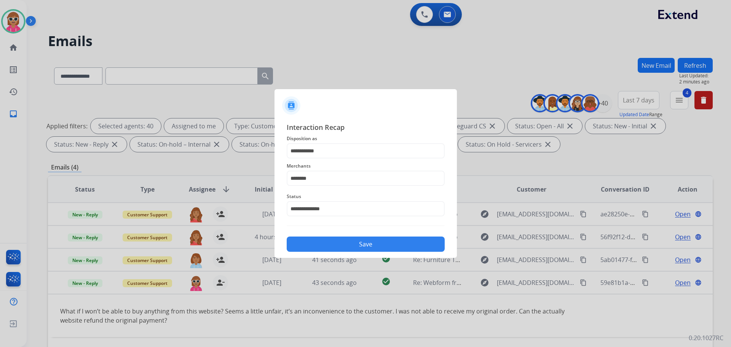
click at [349, 244] on button "Save" at bounding box center [366, 243] width 158 height 15
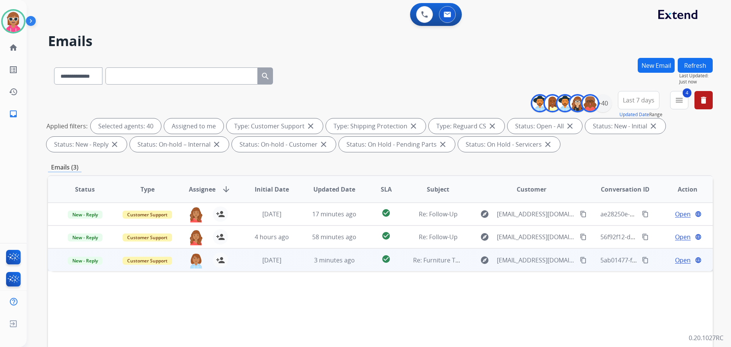
click at [256, 253] on td "[DATE]" at bounding box center [266, 259] width 62 height 23
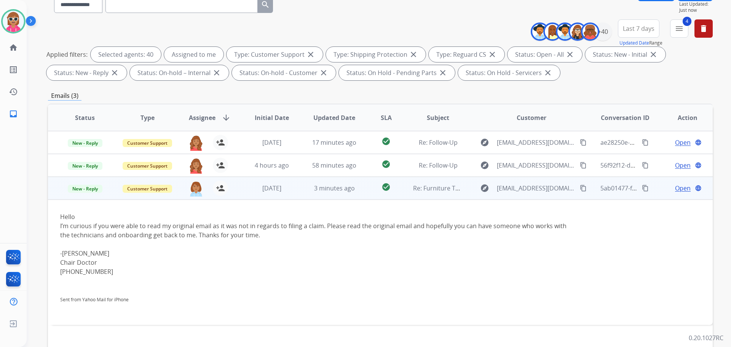
scroll to position [76, 0]
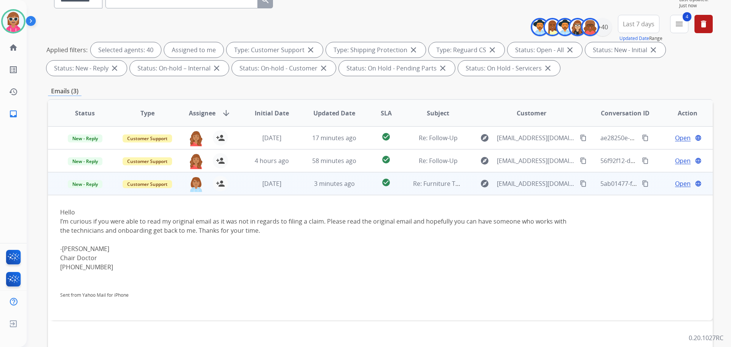
click at [676, 183] on span "Open" at bounding box center [683, 183] width 16 height 9
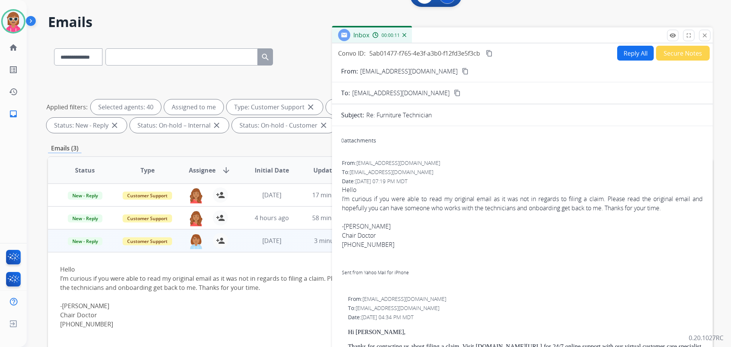
scroll to position [0, 0]
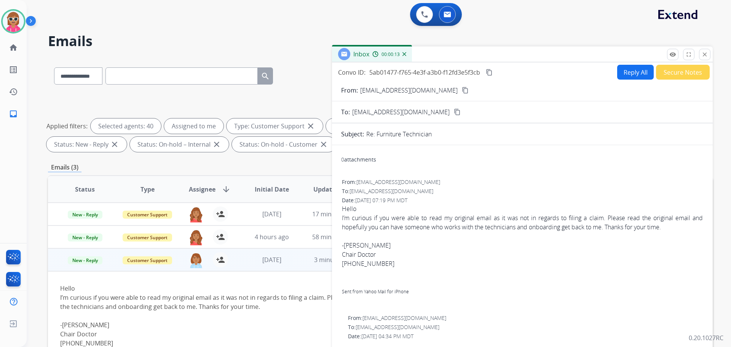
click at [640, 64] on div "Convo ID: 5ab01477-f765-4e3f-a3b0-f12fd3e5f3cb content_copy Reply All Secure No…" at bounding box center [522, 217] width 381 height 311
click at [624, 72] on button "Reply All" at bounding box center [635, 72] width 37 height 15
select select "**********"
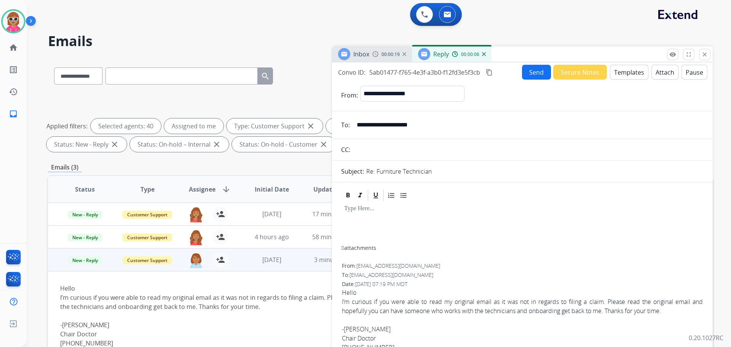
click at [631, 76] on button "Templates" at bounding box center [629, 72] width 38 height 15
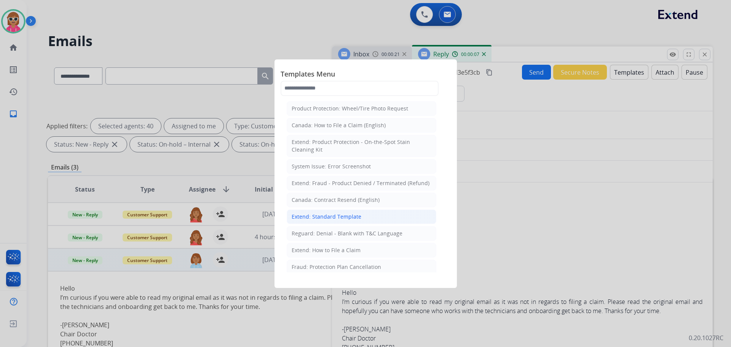
click at [348, 217] on div "Extend: Standard Template" at bounding box center [327, 217] width 70 height 8
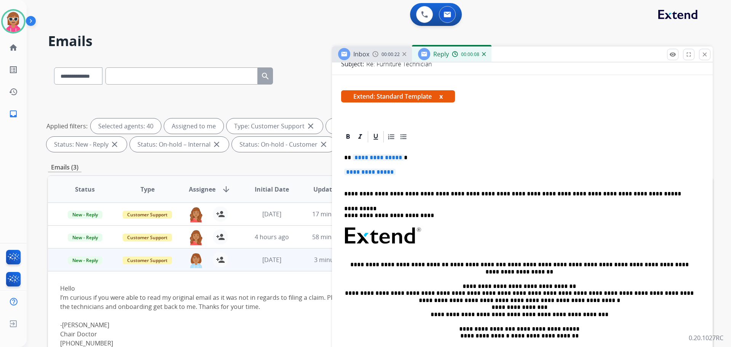
scroll to position [114, 0]
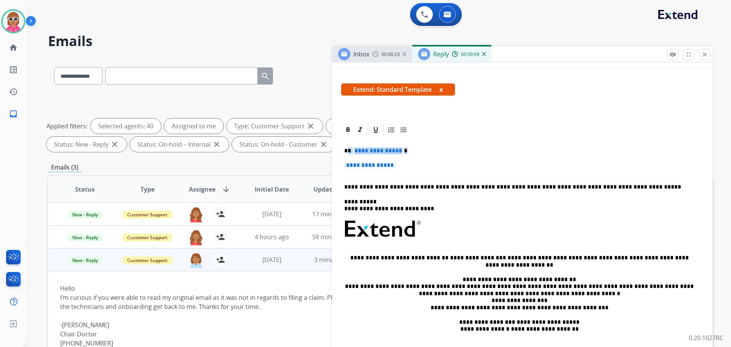
drag, startPoint x: 406, startPoint y: 166, endPoint x: 348, endPoint y: 149, distance: 60.3
click at [348, 149] on div "**********" at bounding box center [522, 252] width 362 height 230
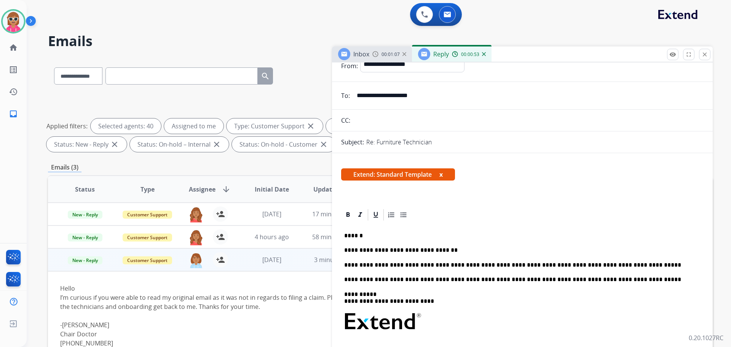
scroll to position [0, 0]
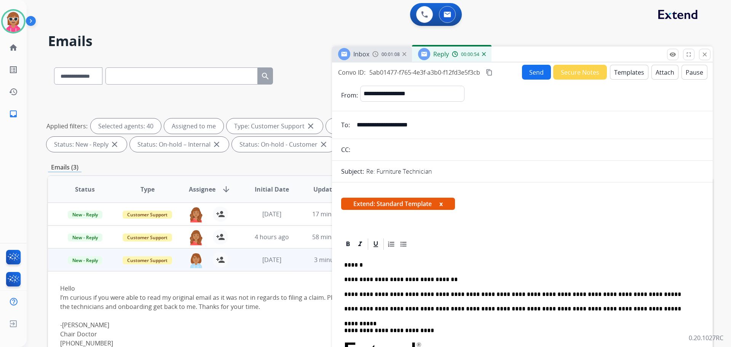
click at [533, 74] on button "Send" at bounding box center [536, 72] width 29 height 15
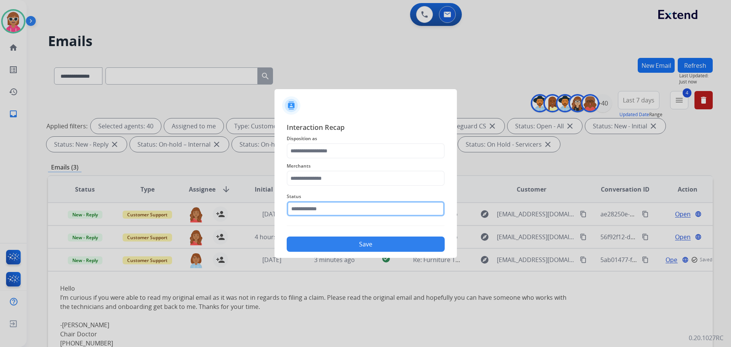
click at [335, 211] on input "text" at bounding box center [366, 208] width 158 height 15
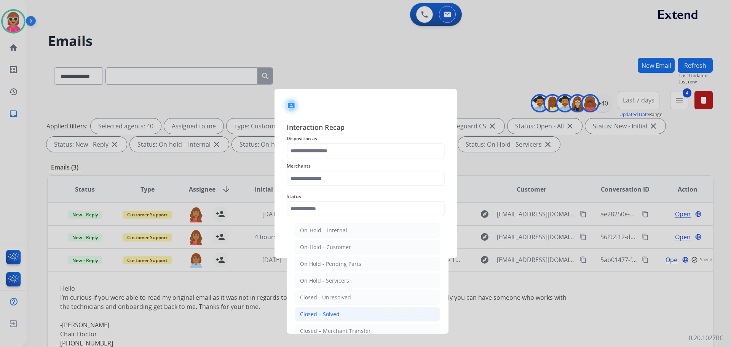
drag, startPoint x: 342, startPoint y: 313, endPoint x: 345, endPoint y: 301, distance: 12.8
click at [345, 309] on li "Closed – Solved" at bounding box center [367, 314] width 145 height 14
type input "**********"
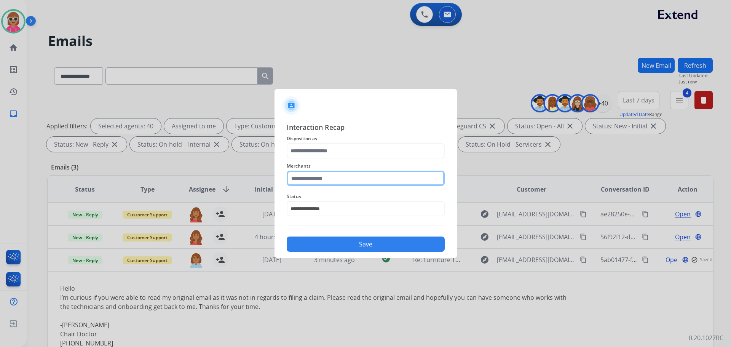
click at [344, 183] on input "text" at bounding box center [366, 178] width 158 height 15
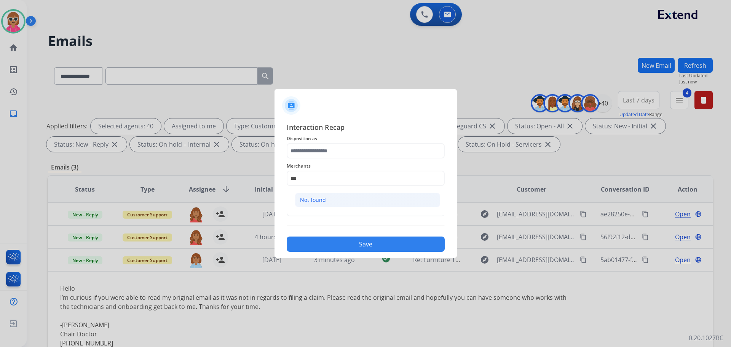
click at [327, 199] on li "Not found" at bounding box center [367, 200] width 145 height 14
type input "*********"
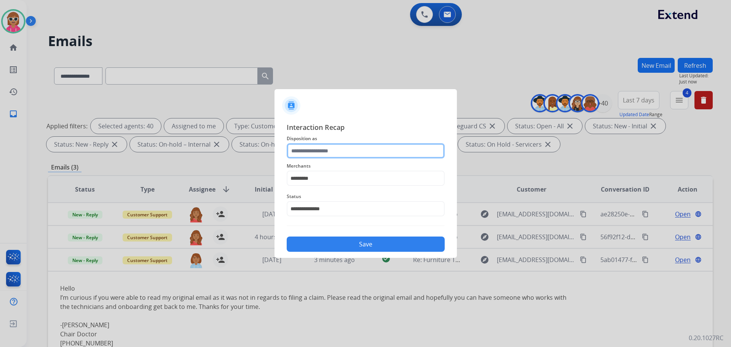
drag, startPoint x: 343, startPoint y: 148, endPoint x: 343, endPoint y: 155, distance: 6.9
click at [343, 148] on input "text" at bounding box center [366, 150] width 158 height 15
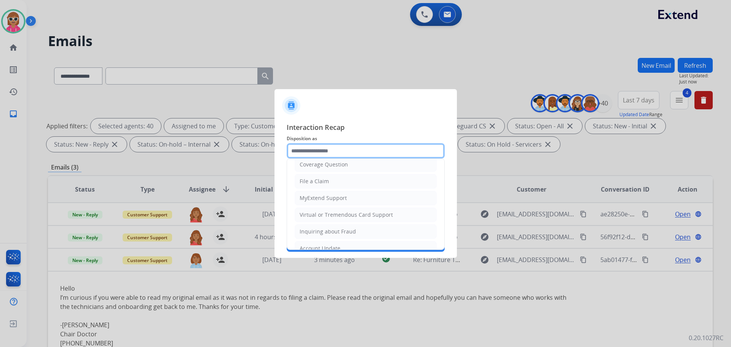
scroll to position [119, 0]
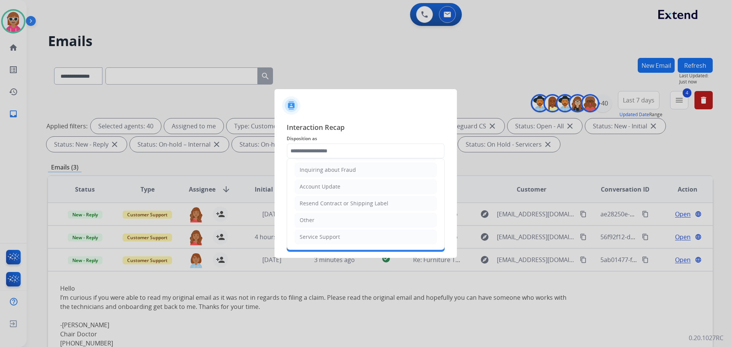
drag, startPoint x: 322, startPoint y: 216, endPoint x: 329, endPoint y: 234, distance: 19.6
click at [324, 215] on li "Other" at bounding box center [366, 220] width 142 height 14
type input "*****"
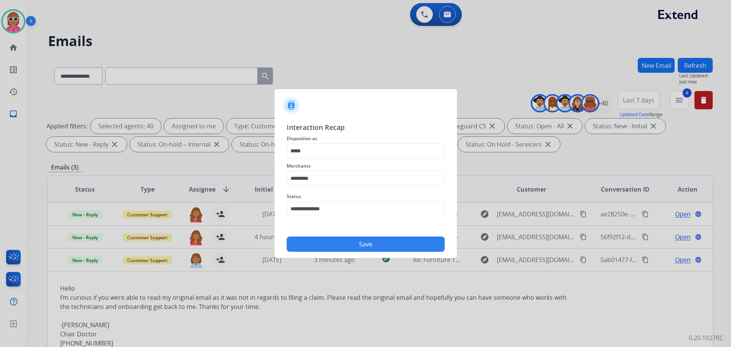
click at [332, 246] on button "Save" at bounding box center [366, 243] width 158 height 15
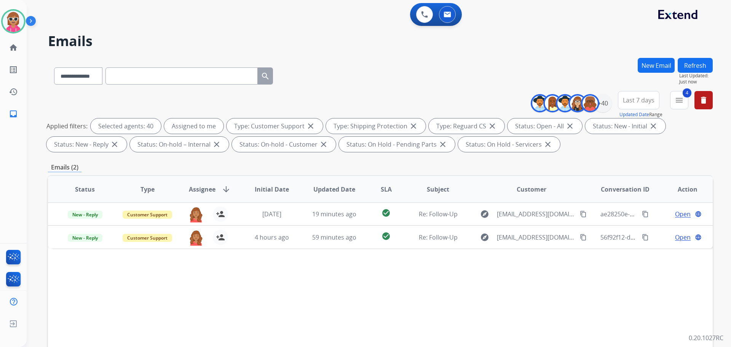
drag, startPoint x: 364, startPoint y: 268, endPoint x: 357, endPoint y: 261, distance: 10.0
click at [364, 269] on div "Status Type Assignee arrow_downward Initial Date Updated Date SLA Subject Custo…" at bounding box center [380, 302] width 665 height 255
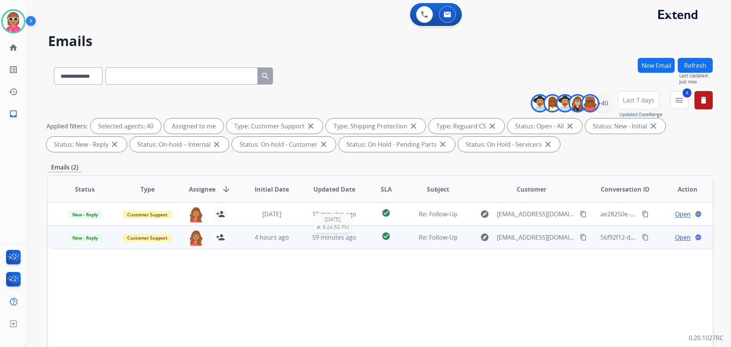
click at [352, 235] on span "59 minutes ago" at bounding box center [334, 237] width 44 height 8
click at [355, 235] on div "59 minutes ago" at bounding box center [335, 236] width 50 height 9
click at [355, 235] on div "59 minutes ago" at bounding box center [335, 237] width 50 height 9
click at [359, 239] on td "check_circle" at bounding box center [380, 236] width 42 height 23
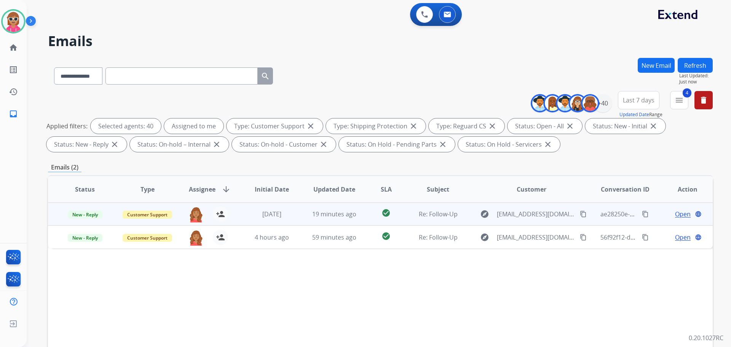
click at [359, 207] on td "check_circle" at bounding box center [380, 214] width 42 height 23
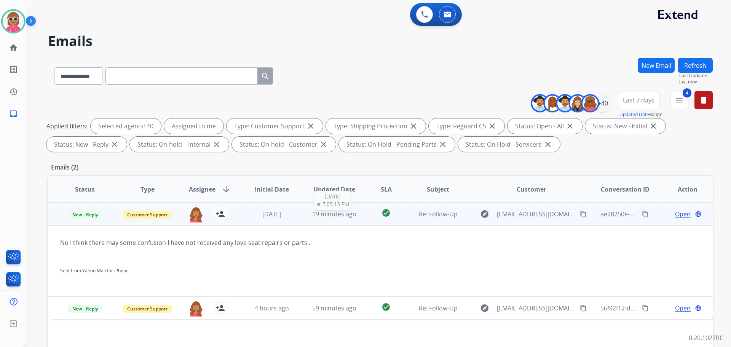
drag, startPoint x: 352, startPoint y: 212, endPoint x: 354, endPoint y: 224, distance: 12.7
click at [352, 211] on span "19 minutes ago" at bounding box center [334, 214] width 44 height 8
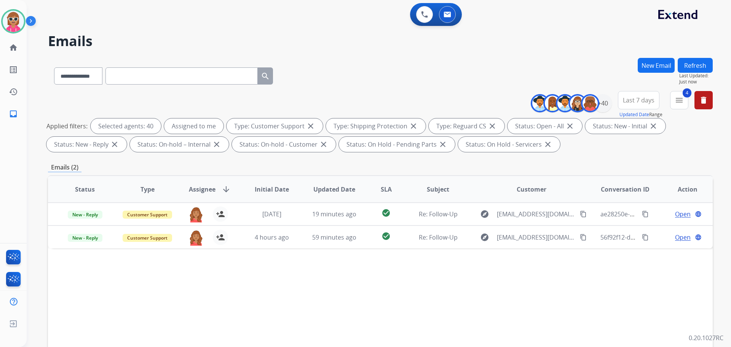
click at [410, 288] on div "Status Type Assignee arrow_downward Initial Date Updated Date SLA Subject Custo…" at bounding box center [380, 302] width 665 height 255
click at [21, 16] on img at bounding box center [13, 21] width 21 height 21
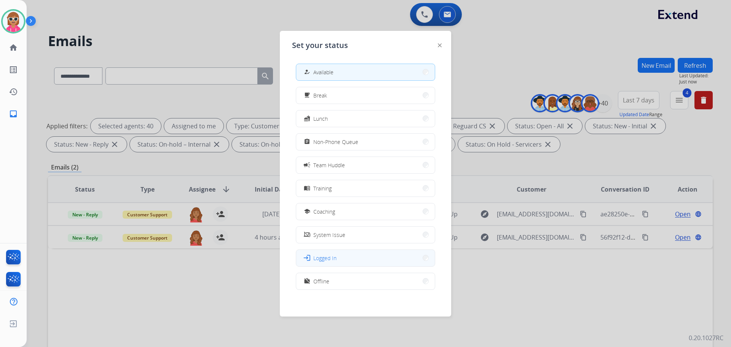
scroll to position [2, 0]
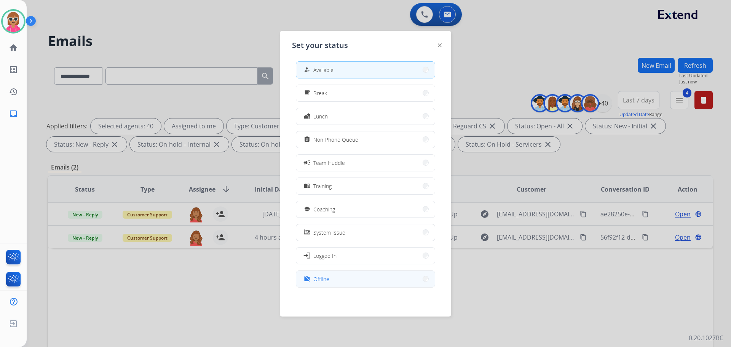
click at [344, 272] on button "work_off Offline" at bounding box center [365, 279] width 139 height 16
